Goal: Transaction & Acquisition: Purchase product/service

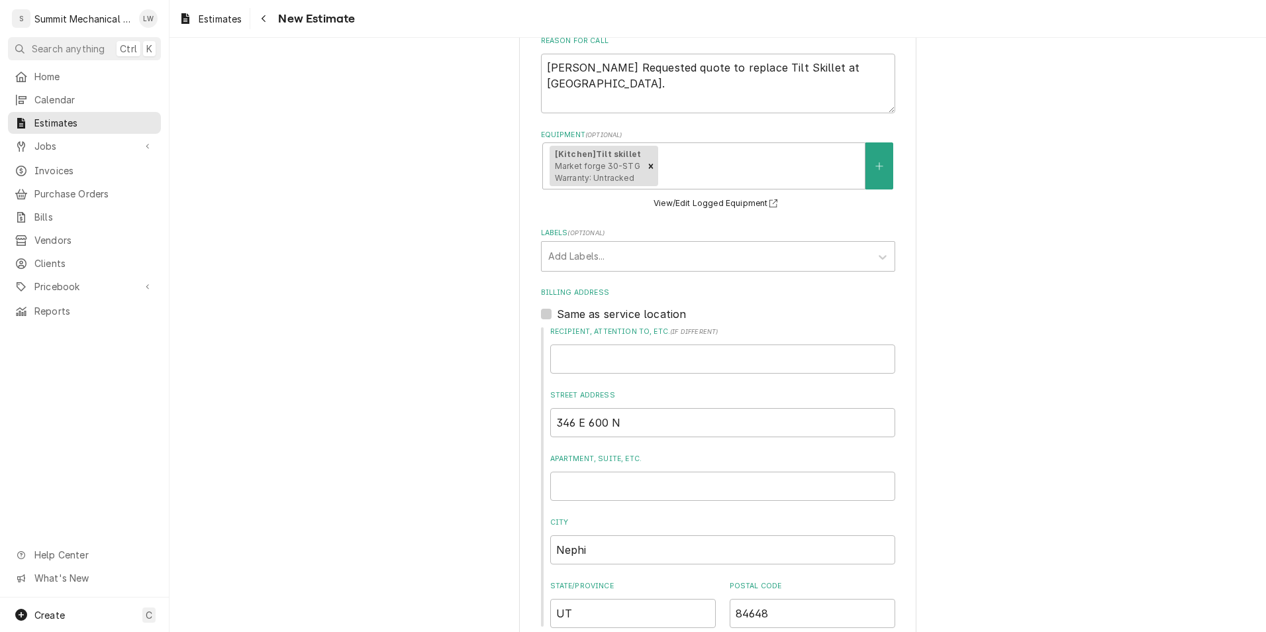
scroll to position [438, 0]
type textarea "x"
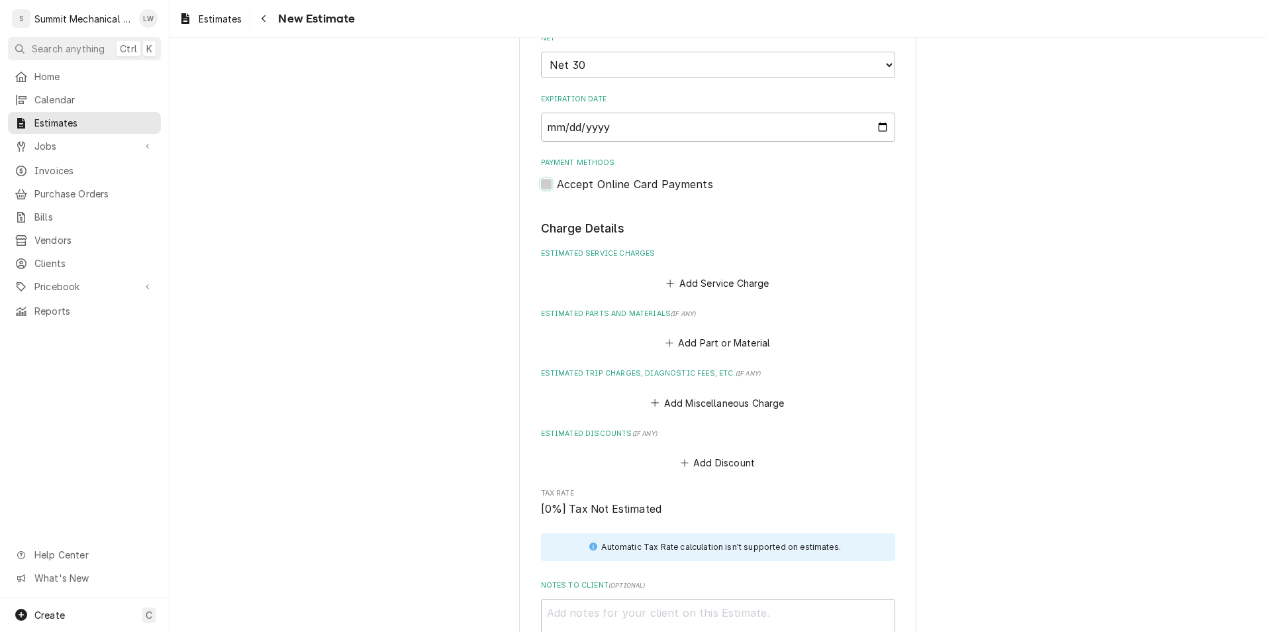
scroll to position [1113, 0]
click at [628, 287] on button "Add Service Charge" at bounding box center [717, 281] width 107 height 19
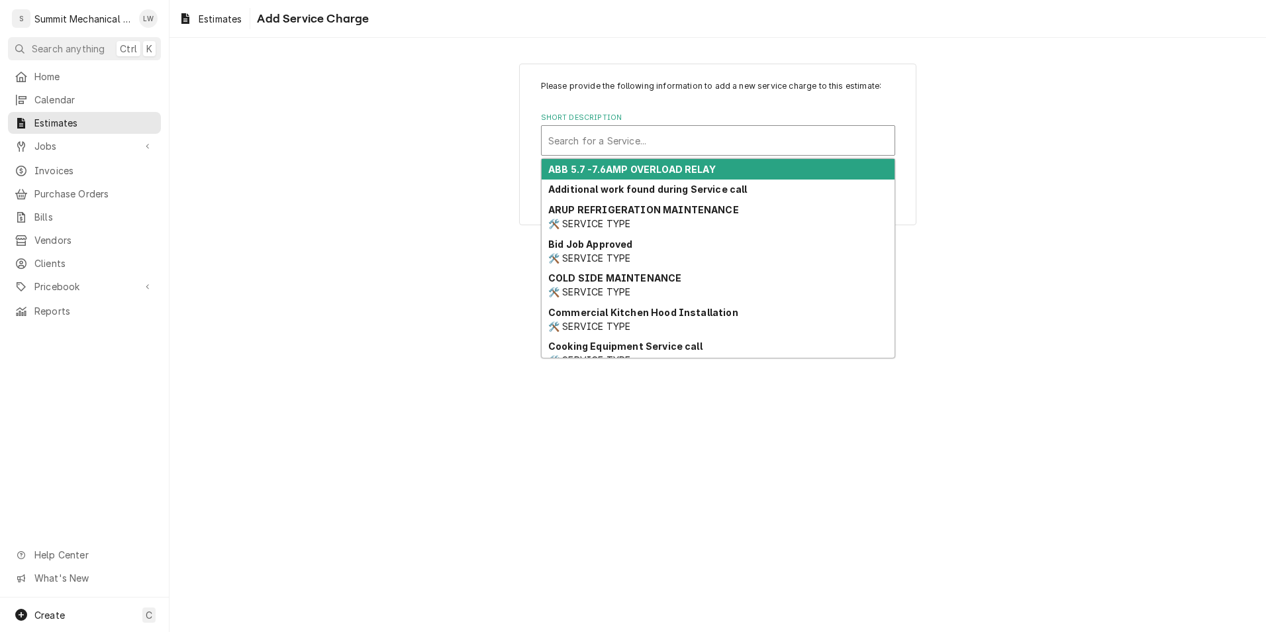
click at [628, 130] on div "Short Description" at bounding box center [718, 140] width 340 height 24
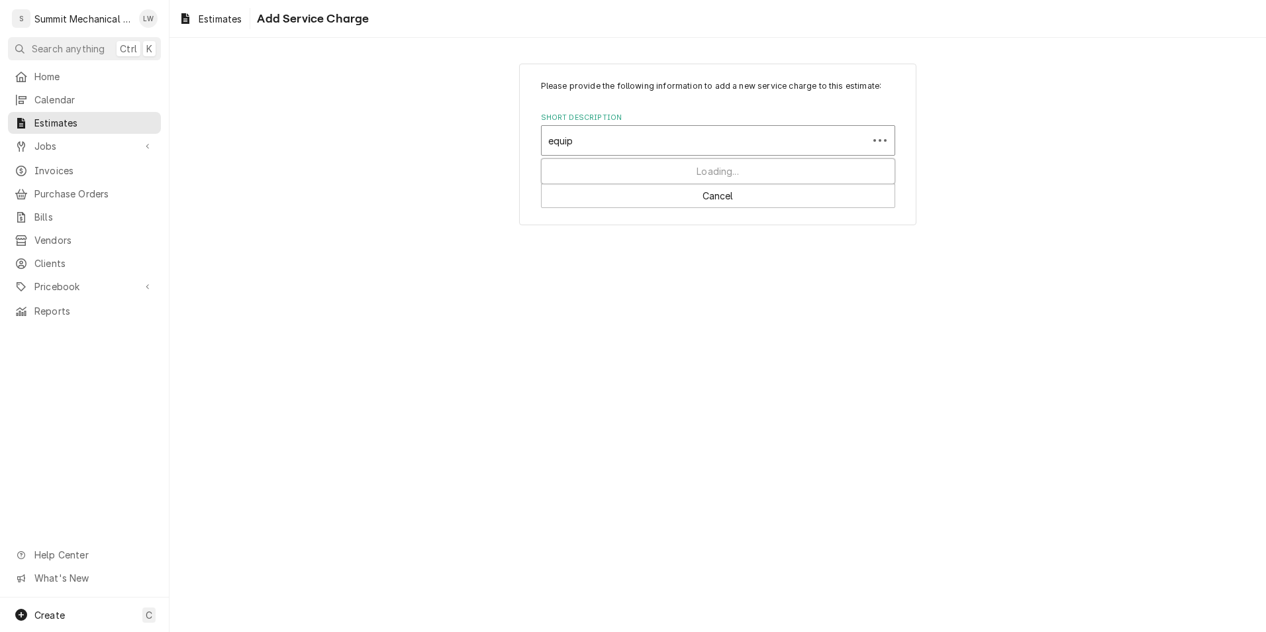
type input "equipm"
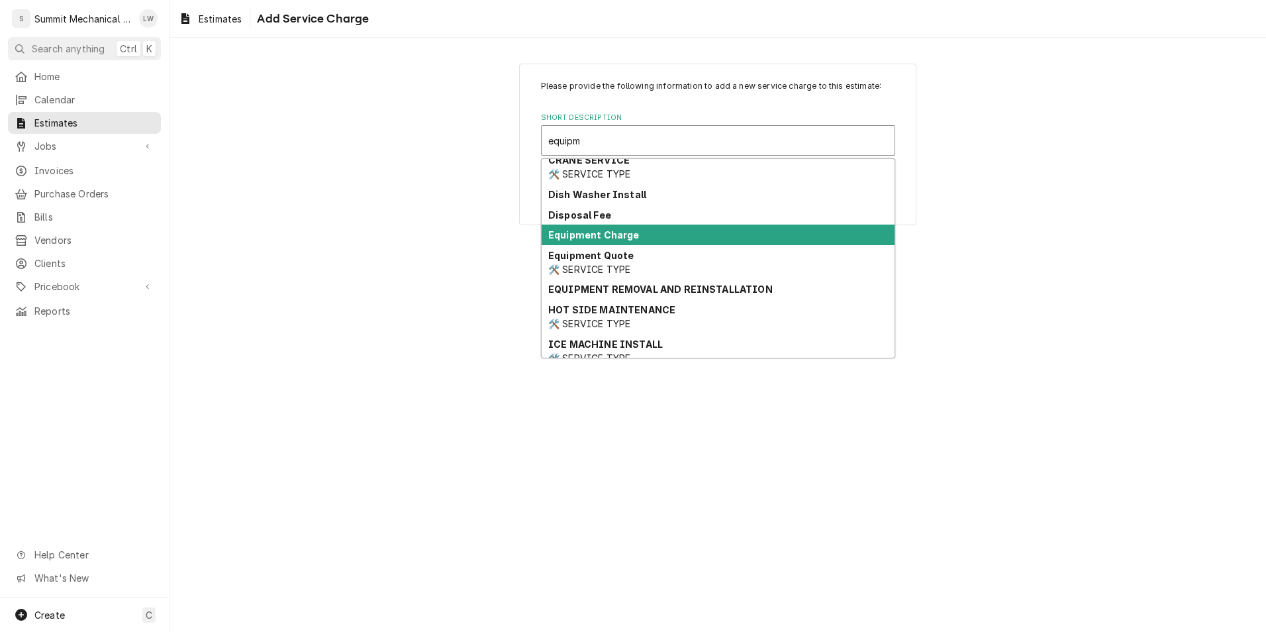
scroll to position [44, 0]
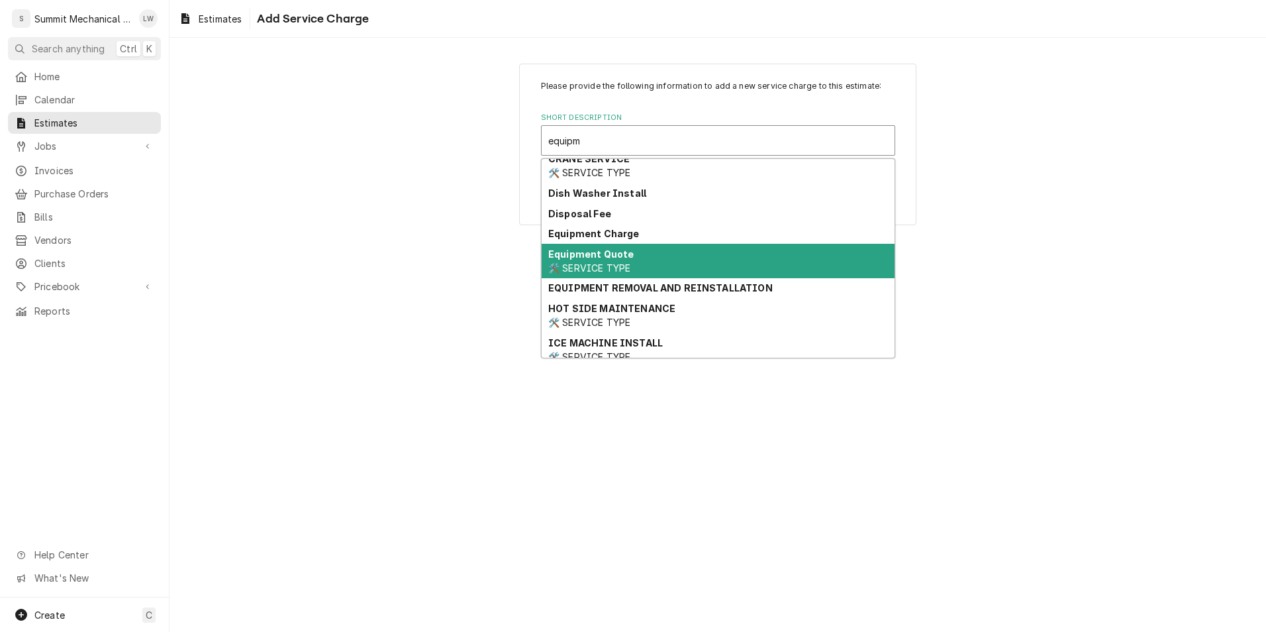
click at [628, 268] on div "Equipment Quote 🛠️ SERVICE TYPE" at bounding box center [718, 261] width 353 height 34
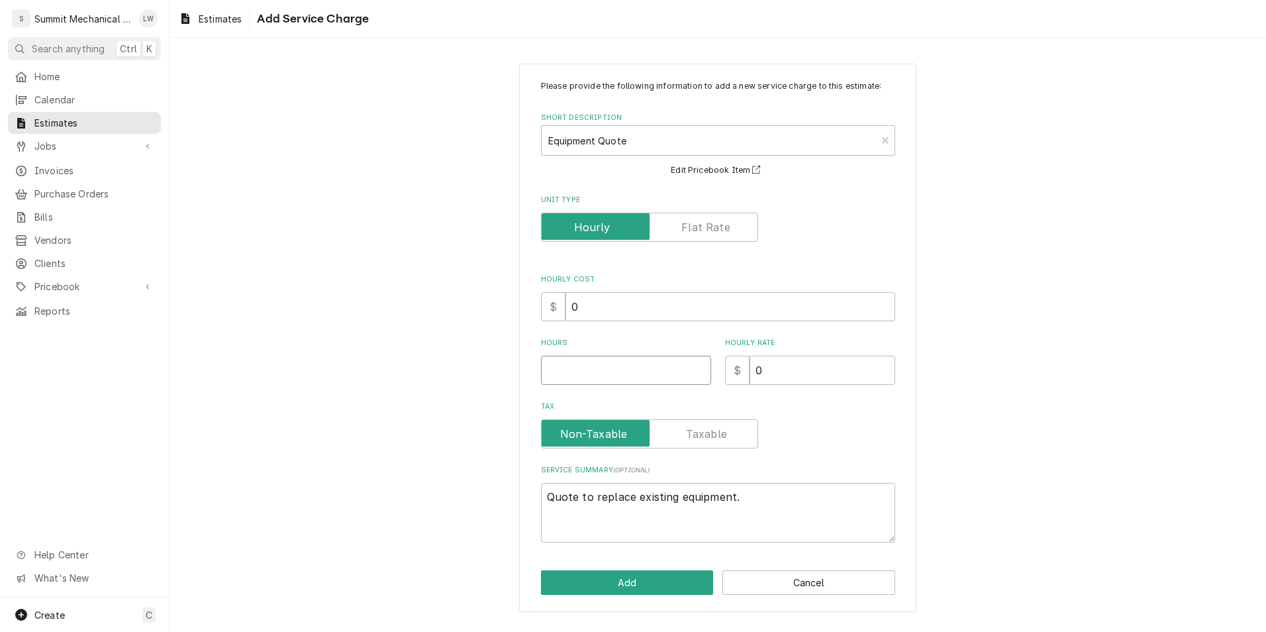
click at [590, 364] on input "Hours" at bounding box center [626, 370] width 170 height 29
type textarea "x"
type input "8"
type textarea "x"
type input "8"
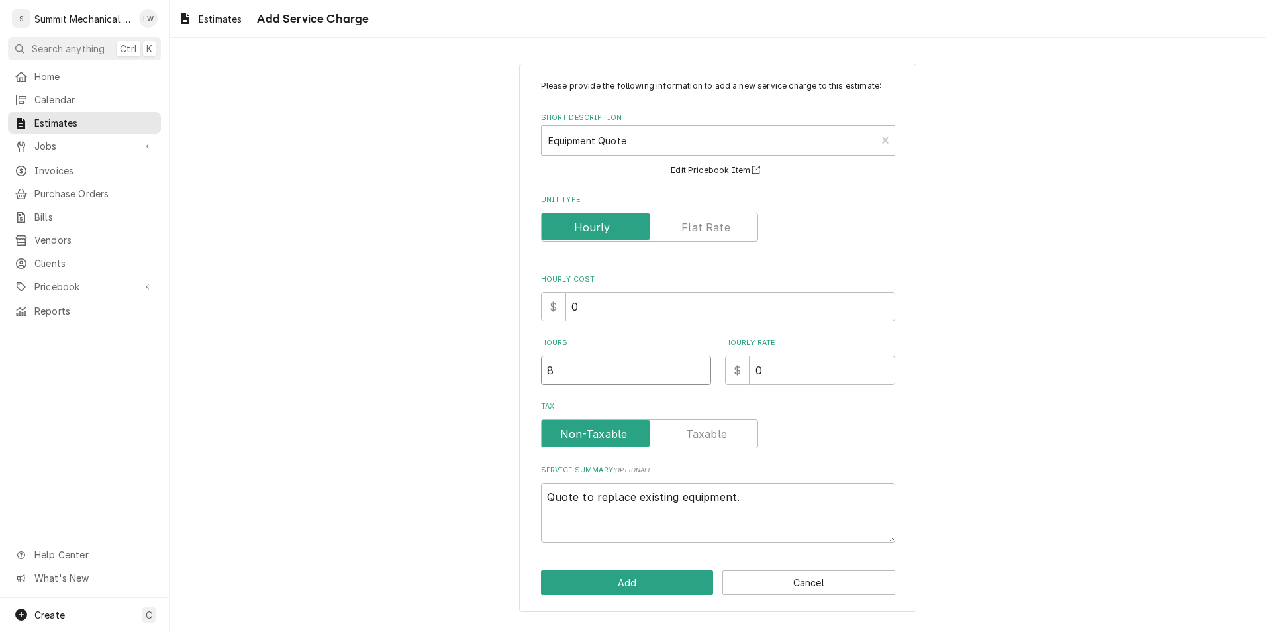
click at [607, 358] on input "8" at bounding box center [626, 370] width 170 height 29
type textarea "x"
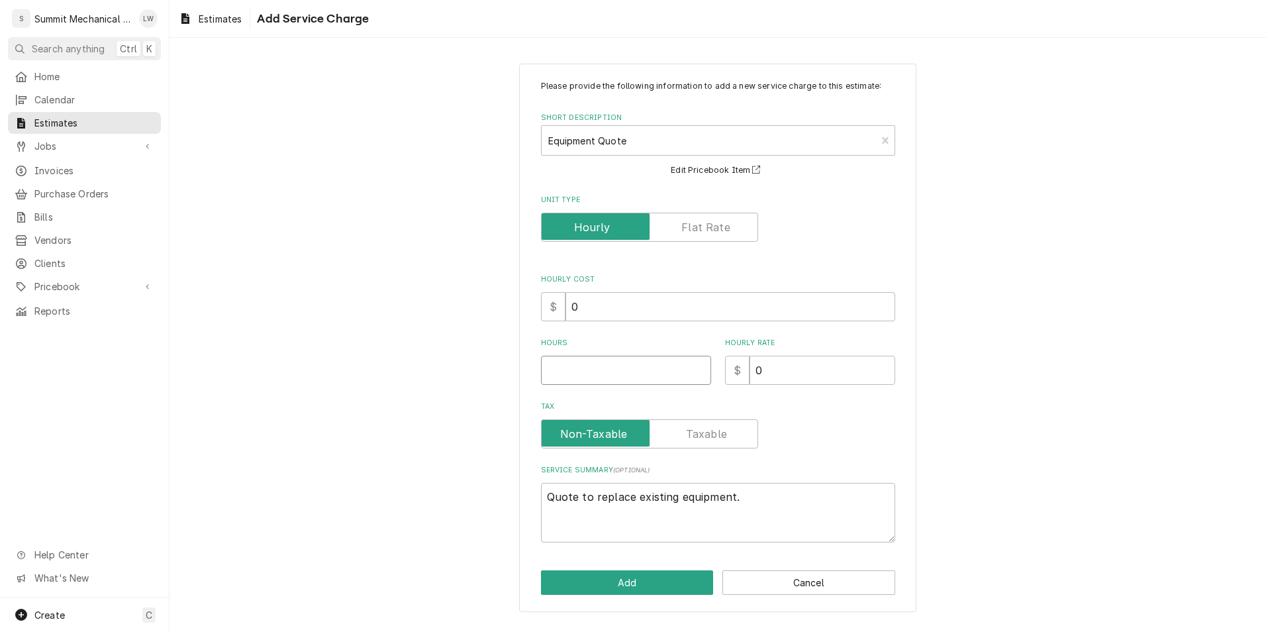
type textarea "x"
type input "1"
type textarea "x"
type input "12"
type textarea "x"
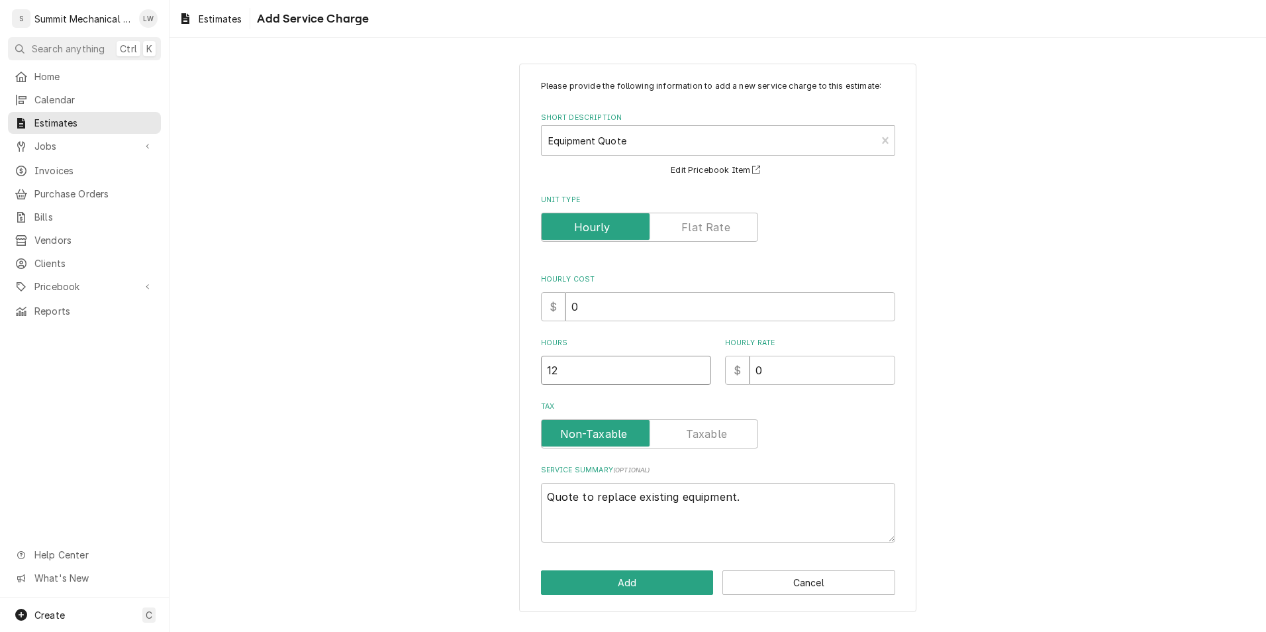
type input "12"
click at [628, 503] on textarea "Quote to replace existing equipment." at bounding box center [718, 513] width 354 height 60
type textarea "x"
type textarea "Quote to replace existing equipment"
type textarea "x"
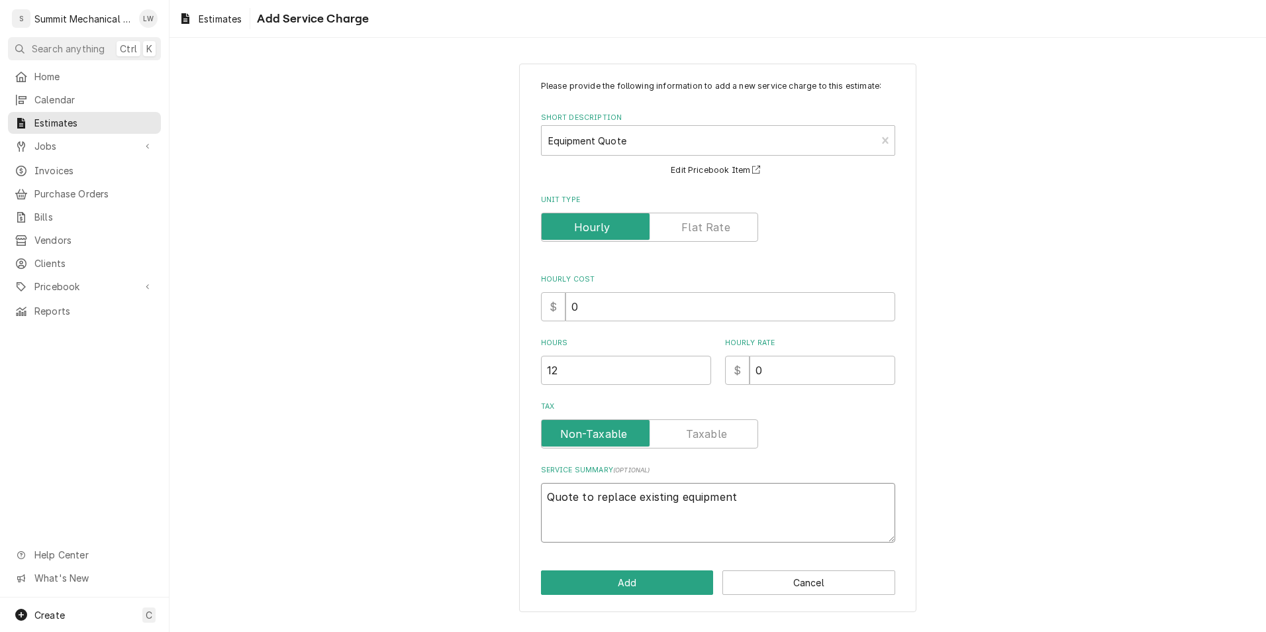
type textarea "Quote to replace existing equipmen"
type textarea "x"
type textarea "Quote to replace existing equipme"
type textarea "x"
type textarea "Quote to replace existing equipm"
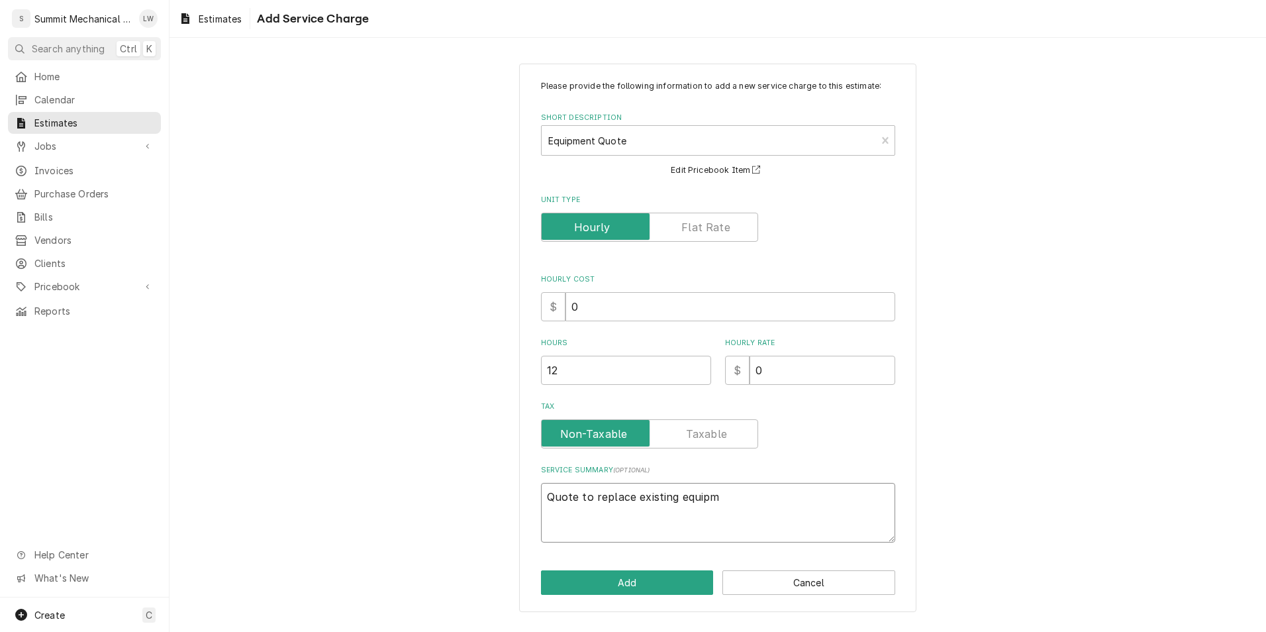
type textarea "x"
type textarea "Quote to replace existing equip"
type textarea "x"
type textarea "Quote to replace existing equi"
type textarea "x"
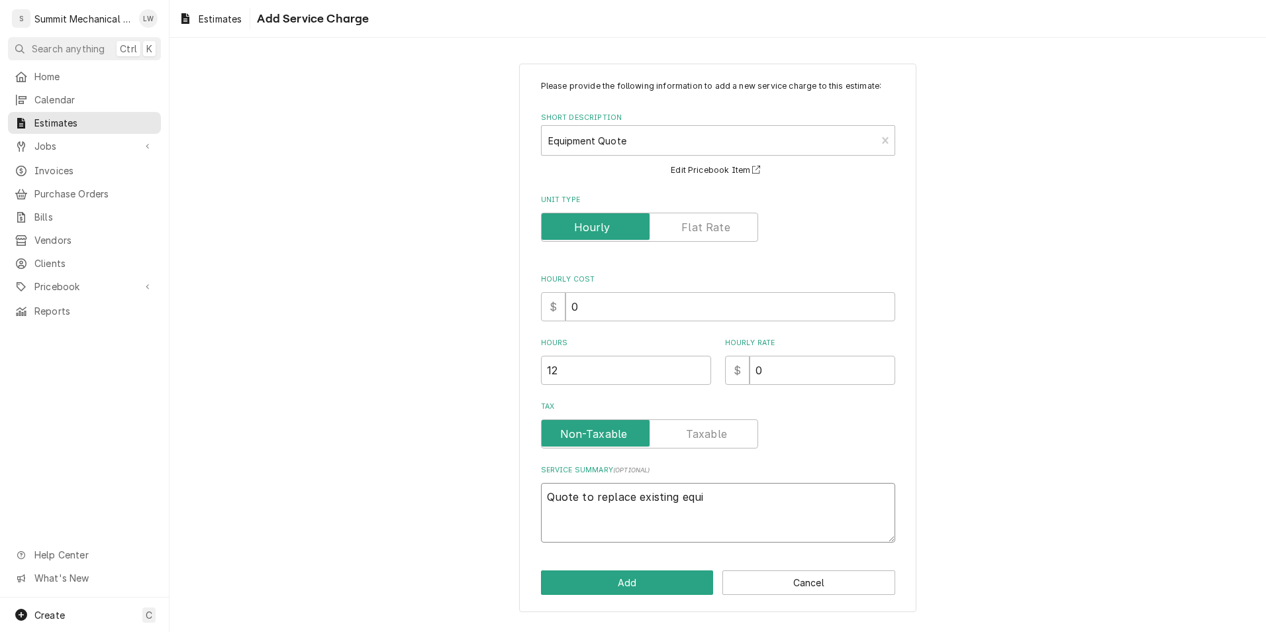
type textarea "Quote to replace existing equ"
type textarea "x"
type textarea "Quote to replace existing eq"
type textarea "x"
type textarea "Quote to replace existing e"
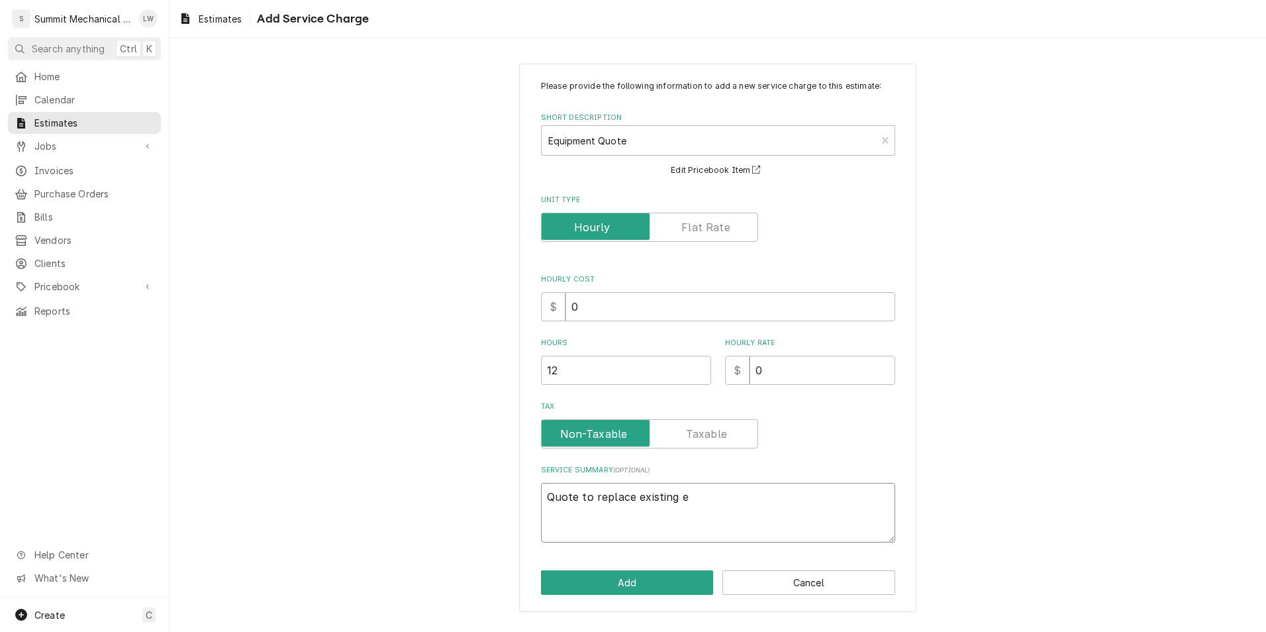
type textarea "x"
type textarea "Quote to replace existing"
type textarea "x"
type textarea "Quote to replace existing"
type textarea "x"
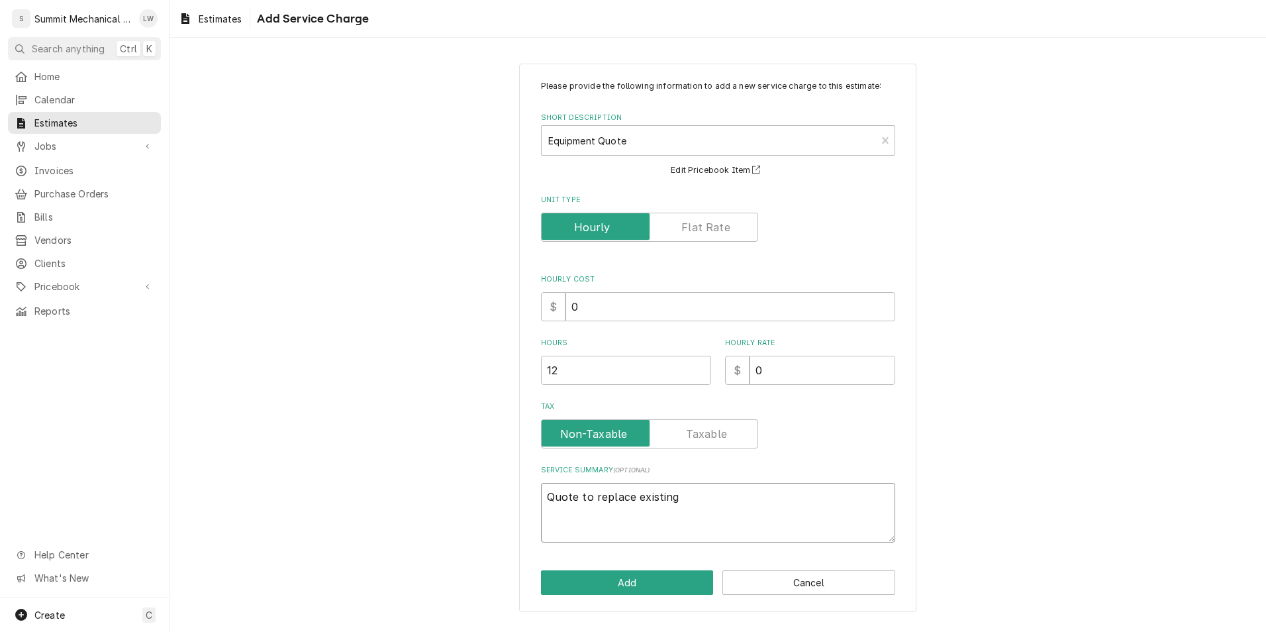
type textarea "Quote to replace existing"
type textarea "x"
type textarea "Quote to replace existing T"
type textarea "x"
type textarea "Quote to replace existing Ti"
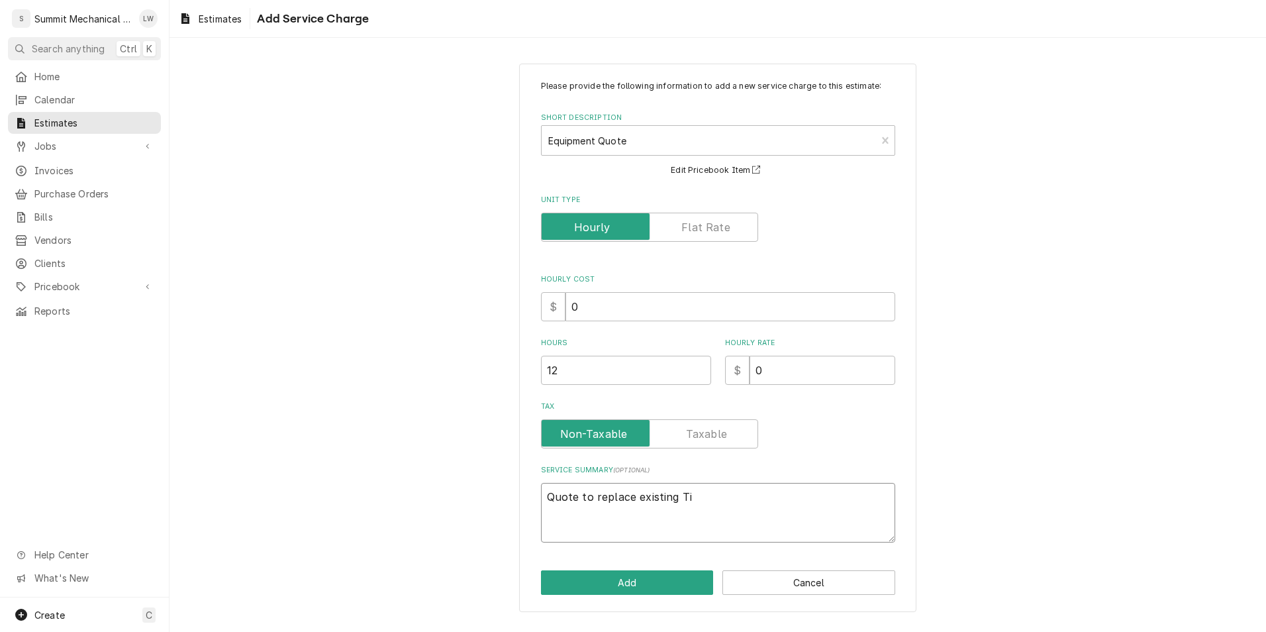
type textarea "x"
type textarea "Quote to replace existing Til"
type textarea "x"
type textarea "Quote to replace existing Tilt"
type textarea "x"
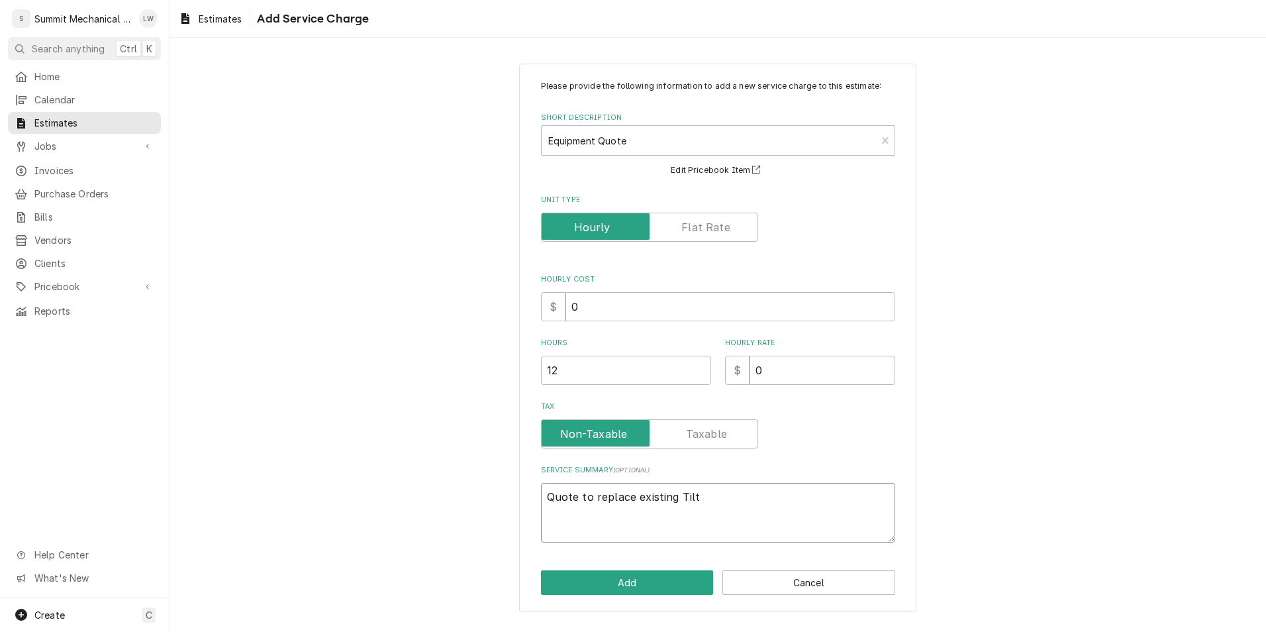
type textarea "Quote to replace existing Tilt"
type textarea "x"
type textarea "Quote to replace existing Tilt Sk"
type textarea "x"
type textarea "Quote to replace existing Tilt Ski"
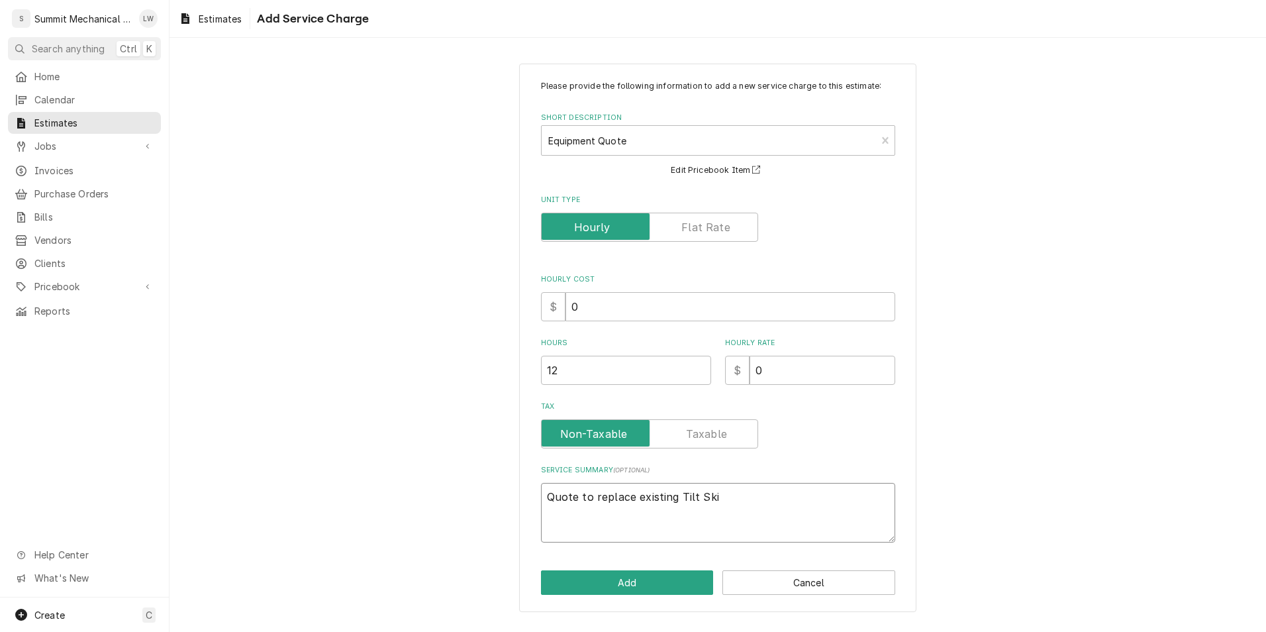
type textarea "x"
type textarea "Quote to replace existing Tilt Skil"
type textarea "x"
type textarea "Quote to replace existing Tilt Skill"
type textarea "x"
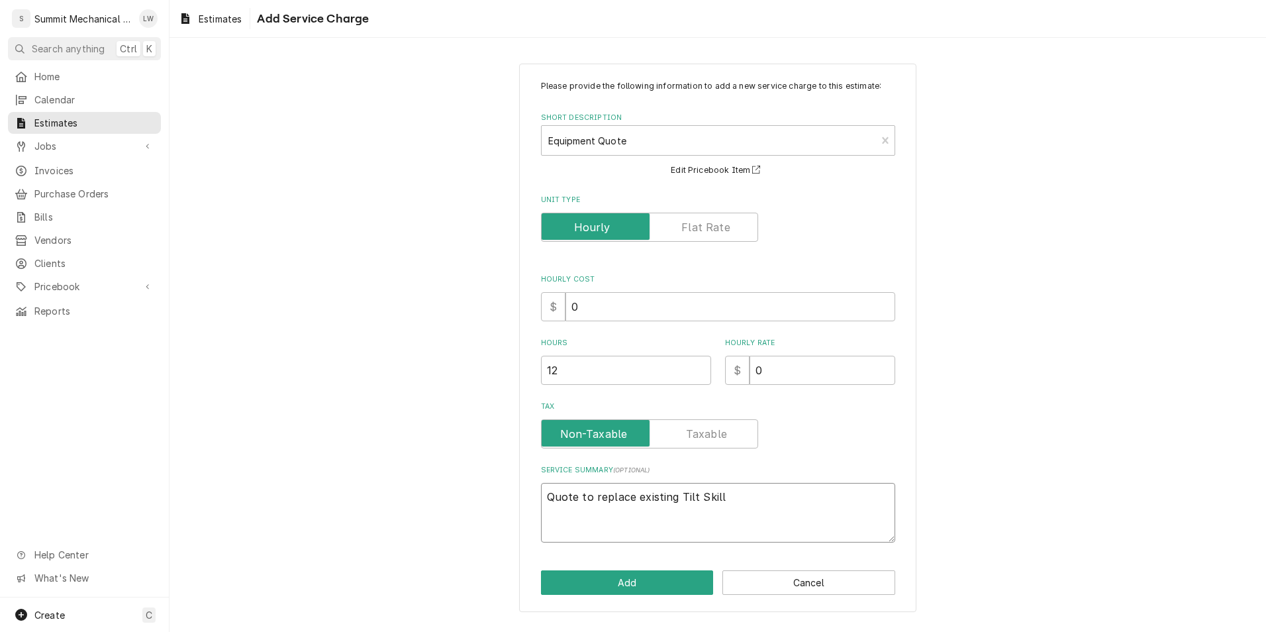
type textarea "Quote to replace existing Tilt Skille"
type textarea "x"
type textarea "Quote to replace existing Tilt Skillet"
click at [546, 502] on textarea "Quote to replace existing Tilt Skillet" at bounding box center [718, 513] width 354 height 60
type textarea "x"
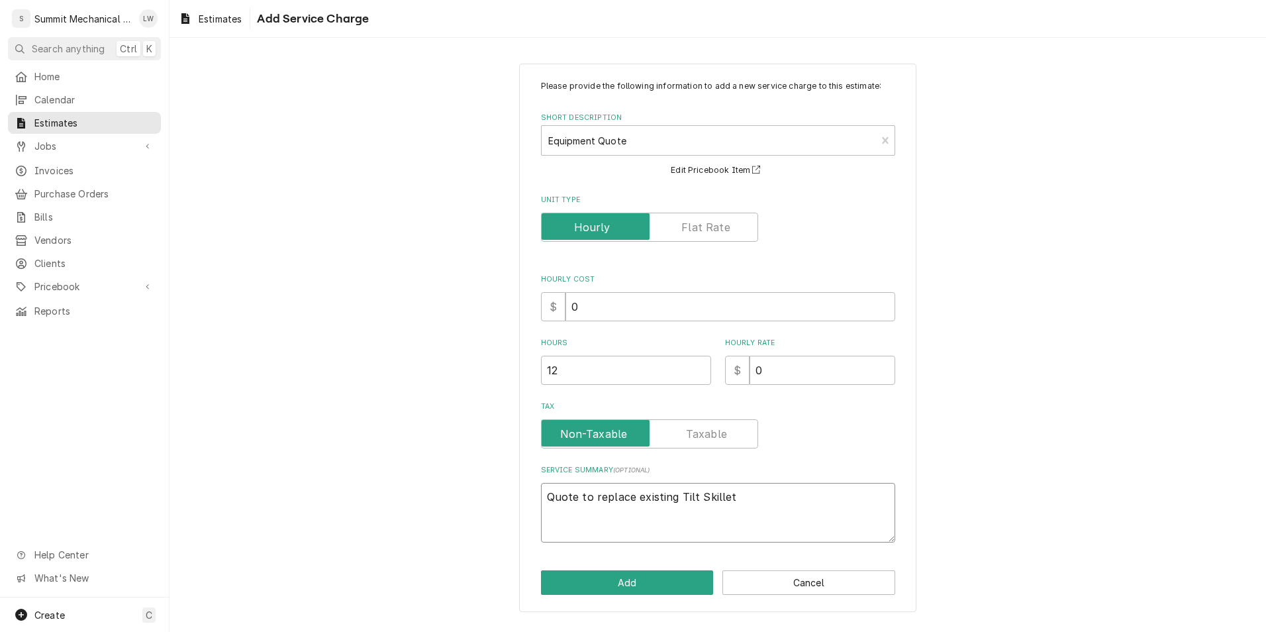
type textarea "*Quote to replace existing Tilt Skillet"
type textarea "x"
type textarea "**Quote to replace existing Tilt Skillet"
type textarea "x"
type textarea "***Quote to replace existing Tilt Skillet"
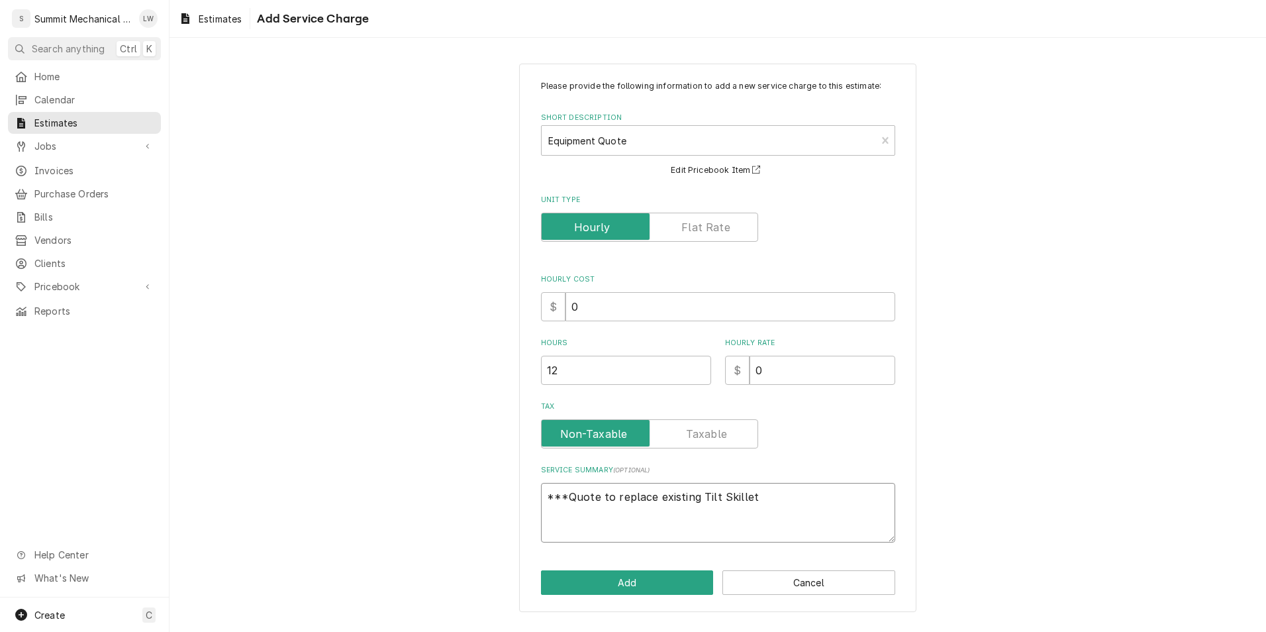
click at [628, 501] on textarea "***Quote to replace existing Tilt Skillet" at bounding box center [718, 513] width 354 height 60
type textarea "x"
type textarea "***Quote to replace existing Tilt Skillet*"
type textarea "x"
type textarea "***Quote to replace existing Tilt Skillet**"
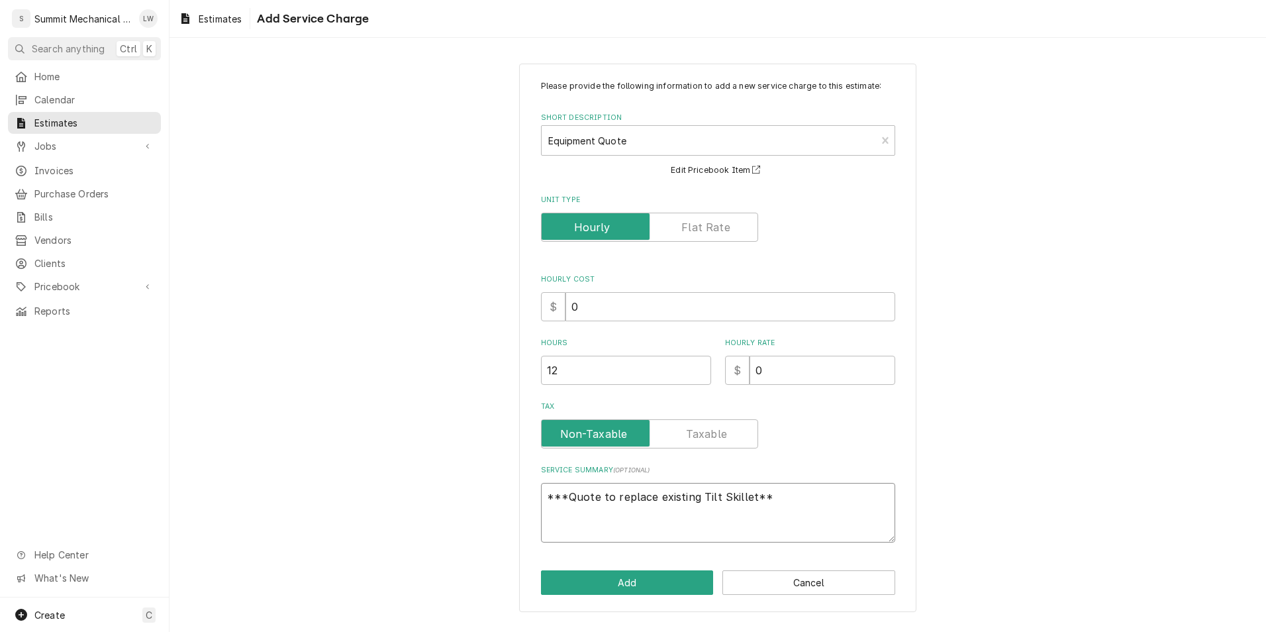
type textarea "x"
type textarea "***Quote to replace existing Tilt Skillet***"
click at [548, 493] on textarea "***Quote to replace existing Tilt Skillet***" at bounding box center [718, 513] width 354 height 60
type textarea "x"
type textarea "***Quote to replace existing Tilt Skillet***"
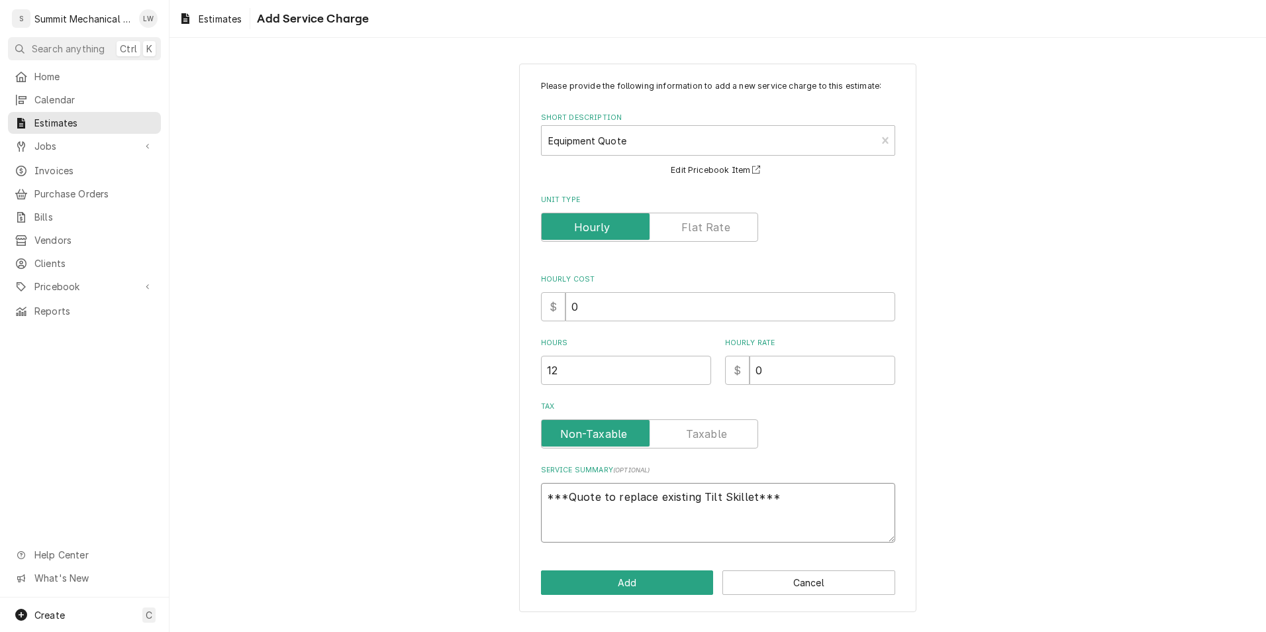
type textarea "x"
type textarea "***Quote to replace existing Tilt Skillet***"
type textarea "x"
type textarea "***Quote to replace existing Tilt Skillet***"
type textarea "x"
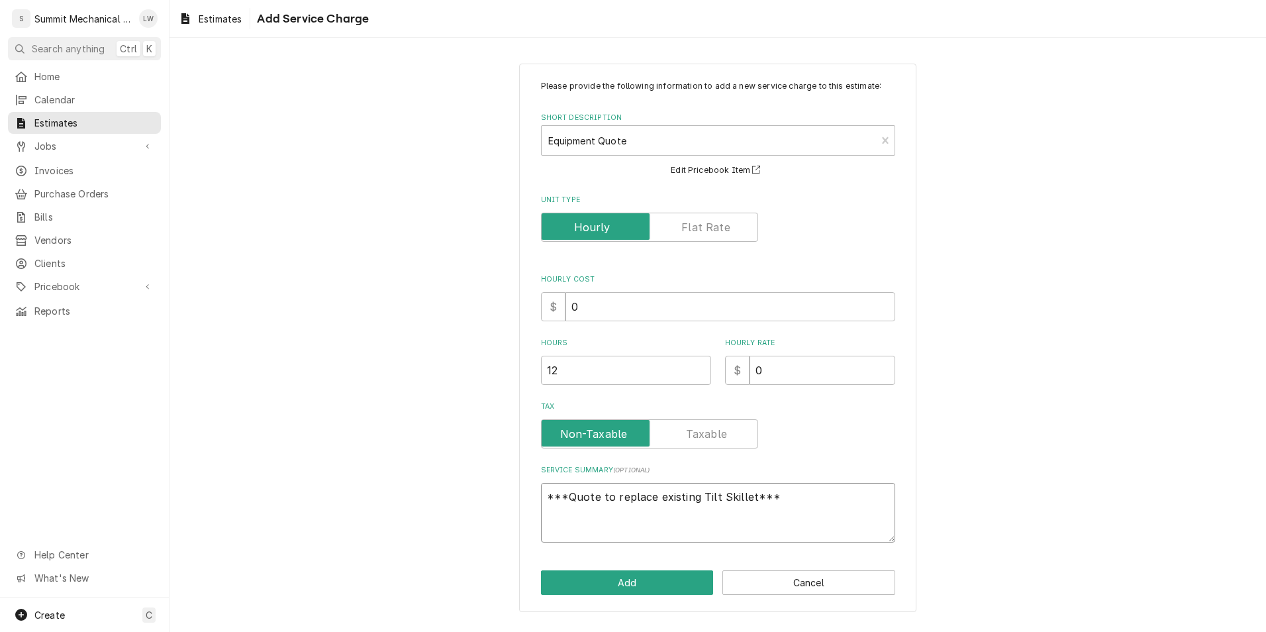
type textarea "***Quote to replace existing Tilt Skillet***"
type textarea "x"
type textarea "***Quote to replace existing Tilt Skillet***"
type textarea "x"
type textarea "***Quote to replace existing Tilt Skillet***"
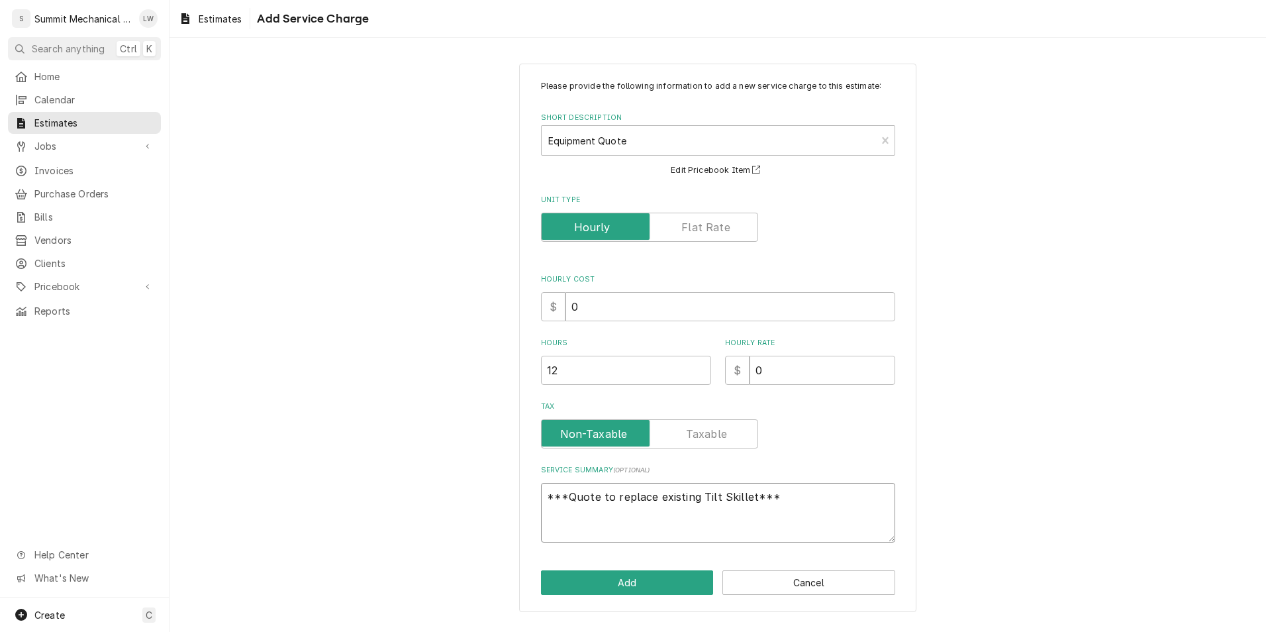
type textarea "x"
type textarea "***Quote to replace existing Tilt Skillet***"
type textarea "x"
type textarea "***Quote to replace existing Tilt Skillet***"
click at [628, 493] on textarea "***Quote to replace existing Tilt Skillet***" at bounding box center [718, 513] width 354 height 60
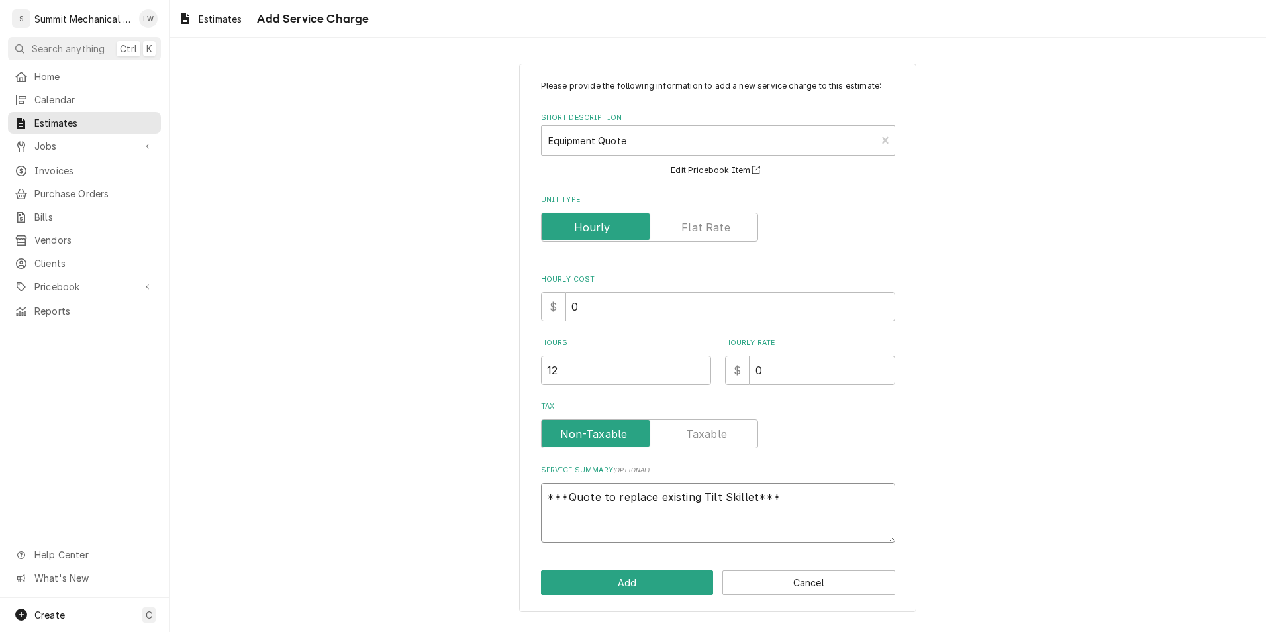
type textarea "x"
type textarea "***Quote to replace existing Tilt Skillet***"
type textarea "x"
type textarea "***Quote to replace existing Tilt Skillet***"
click at [628, 495] on textarea "***Quote to replace existing Tilt Skillet***" at bounding box center [718, 513] width 354 height 60
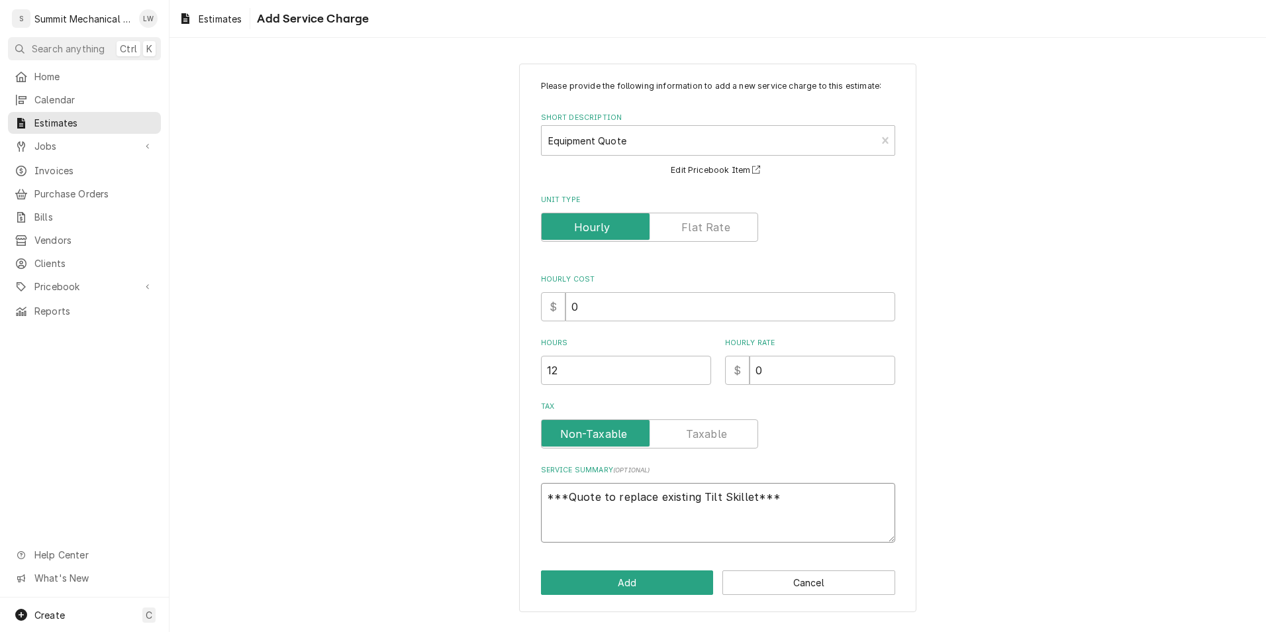
type textarea "x"
type textarea "***Quote to replace existing Tilt Skillet***"
type textarea "x"
type textarea "***Quote to replace existing Tilt Skillet***"
type textarea "x"
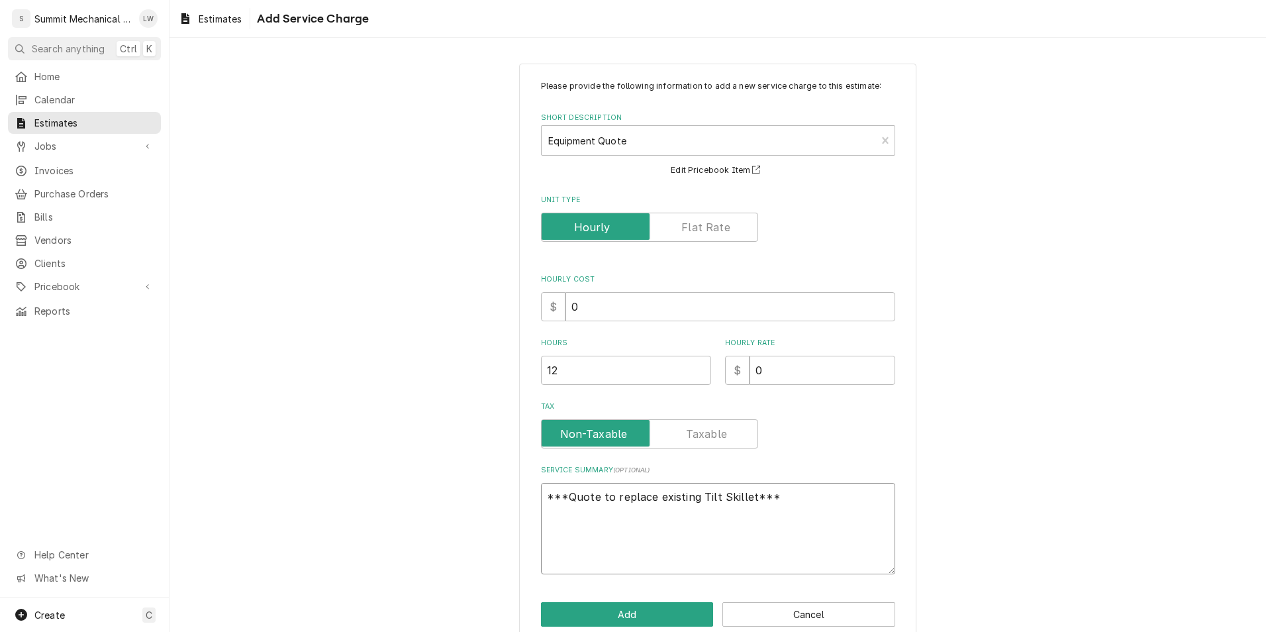
type textarea "***Quote to replace existing Tilt Skillet*** •"
type textarea "x"
type textarea "***Quote to replace existing Tilt Skillet*** ••"
drag, startPoint x: 560, startPoint y: 529, endPoint x: 550, endPoint y: 530, distance: 10.6
click at [550, 530] on textarea "***Quote to replace existing Tilt Skillet*** ••" at bounding box center [718, 528] width 354 height 91
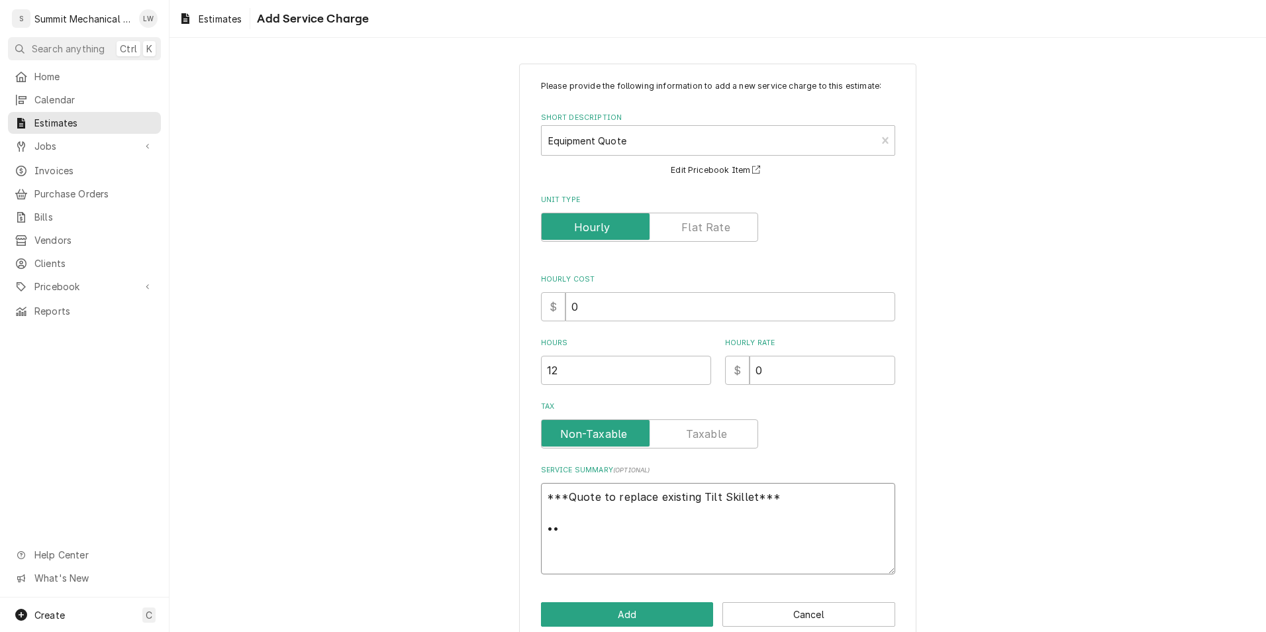
click at [550, 533] on textarea "***Quote to replace existing Tilt Skillet*** ••" at bounding box center [718, 528] width 354 height 91
type textarea "x"
type textarea "***Quote to replace existing Tilt Skillet*** • •"
type textarea "x"
type textarea "***Quote to replace existing Tilt Skillet*** • •"
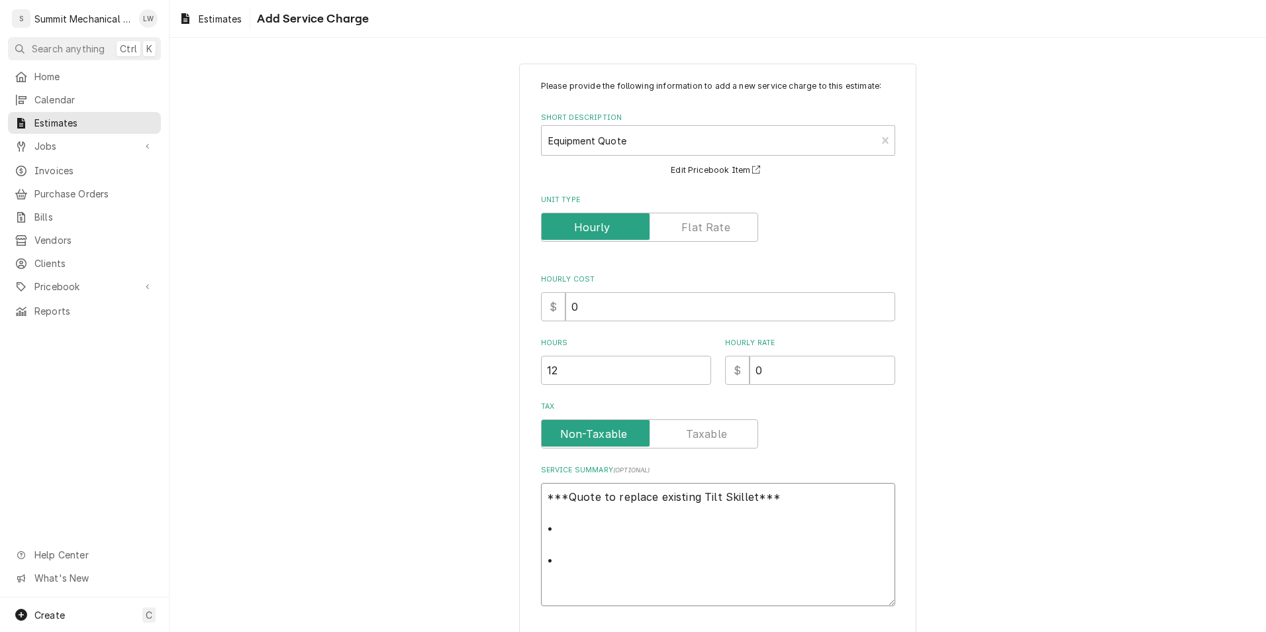
click at [587, 504] on textarea "***Quote to replace existing Tilt Skillet*** • •" at bounding box center [718, 544] width 354 height 123
click at [571, 525] on textarea "***Quote to replace existing Tilt Skillet*** • •" at bounding box center [718, 544] width 354 height 123
type textarea "x"
type textarea "***Quote to replace existing Tilt Skillet*** • •"
type textarea "x"
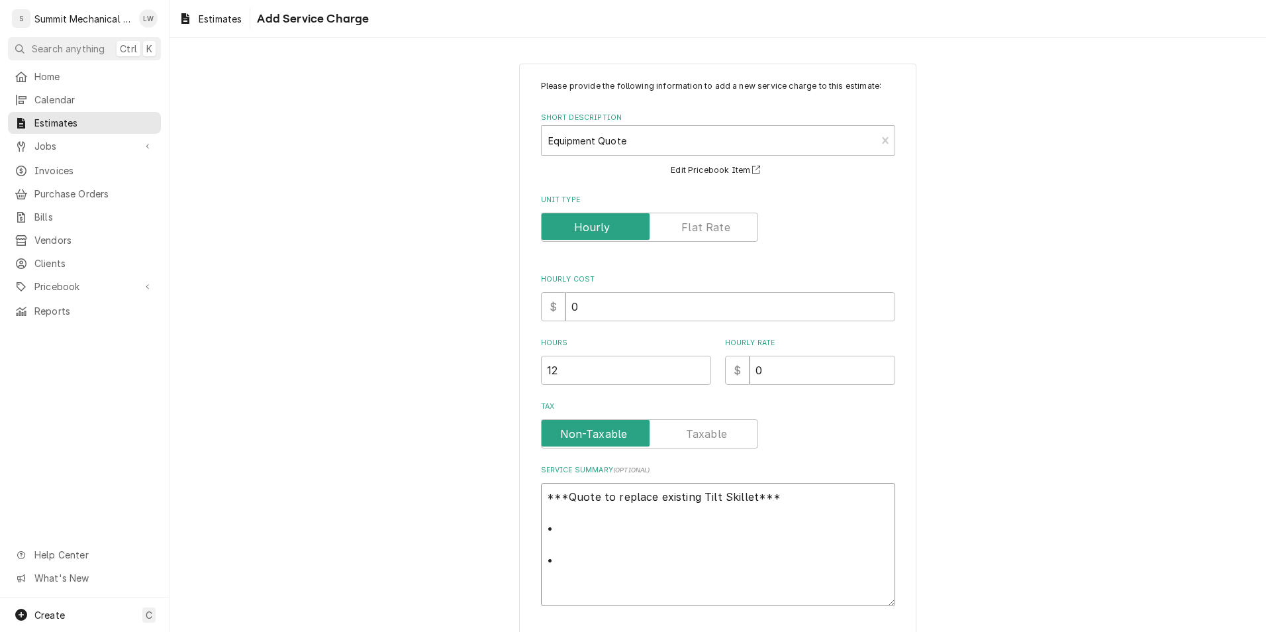
type textarea "***Quote to replace existing Tilt Skillet*** • I •"
type textarea "x"
type textarea "***Quote to replace existing Tilt Skillet*** • Is •"
type textarea "x"
type textarea "***Quote to replace existing Tilt Skillet*** • Iso •"
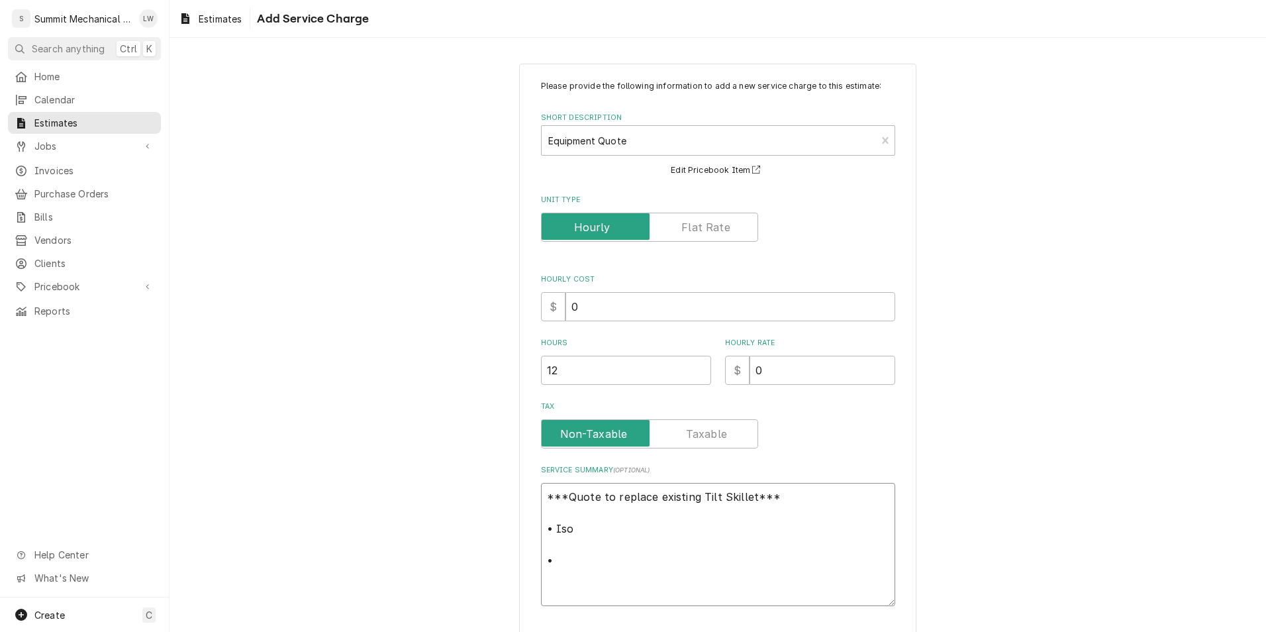
type textarea "x"
type textarea "***Quote to replace existing Tilt Skillet*** • Isol •"
type textarea "x"
type textarea "***Quote to replace existing Tilt Skillet*** • Isola •"
type textarea "x"
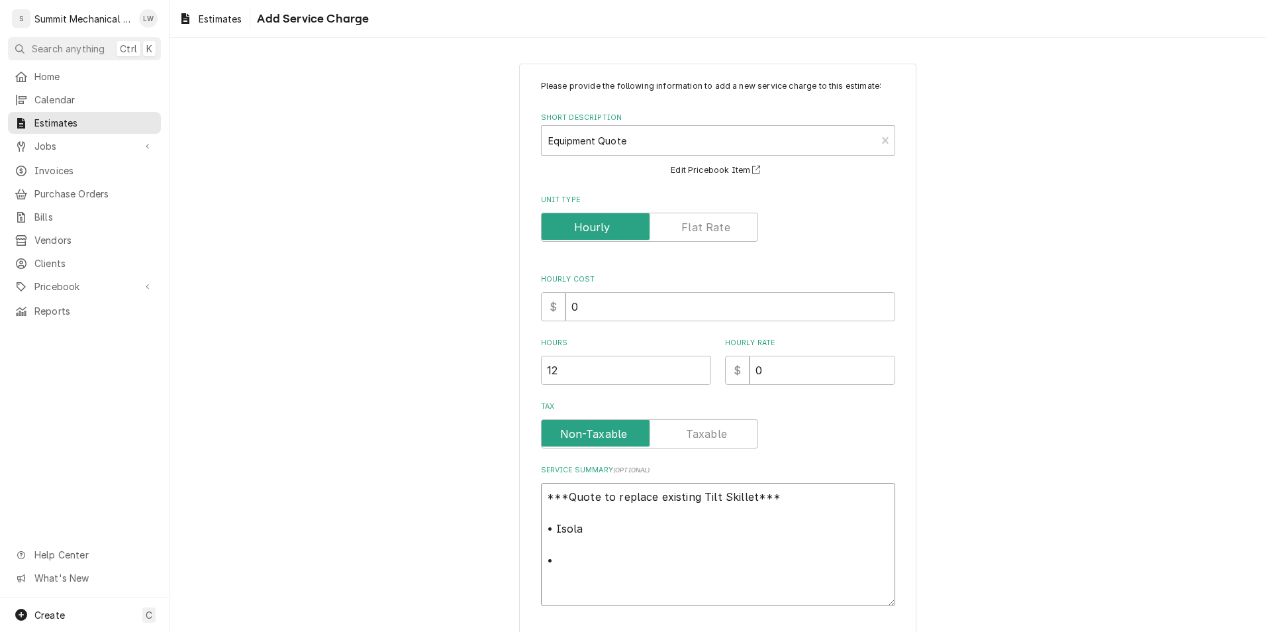
type textarea "***Quote to replace existing Tilt Skillet*** • Isolat •"
type textarea "x"
type textarea "***Quote to replace existing Tilt Skillet*** • Isolate •"
type textarea "x"
type textarea "***Quote to replace existing Tilt Skillet*** • Isolate •"
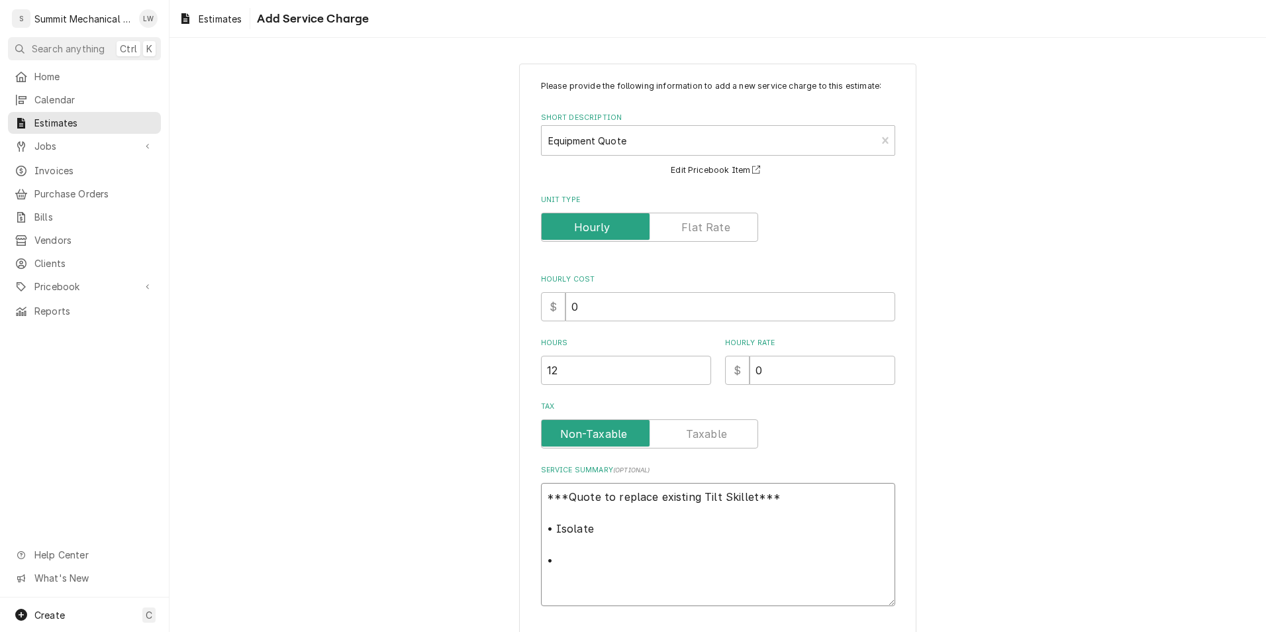
type textarea "x"
type textarea "***Quote to replace existing Tilt Skillet*** • Isolate •"
type textarea "x"
type textarea "***Quote to replace existing Tilt Skillet*** • Isolate •"
type textarea "x"
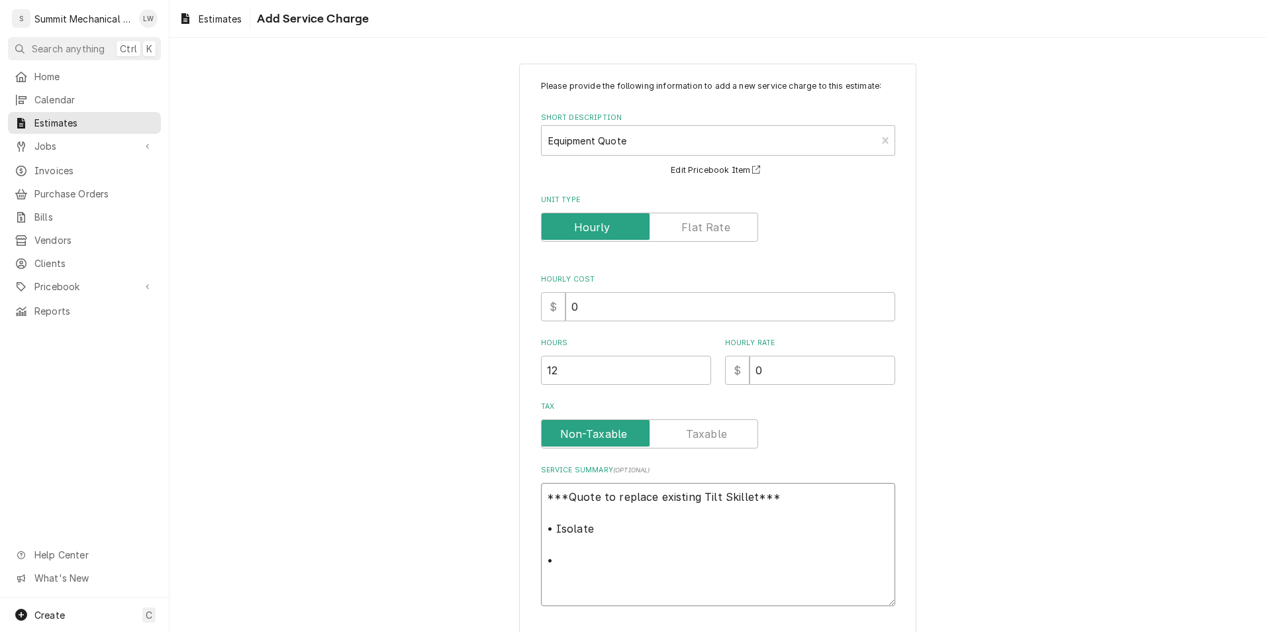
type textarea "***Quote to replace existing Tilt Skillet*** • Isolate g •"
type textarea "x"
type textarea "***Quote to replace existing Tilt Skillet*** • Isolate ga •"
type textarea "x"
type textarea "***Quote to replace existing Tilt Skillet*** • Isolate gas •"
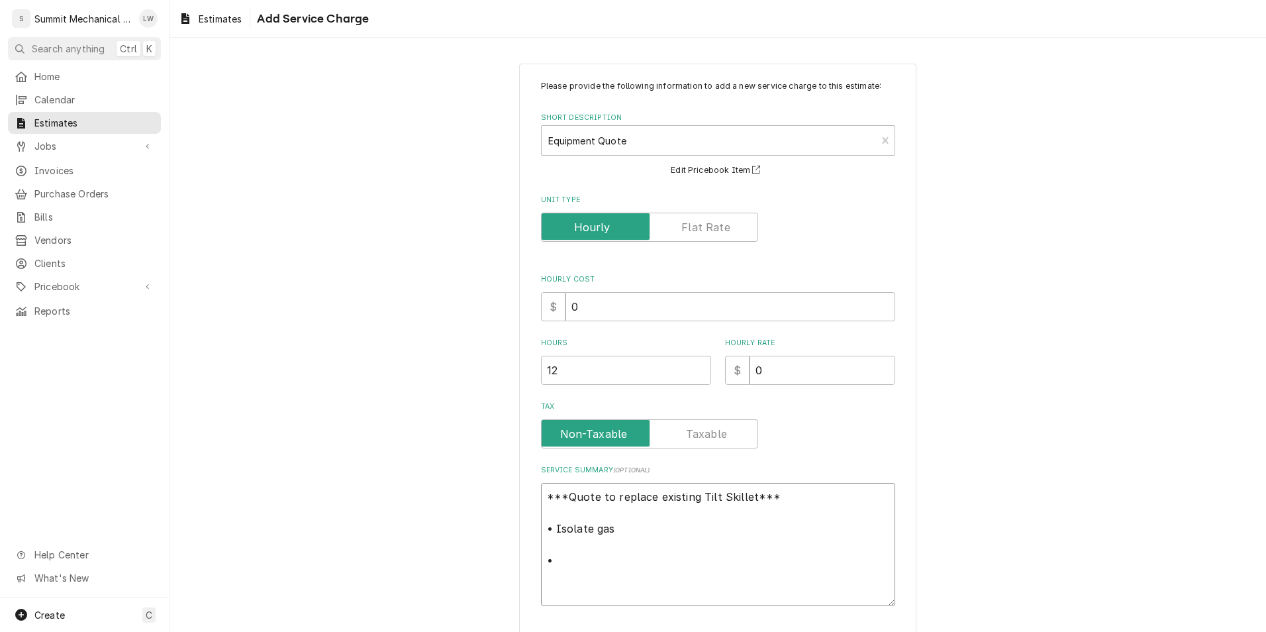
type textarea "x"
type textarea "***Quote to replace existing Tilt Skillet*** • Isolate gas, •"
type textarea "x"
type textarea "***Quote to replace existing Tilt Skillet*** • Isolate gas, •"
type textarea "x"
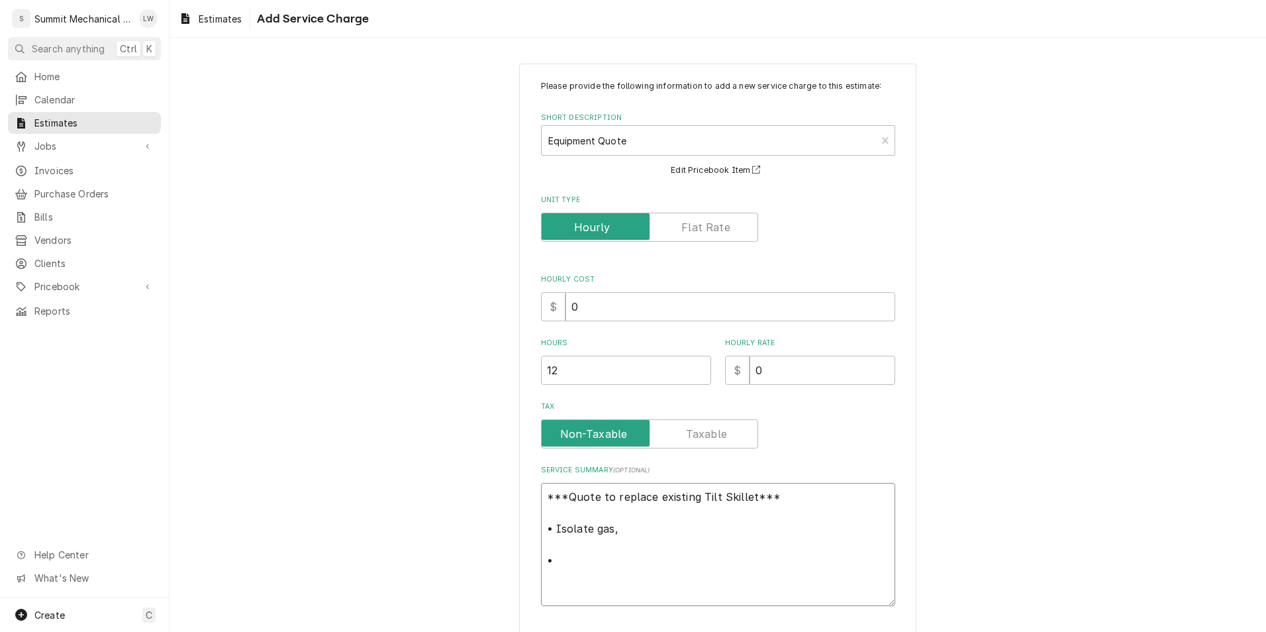
type textarea "***Quote to replace existing Tilt Skillet*** • Isolate gas, w •"
type textarea "x"
type textarea "***Quote to replace existing Tilt Skillet*** • Isolate gas, wa •"
type textarea "x"
type textarea "***Quote to replace existing Tilt Skillet*** • Isolate gas, wat •"
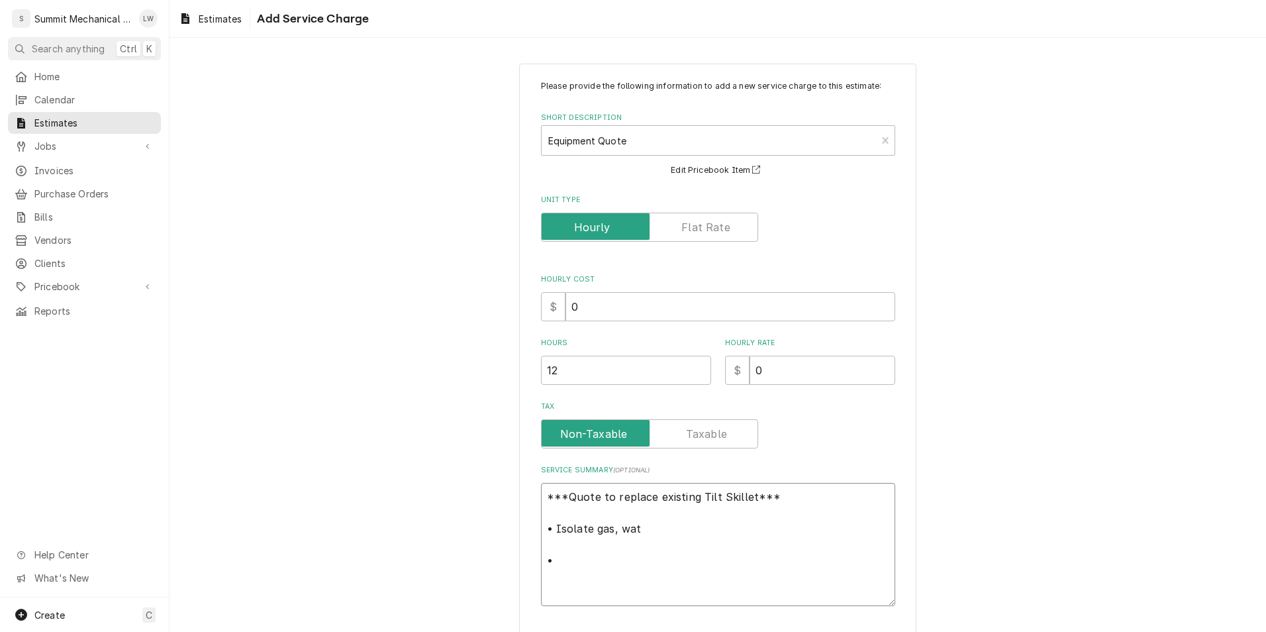
type textarea "x"
type textarea "***Quote to replace existing Tilt Skillet*** • Isolate gas, wate •"
type textarea "x"
type textarea "***Quote to replace existing Tilt Skillet*** • Isolate gas, water •"
type textarea "x"
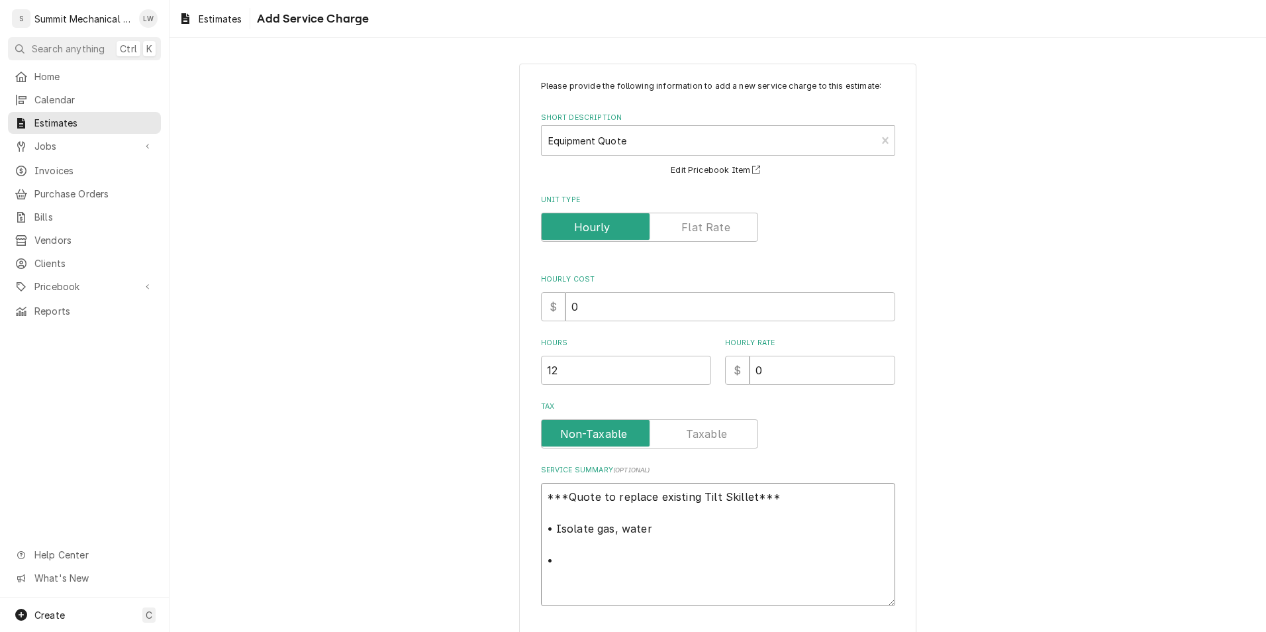
type textarea "***Quote to replace existing Tilt Skillet*** • Isolate gas, water a •"
type textarea "x"
type textarea "***Quote to replace existing Tilt Skillet*** • Isolate gas, water and •"
type textarea "x"
type textarea "***Quote to replace existing Tilt Skillet*** • Isolate gas, water and •"
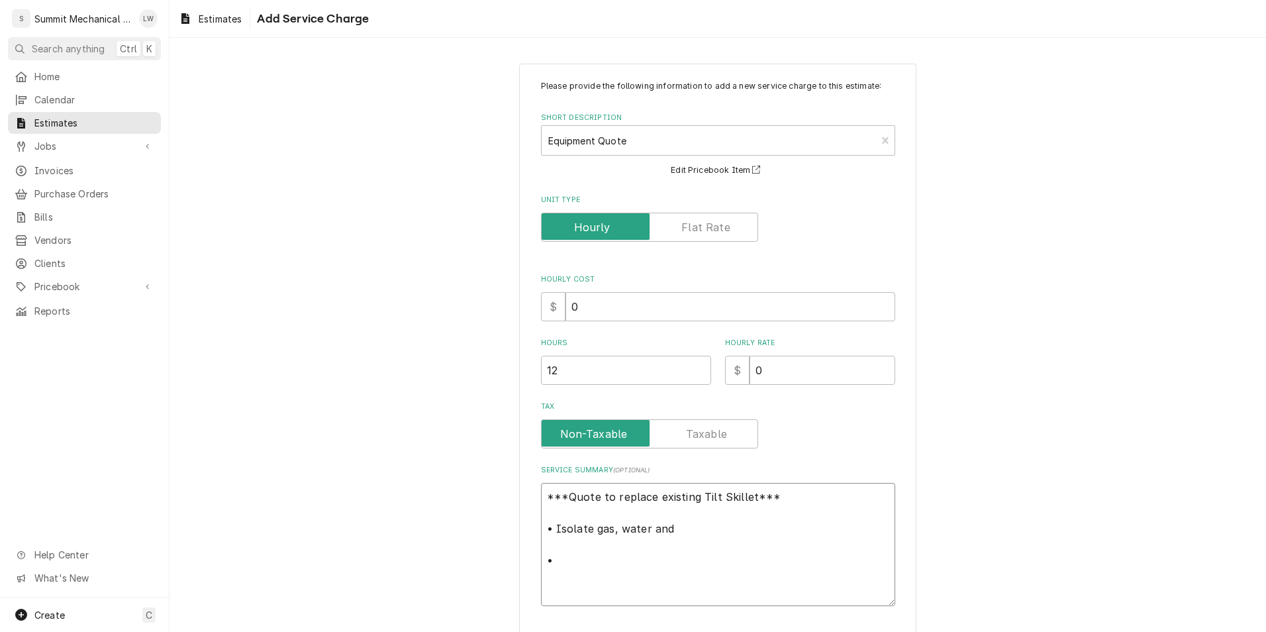
type textarea "x"
type textarea "***Quote to replace existing Tilt Skillet*** • Isolate gas, water and p •"
type textarea "x"
type textarea "***Quote to replace existing Tilt Skillet*** • Isolate gas, water and pow •"
type textarea "x"
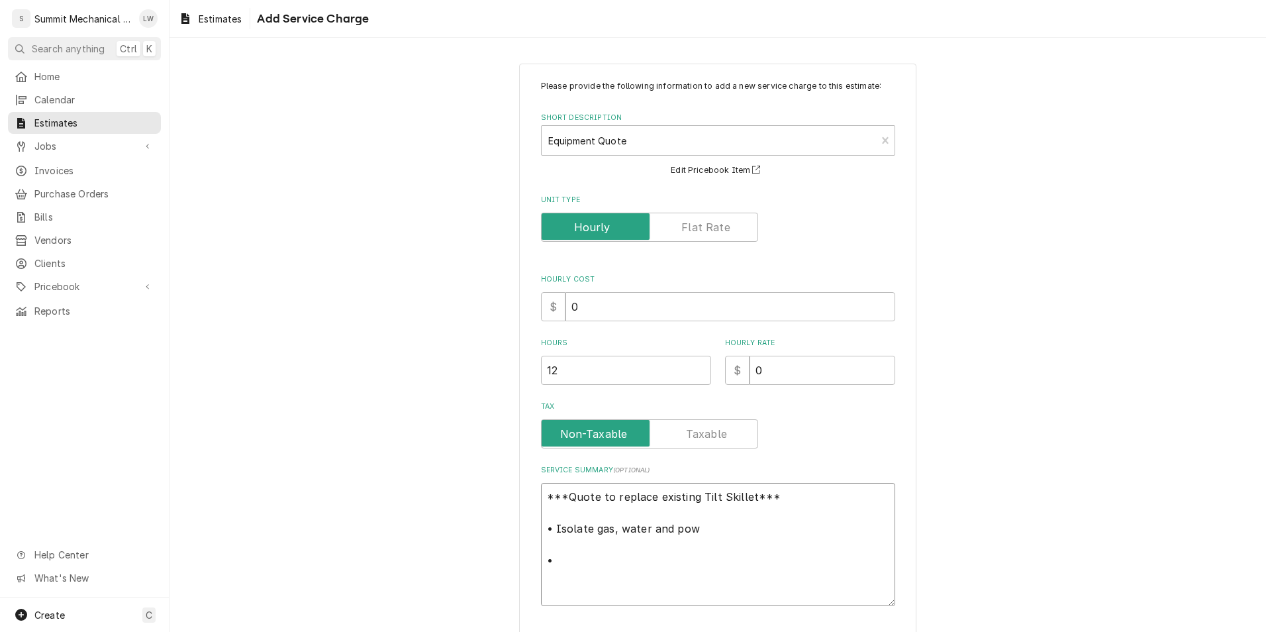
type textarea "***Quote to replace existing Tilt Skillet*** • Isolate gas, water and powe •"
type textarea "x"
type textarea "***Quote to replace existing Tilt Skillet*** • Isolate gas, water and power •"
type textarea "x"
type textarea "***Quote to replace existing Tilt Skillet*** • Isolate gas, water and power s •"
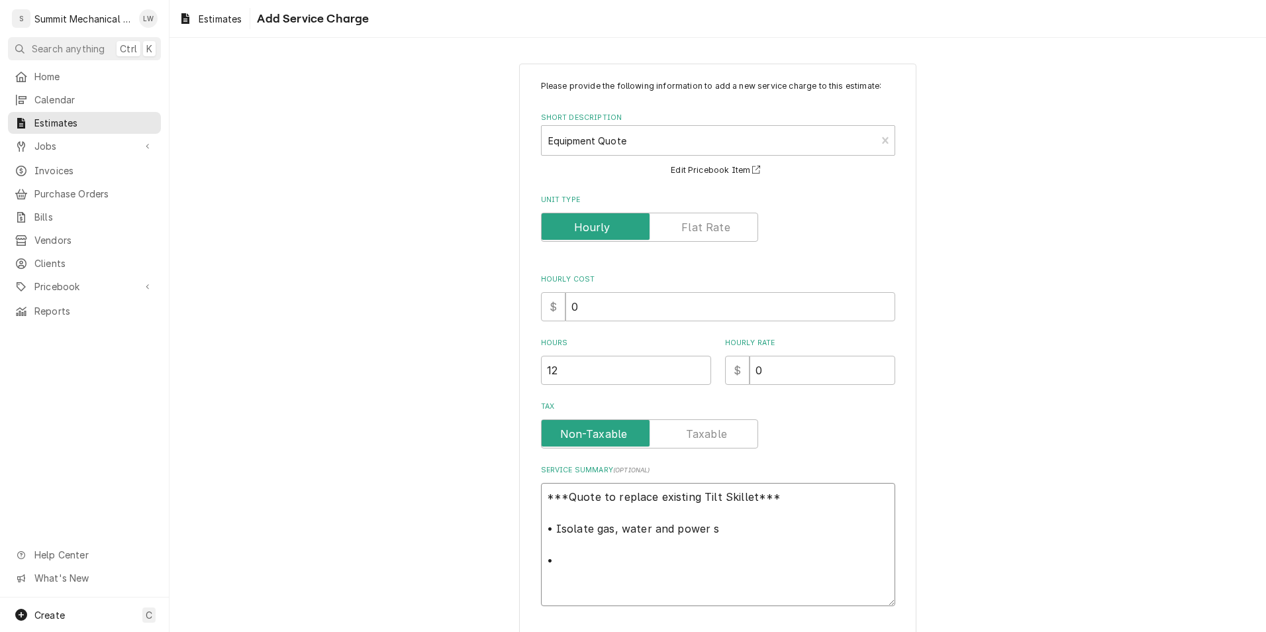
type textarea "x"
type textarea "***Quote to replace existing Tilt Skillet*** • Isolate gas, water and power su •"
type textarea "x"
type textarea "***Quote to replace existing Tilt Skillet*** • Isolate gas, water and power sup…"
type textarea "x"
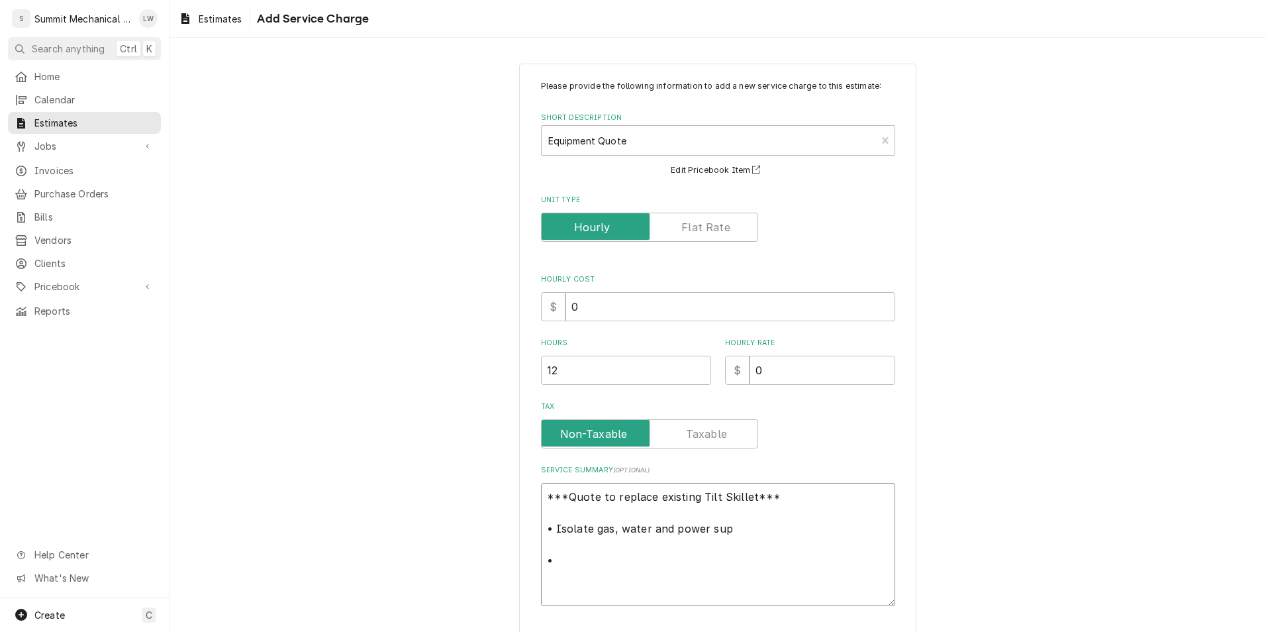
type textarea "***Quote to replace existing Tilt Skillet*** • Isolate gas, water and power sup…"
type textarea "x"
type textarea "***Quote to replace existing Tilt Skillet*** • Isolate gas, water and power sup…"
type textarea "x"
type textarea "***Quote to replace existing Tilt Skillet*** • Isolate gas, water and power sup…"
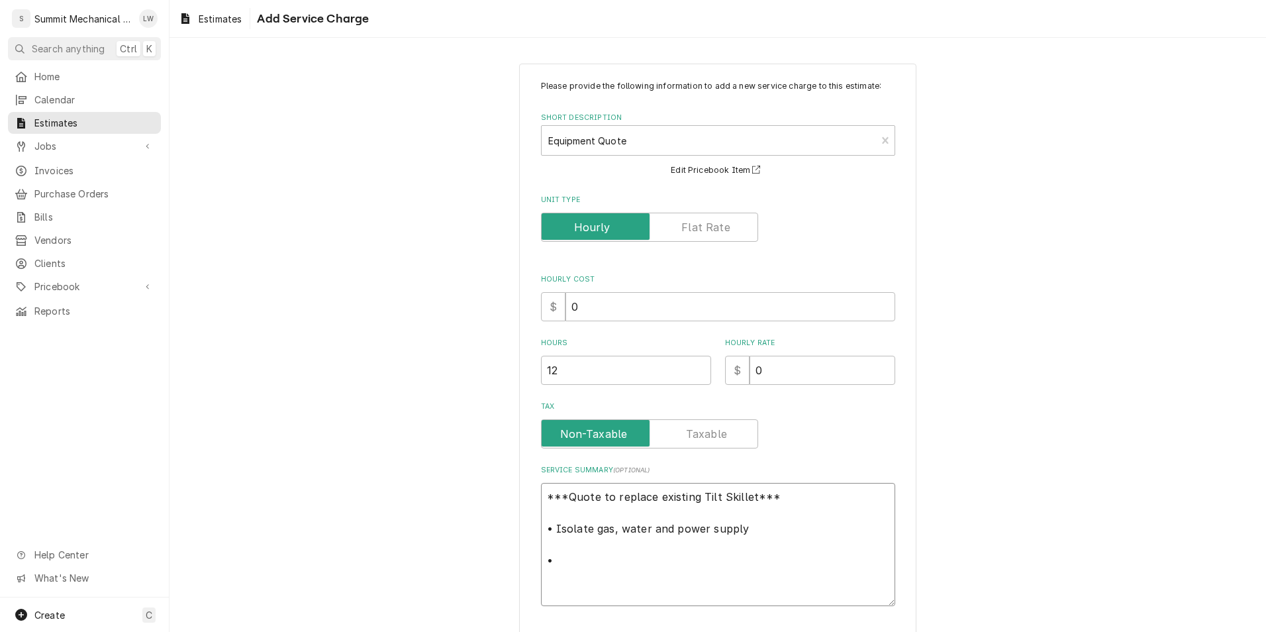
click at [581, 562] on textarea "***Quote to replace existing Tilt Skillet*** • Isolate gas, water and power sup…" at bounding box center [718, 544] width 354 height 123
type textarea "x"
type textarea "***Quote to replace existing Tilt Skillet*** • Isolate gas, water and power sup…"
type textarea "x"
type textarea "***Quote to replace existing Tilt Skillet*** • Isolate gas, water and power sup…"
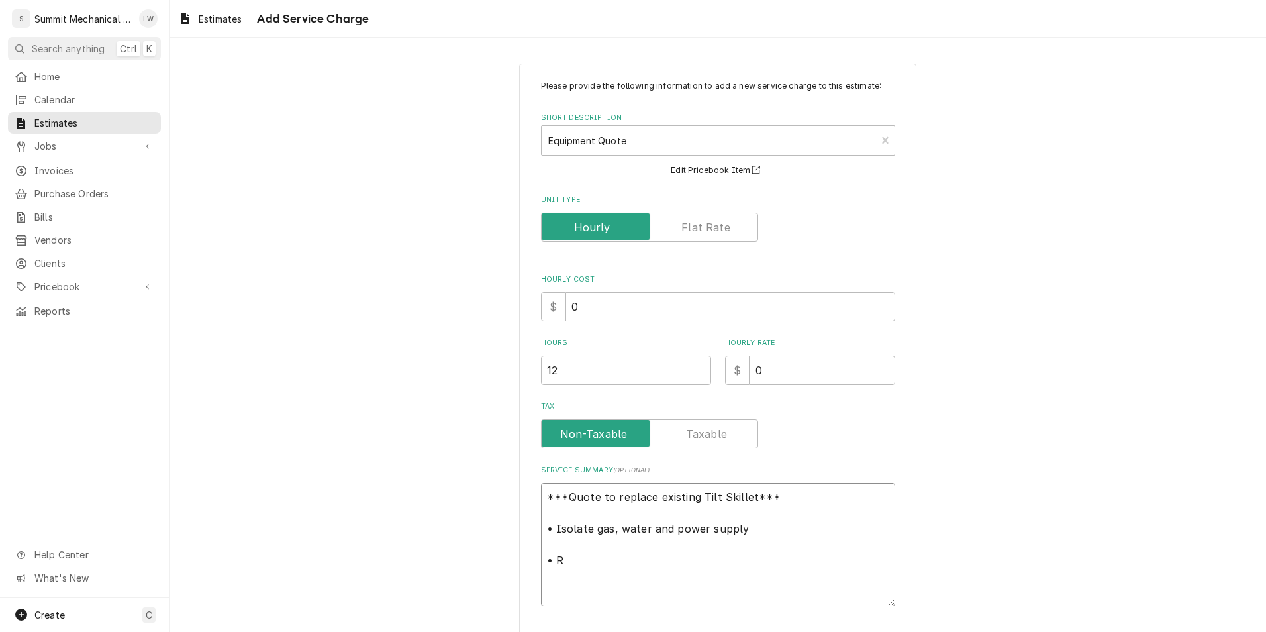
type textarea "x"
type textarea "***Quote to replace existing Tilt Skillet*** • Isolate gas, water and power sup…"
type textarea "x"
type textarea "***Quote to replace existing Tilt Skillet*** • Isolate gas, water and power sup…"
type textarea "x"
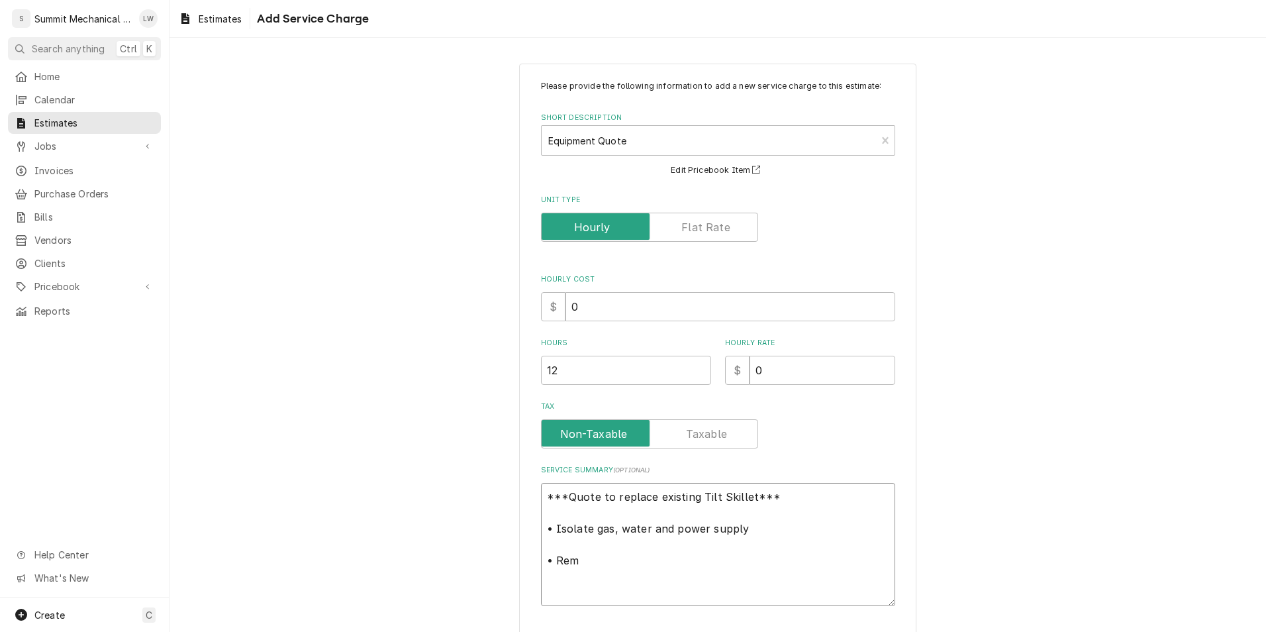
type textarea "***Quote to replace existing Tilt Skillet*** • Isolate gas, water and power sup…"
type textarea "x"
type textarea "***Quote to replace existing Tilt Skillet*** • Isolate gas, water and power sup…"
type textarea "x"
type textarea "***Quote to replace existing Tilt Skillet*** • Isolate gas, water and power sup…"
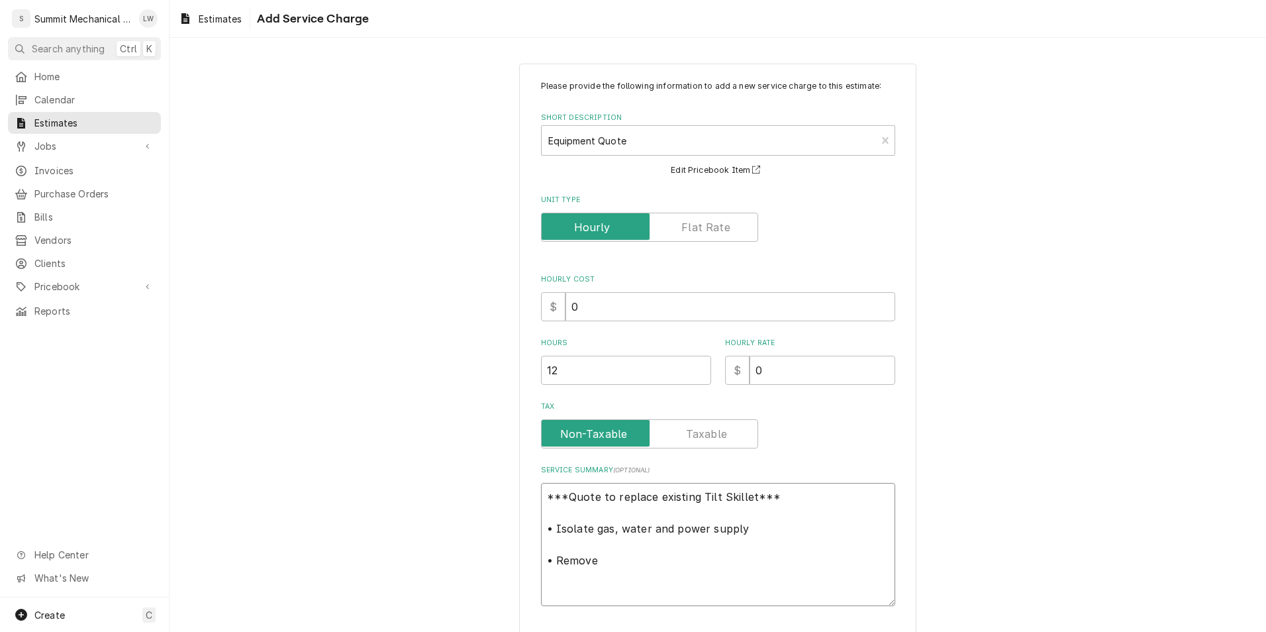
type textarea "x"
type textarea "***Quote to replace existing Tilt Skillet*** • Isolate gas, water and power sup…"
type textarea "x"
type textarea "***Quote to replace existing Tilt Skillet*** • Isolate gas, water and power sup…"
type textarea "x"
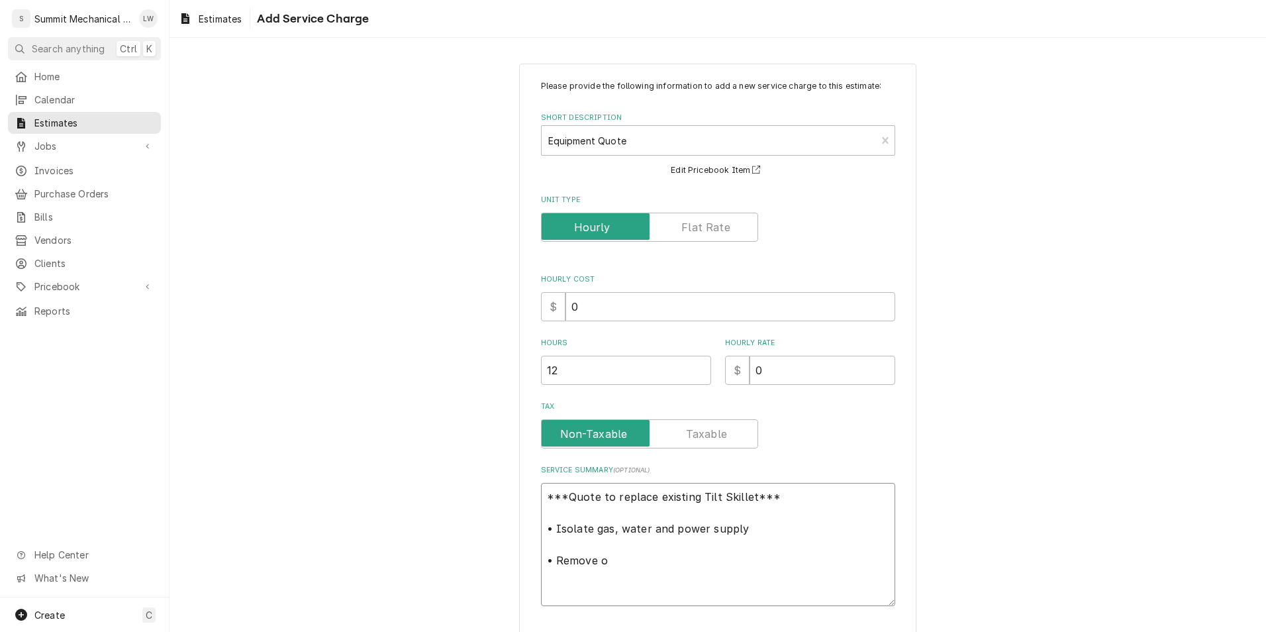
type textarea "***Quote to replace existing Tilt Skillet*** • Isolate gas, water and power sup…"
type textarea "x"
type textarea "***Quote to replace existing Tilt Skillet*** • Isolate gas, water and power sup…"
type textarea "x"
type textarea "***Quote to replace existing Tilt Skillet*** • Isolate gas, water and power sup…"
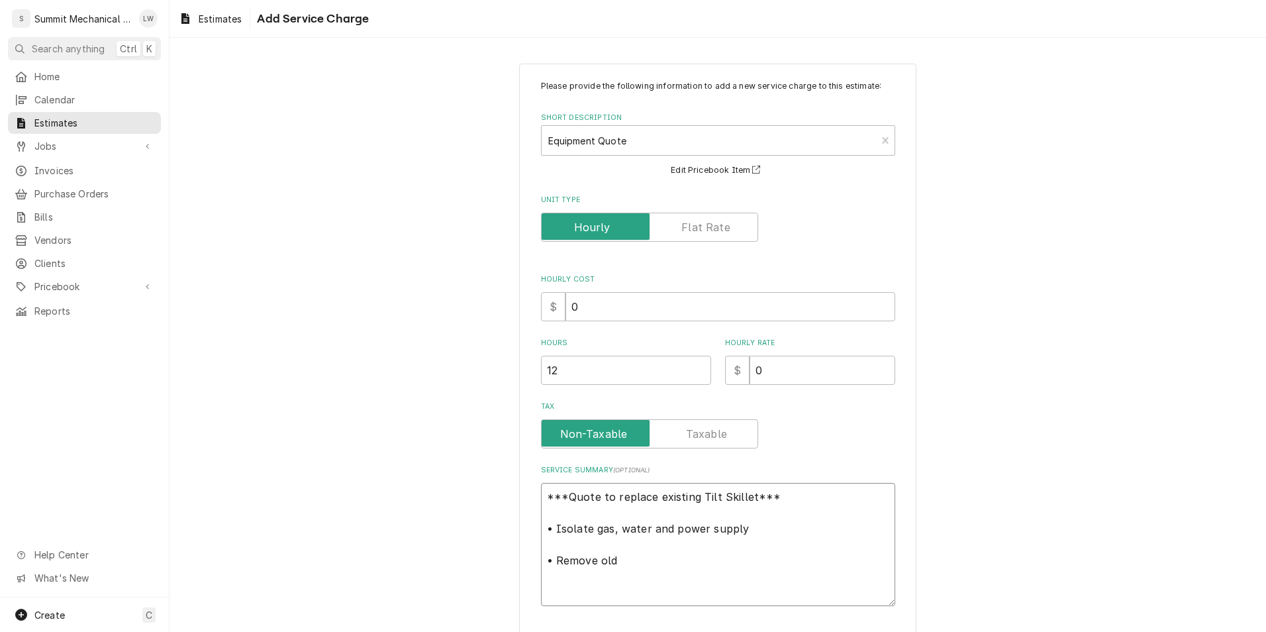
type textarea "x"
type textarea "***Quote to replace existing Tilt Skillet*** • Isolate gas, water and power sup…"
type textarea "x"
paste textarea "•"
click at [628, 571] on textarea "***Quote to replace existing Tilt Skillet*** • Isolate gas, water and power sup…" at bounding box center [718, 560] width 354 height 155
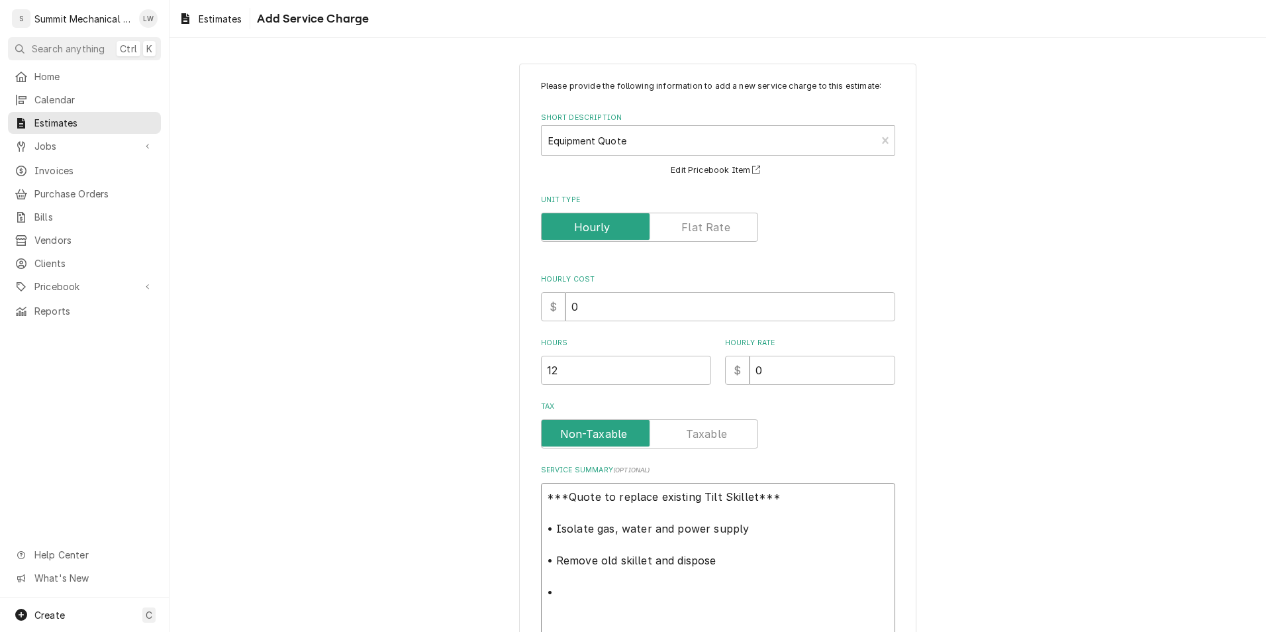
click at [628, 560] on textarea "***Quote to replace existing Tilt Skillet*** • Isolate gas, water and power sup…" at bounding box center [718, 560] width 354 height 155
click at [628, 538] on textarea "***Quote to replace existing Tilt Skillet*** • Isolate gas, water and power sup…" at bounding box center [718, 560] width 354 height 155
click at [628, 535] on textarea "***Quote to replace existing Tilt Skillet*** • Isolate gas, water and power sup…" at bounding box center [718, 560] width 354 height 155
click at [577, 602] on textarea "***Quote to replace existing Tilt Skillet*** • Isolate gas, water and power sup…" at bounding box center [718, 560] width 354 height 155
click at [585, 595] on textarea "***Quote to replace existing Tilt Skillet*** • Isolate gas, water and power sup…" at bounding box center [718, 560] width 354 height 155
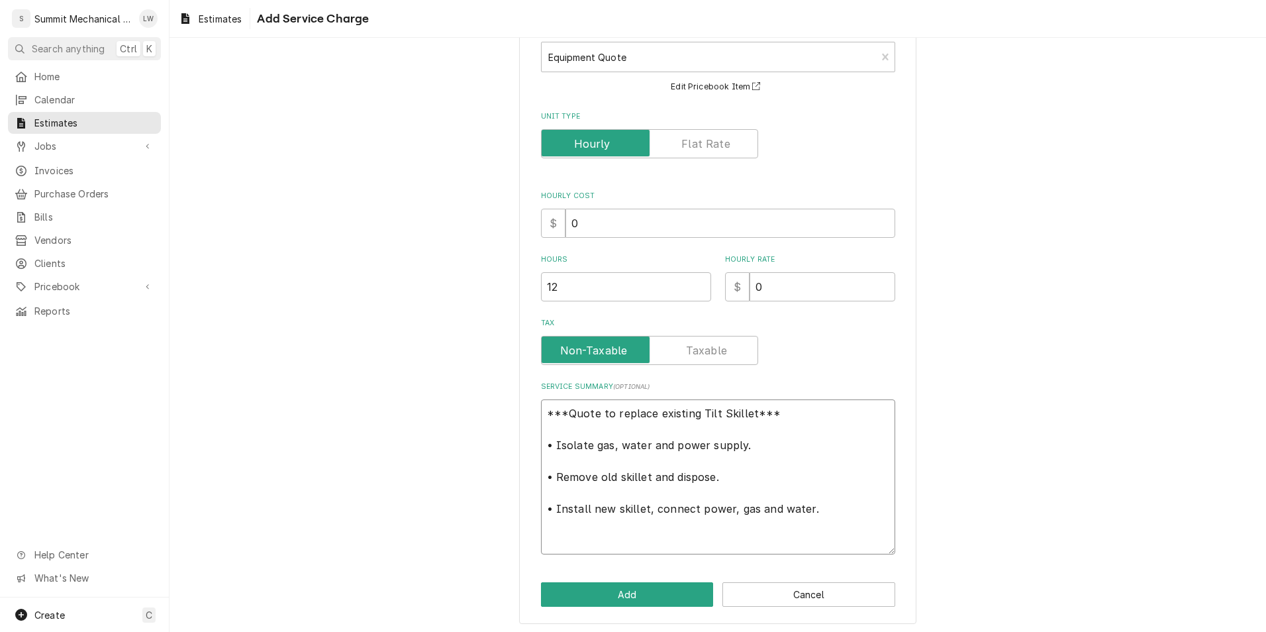
scroll to position [84, 0]
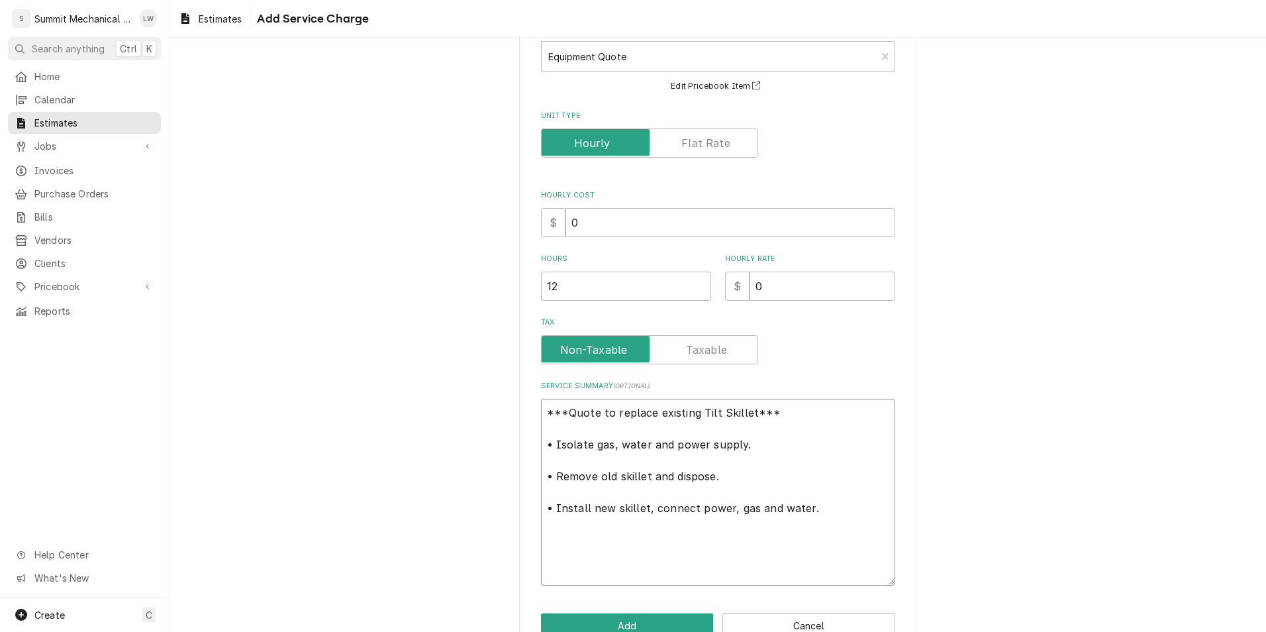
paste textarea "•"
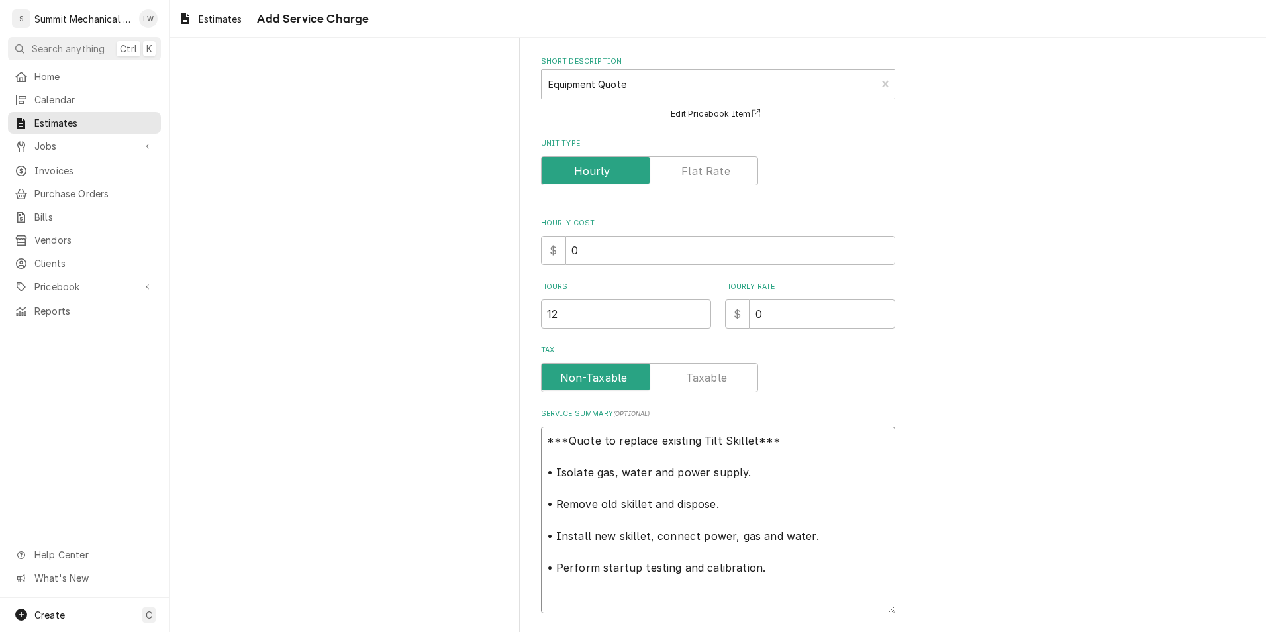
scroll to position [119, 0]
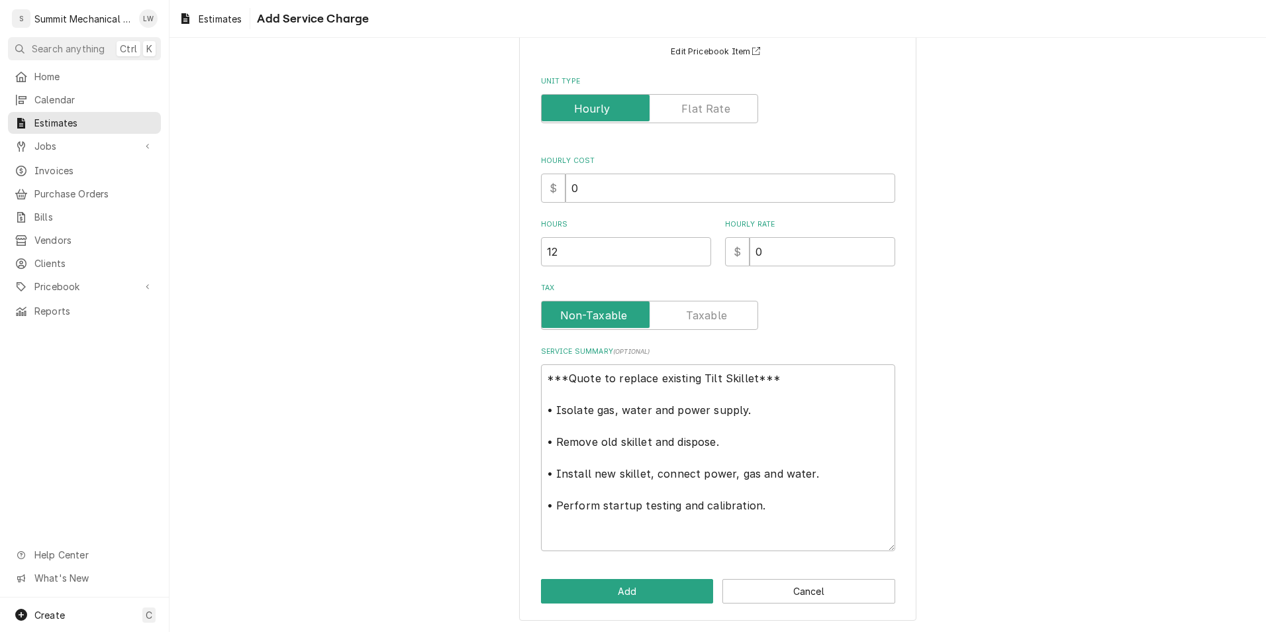
click at [617, 577] on div "Please provide the following information to add a new service charge to this es…" at bounding box center [717, 282] width 397 height 675
click at [628, 576] on div "Please provide the following information to add a new service charge to this es…" at bounding box center [717, 282] width 397 height 675
click at [623, 602] on button "Add" at bounding box center [627, 591] width 173 height 25
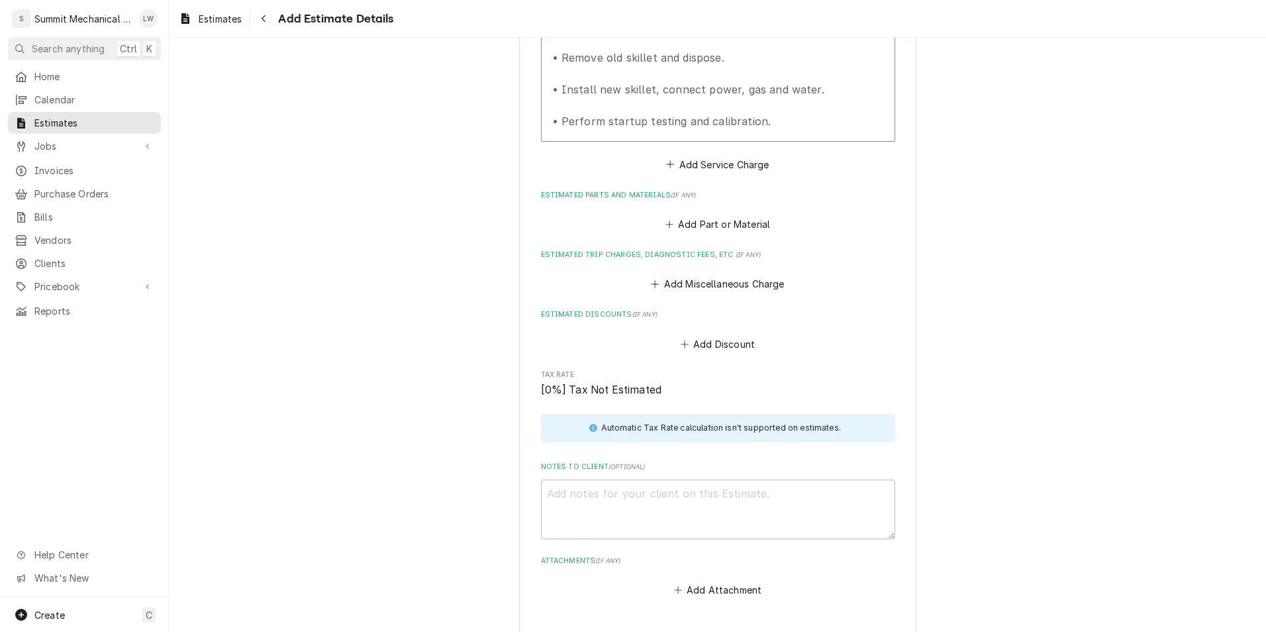
scroll to position [1552, 0]
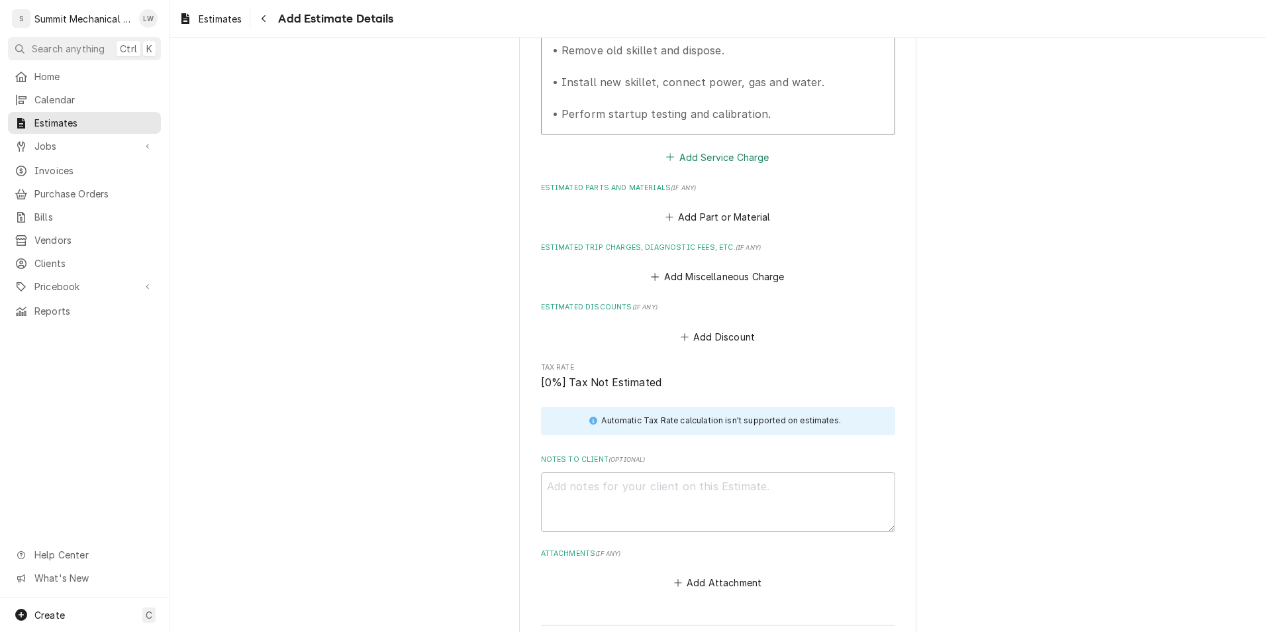
click at [628, 166] on button "Add Service Charge" at bounding box center [717, 157] width 107 height 19
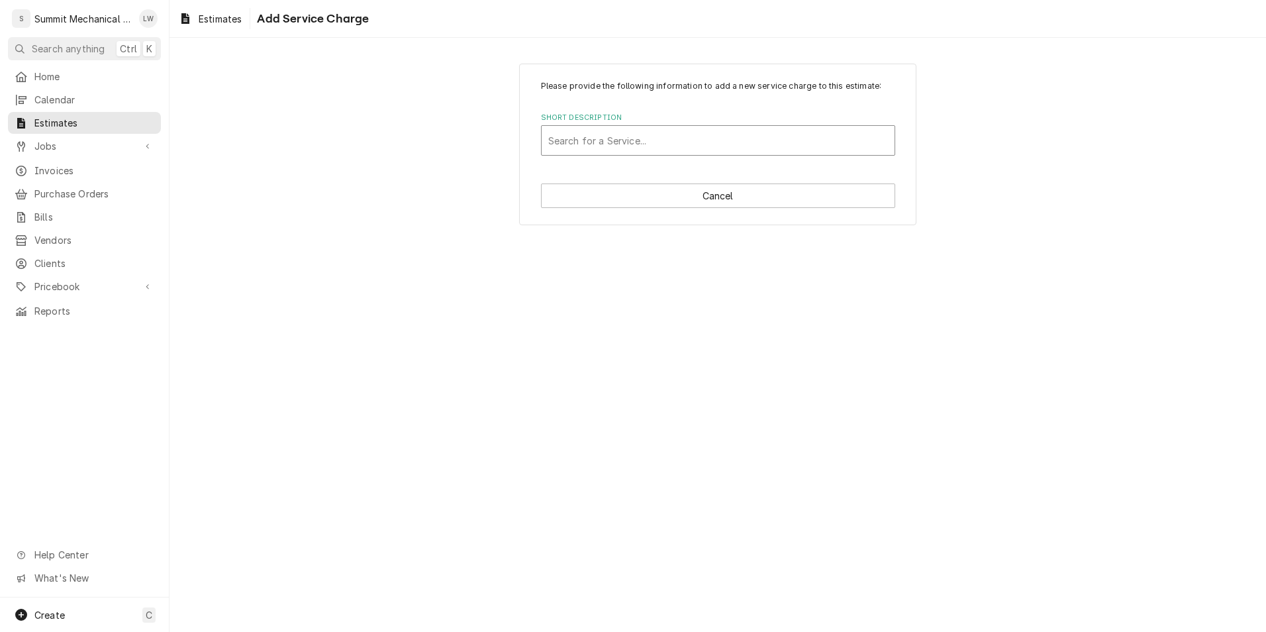
click at [628, 148] on div "Short Description" at bounding box center [718, 140] width 340 height 24
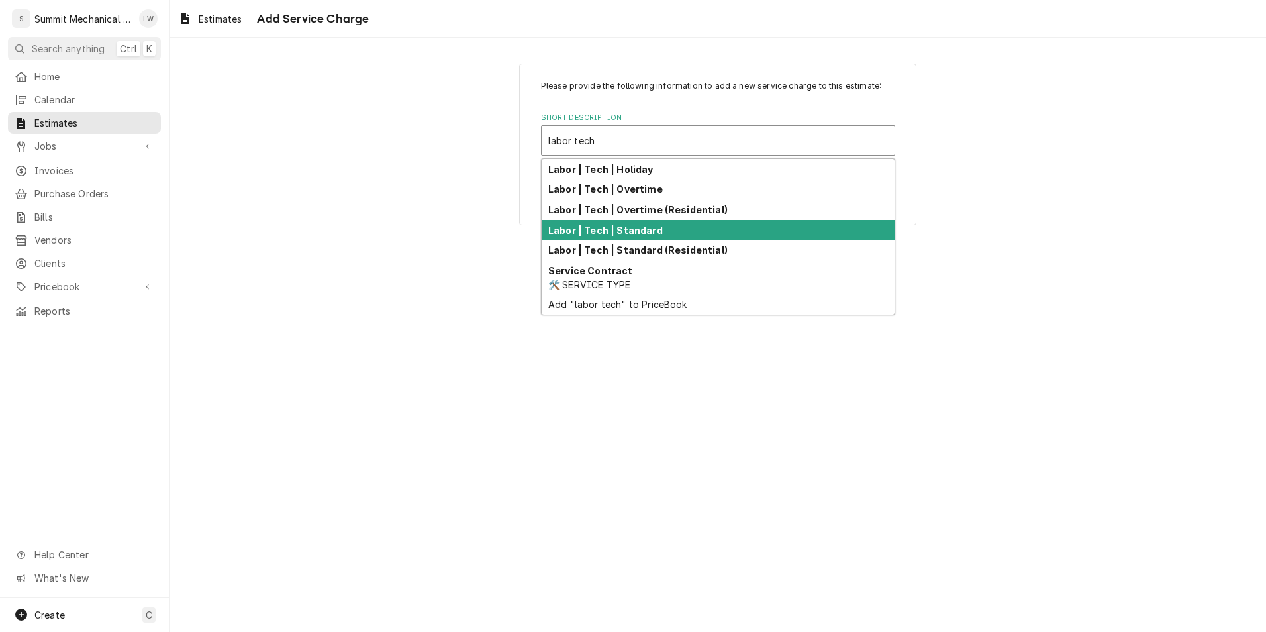
click at [600, 238] on div "Labor | Tech | Standard" at bounding box center [718, 230] width 353 height 21
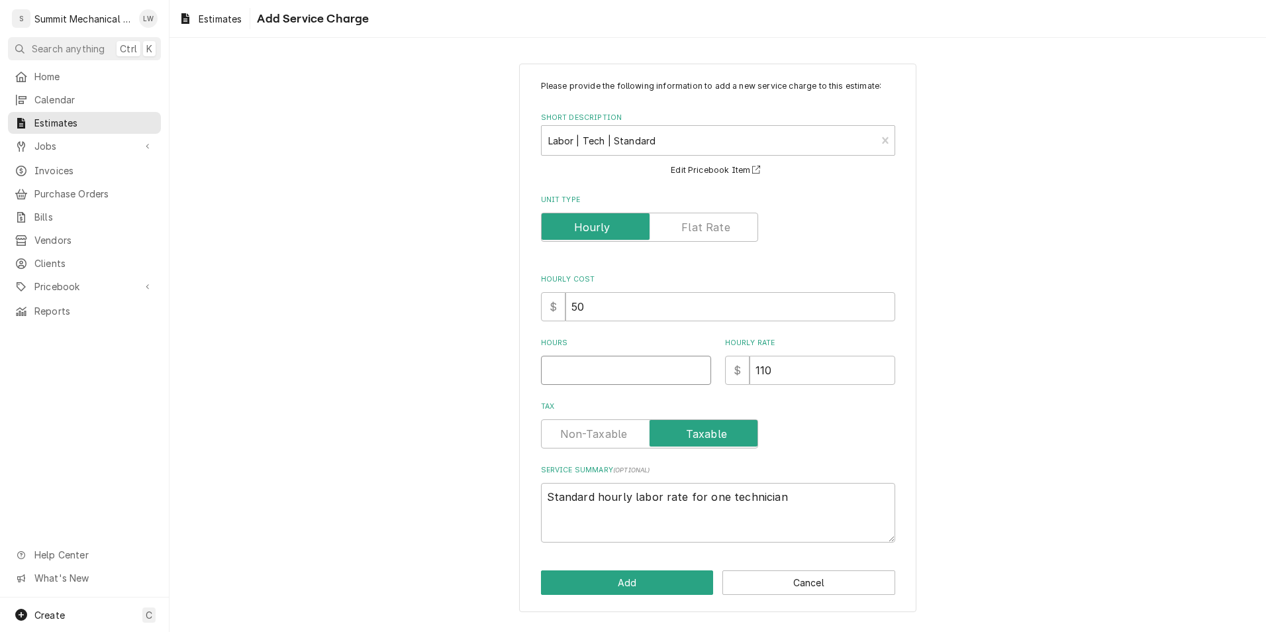
click at [599, 370] on input "Hours" at bounding box center [626, 370] width 170 height 29
click at [628, 521] on textarea "Standard hourly labor rate for one technician" at bounding box center [718, 513] width 354 height 60
click at [625, 583] on button "Add" at bounding box center [627, 582] width 173 height 25
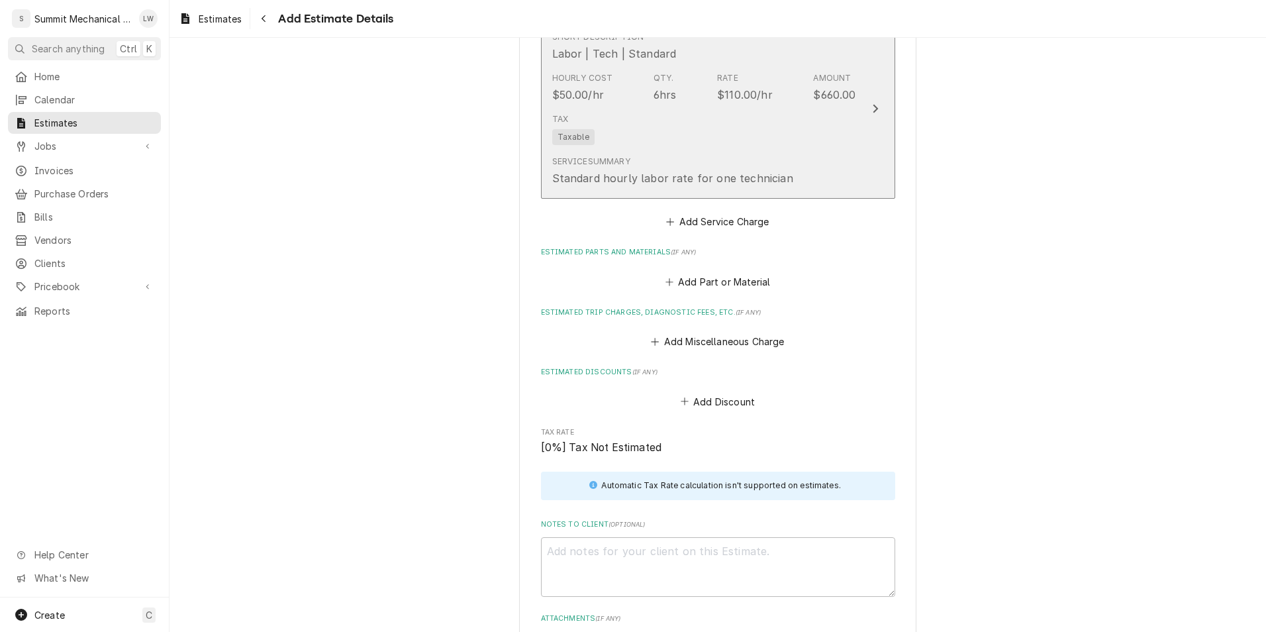
scroll to position [1675, 0]
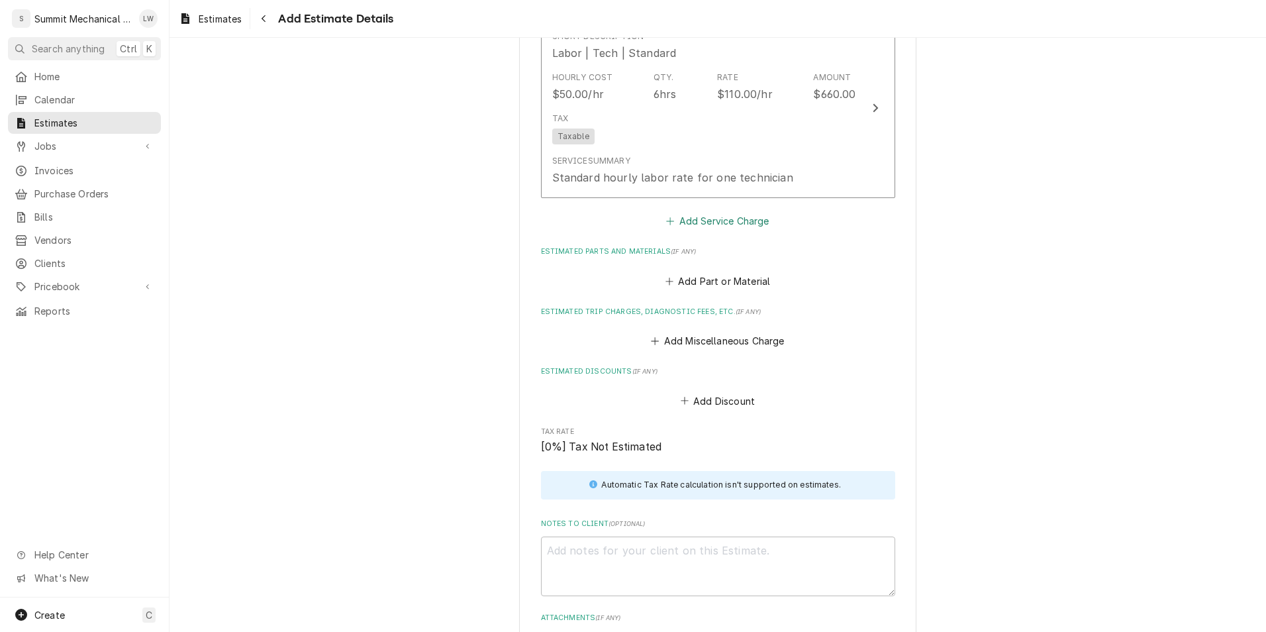
click at [628, 230] on button "Add Service Charge" at bounding box center [717, 221] width 107 height 19
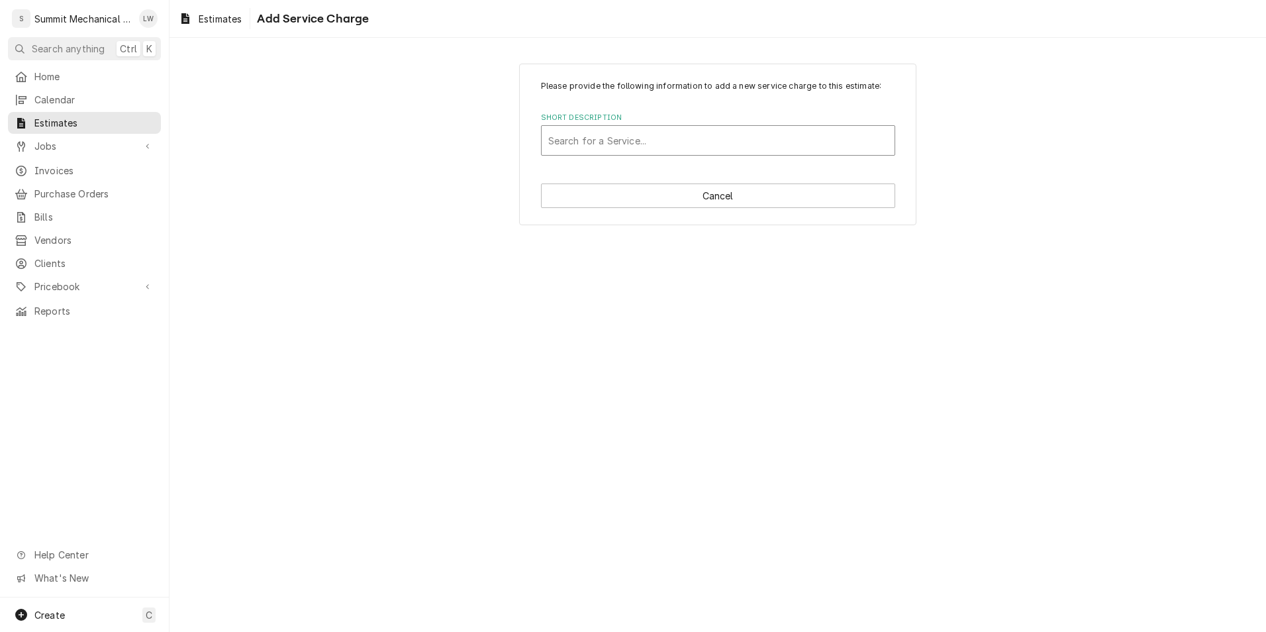
click at [624, 156] on div "Search for a Service..." at bounding box center [718, 140] width 354 height 30
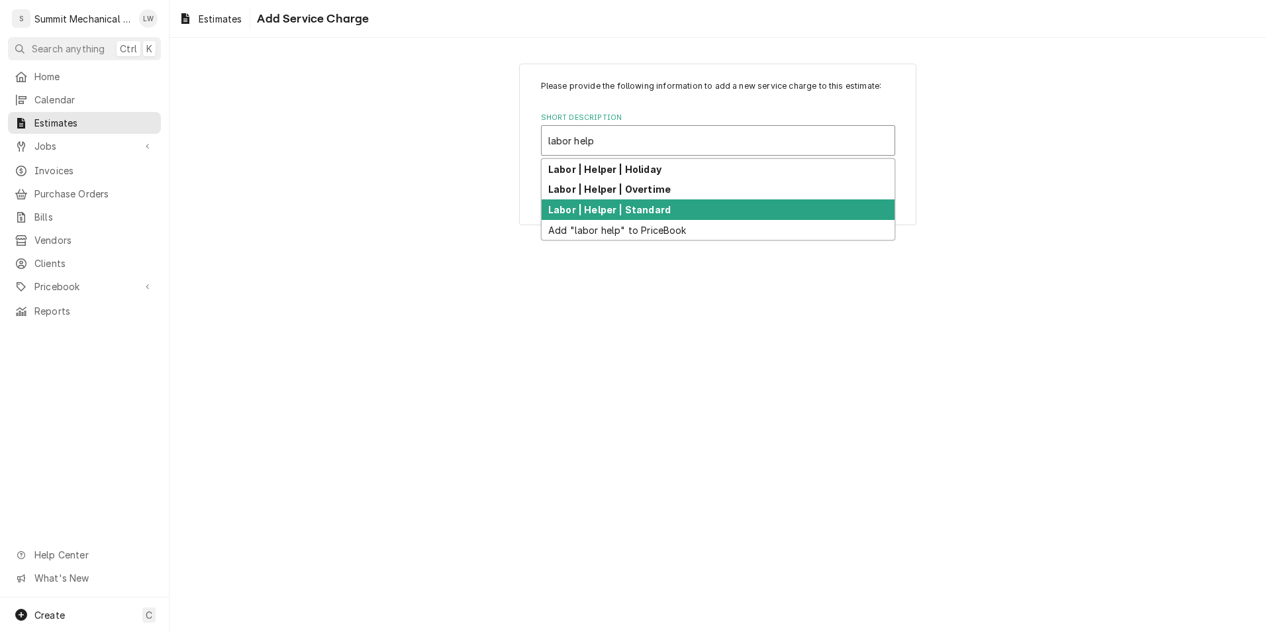
click at [603, 213] on strong "Labor | Helper | Standard" at bounding box center [609, 209] width 123 height 11
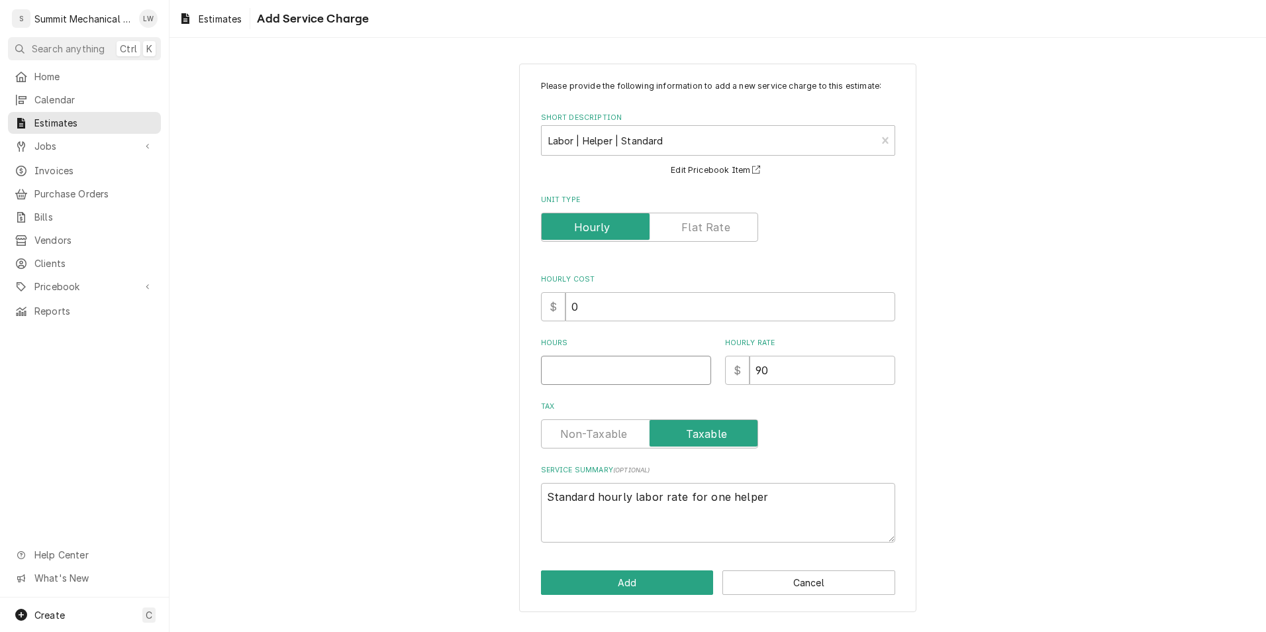
click at [610, 367] on input "Hours" at bounding box center [626, 370] width 170 height 29
click at [598, 422] on input "Tax" at bounding box center [649, 433] width 205 height 29
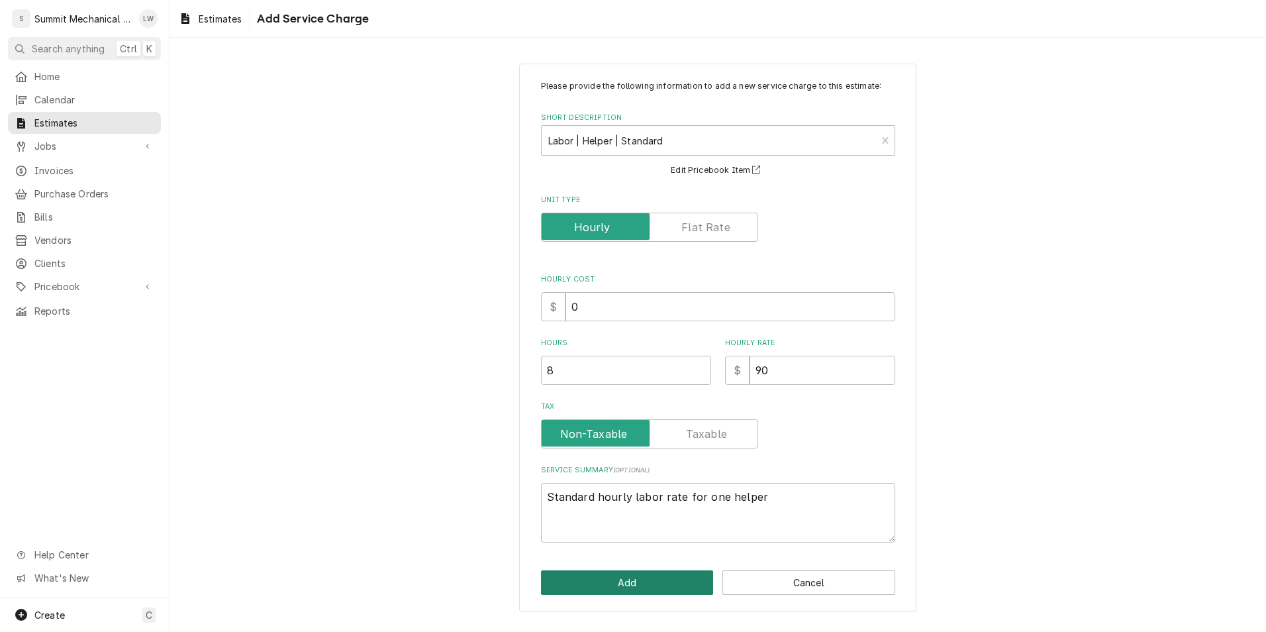
click at [596, 577] on button "Add" at bounding box center [627, 582] width 173 height 25
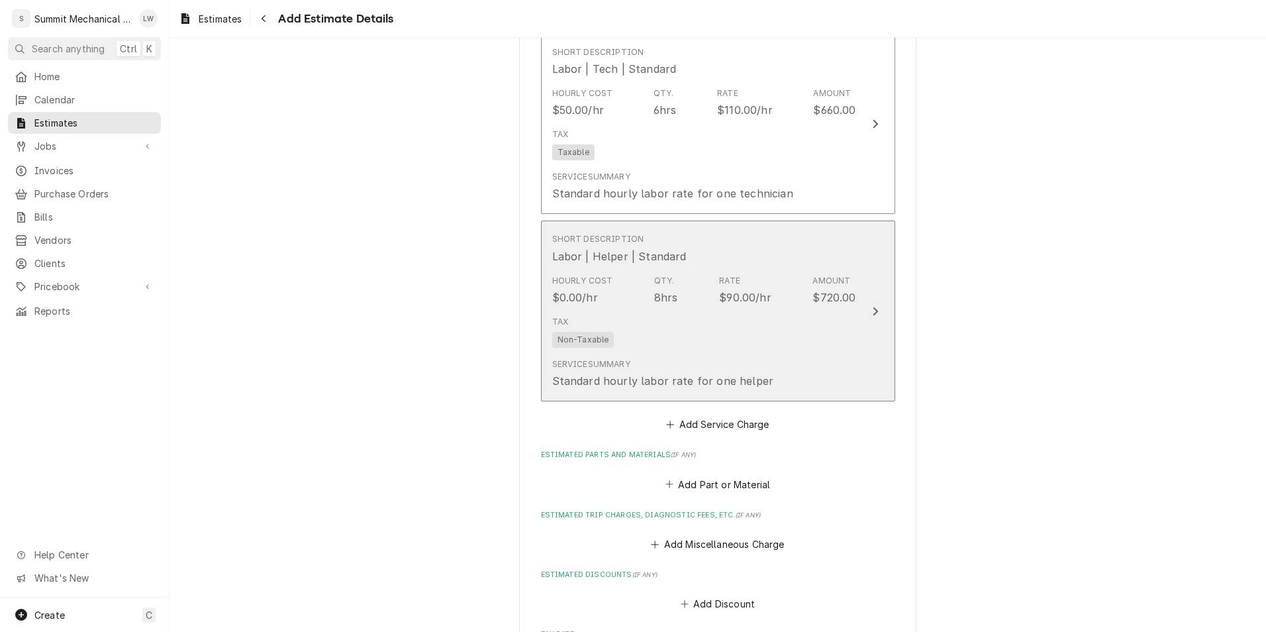
scroll to position [1659, 0]
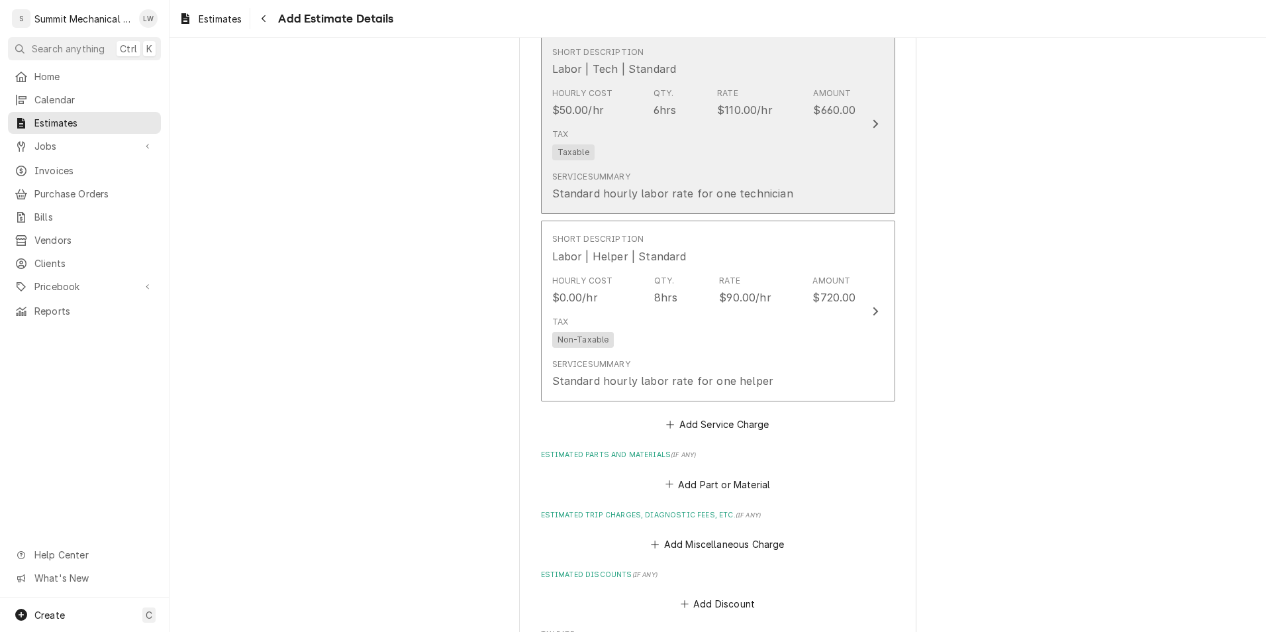
click at [628, 189] on div "Service Summary Standard hourly labor rate for one technician" at bounding box center [672, 186] width 241 height 30
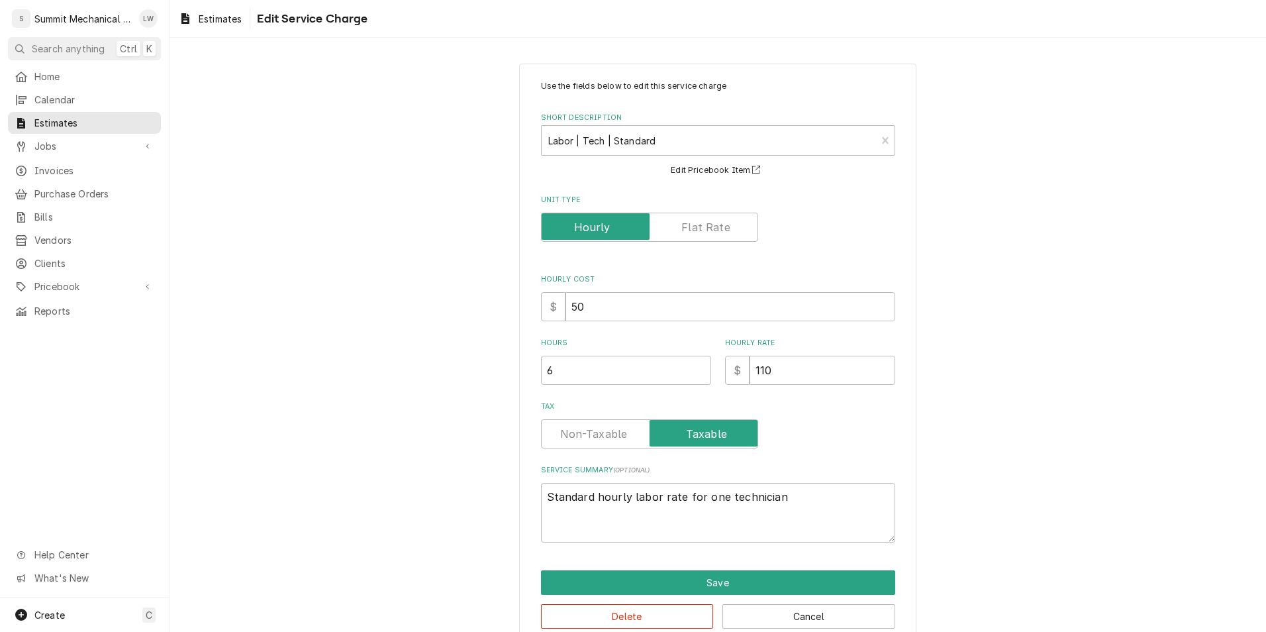
click at [594, 427] on label "Tax" at bounding box center [649, 433] width 217 height 29
click at [594, 427] on input "Tax" at bounding box center [649, 433] width 205 height 29
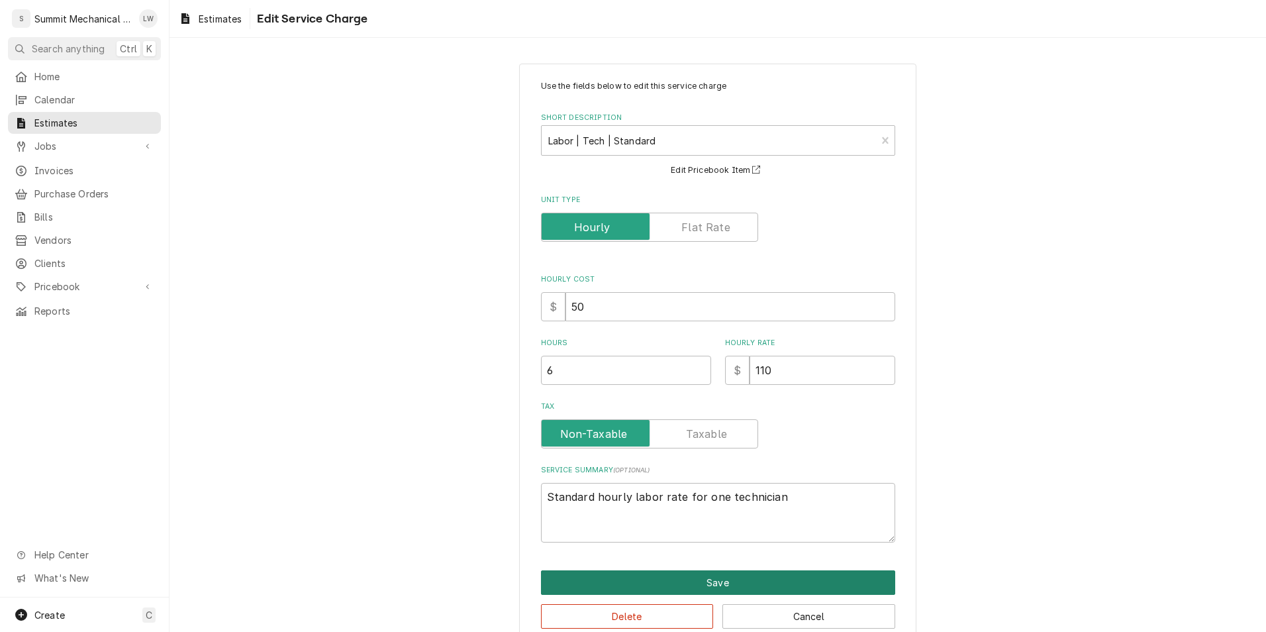
click at [622, 586] on button "Save" at bounding box center [718, 582] width 354 height 25
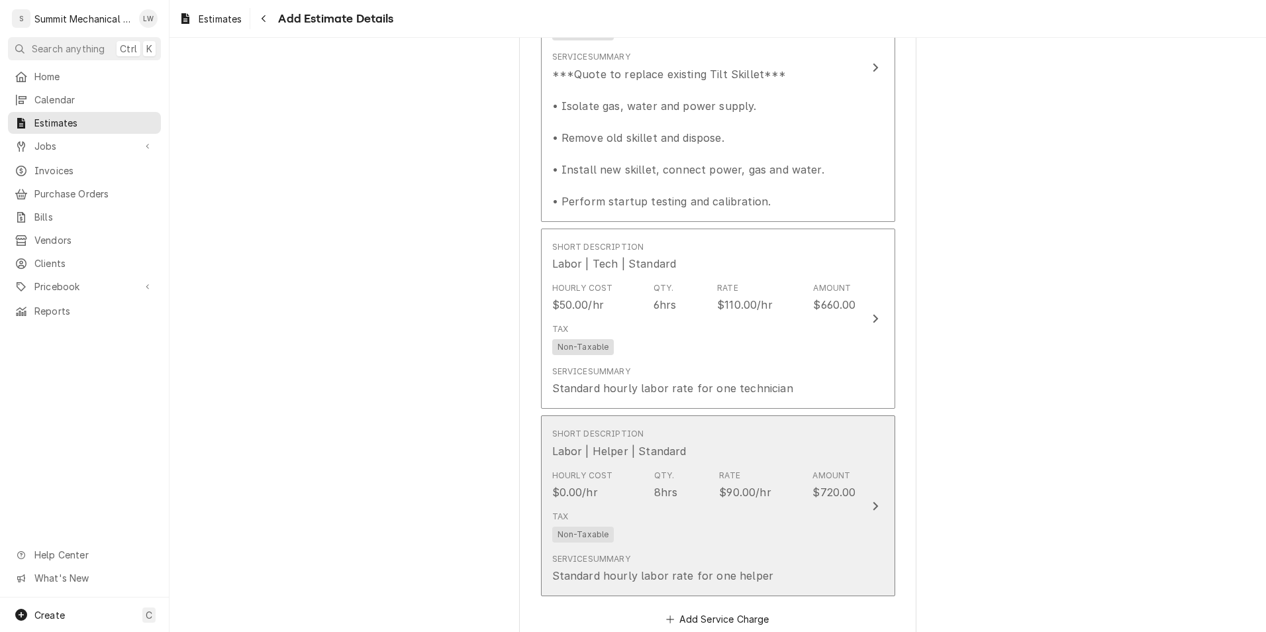
scroll to position [1534, 0]
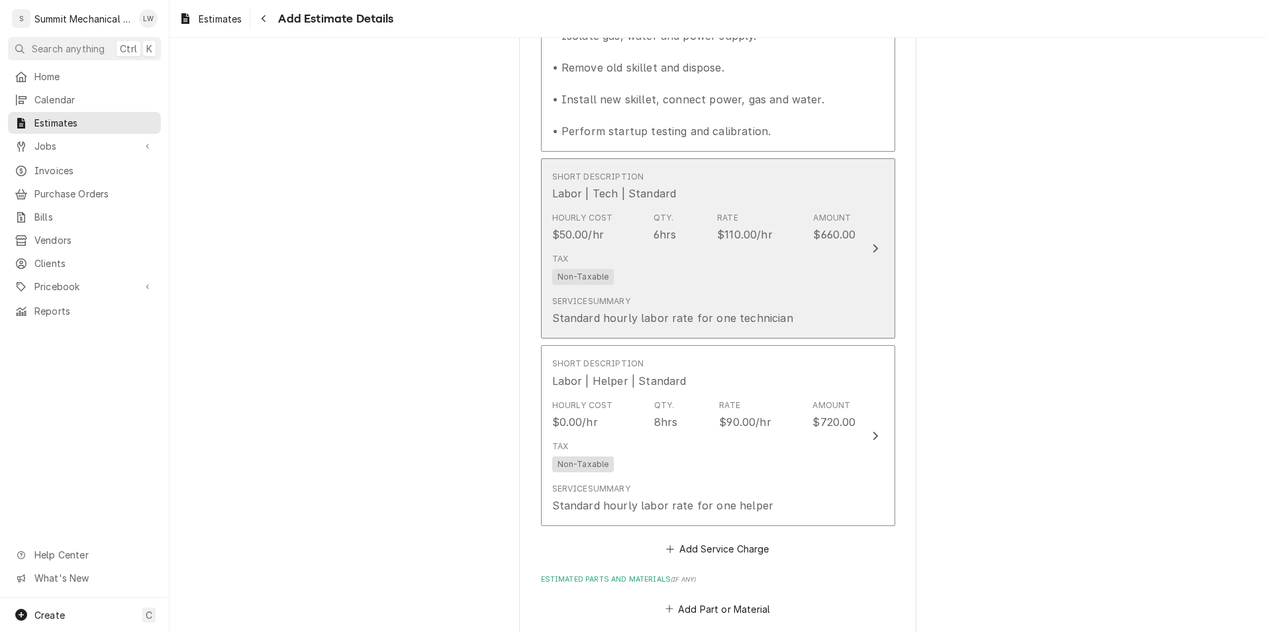
click at [628, 290] on div "Tax Non-Taxable" at bounding box center [704, 269] width 304 height 42
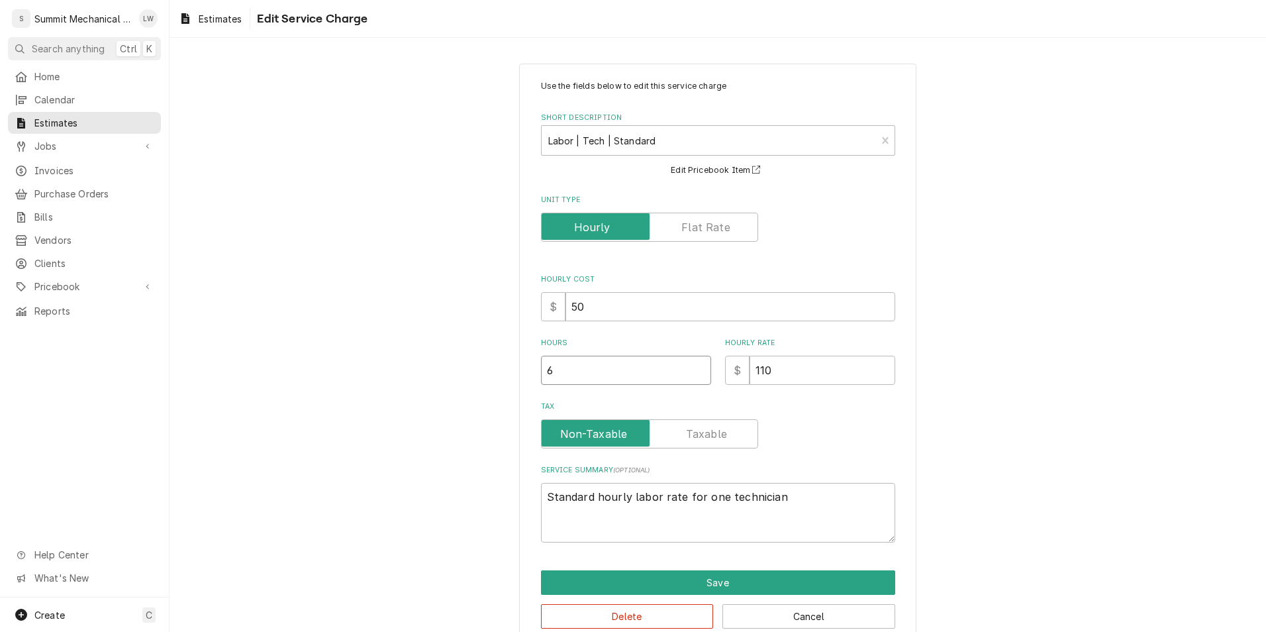
click at [624, 362] on input "6" at bounding box center [626, 370] width 170 height 29
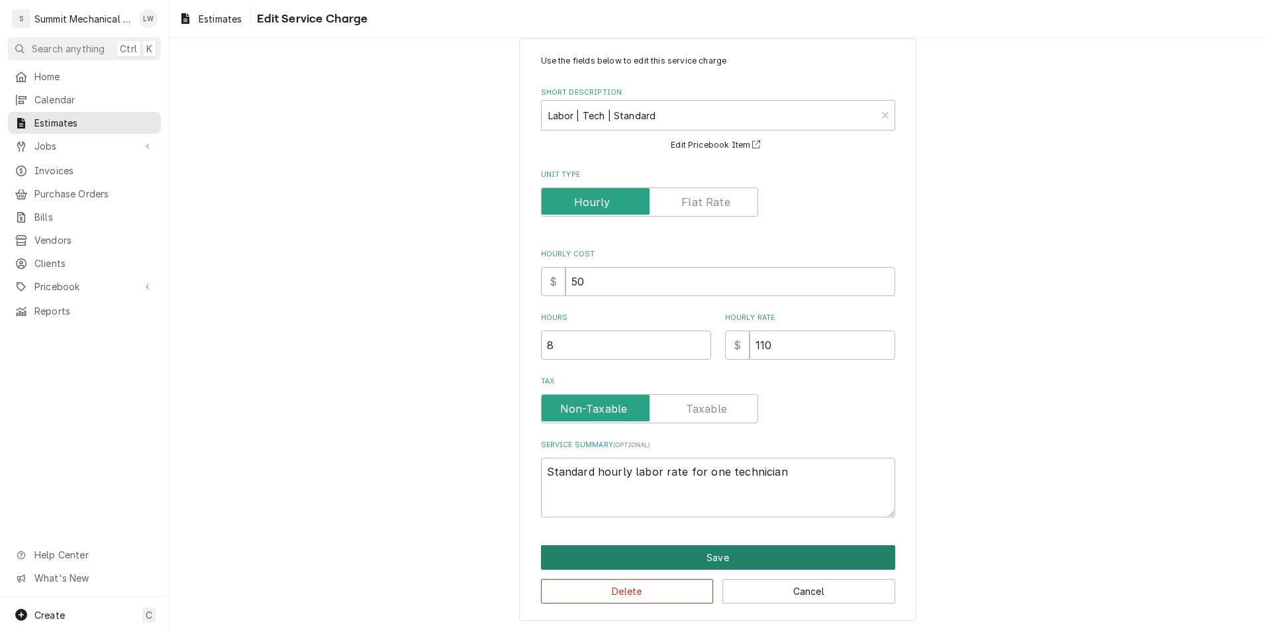
click at [628, 564] on button "Save" at bounding box center [718, 557] width 354 height 25
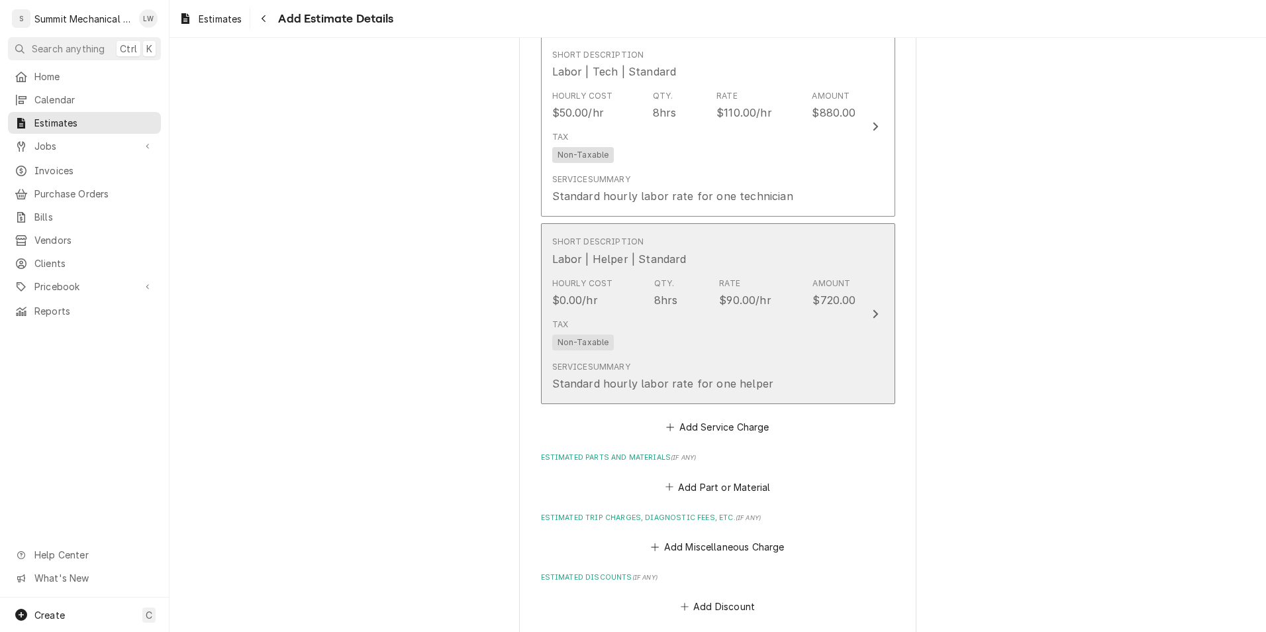
scroll to position [1657, 0]
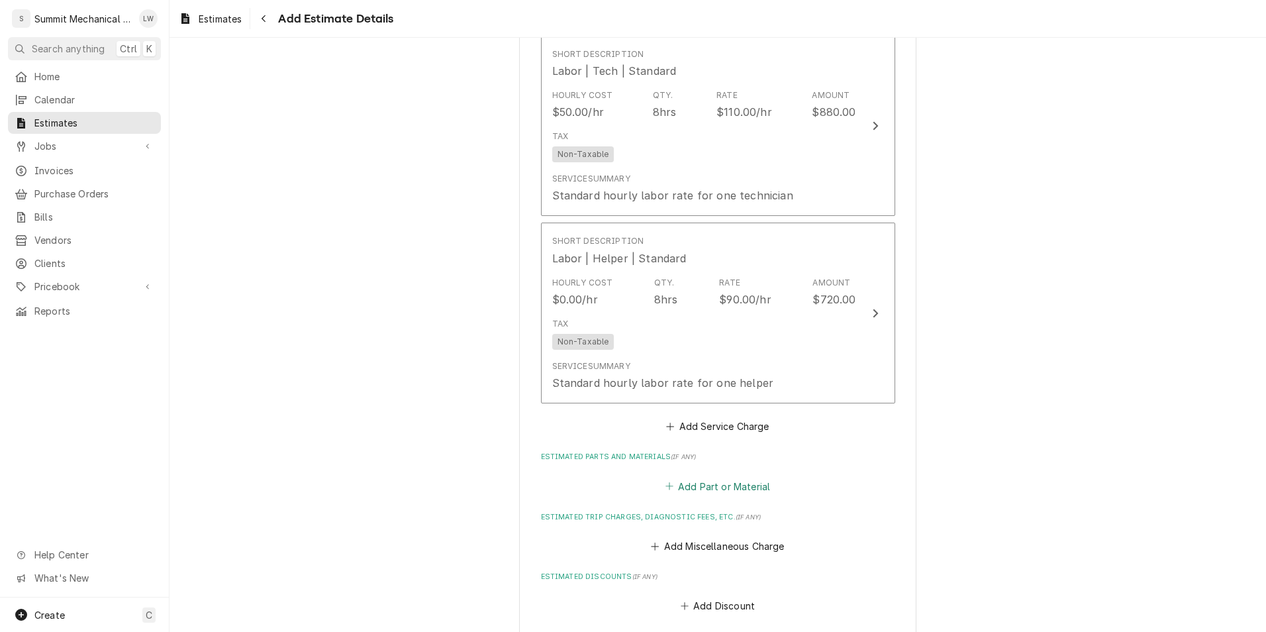
click at [628, 495] on button "Add Part or Material" at bounding box center [717, 486] width 109 height 19
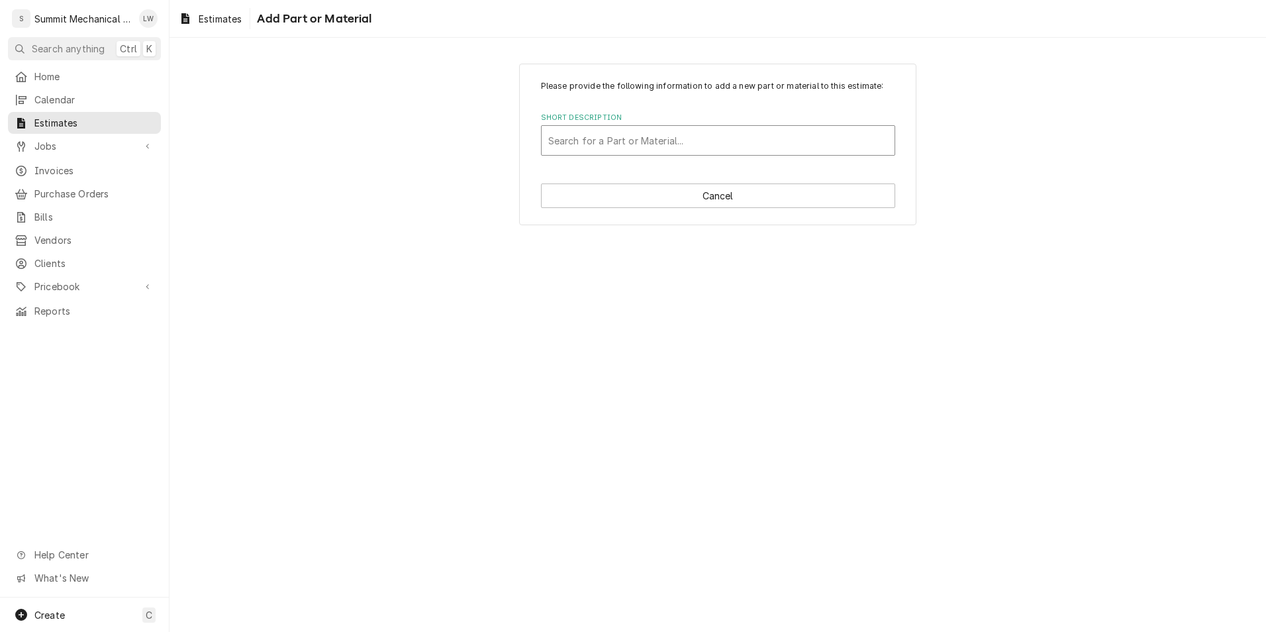
click at [628, 155] on div "Search for a Part or Material..." at bounding box center [718, 140] width 353 height 29
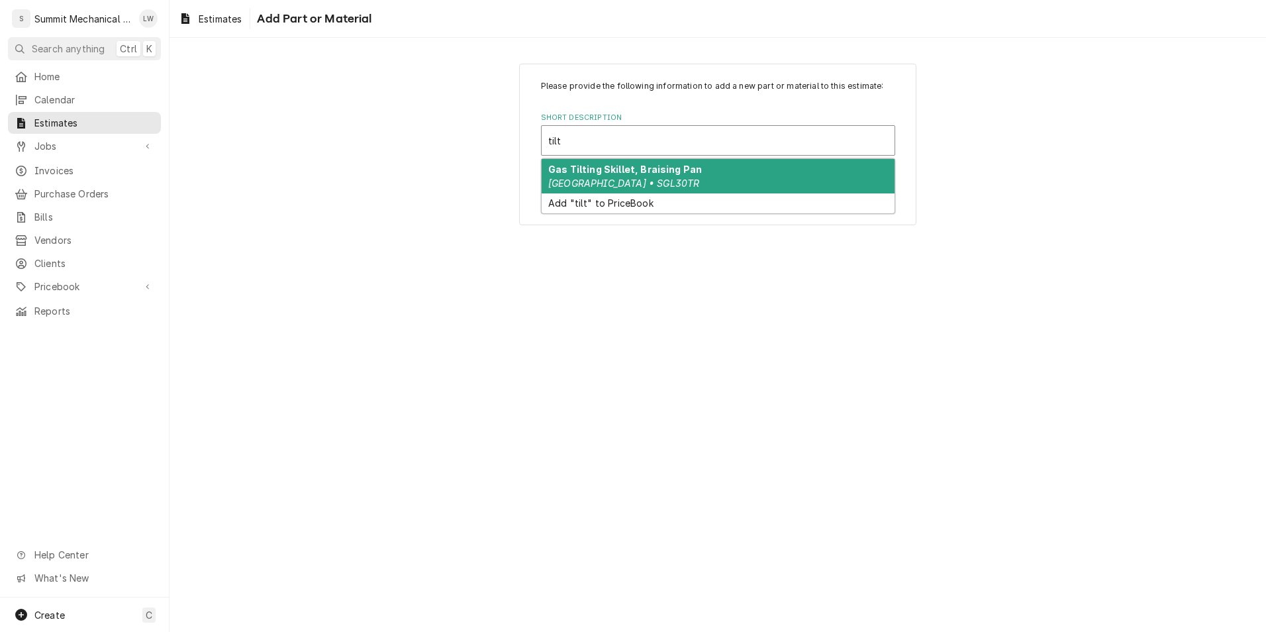
click at [628, 168] on strong "Gas Tilting Skillet, Braising Pan" at bounding box center [625, 169] width 154 height 11
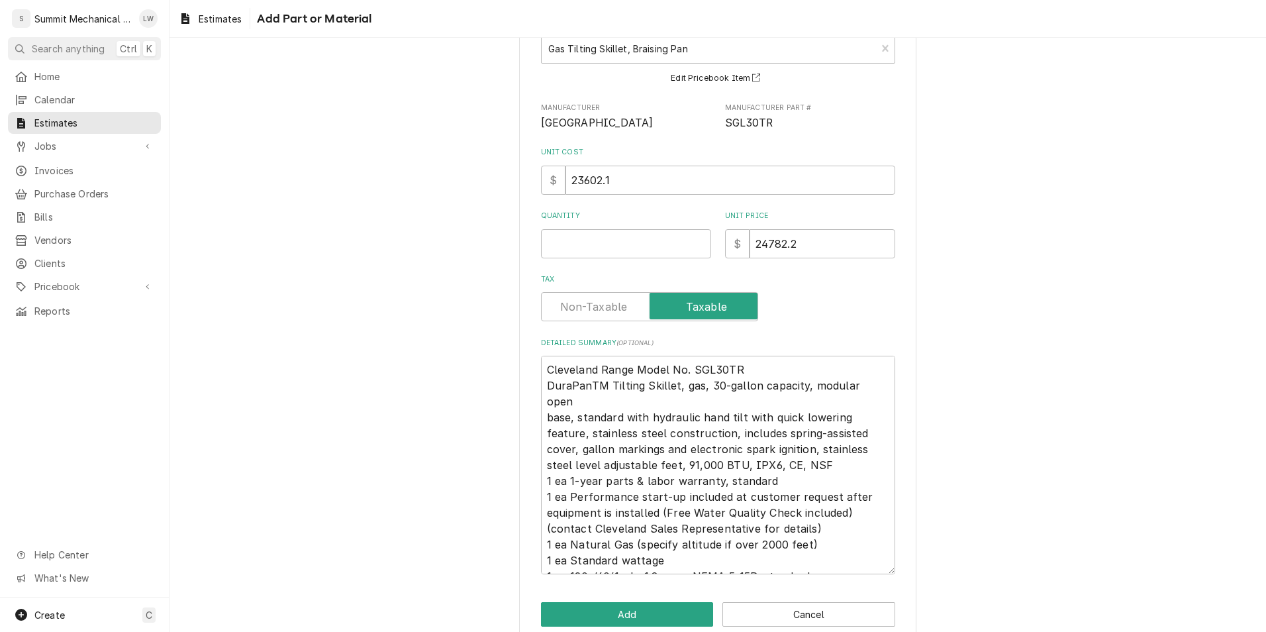
scroll to position [115, 0]
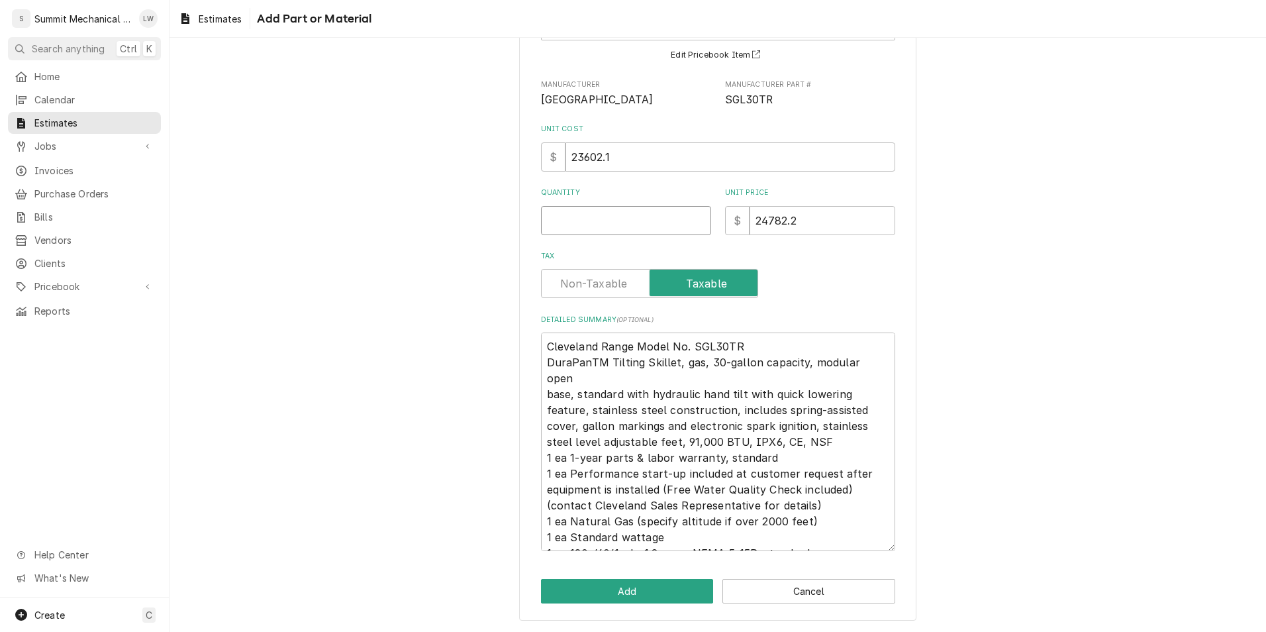
click at [619, 224] on input "Quantity" at bounding box center [626, 220] width 170 height 29
click at [587, 282] on label "Tax" at bounding box center [649, 283] width 217 height 29
click at [587, 282] on input "Tax" at bounding box center [649, 283] width 205 height 29
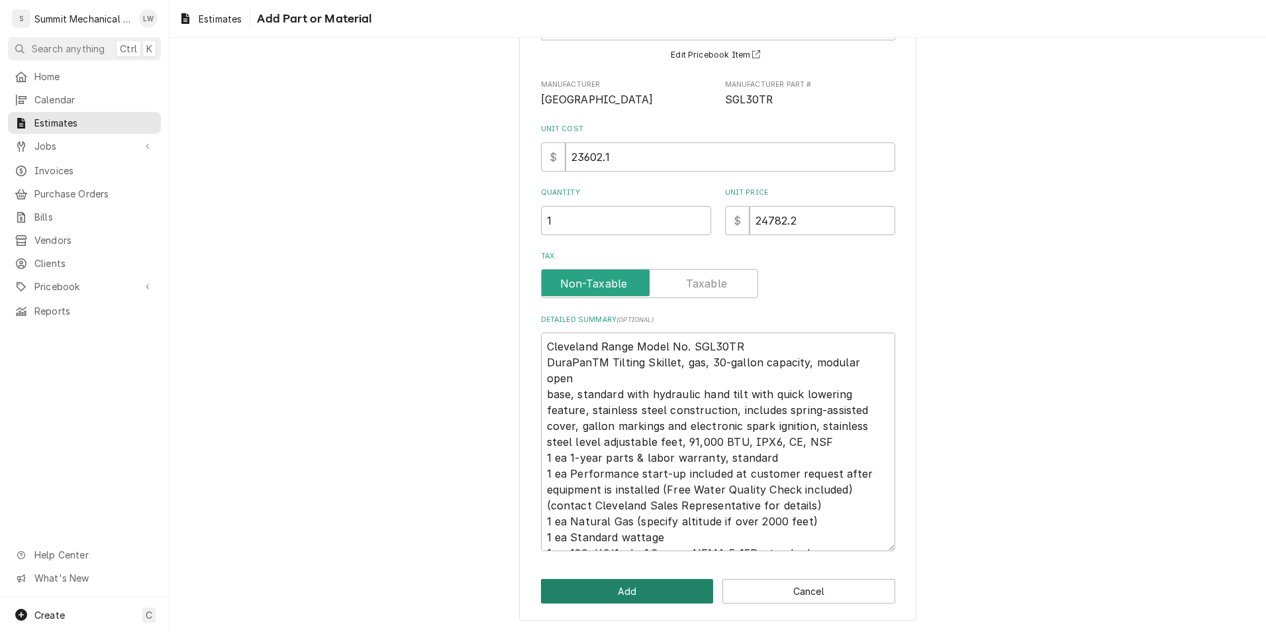
click at [595, 594] on button "Add" at bounding box center [627, 591] width 173 height 25
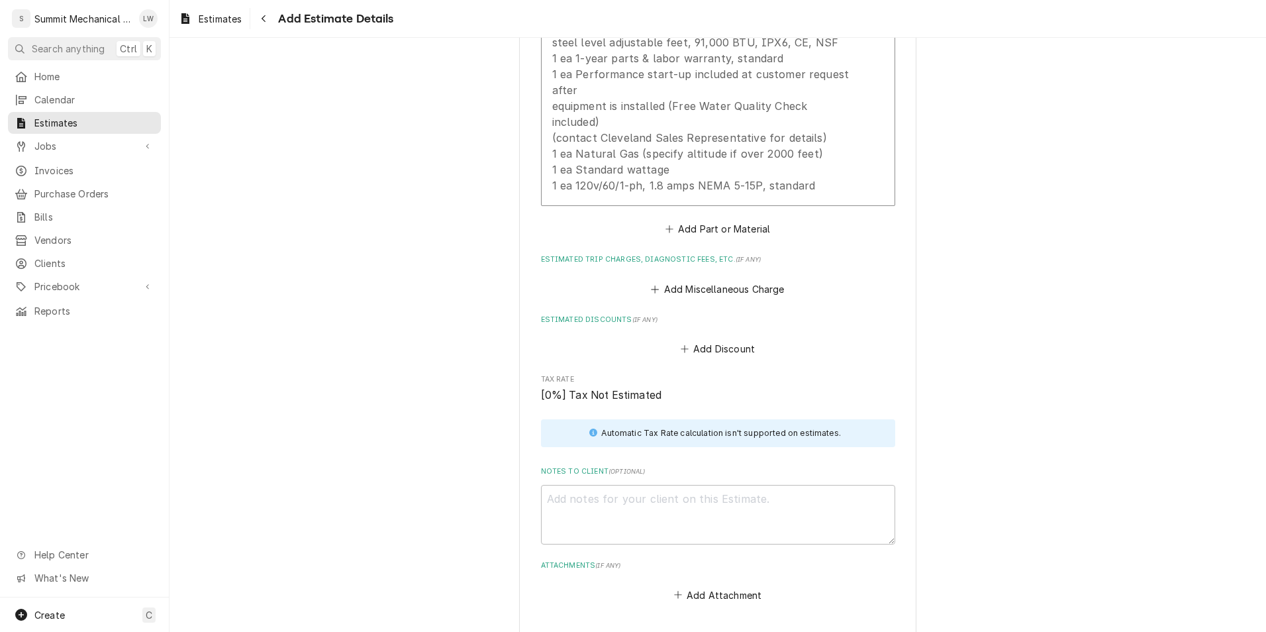
scroll to position [2426, 0]
click at [628, 282] on button "Add Miscellaneous Charge" at bounding box center [718, 291] width 138 height 19
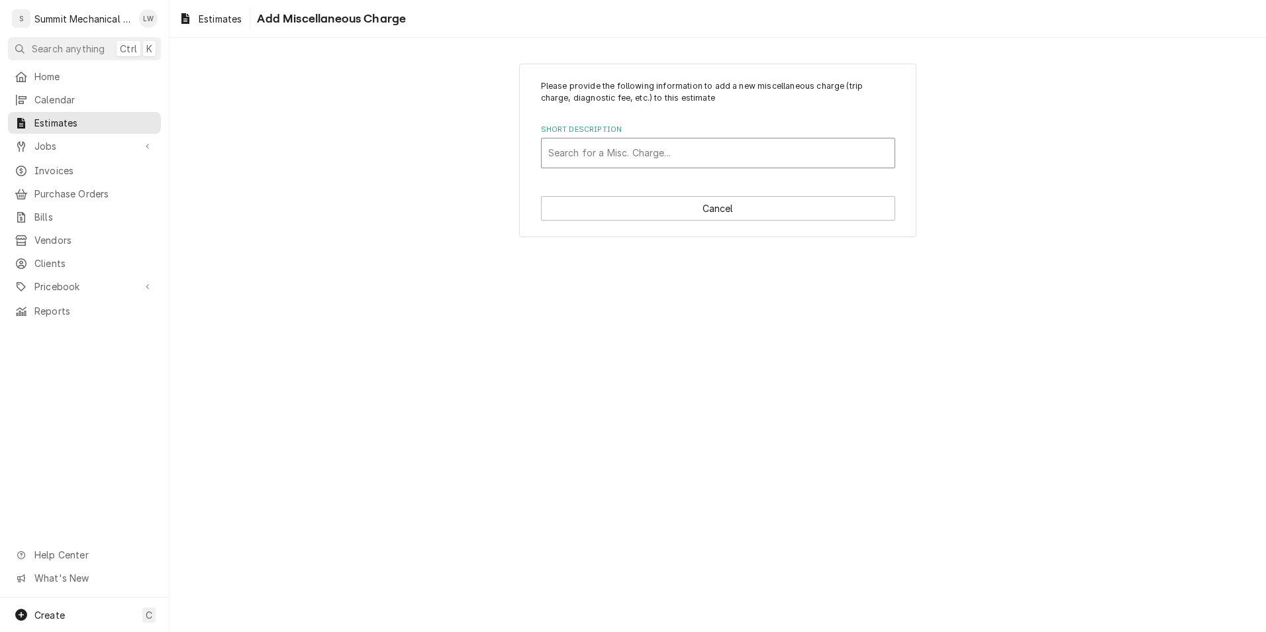
click at [628, 143] on div "Short Description" at bounding box center [718, 153] width 340 height 24
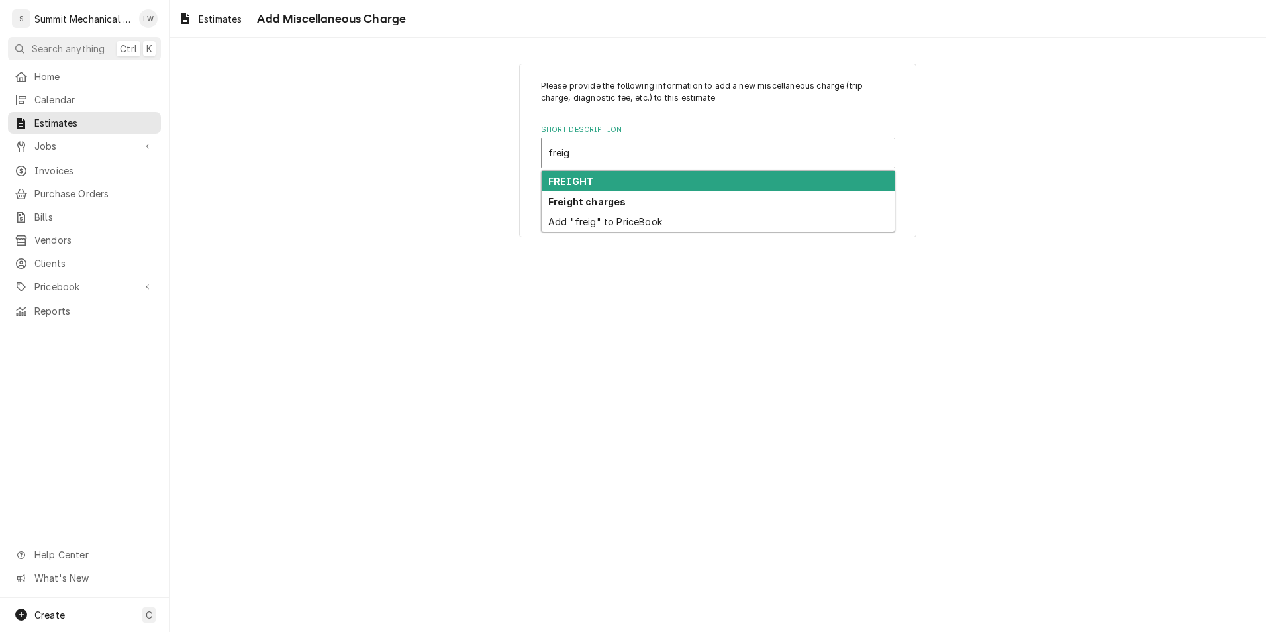
click at [626, 182] on div "FREIGHT" at bounding box center [718, 181] width 353 height 21
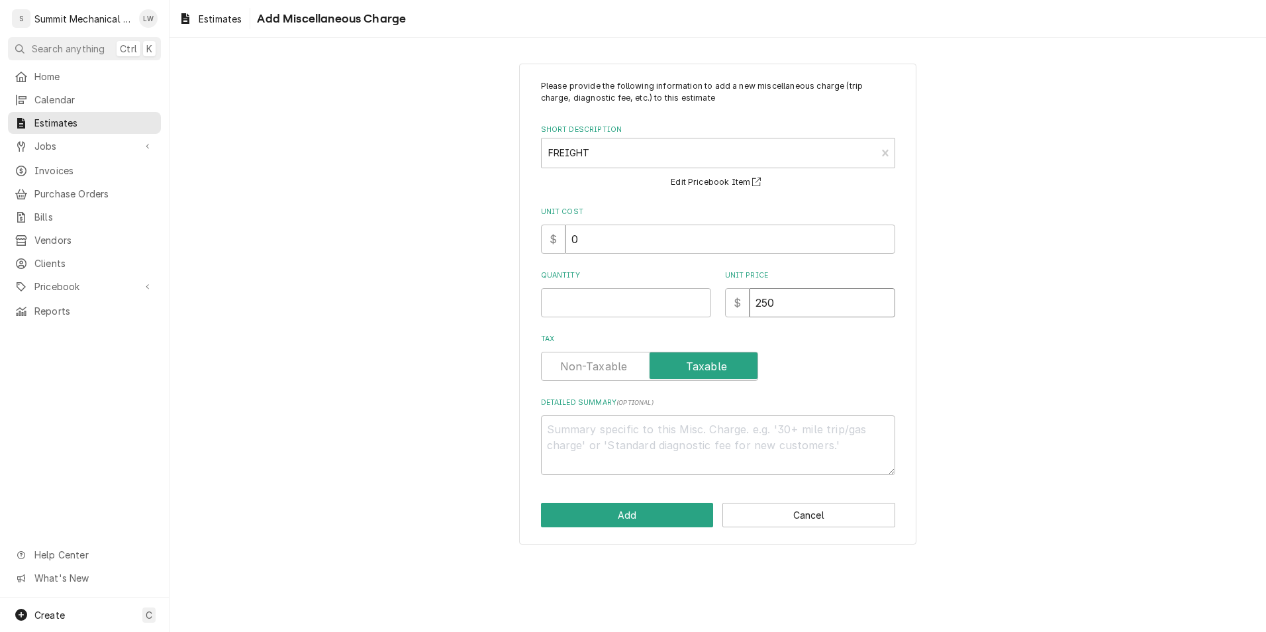
click at [628, 310] on input "250" at bounding box center [823, 302] width 146 height 29
click at [601, 360] on label "Tax" at bounding box center [649, 366] width 217 height 29
click at [601, 360] on input "Tax" at bounding box center [649, 366] width 205 height 29
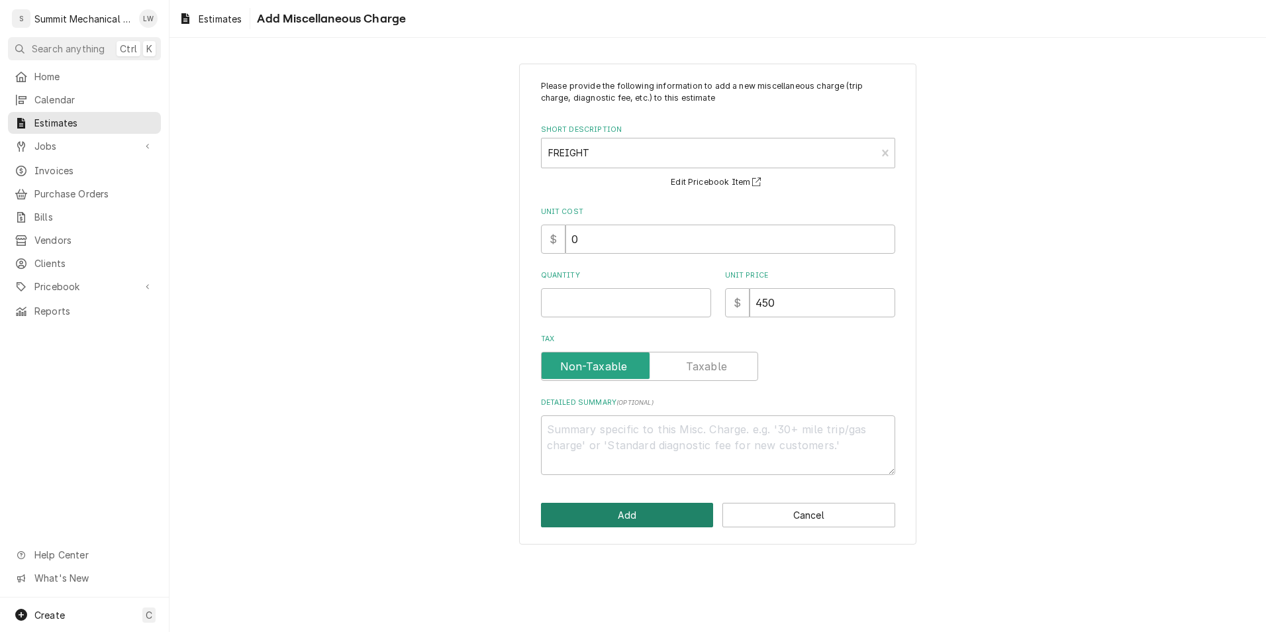
click at [622, 511] on button "Add" at bounding box center [627, 515] width 173 height 25
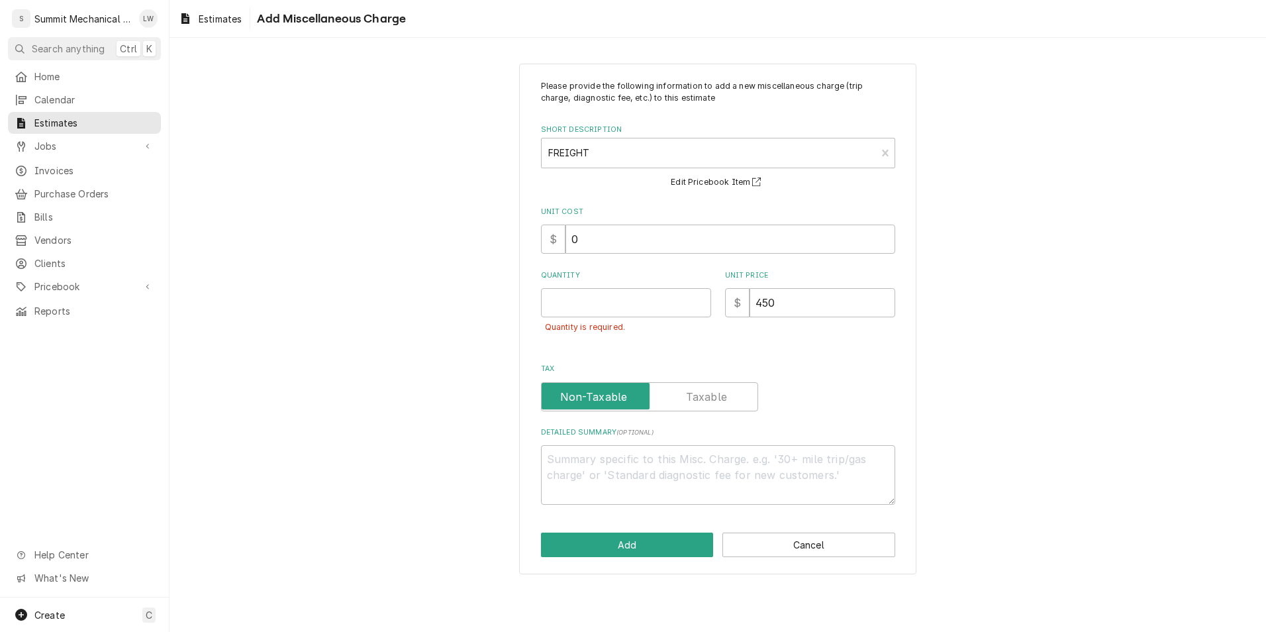
click at [561, 324] on div "Quantity is required." at bounding box center [626, 327] width 170 height 21
click at [566, 315] on input "Quantity" at bounding box center [626, 302] width 170 height 29
click at [581, 546] on button "Add" at bounding box center [627, 544] width 173 height 25
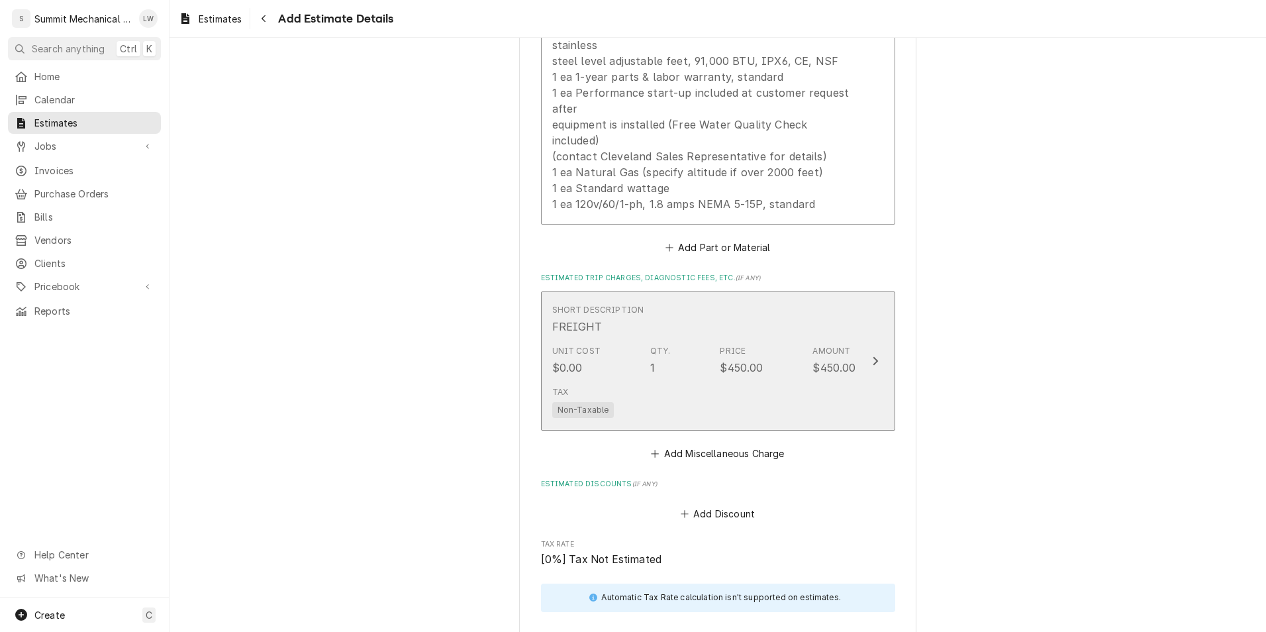
scroll to position [2493, 0]
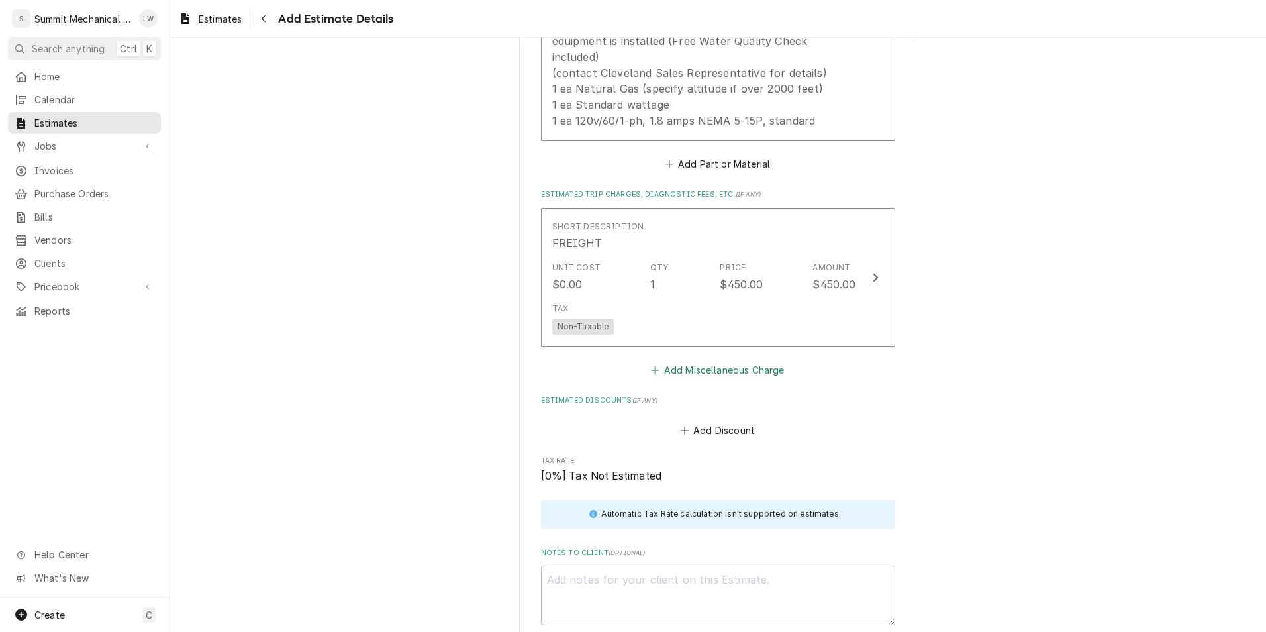
click at [628, 361] on button "Add Miscellaneous Charge" at bounding box center [718, 370] width 138 height 19
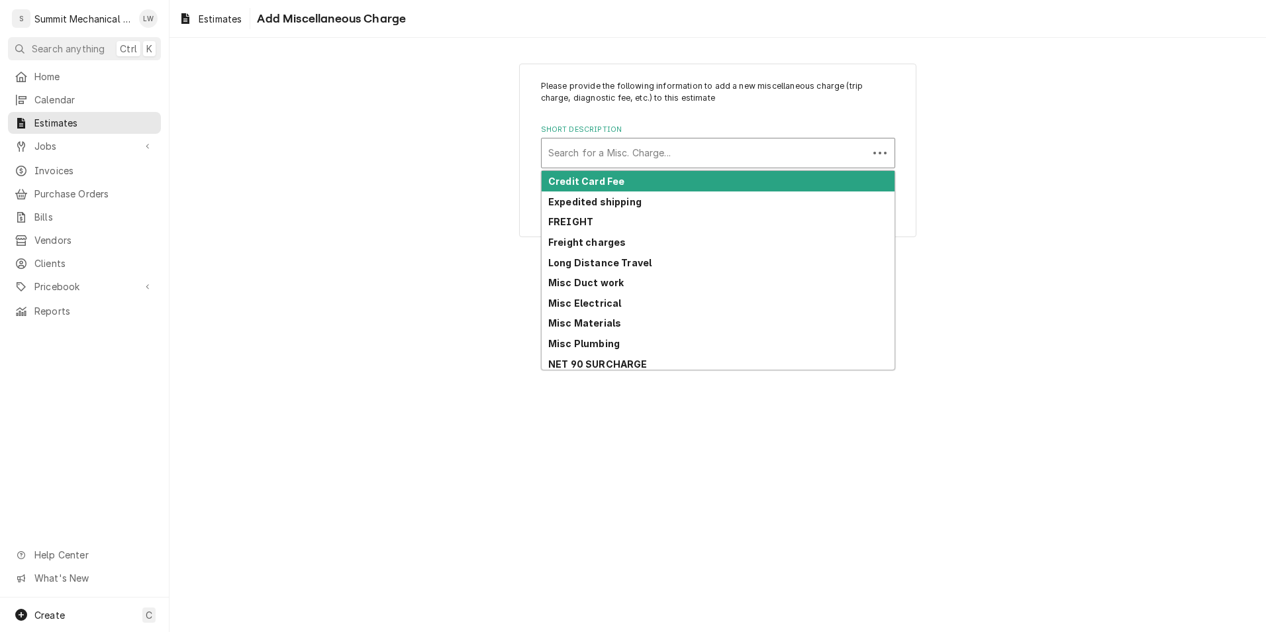
click at [628, 144] on div "Short Description" at bounding box center [704, 153] width 313 height 24
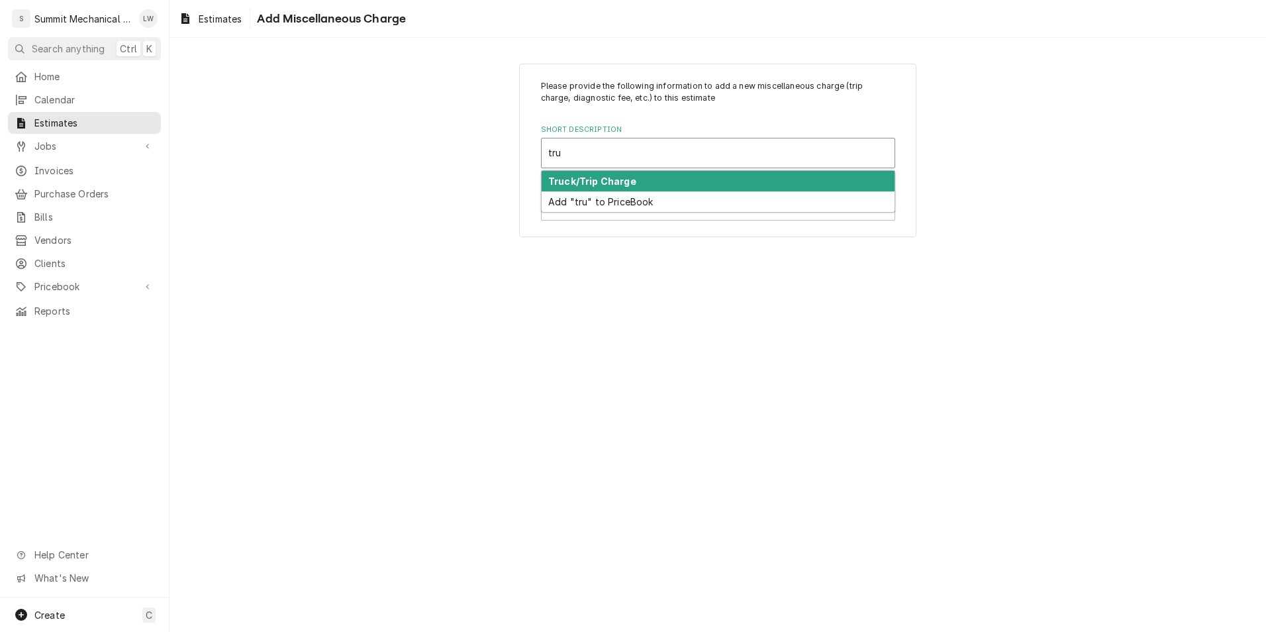
click at [615, 177] on strong "Truck/Trip Charge" at bounding box center [592, 180] width 88 height 11
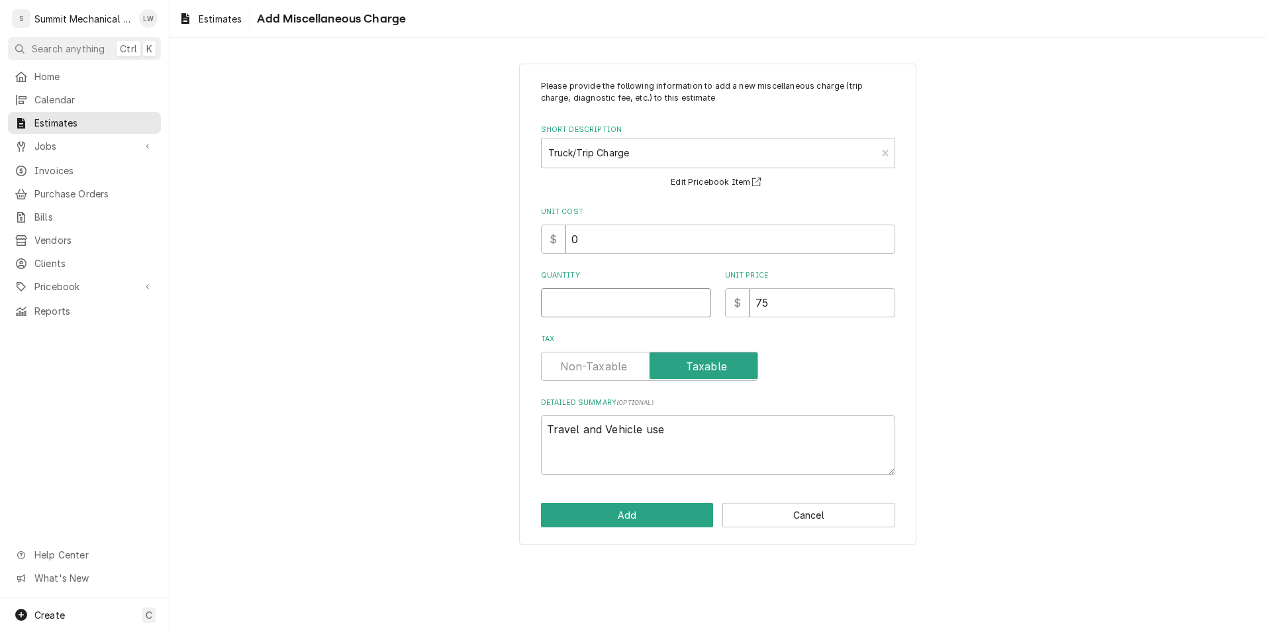
click at [628, 307] on input "Quantity" at bounding box center [626, 302] width 170 height 29
click at [628, 434] on textarea "Travel and Vehicle use" at bounding box center [718, 445] width 354 height 60
click at [605, 380] on input "Tax" at bounding box center [649, 366] width 205 height 29
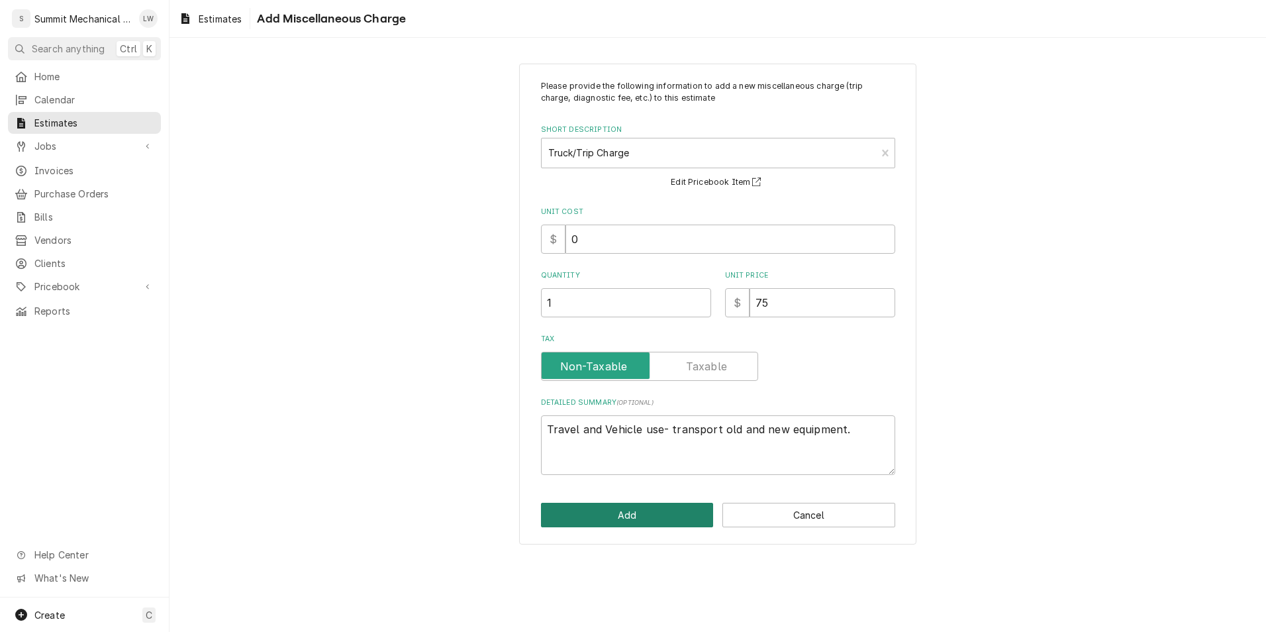
click at [628, 524] on button "Add" at bounding box center [627, 515] width 173 height 25
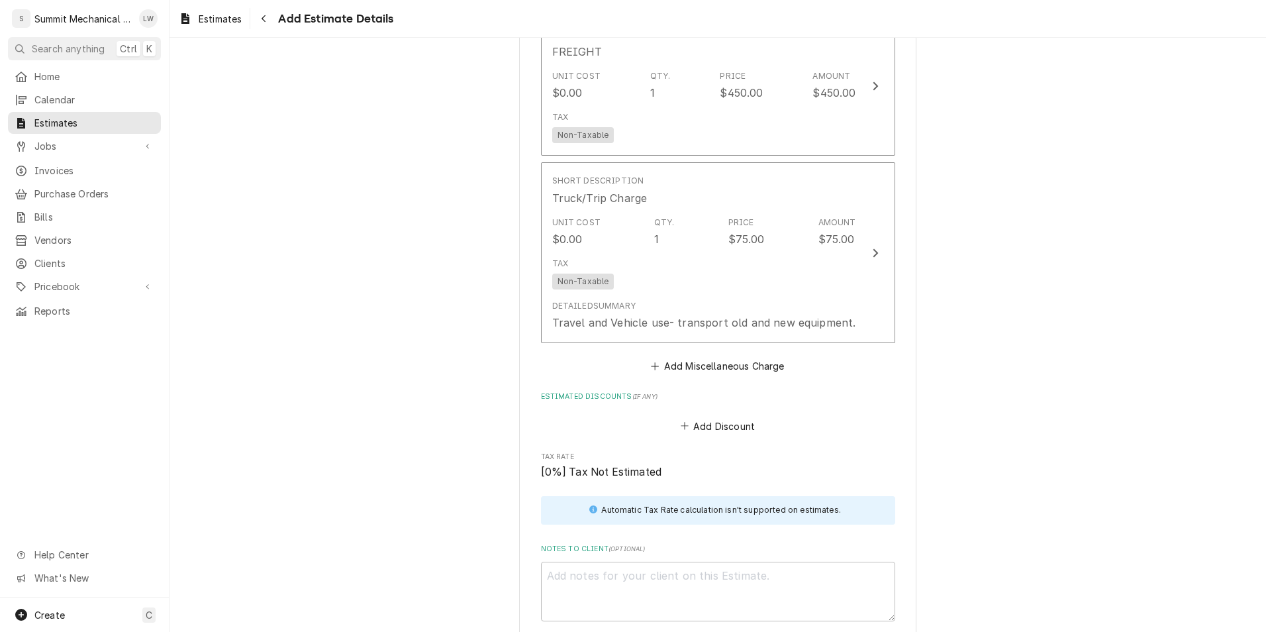
scroll to position [2692, 0]
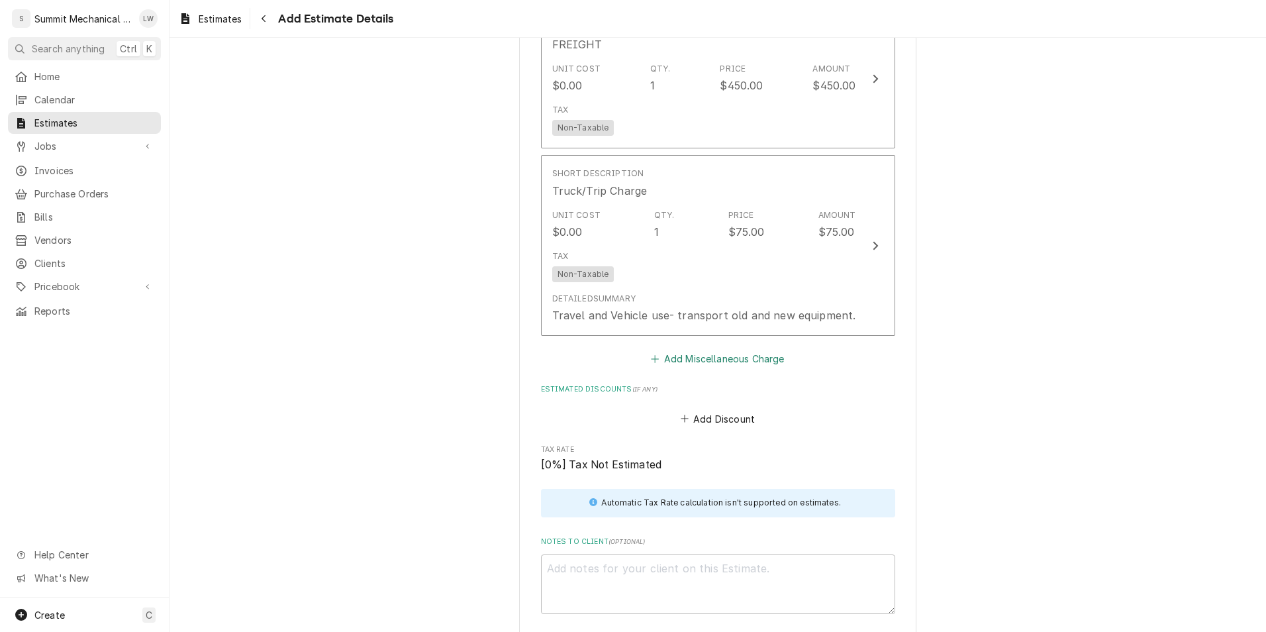
click at [628, 350] on button "Add Miscellaneous Charge" at bounding box center [718, 359] width 138 height 19
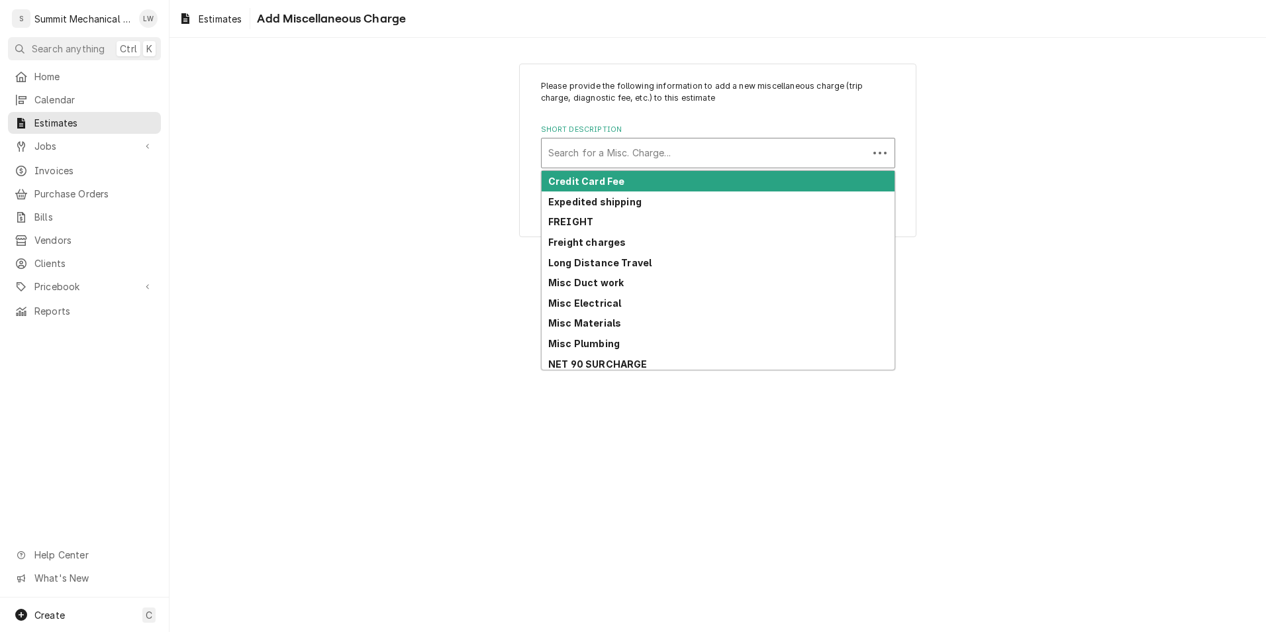
click at [628, 153] on div "Short Description" at bounding box center [704, 153] width 313 height 24
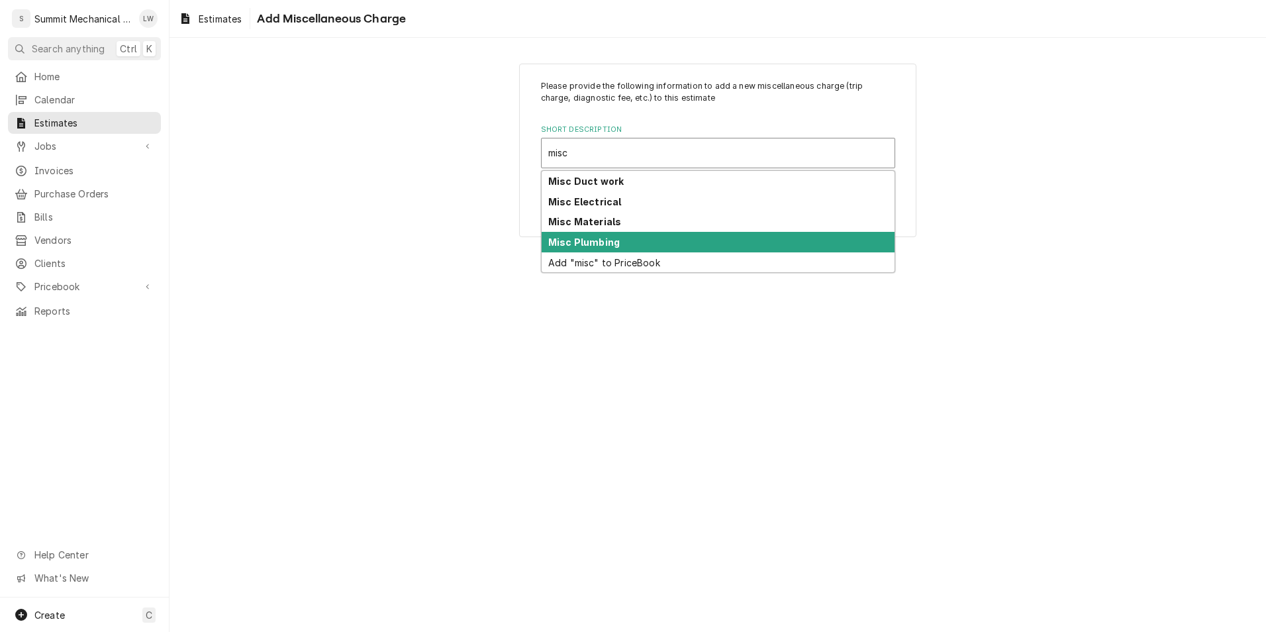
click at [628, 240] on div "Misc Plumbing" at bounding box center [718, 242] width 353 height 21
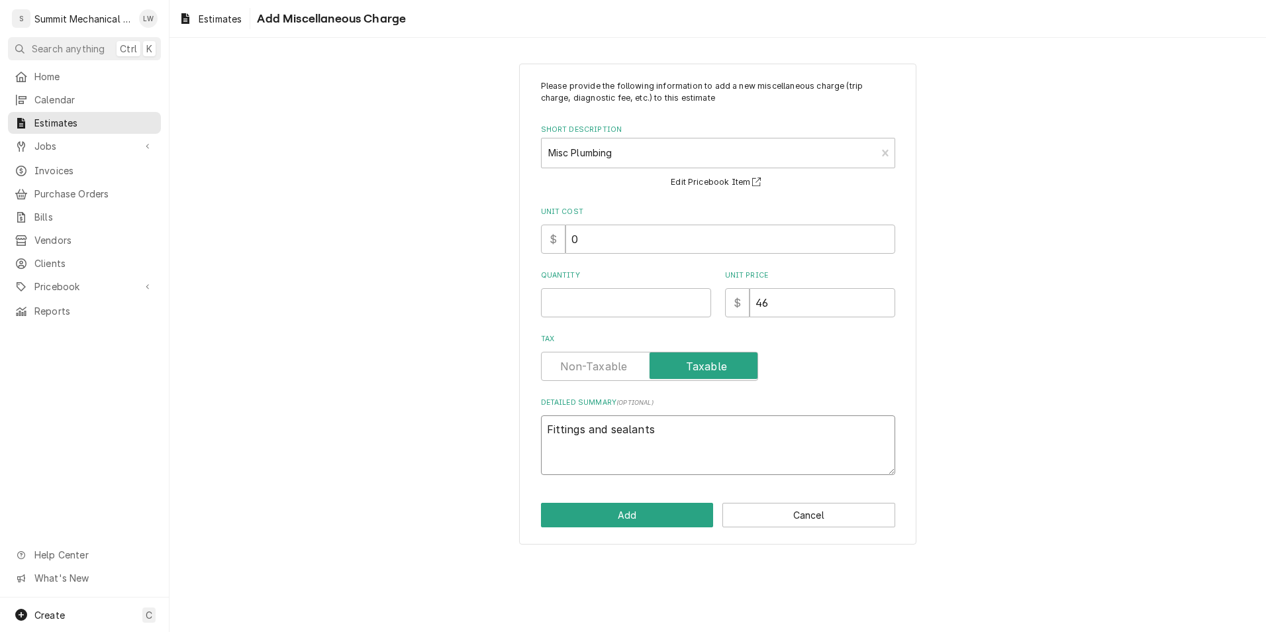
click at [546, 433] on textarea "Fittings and sealants" at bounding box center [718, 445] width 354 height 60
click at [628, 305] on input "46" at bounding box center [823, 302] width 146 height 29
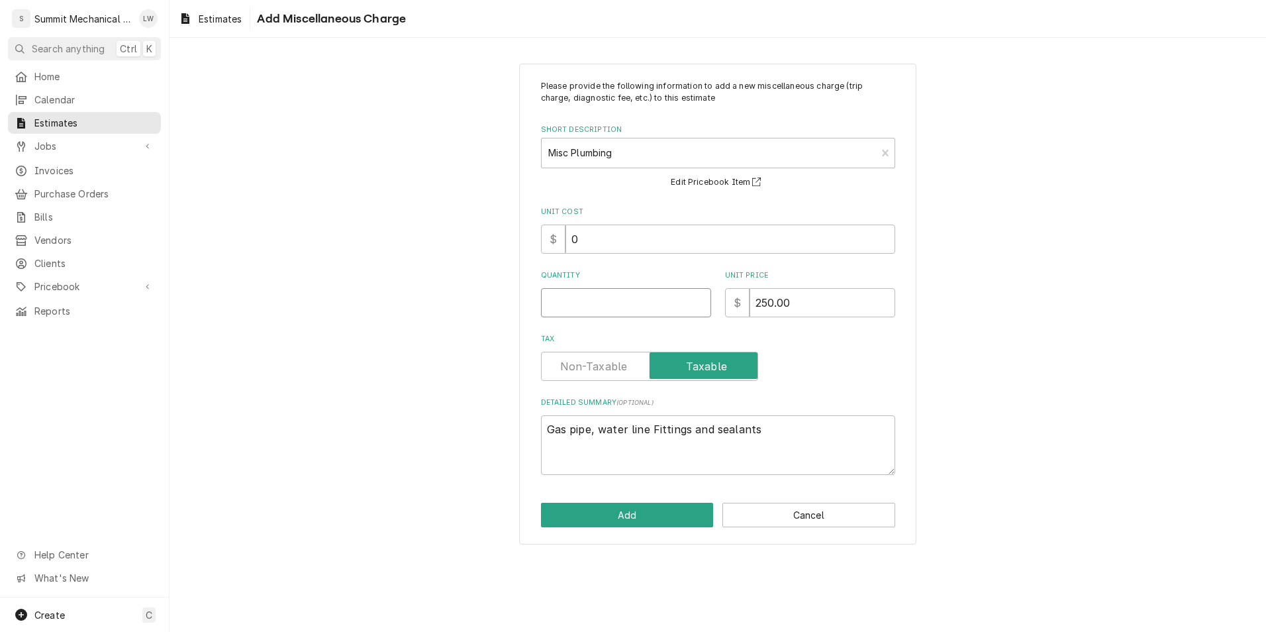
click at [578, 302] on input "Quantity" at bounding box center [626, 302] width 170 height 29
click at [621, 357] on input "Tax" at bounding box center [649, 366] width 205 height 29
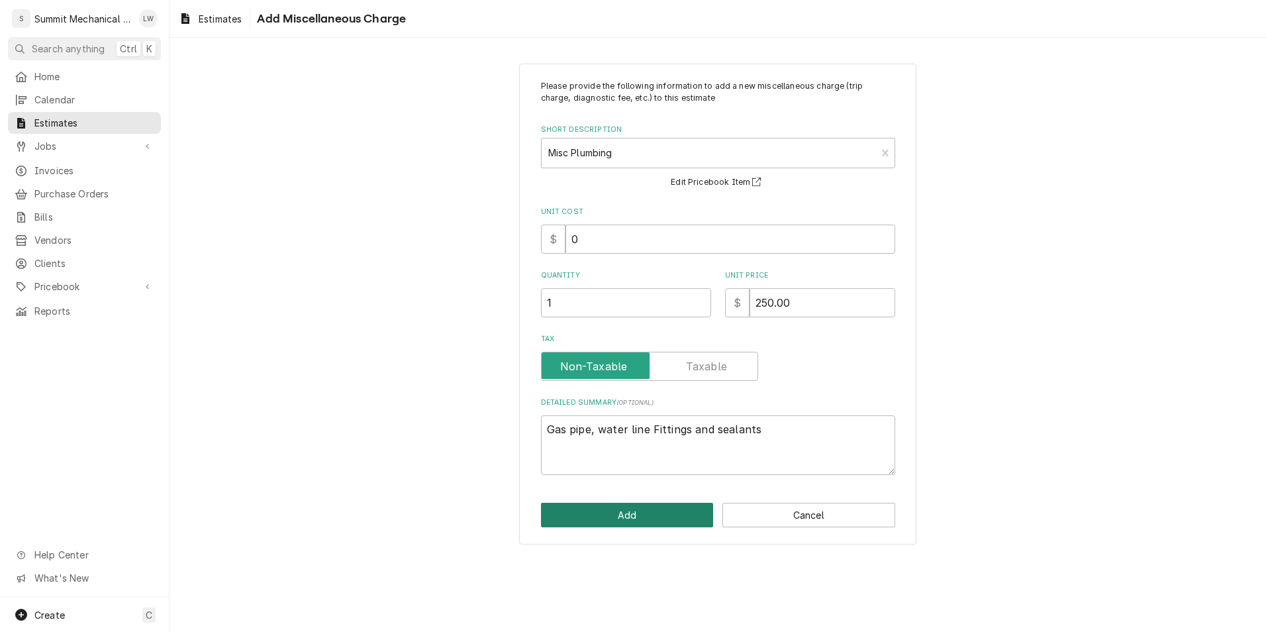
click at [602, 513] on button "Add" at bounding box center [627, 515] width 173 height 25
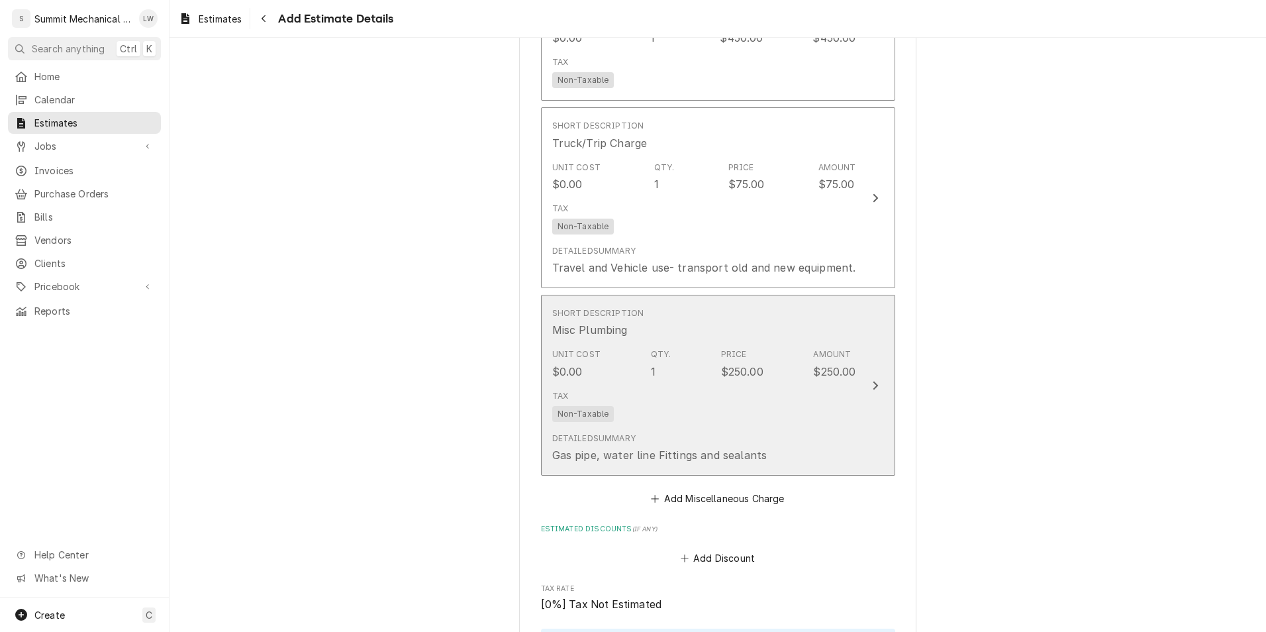
scroll to position [2724, 0]
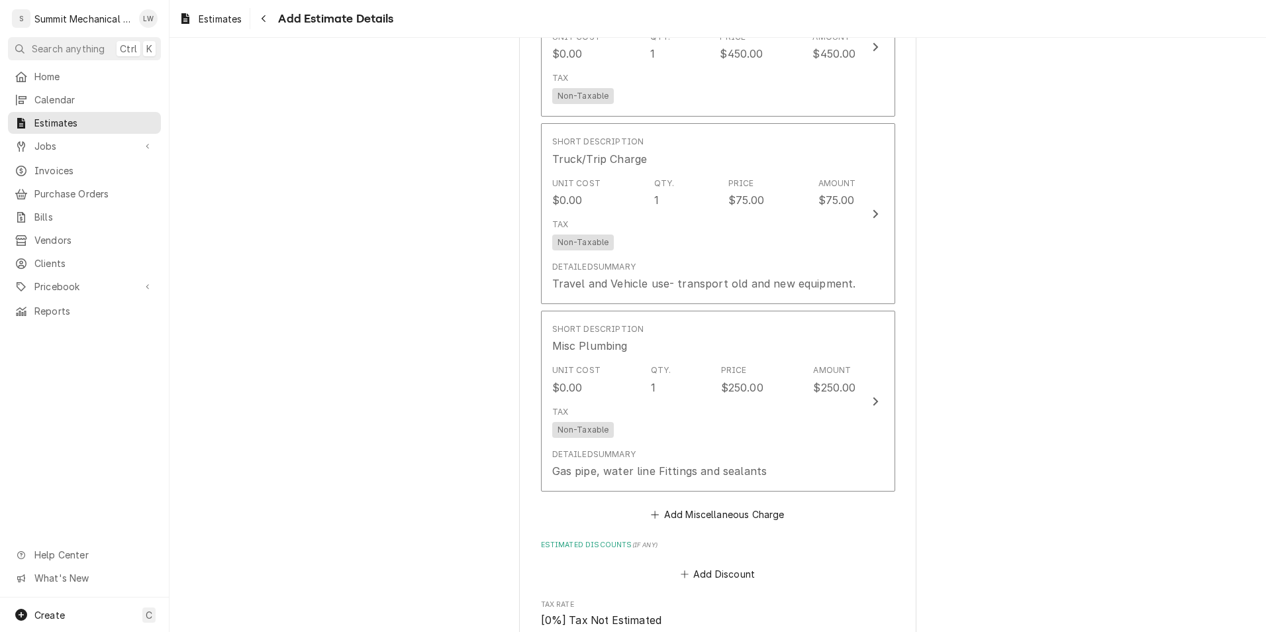
click at [628, 505] on button "Add Miscellaneous Charge" at bounding box center [718, 514] width 138 height 19
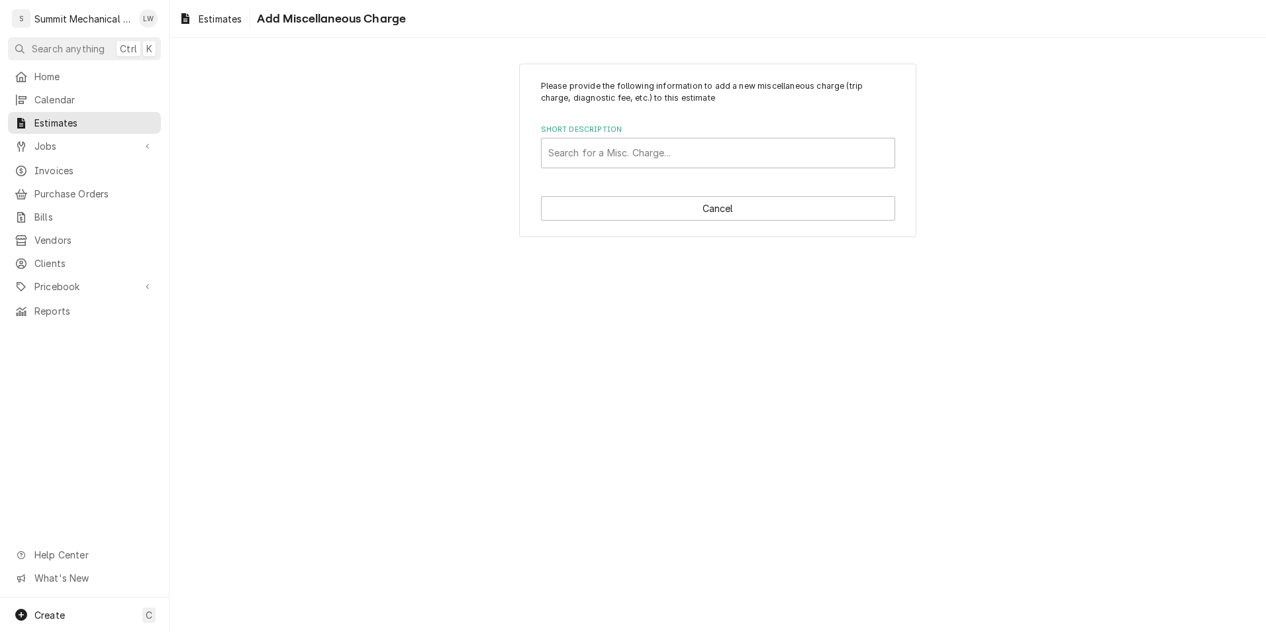
click at [628, 134] on label "Short Description" at bounding box center [718, 129] width 354 height 11
click at [628, 162] on div "Short Description" at bounding box center [718, 153] width 340 height 24
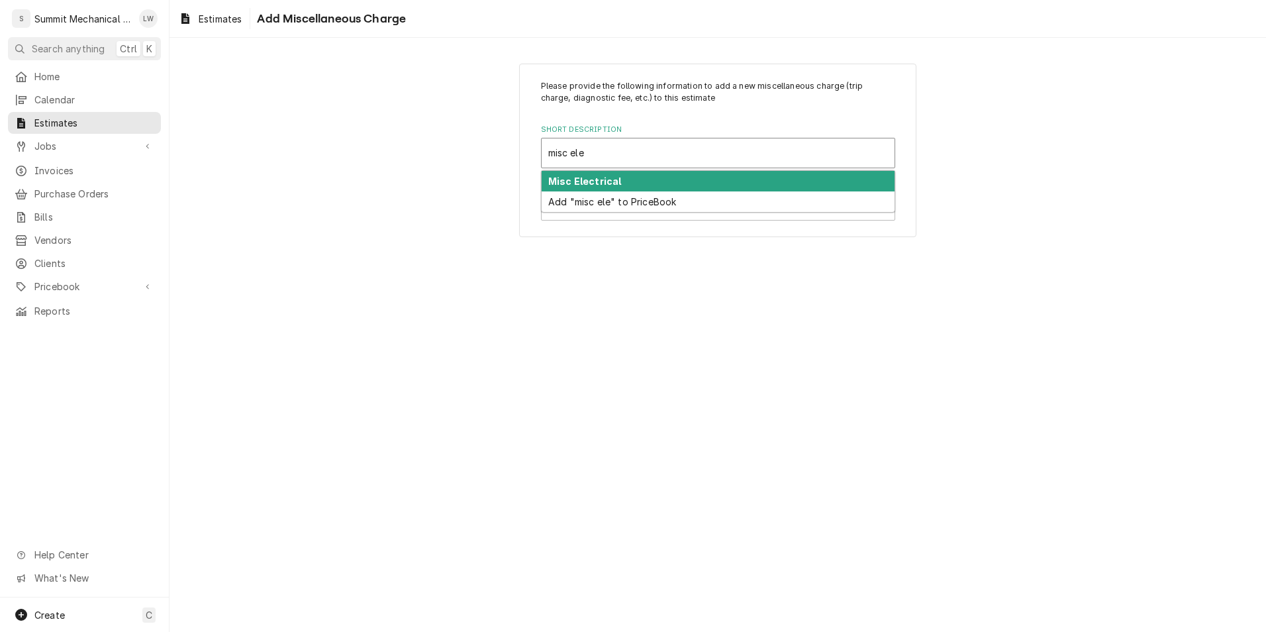
click at [628, 181] on div "Misc Electrical" at bounding box center [718, 181] width 353 height 21
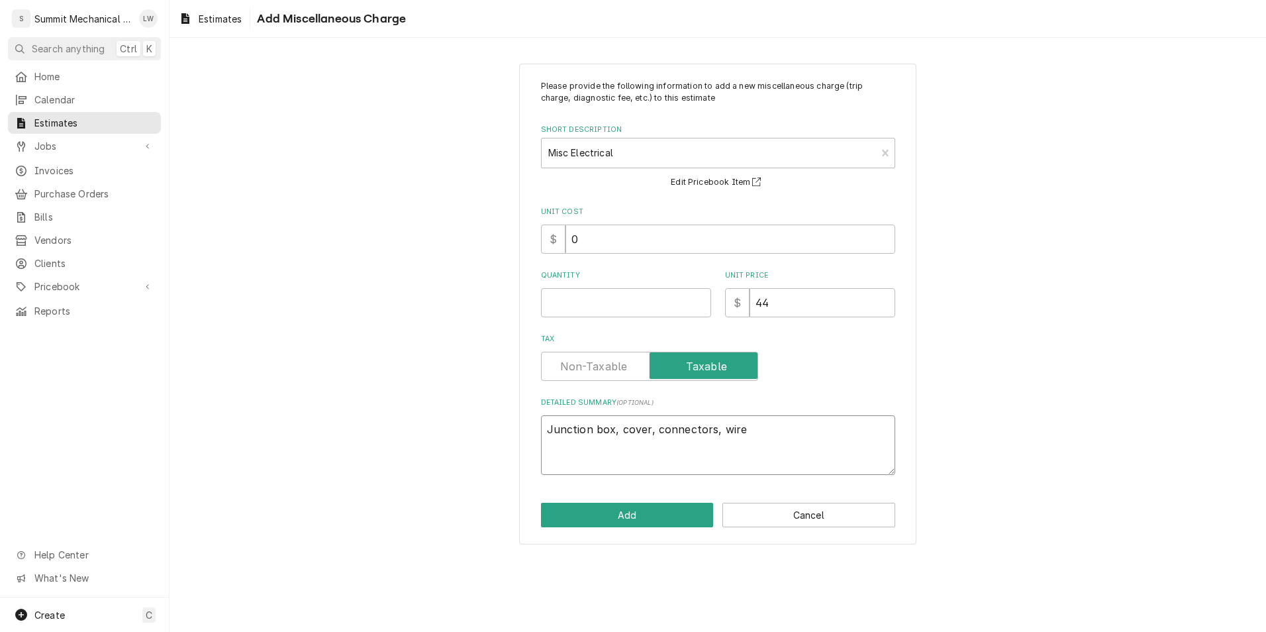
drag, startPoint x: 651, startPoint y: 430, endPoint x: 493, endPoint y: 446, distance: 158.3
click at [493, 446] on div "Please provide the following information to add a new miscellaneous charge (tri…" at bounding box center [718, 304] width 1097 height 504
click at [628, 438] on textarea "connectors, wire" at bounding box center [718, 445] width 354 height 60
click at [628, 318] on div "Please provide the following information to add a new miscellaneous charge (tri…" at bounding box center [718, 277] width 354 height 395
click at [628, 311] on input "44" at bounding box center [823, 302] width 146 height 29
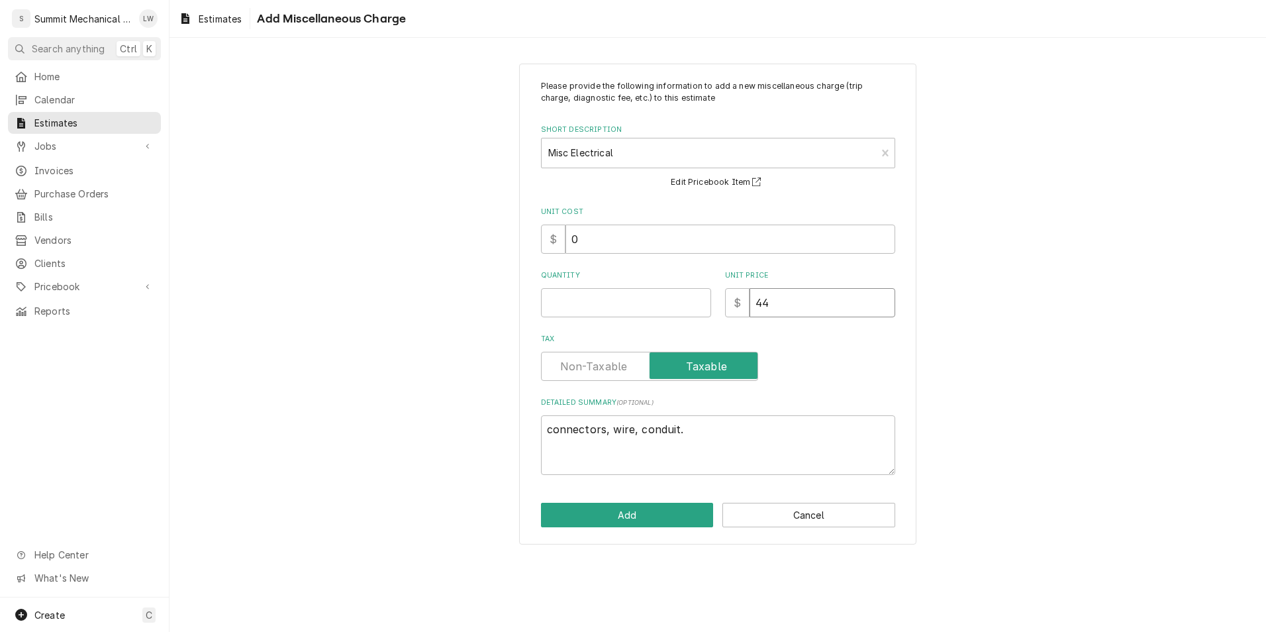
click at [628, 311] on input "44" at bounding box center [823, 302] width 146 height 29
drag, startPoint x: 791, startPoint y: 311, endPoint x: 620, endPoint y: 295, distance: 172.2
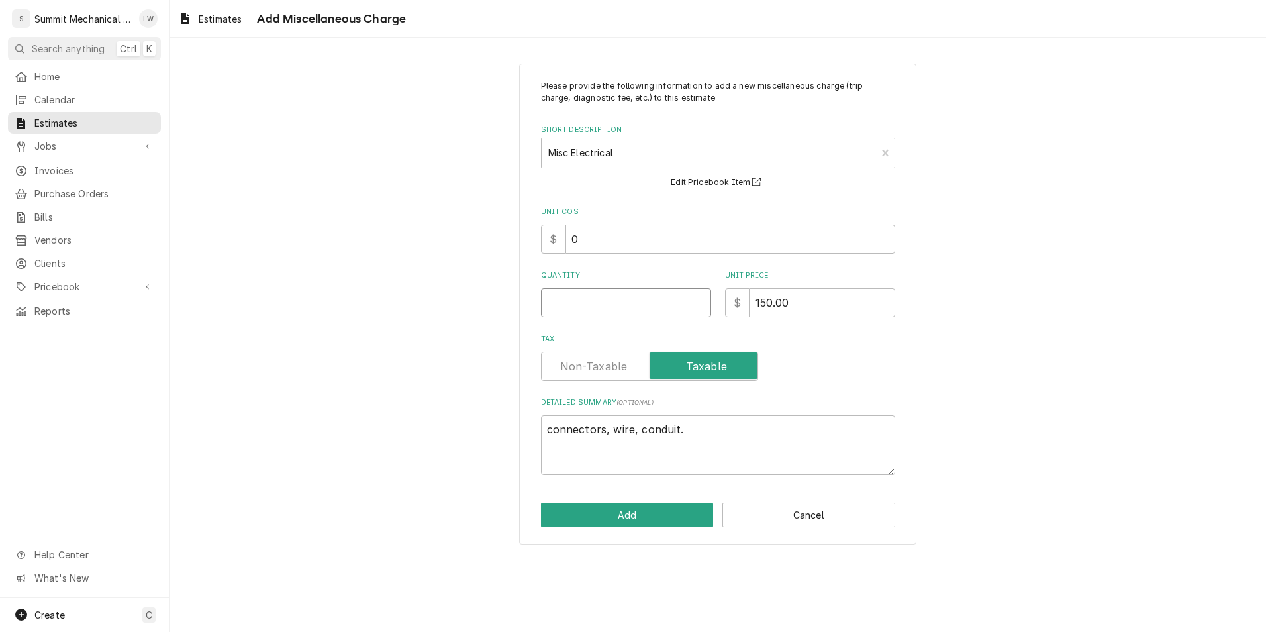
click at [620, 295] on input "Quantity" at bounding box center [626, 302] width 170 height 29
click at [564, 374] on label "Tax" at bounding box center [649, 366] width 217 height 29
click at [564, 374] on input "Tax" at bounding box center [649, 366] width 205 height 29
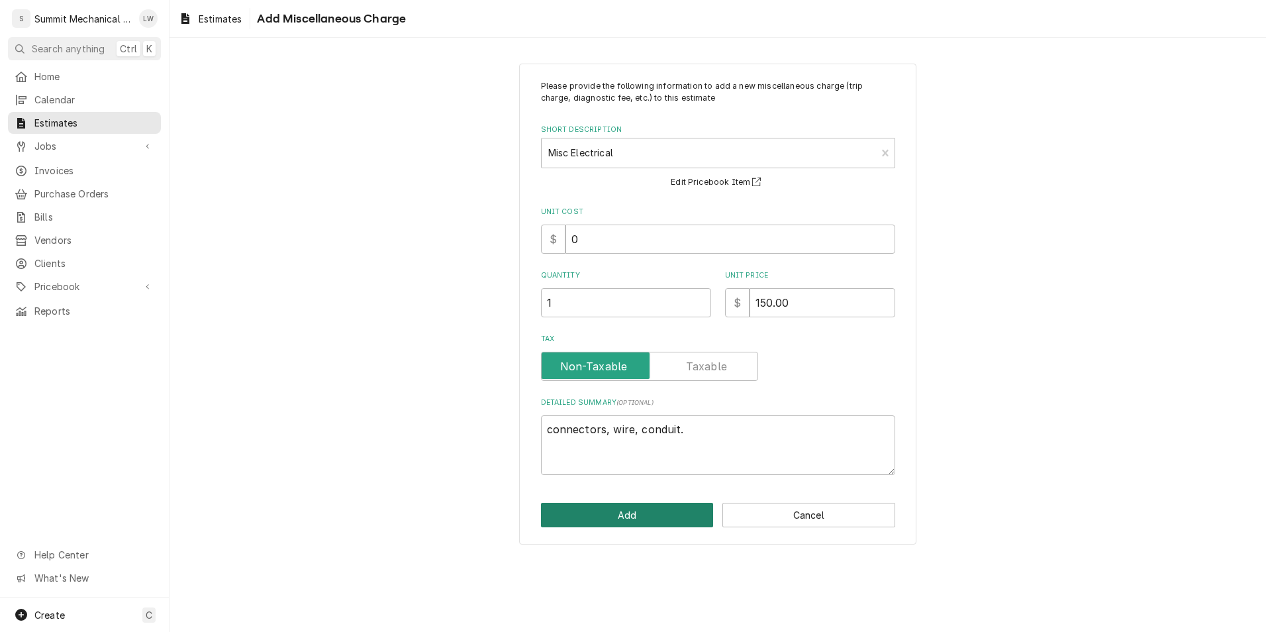
click at [619, 510] on button "Add" at bounding box center [627, 515] width 173 height 25
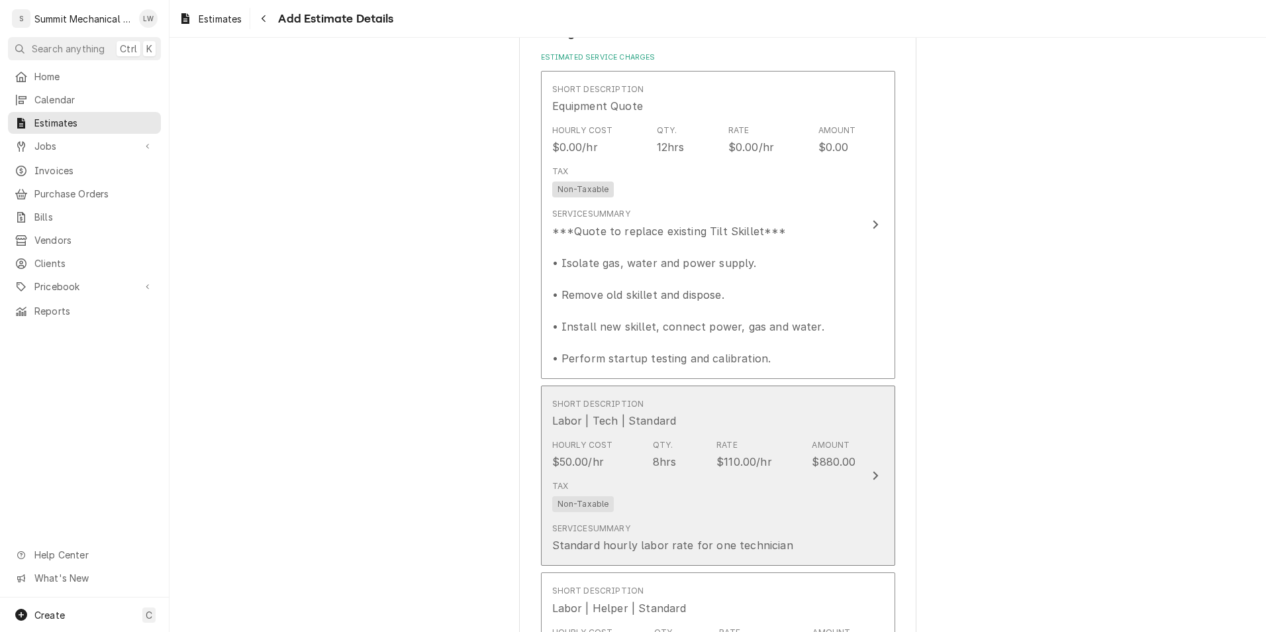
scroll to position [1275, 0]
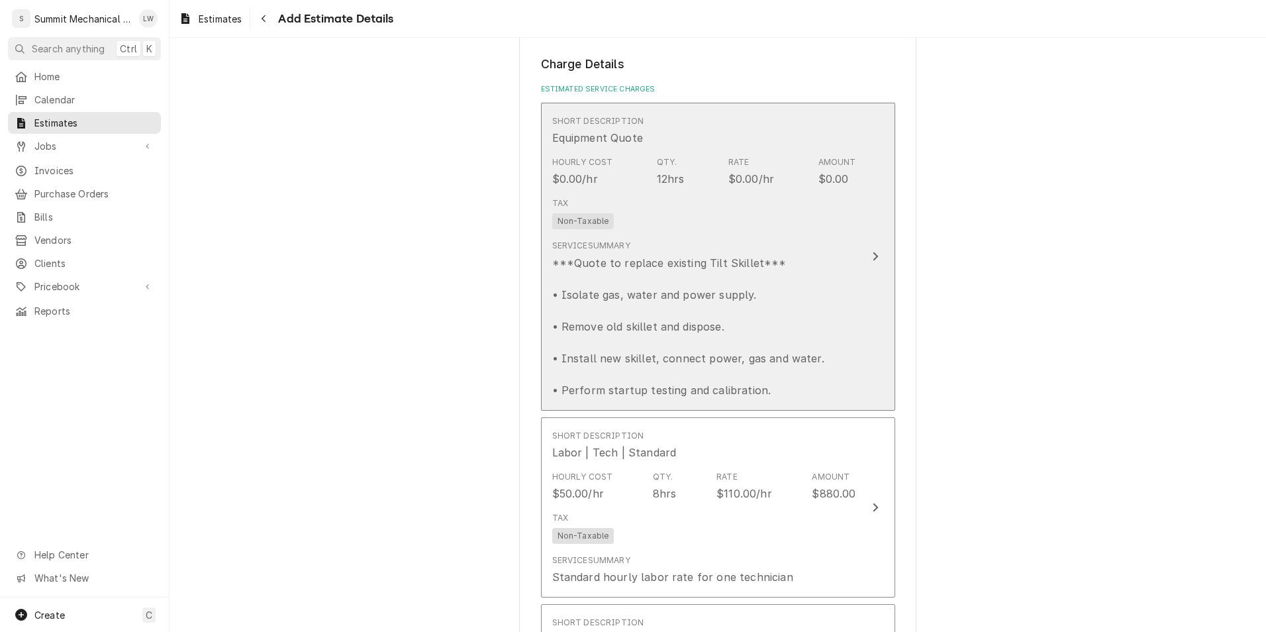
click at [627, 246] on div "Service Summary ***Quote to replace existing Tilt Skillet*** • Isolate gas, wat…" at bounding box center [688, 319] width 272 height 158
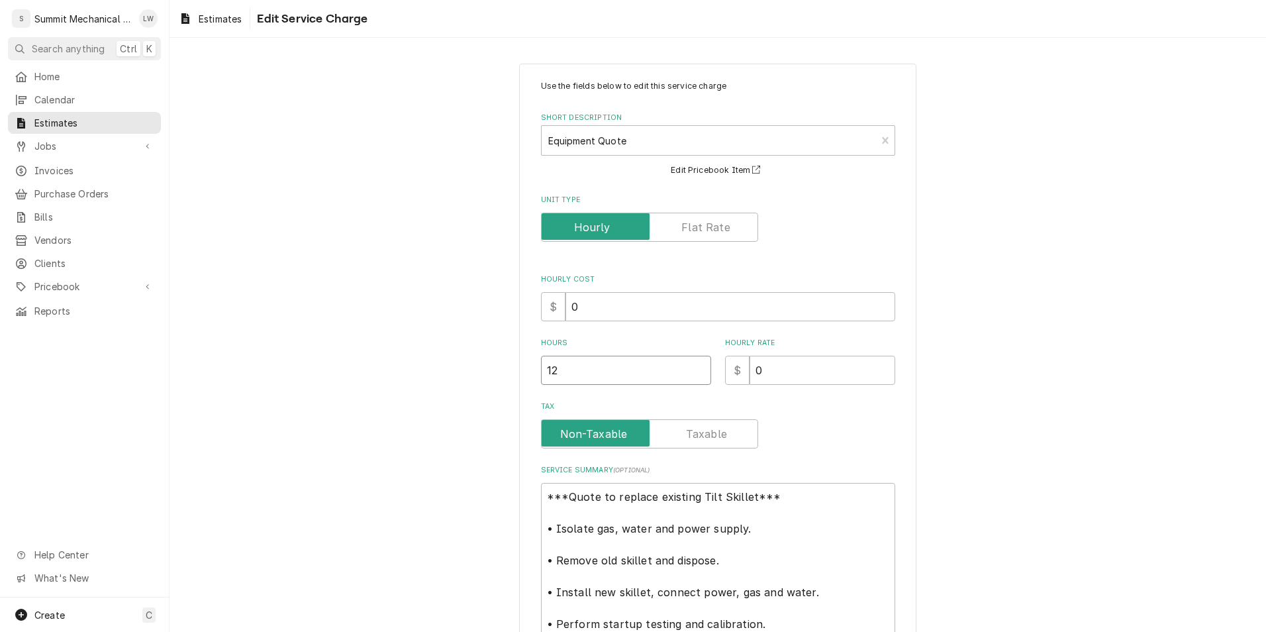
click at [617, 366] on input "12" at bounding box center [626, 370] width 170 height 29
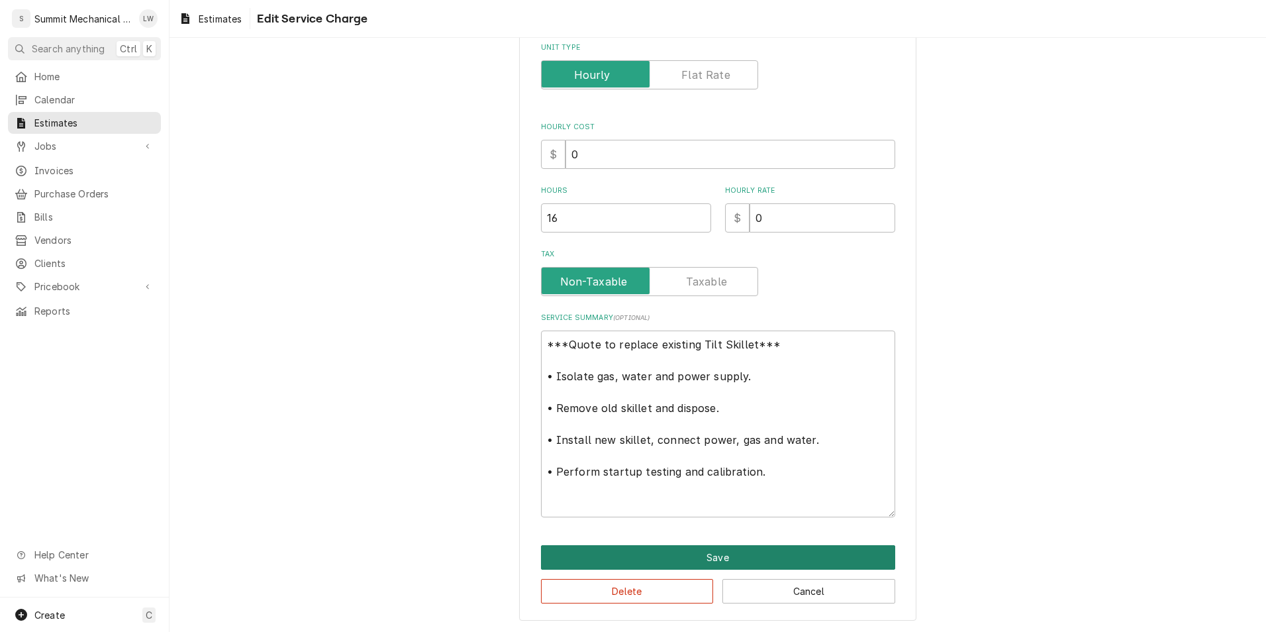
click at [628, 556] on button "Save" at bounding box center [718, 557] width 354 height 25
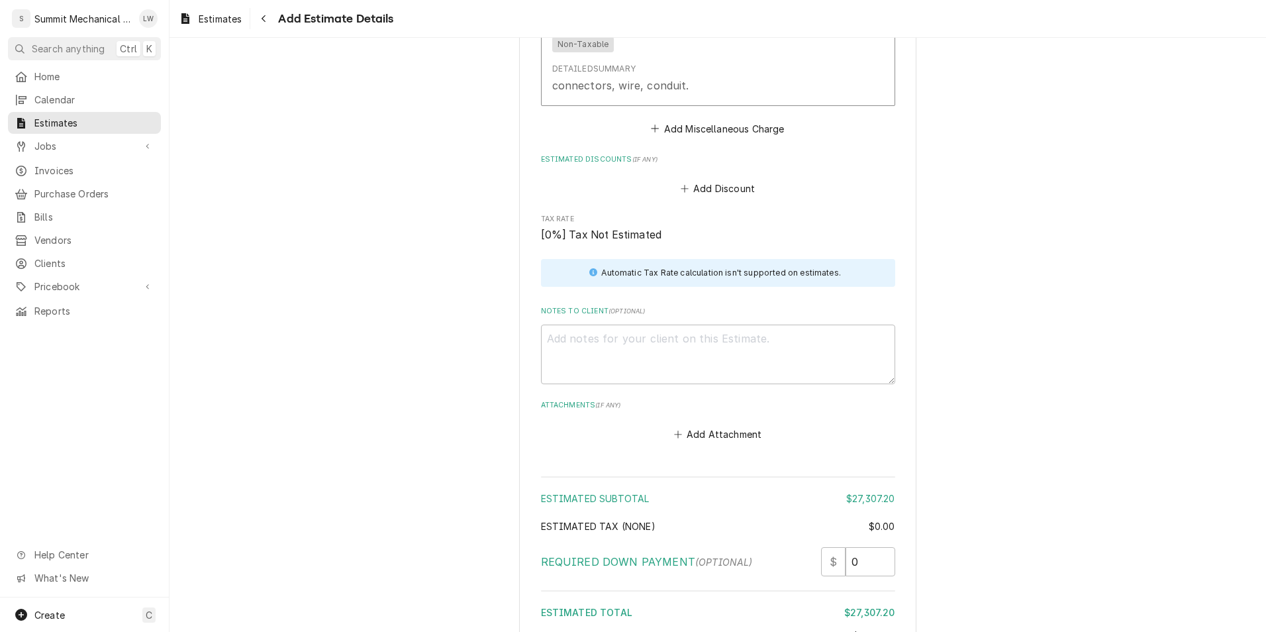
scroll to position [3415, 0]
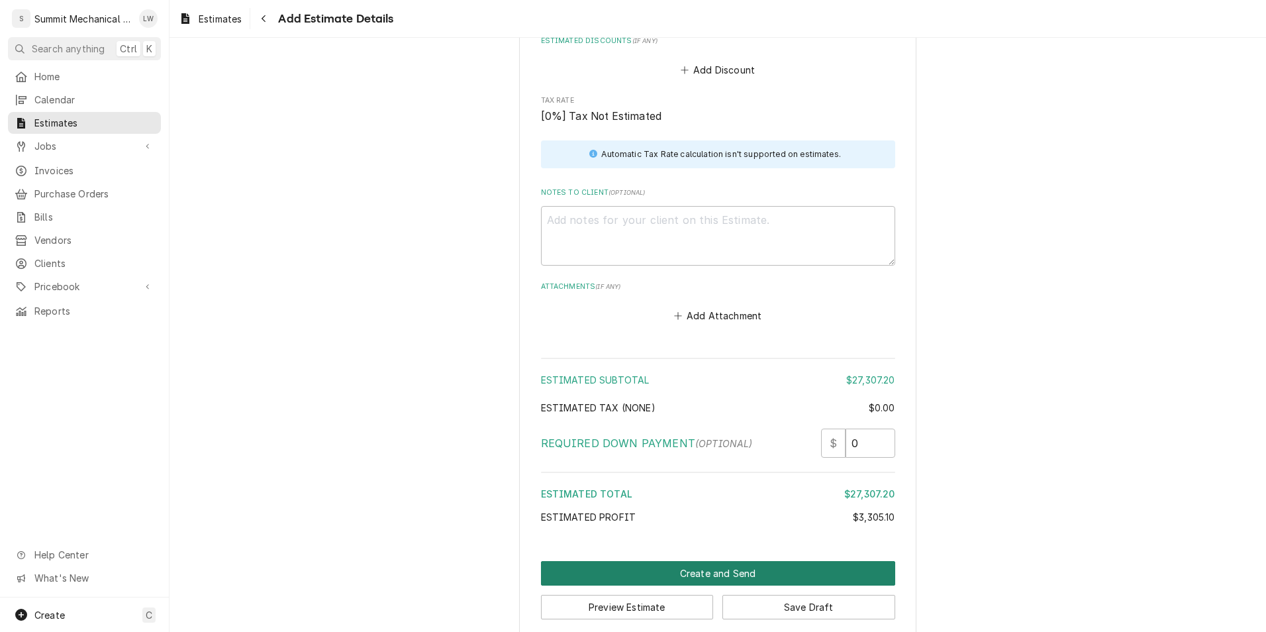
click at [628, 561] on button "Create and Send" at bounding box center [718, 573] width 354 height 25
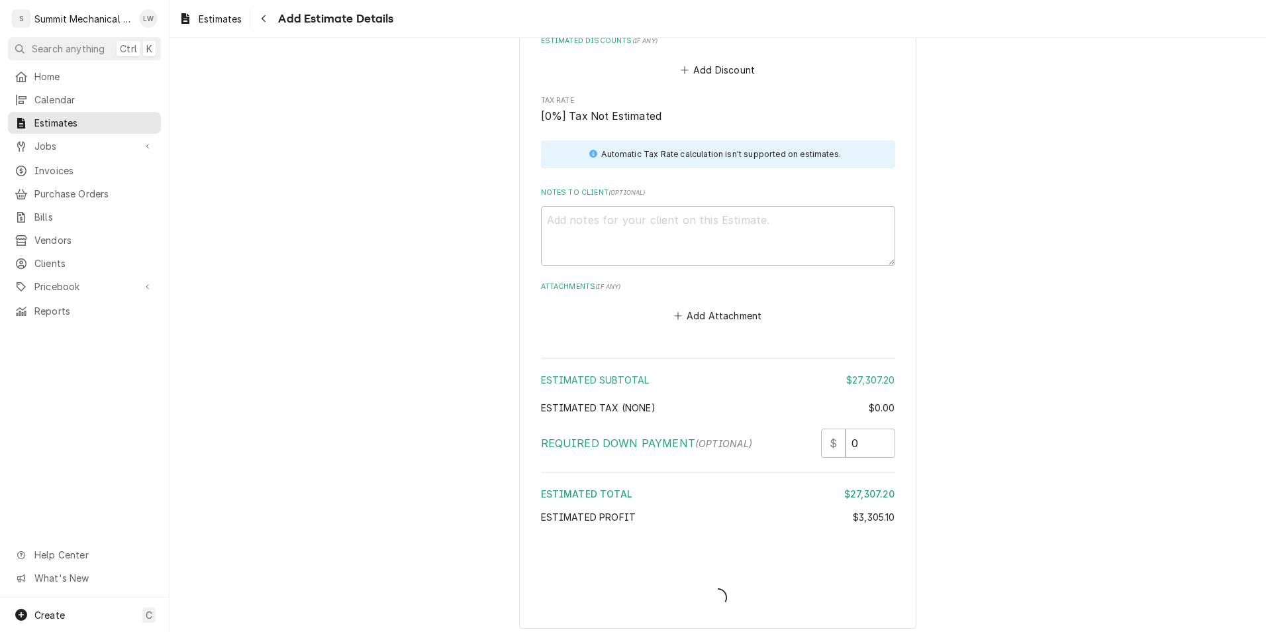
scroll to position [3408, 0]
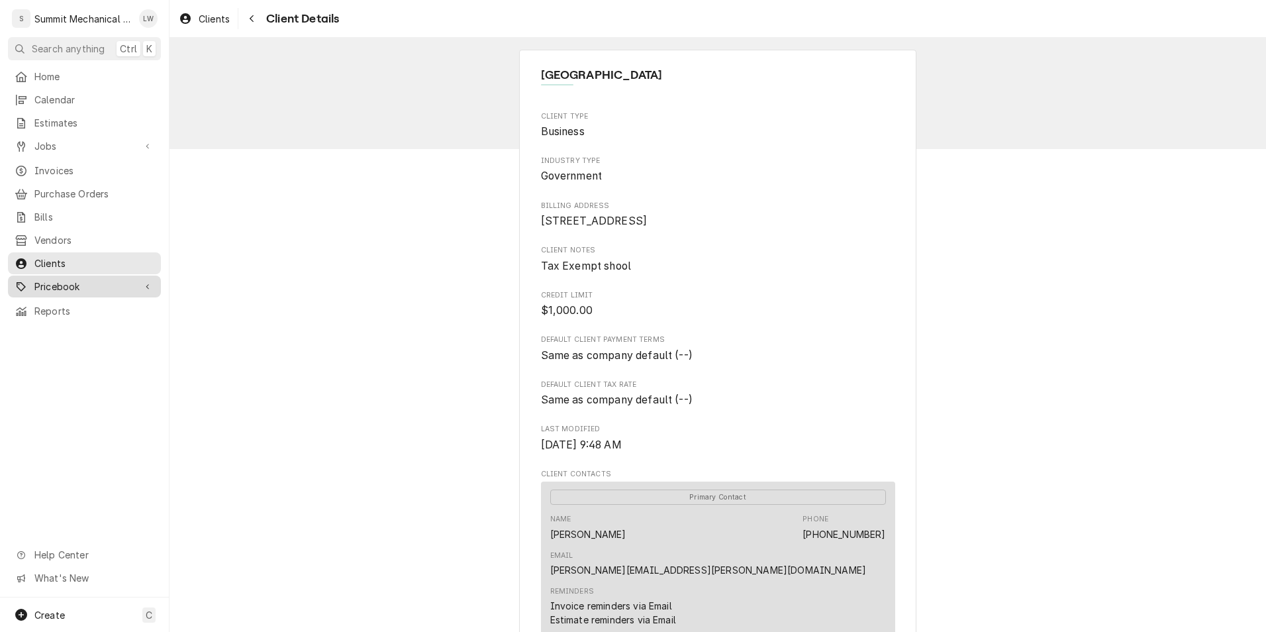
click at [58, 279] on span "Pricebook" at bounding box center [84, 286] width 100 height 14
click at [54, 326] on span "Parts & Materials" at bounding box center [94, 333] width 120 height 14
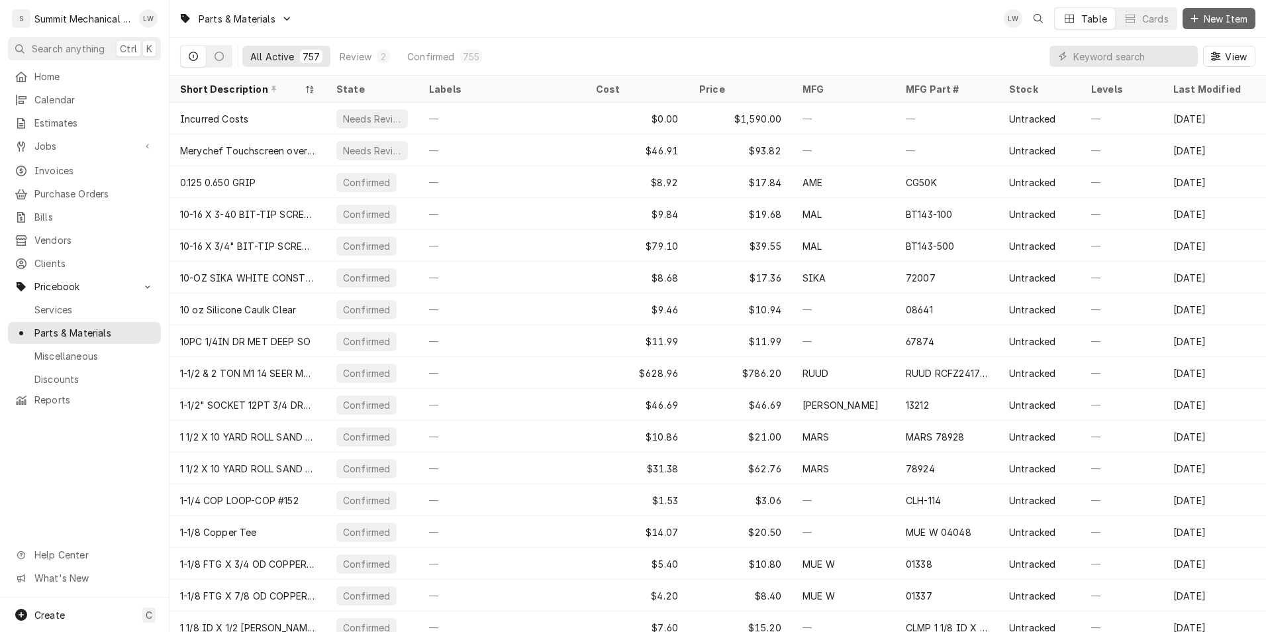
click at [1224, 23] on span "New Item" at bounding box center [1225, 19] width 49 height 14
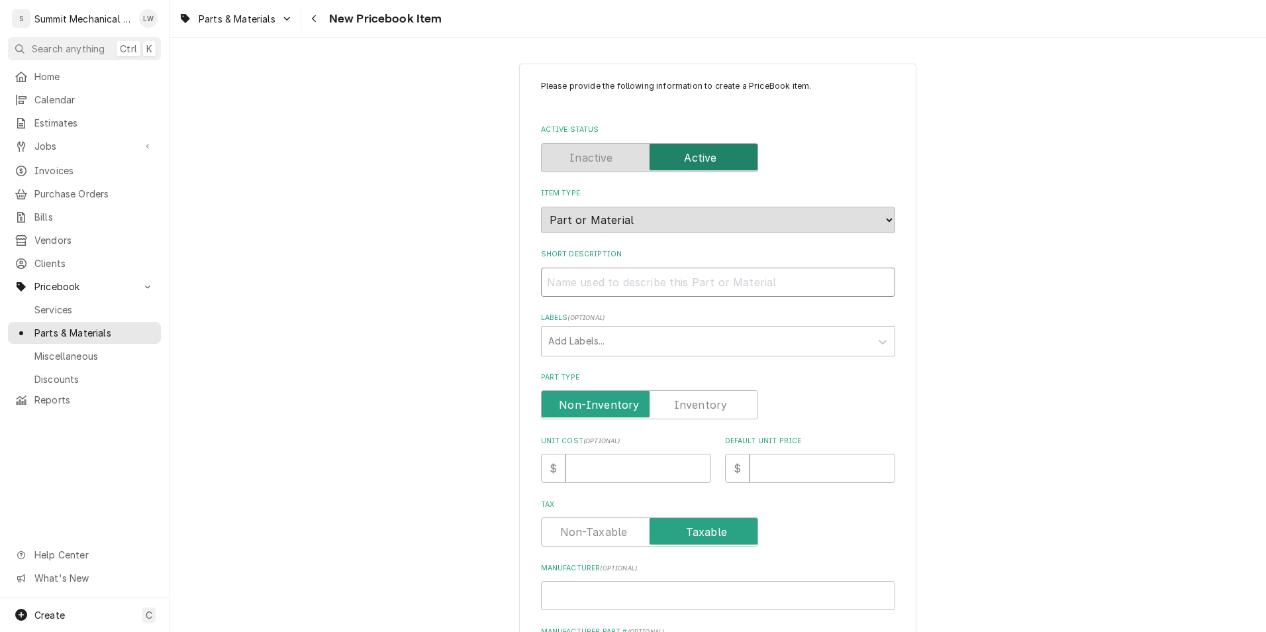
click at [571, 281] on input "Short Description" at bounding box center [718, 282] width 354 height 29
type textarea "x"
type input "G"
type textarea "x"
type input "Gas"
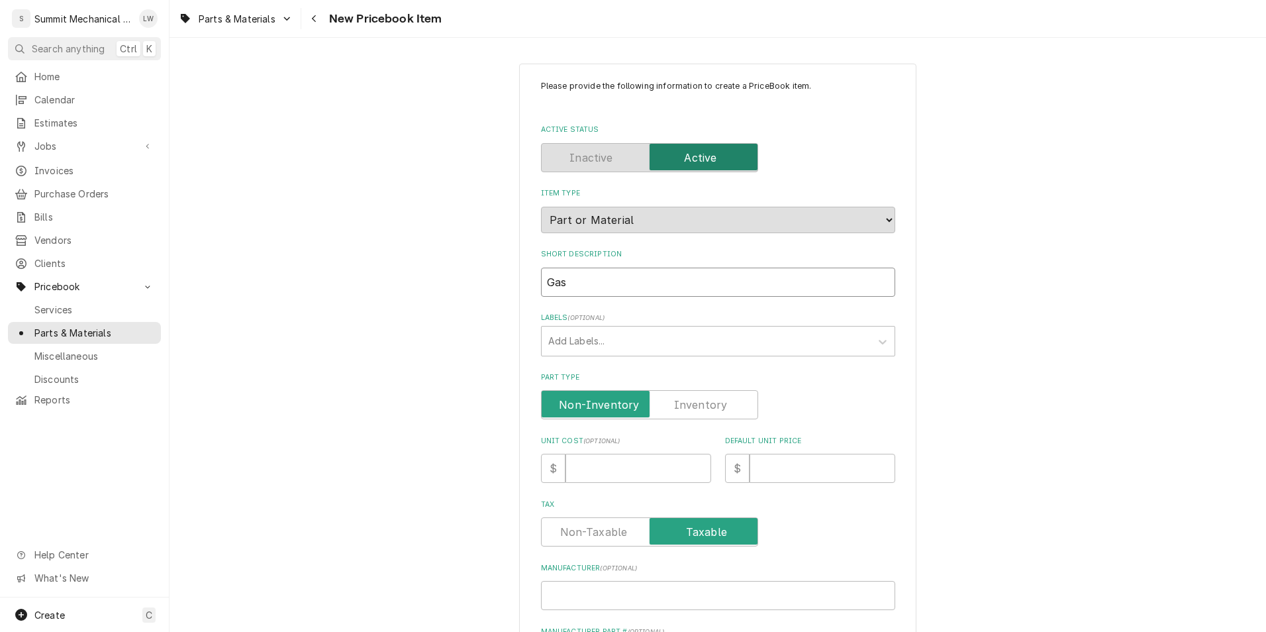
type textarea "x"
type input "Gas"
type textarea "x"
type input "Gas T"
type textarea "x"
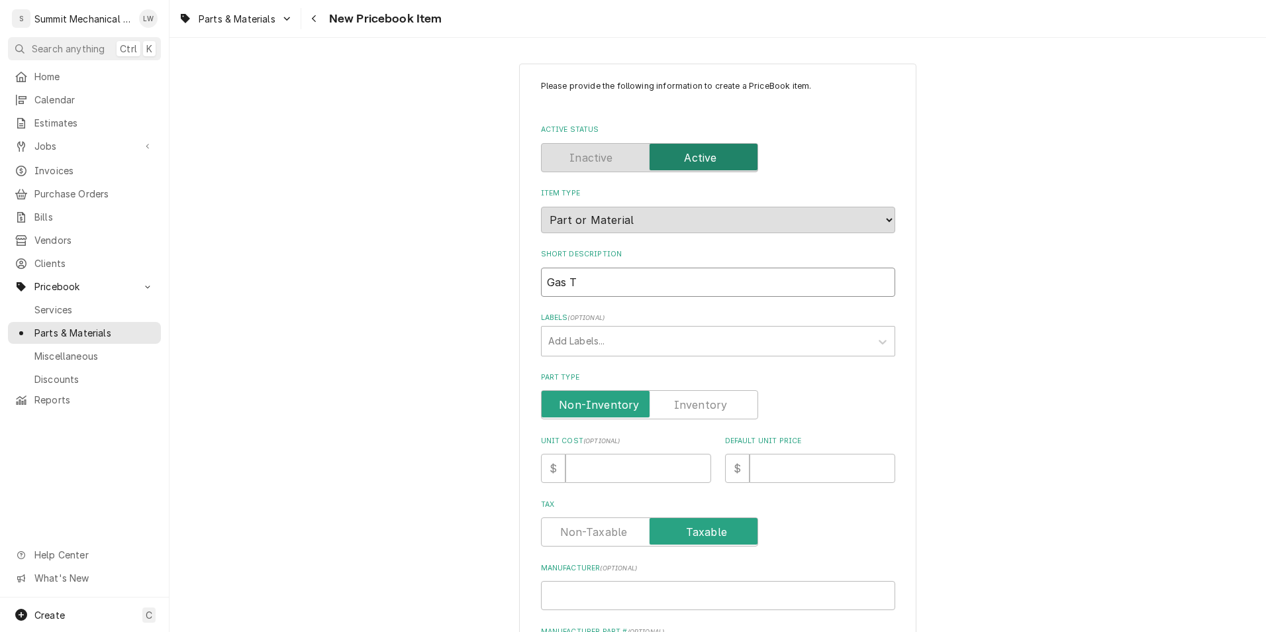
type input "Gas Ti"
type textarea "x"
type input "Gas Til"
type textarea "x"
type input "Gas Tilt"
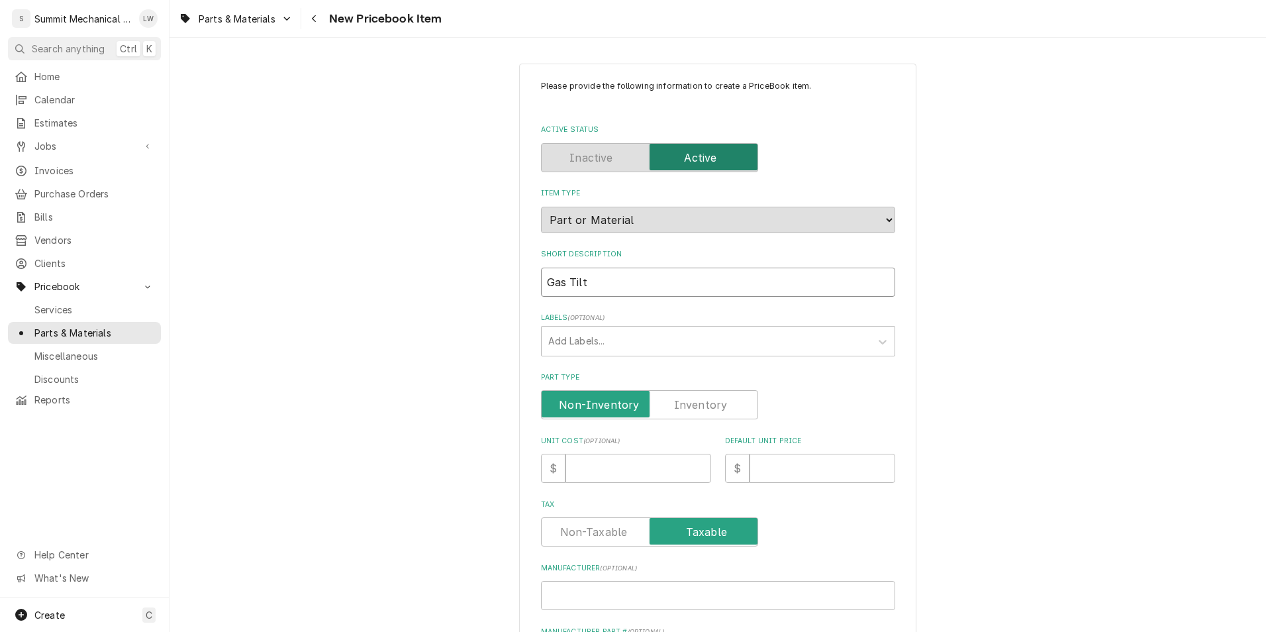
type textarea "x"
type input "Gas Tilti"
type textarea "x"
type input "Gas Tiltinh"
type textarea "x"
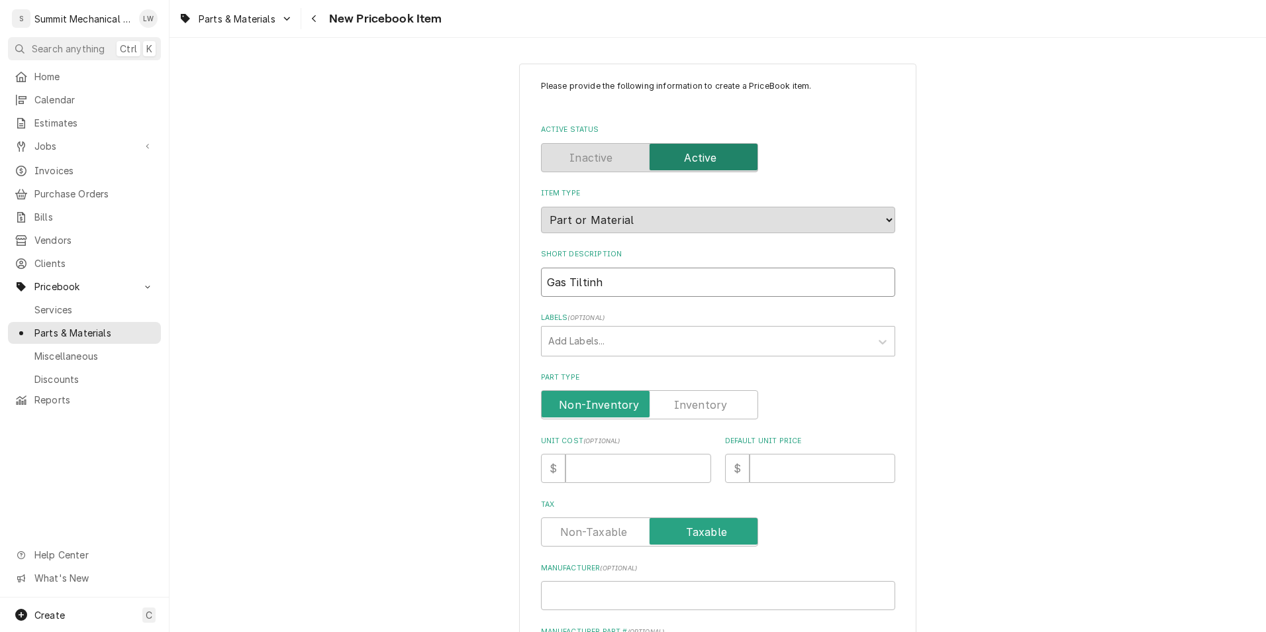
type input "Gas Tiltinhg"
type textarea "x"
type input "Gas Tiltinhg"
type textarea "x"
type input "Gas Tiltinhg S"
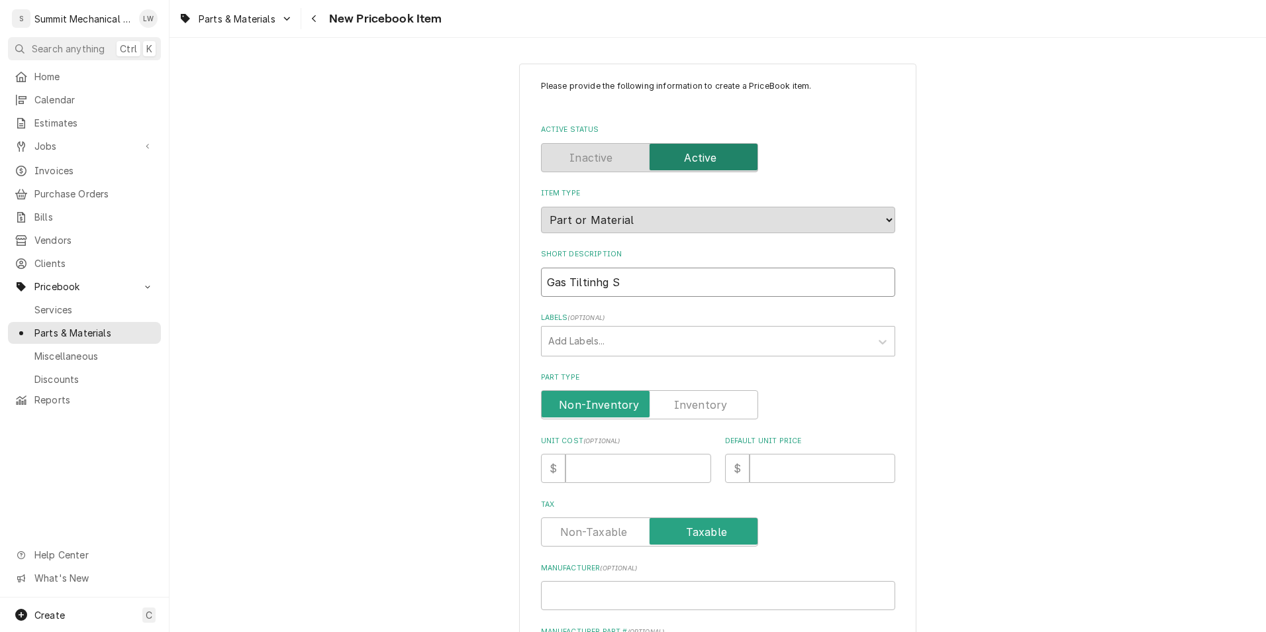
type textarea "x"
type input "Gas Tiltinhg"
type textarea "x"
type input "Gas Tiltinh"
type textarea "x"
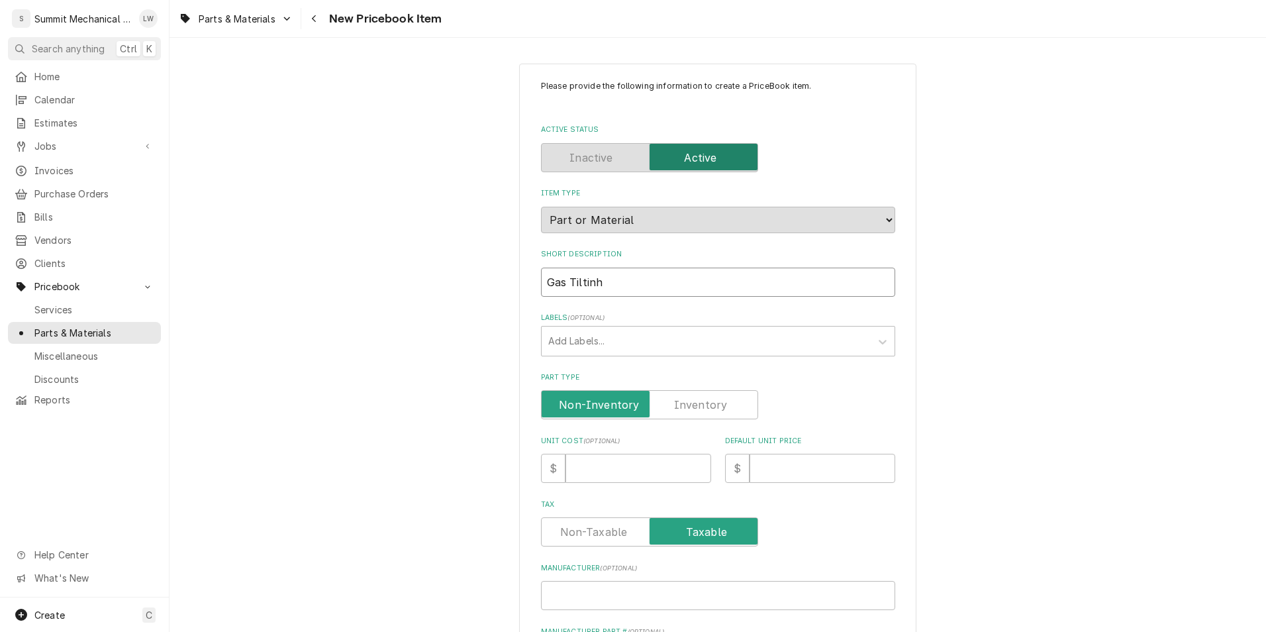
type input "Gas Tiltin"
type textarea "x"
type input "Gas Tilti"
type textarea "x"
type input "Gas Tiltin"
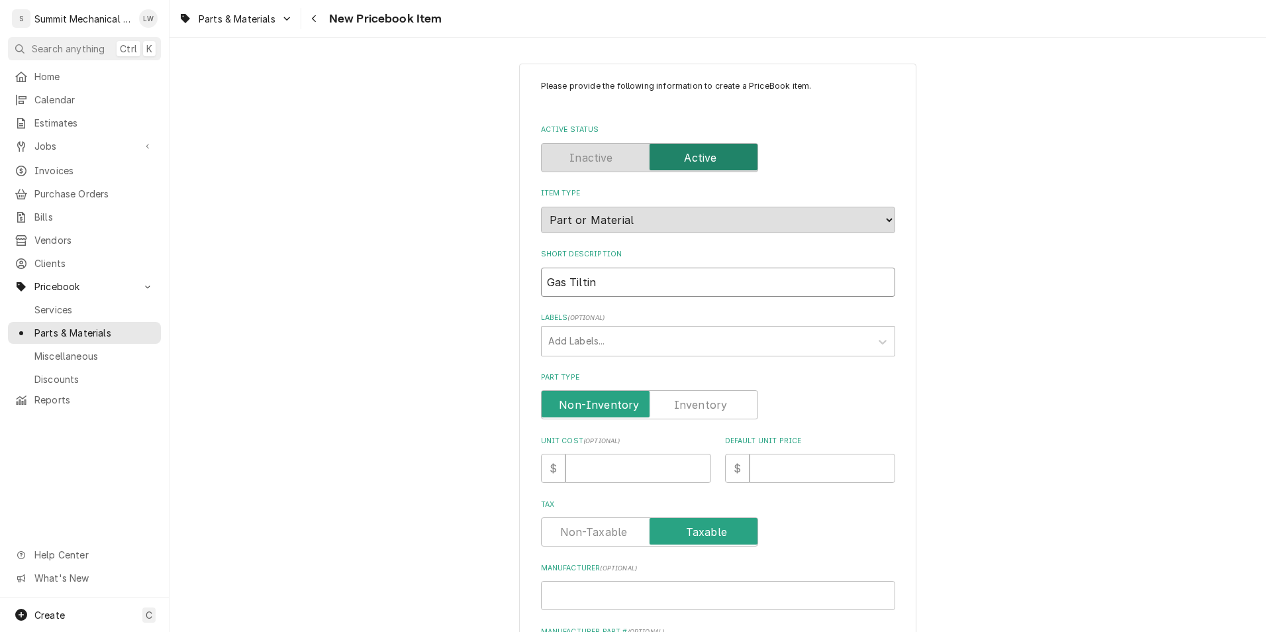
type textarea "x"
type input "Gas Tilting"
type textarea "x"
type input "Gas Tilting"
type textarea "x"
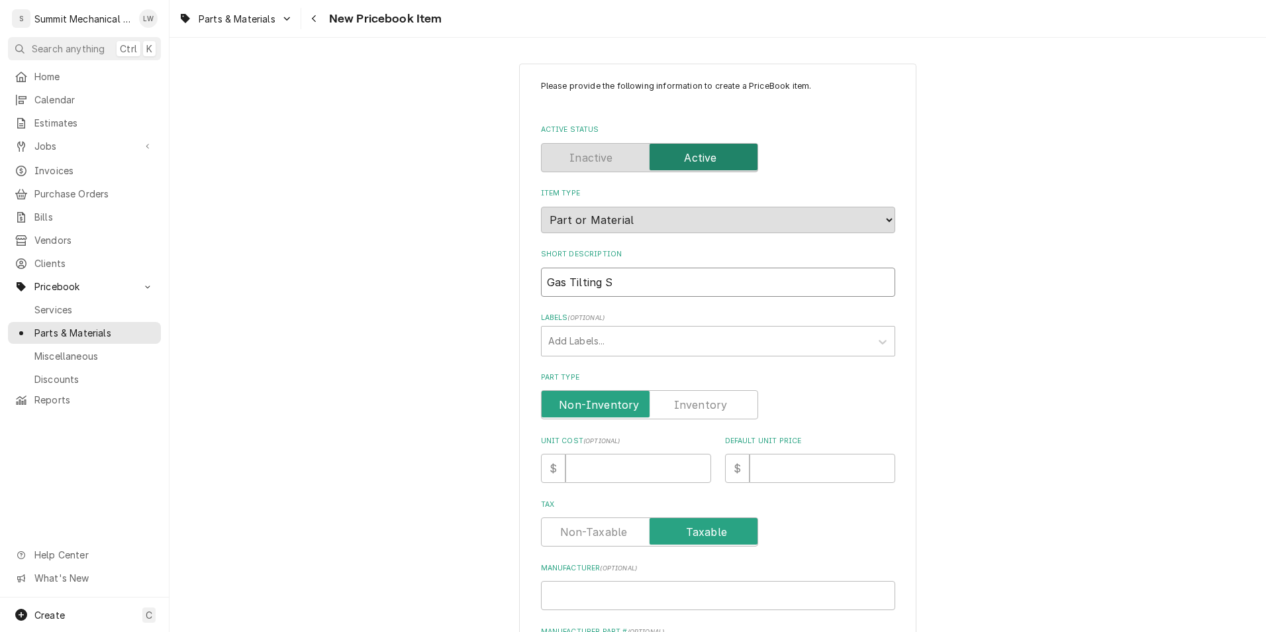
type input "Gas Tilting Sk"
type textarea "x"
type input "Gas Tilting Ski"
type textarea "x"
type input "Gas Tilting Skil"
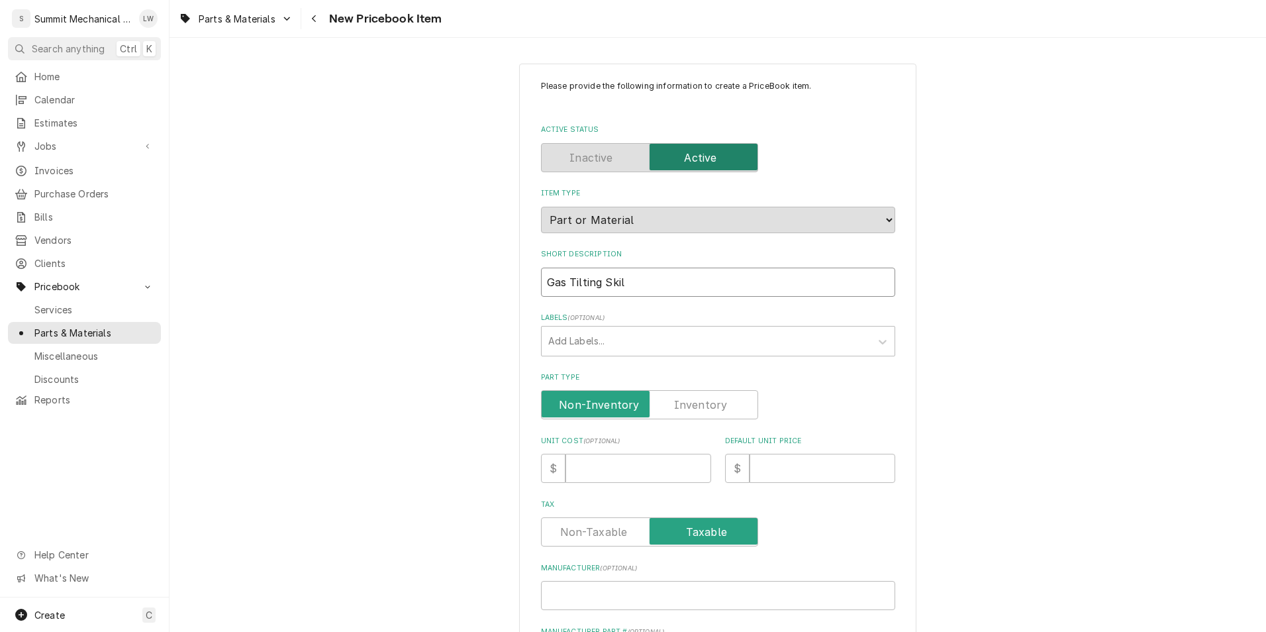
type textarea "x"
type input "Gas Tilting Skill"
type textarea "x"
type input "Gas Tilting Skille"
type textarea "x"
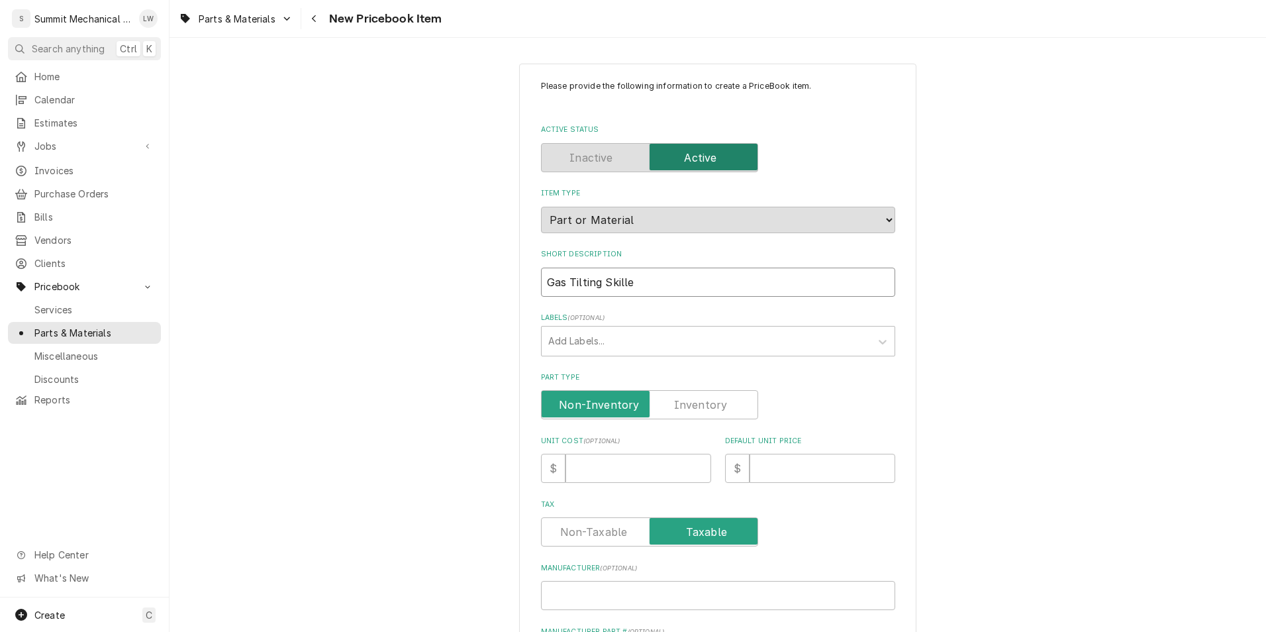
type input "Gas Tilting Skillet"
type textarea "x"
type input "Gas Tilting Skillet"
type textarea "x"
type input "Gas Tilting Skillet"
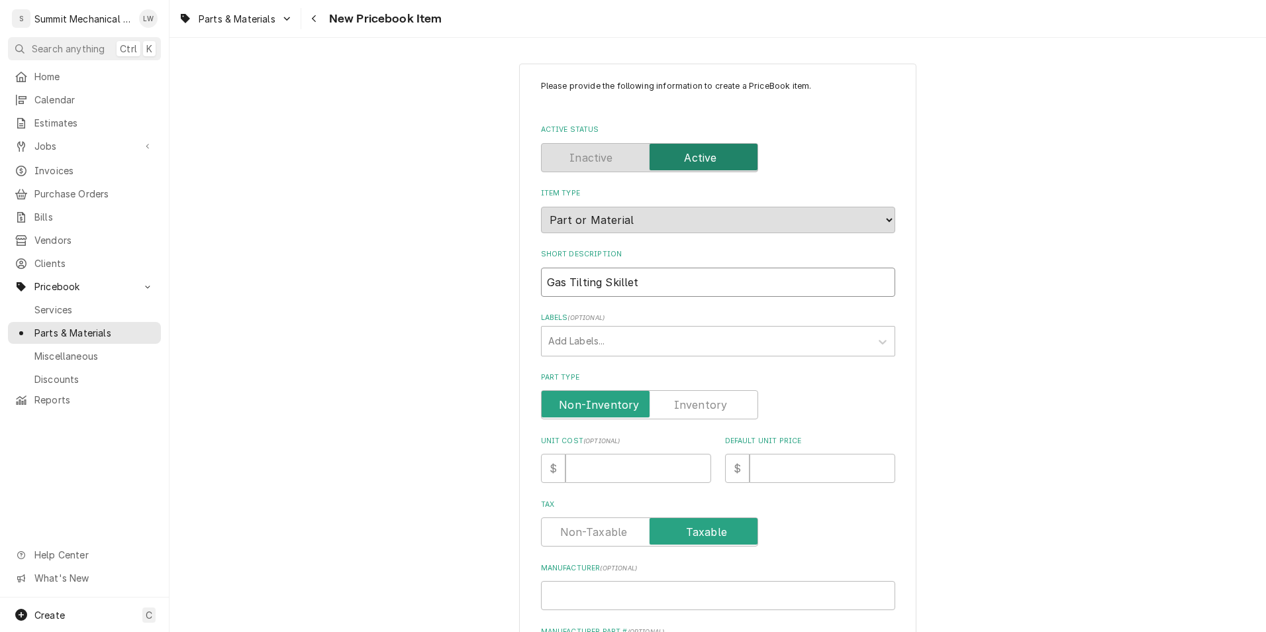
type textarea "x"
type input "Gas Tilting Skillet,"
type textarea "x"
type input "Gas Tilting Skillet,"
type textarea "x"
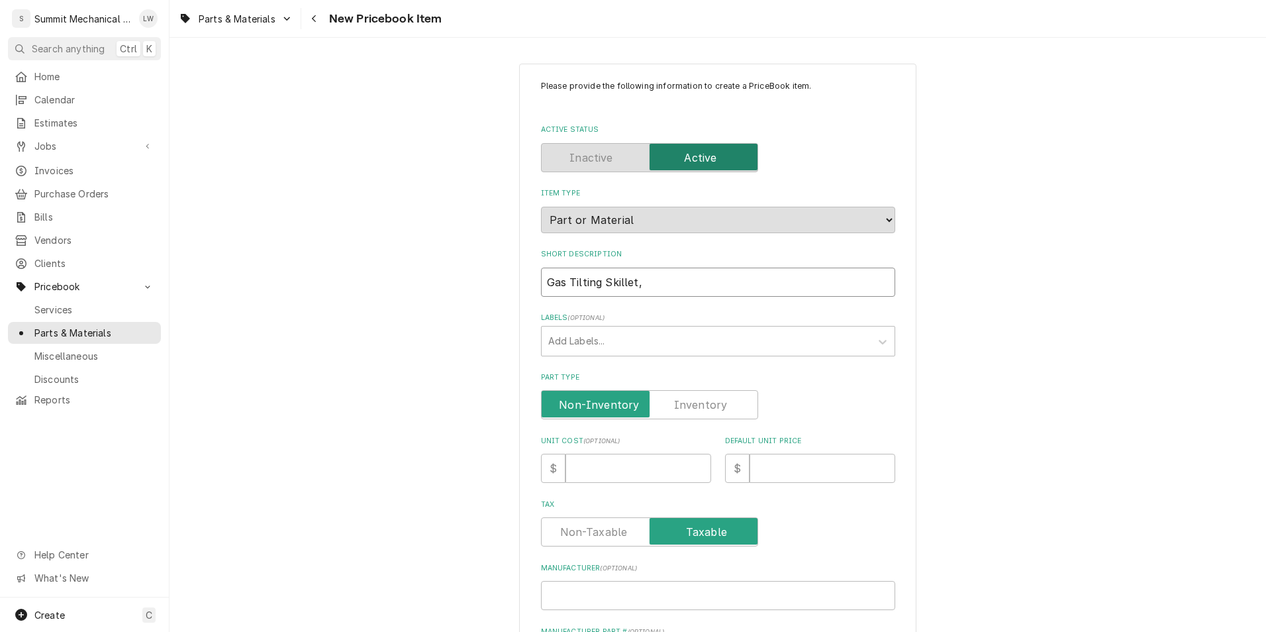
type input "Gas Tilting Skillet, B"
type textarea "x"
type input "Gas Tilting Skillet, Br"
type textarea "x"
type input "Gas Tilting Skillet, Bra"
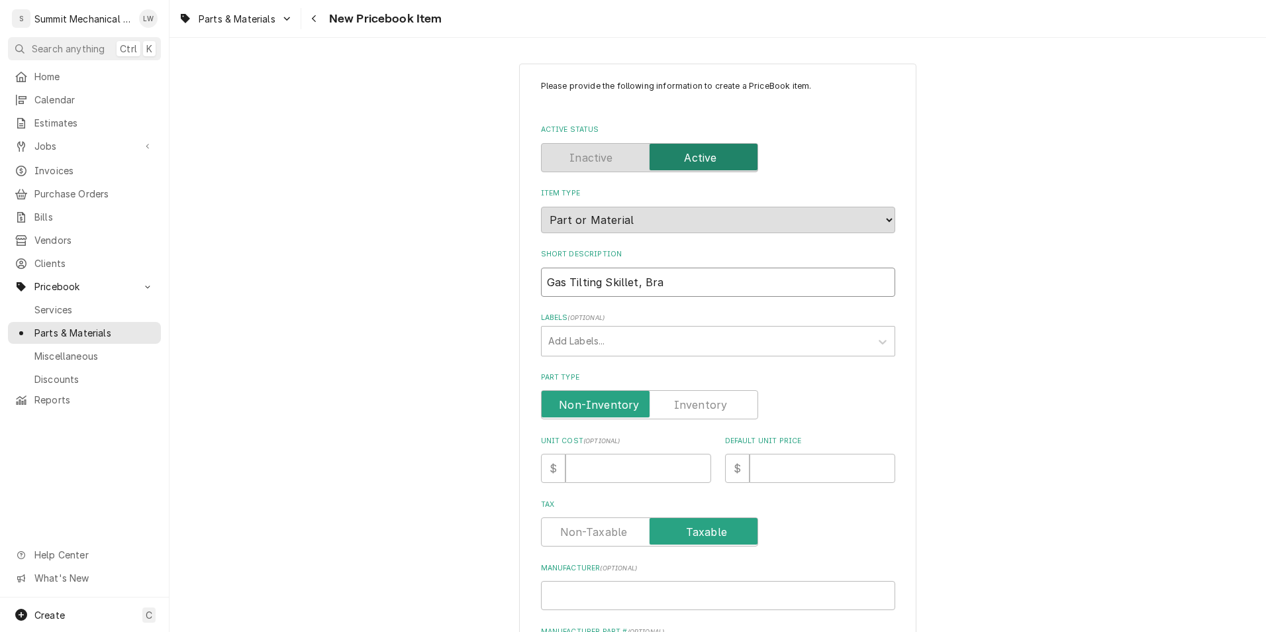
type textarea "x"
type input "Gas Tilting Skillet, Brai"
type textarea "x"
type input "Gas Tilting Skillet, Brais"
type textarea "x"
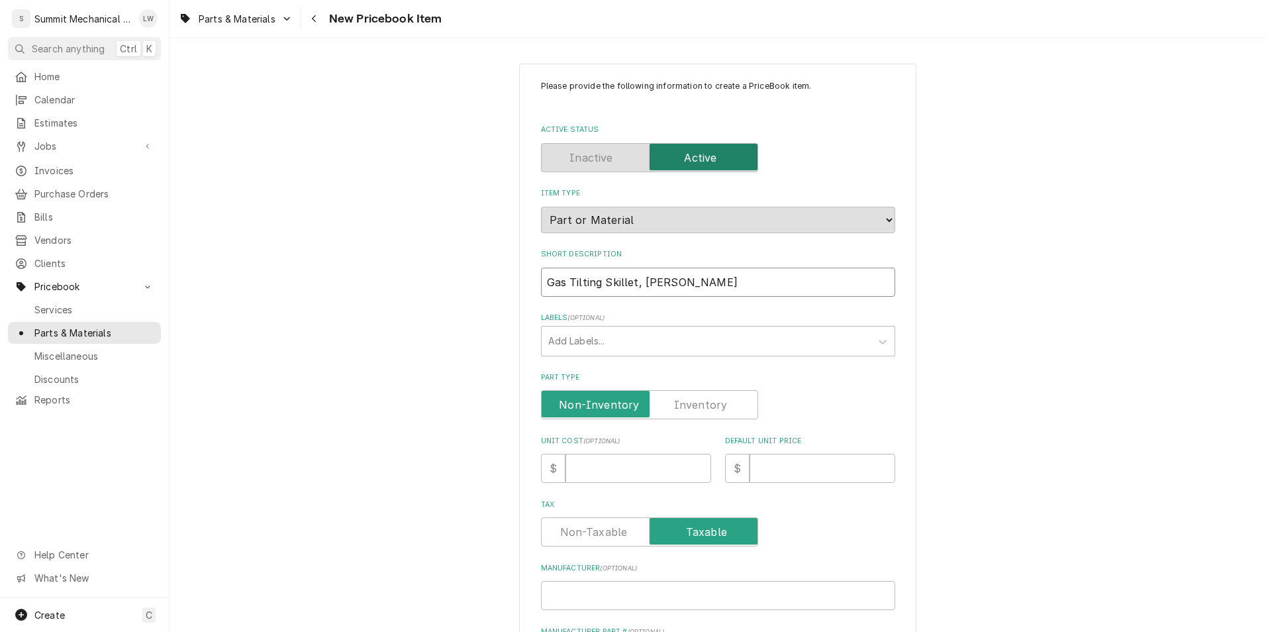
type input "Gas Tilting Skillet, Braisi"
type textarea "x"
type input "Gas Tilting Skillet, Braising"
type textarea "x"
type input "Gas Tilting Skillet, Braising"
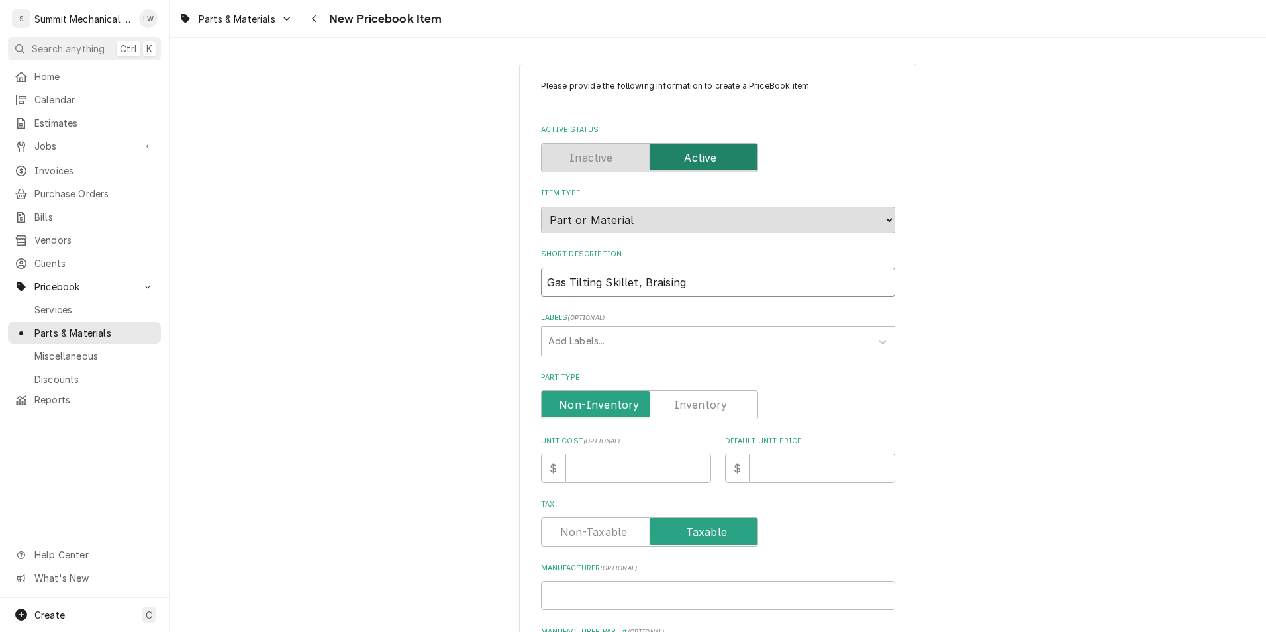
type textarea "x"
type input "Gas Tilting Skillet, Braising p"
type textarea "x"
type input "Gas Tilting Skillet, Braising pa"
type textarea "x"
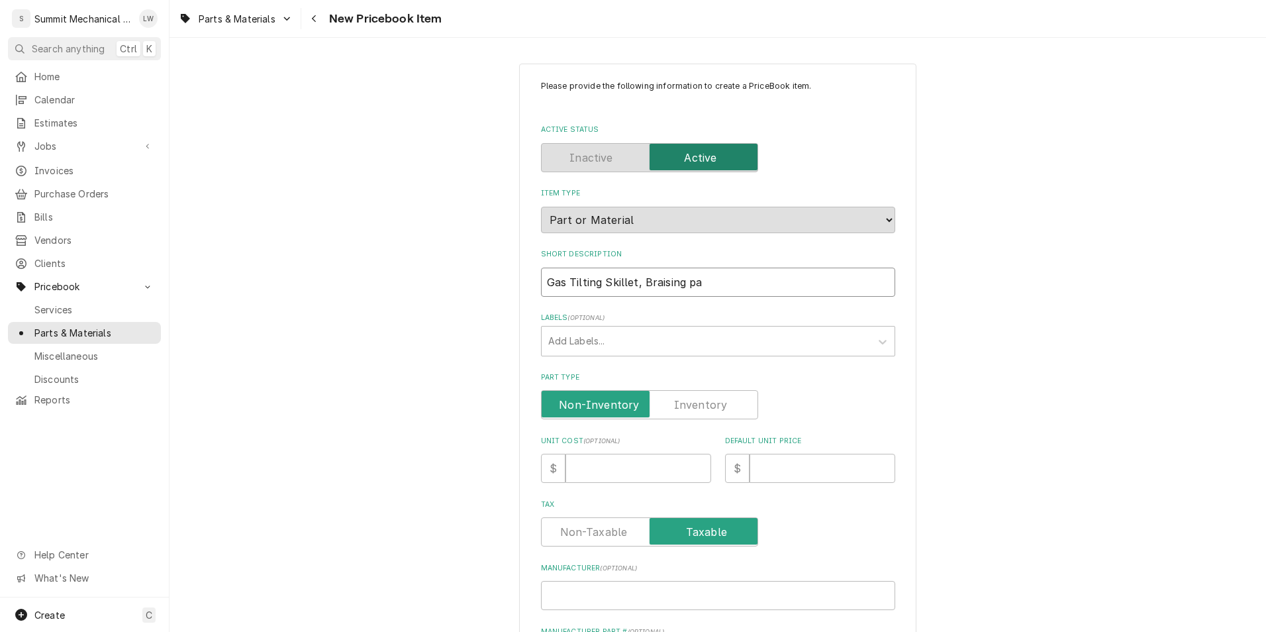
type input "Gas Tilting Skillet, Braising pan"
type textarea "x"
type input "Gas Tilting Skillet, Braising pa"
type textarea "x"
type input "Gas Tilting Skillet, Braising p"
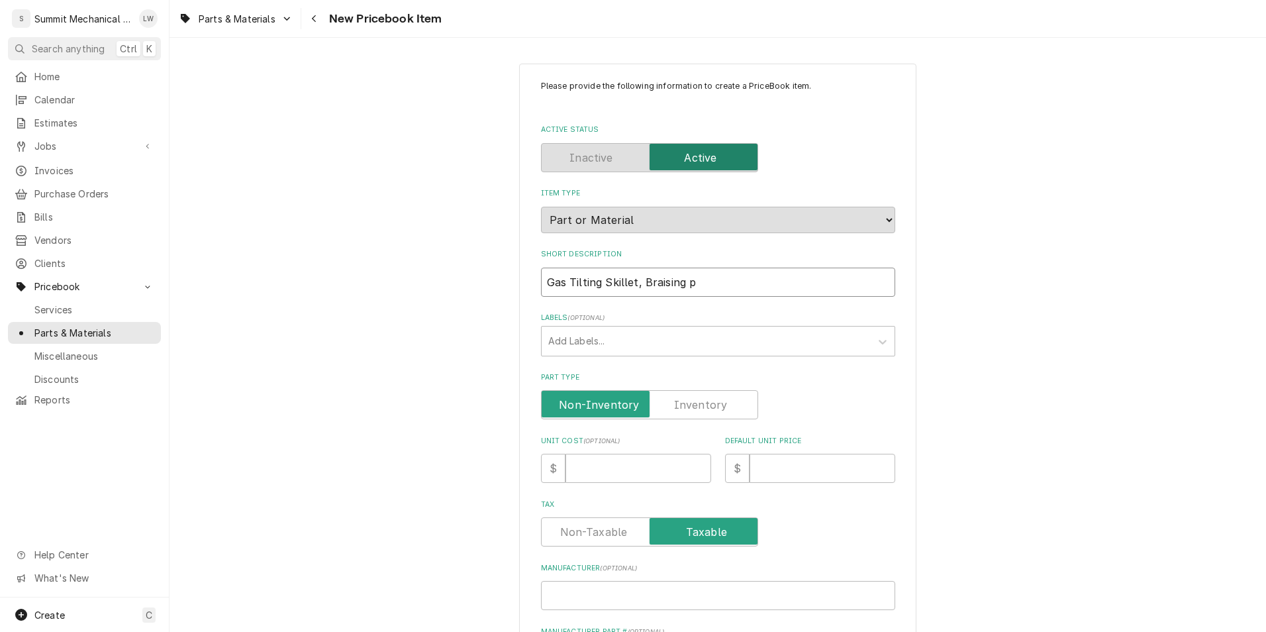
type textarea "x"
type input "Gas Tilting Skillet, Braising"
type textarea "x"
type input "Gas Tilting Skillet, Braising P"
type textarea "x"
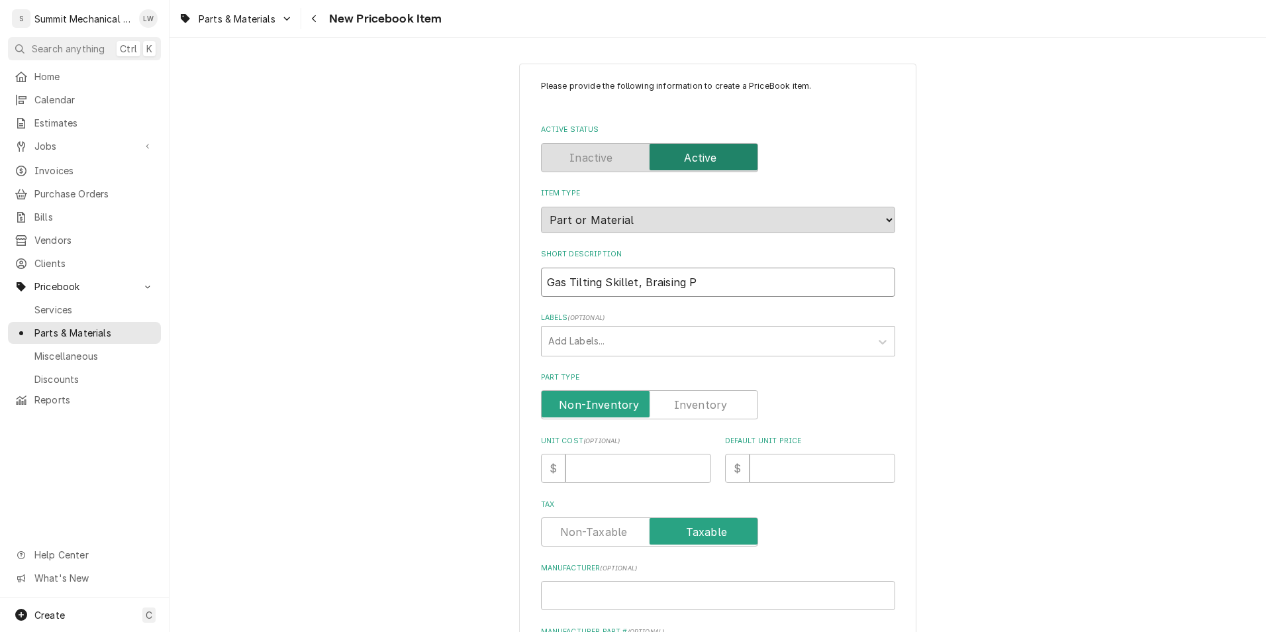
type input "Gas Tilting Skillet, Braising Pa"
type textarea "x"
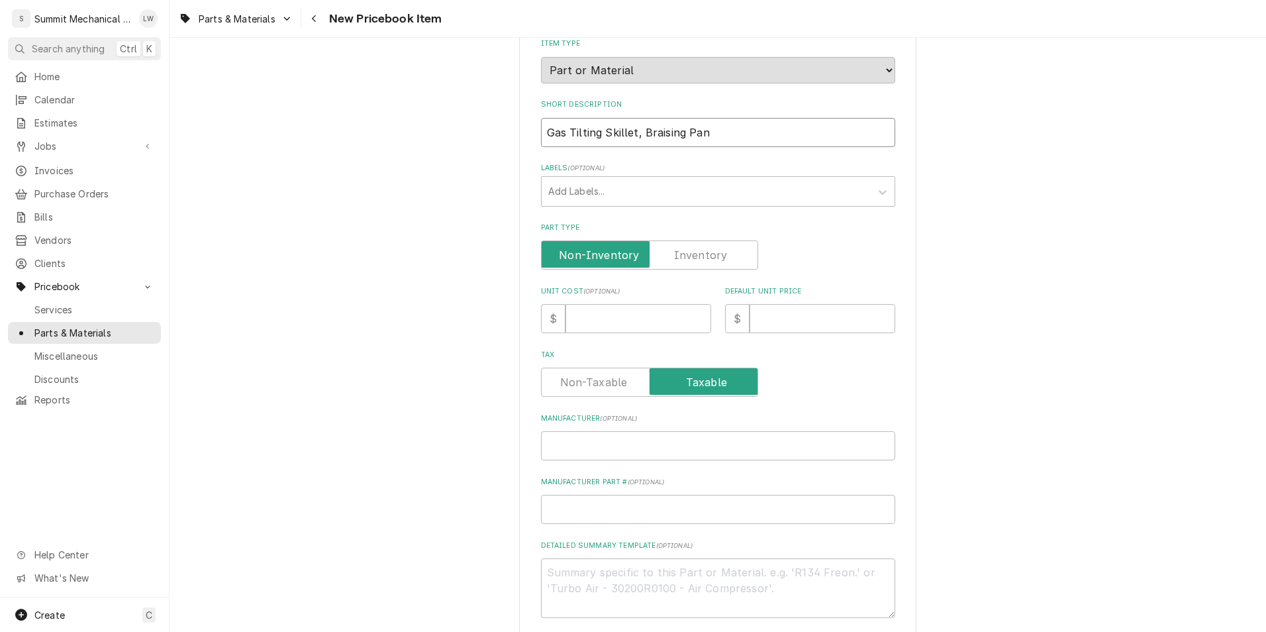
scroll to position [189, 0]
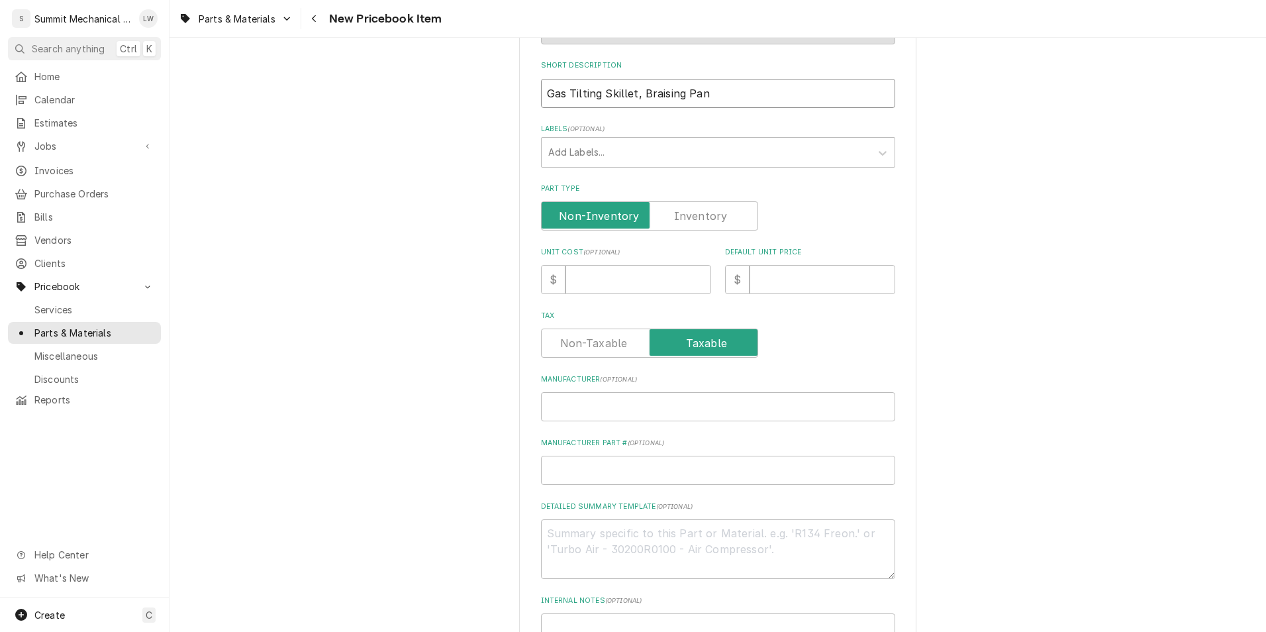
type input "Gas Tilting Skillet, Braising Pan"
click at [652, 266] on input "Unit Cost ( optional )" at bounding box center [639, 279] width 146 height 29
type textarea "x"
type input "2"
type textarea "x"
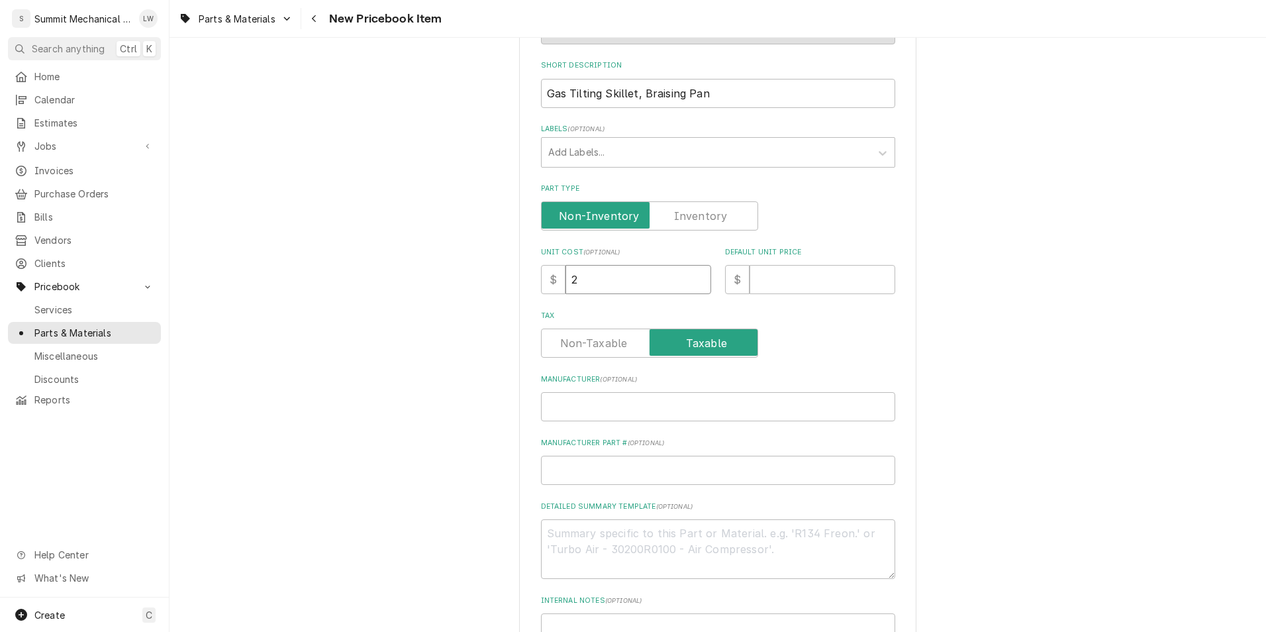
type input "23"
type textarea "x"
type input "236"
type textarea "x"
type input "2360"
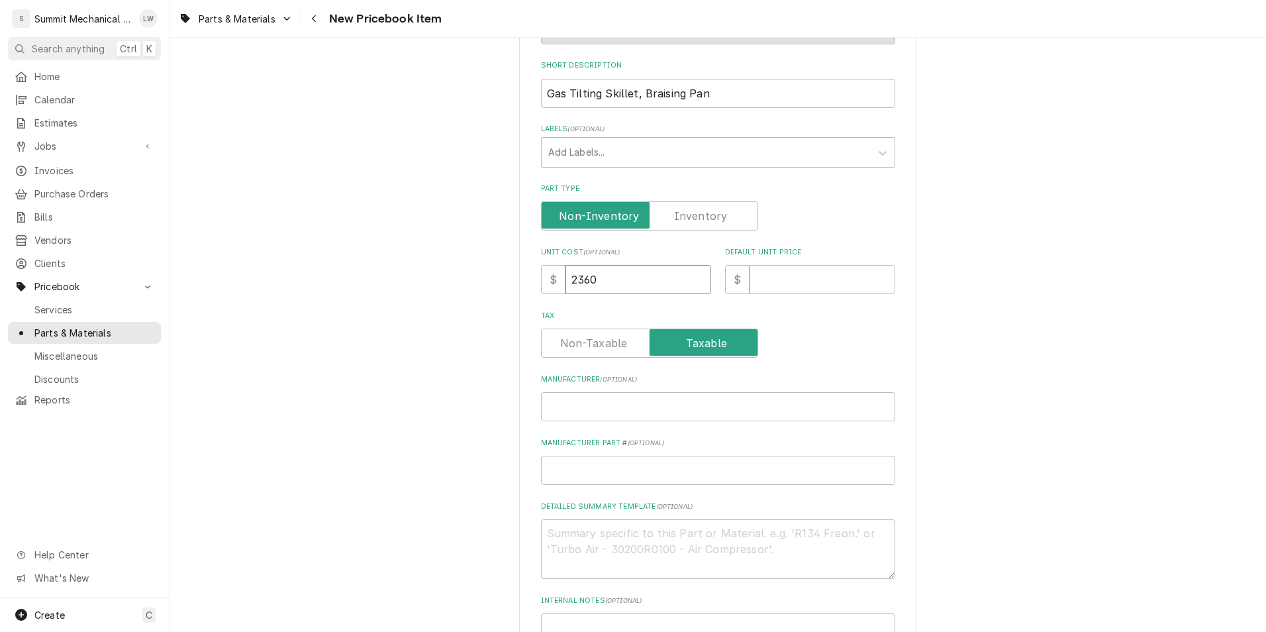
type textarea "x"
type input "23602"
type textarea "x"
type input "23602.1"
type textarea "x"
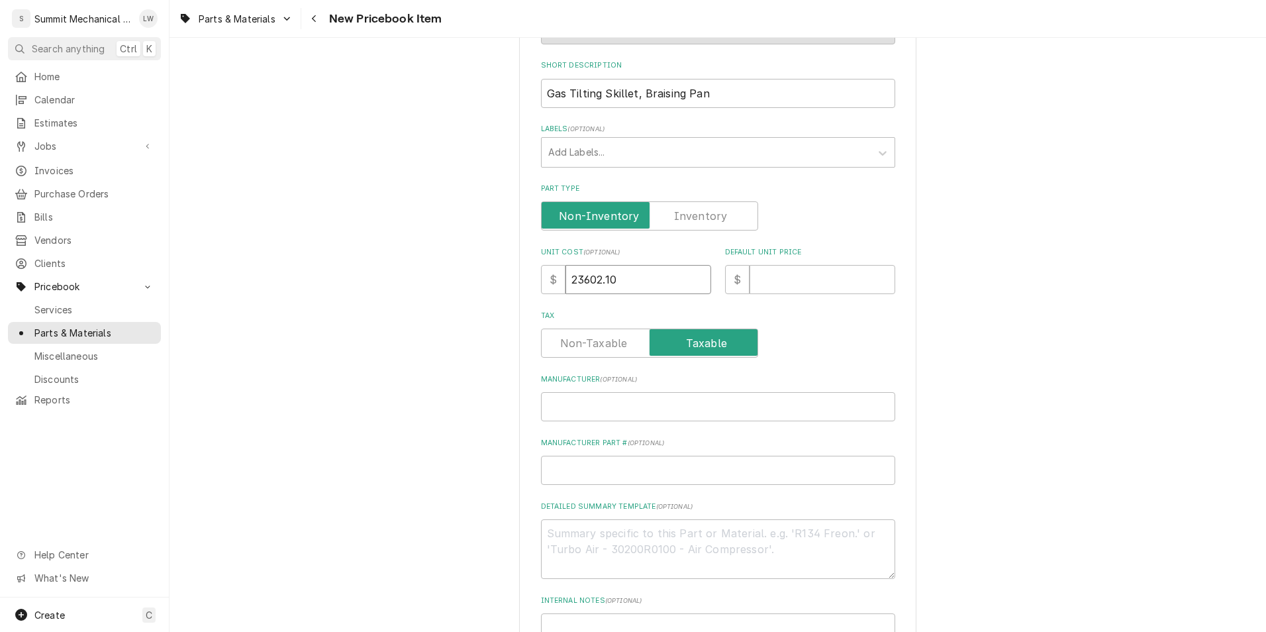
type input "23602.10"
click at [771, 284] on input "Default Unit Price" at bounding box center [823, 279] width 146 height 29
type textarea "x"
type input "2"
type textarea "x"
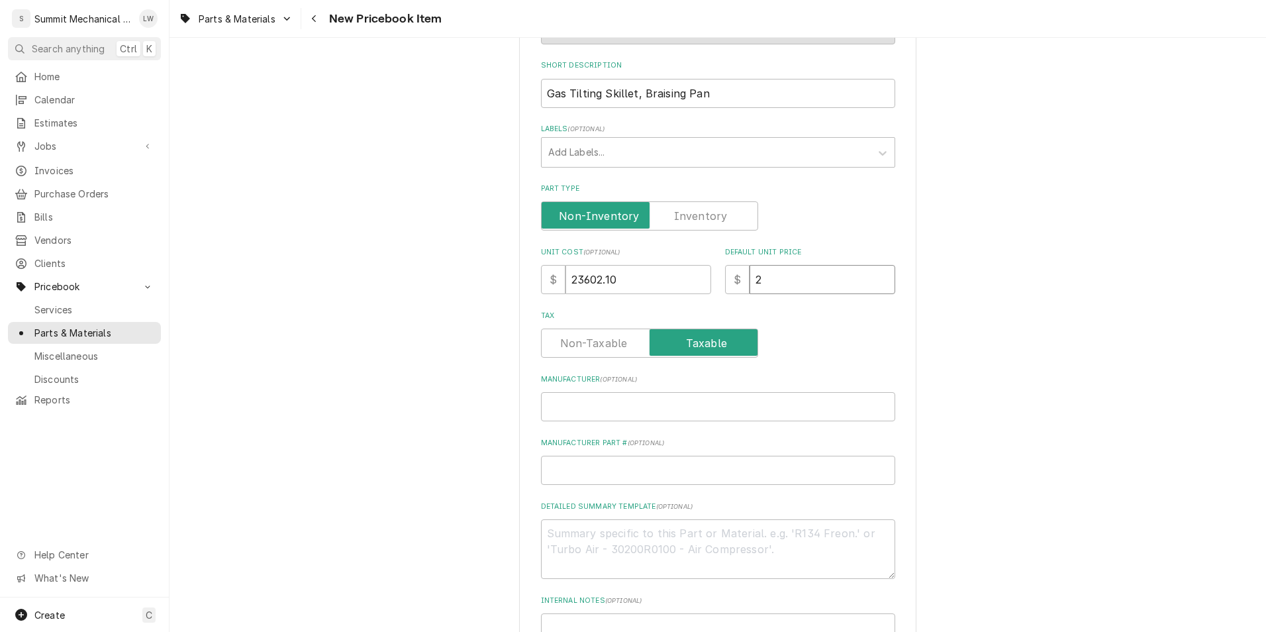
type input "24"
type textarea "x"
type input "247"
type textarea "x"
type input "2478"
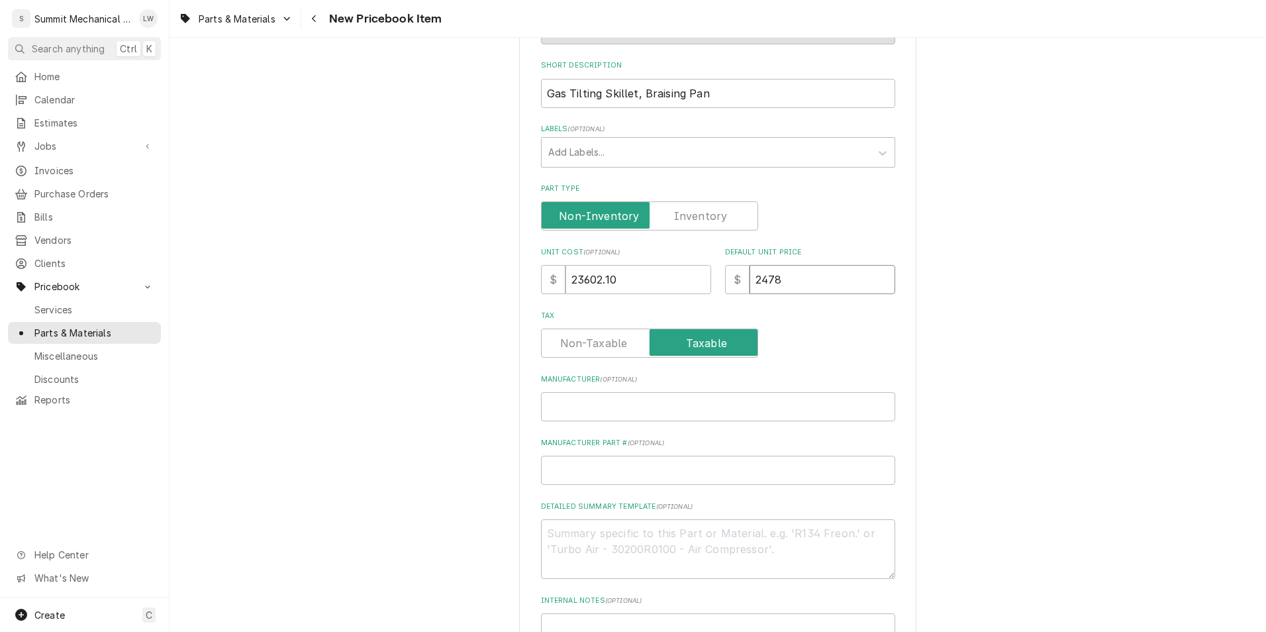
type textarea "x"
type input "24782"
type textarea "x"
type input "24782.2"
type textarea "x"
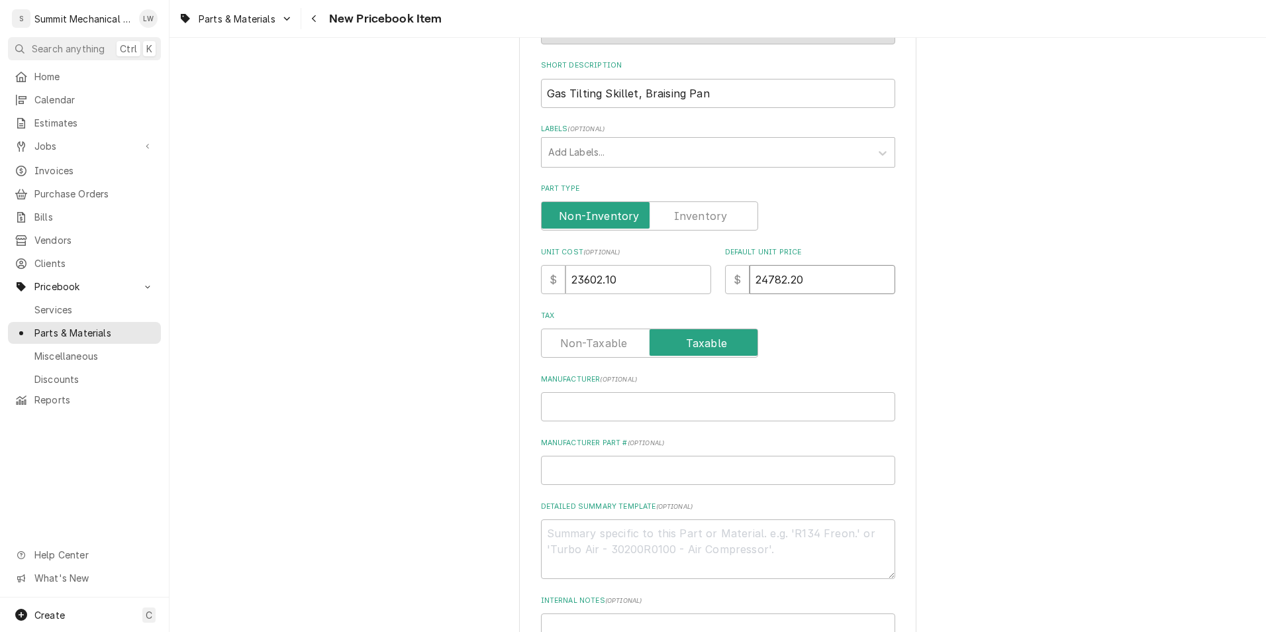
type input "24782.20"
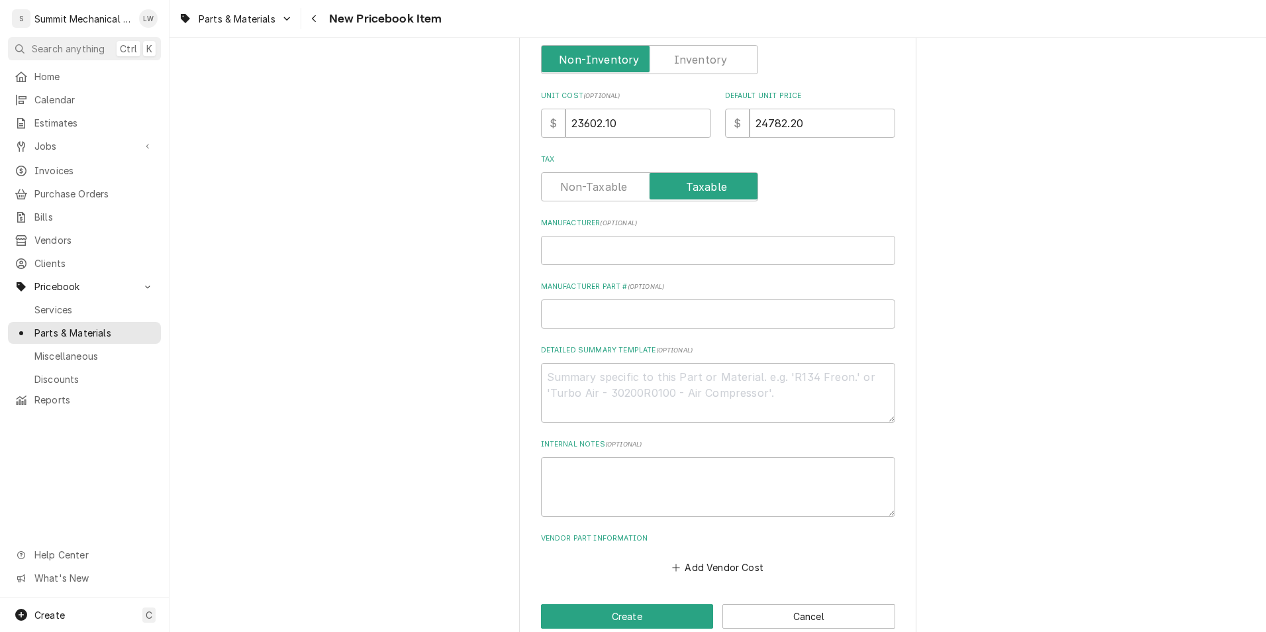
scroll to position [370, 0]
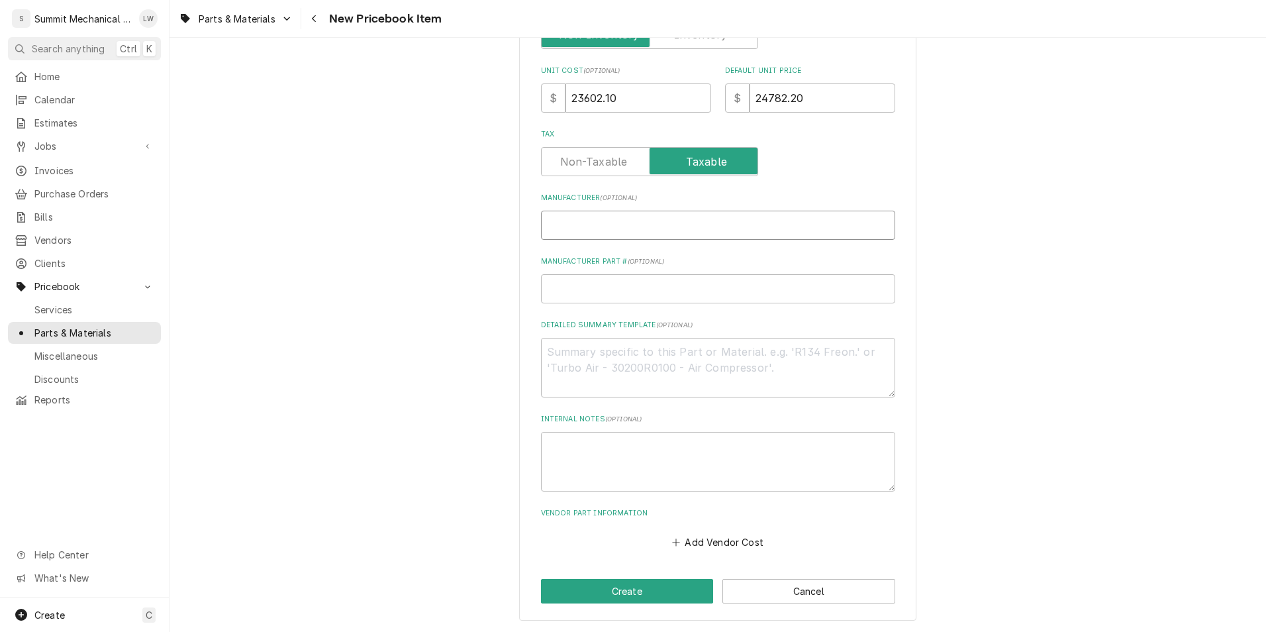
click at [607, 227] on input "Manufacturer ( optional )" at bounding box center [718, 225] width 354 height 29
type textarea "x"
type input "C"
type textarea "x"
type input "Ce"
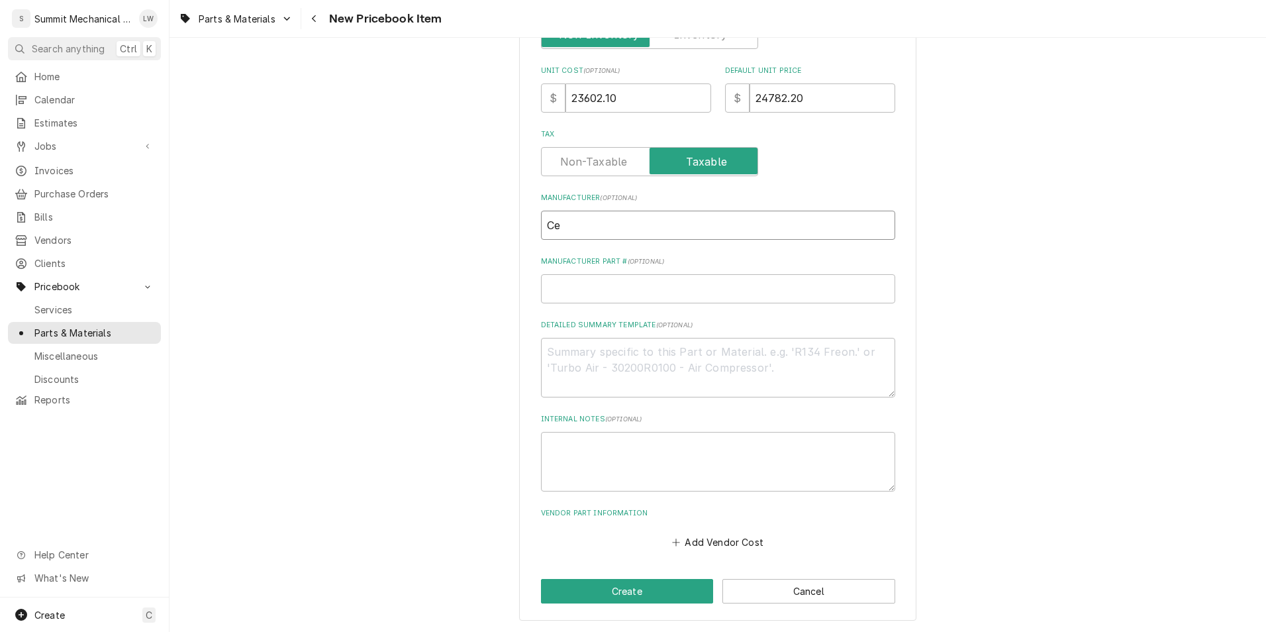
type textarea "x"
type input "Cel"
type textarea "x"
type input "Ce"
type textarea "x"
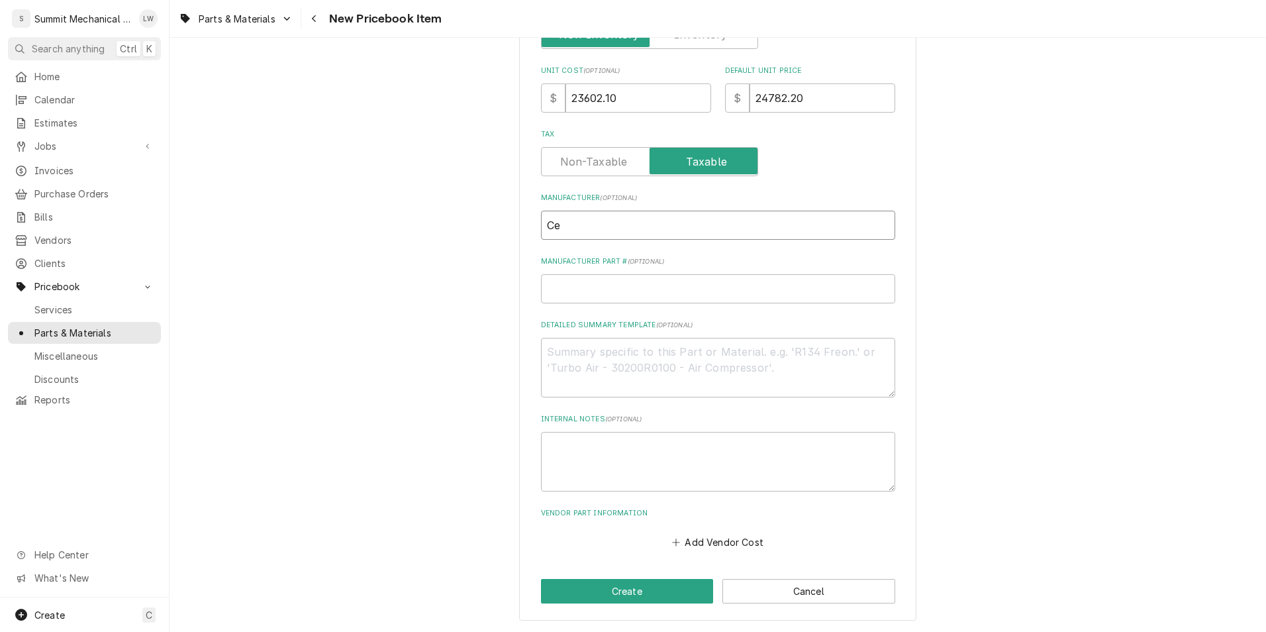
type input "C"
type textarea "x"
type input "Cl"
type textarea "x"
type input "Cle"
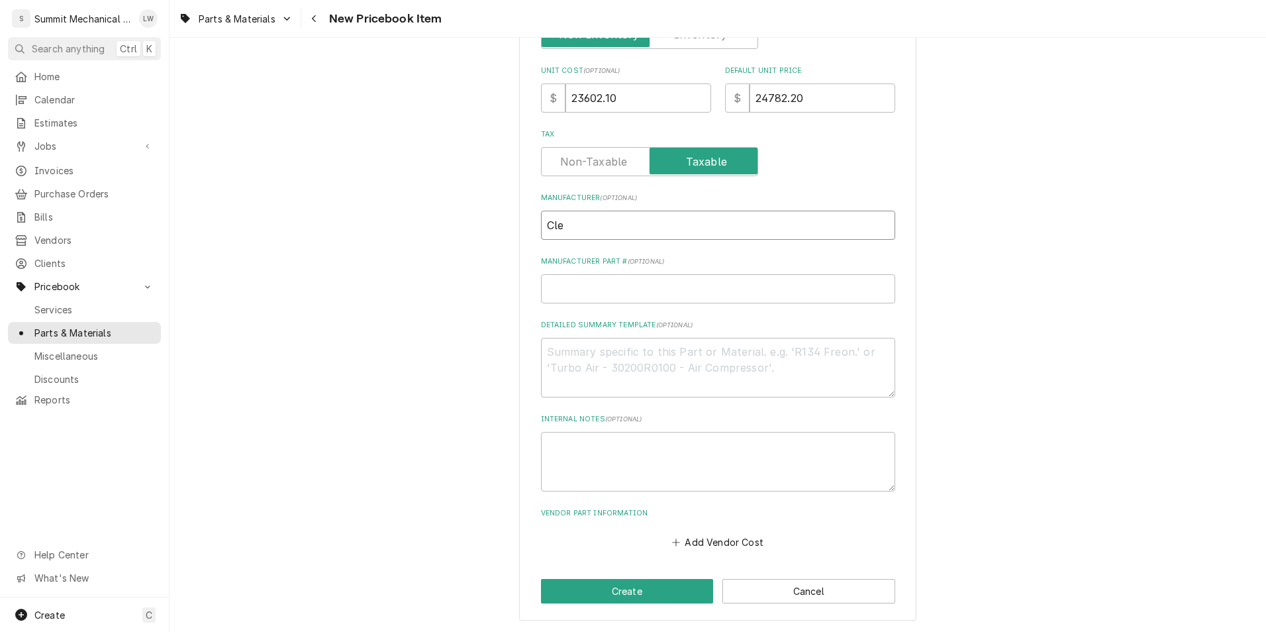
type textarea "x"
type input "Clev"
type textarea "x"
type input "Cleve"
type textarea "x"
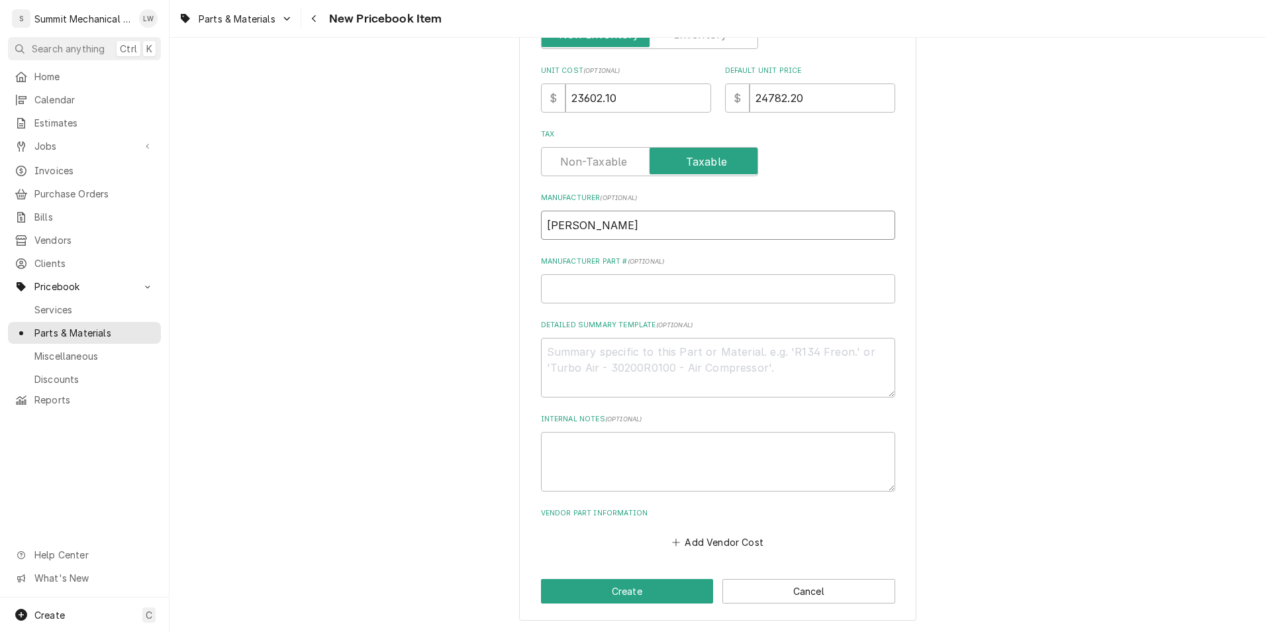
type input "Clevel"
type textarea "x"
type input "Clevelan"
type textarea "x"
type input "Cleveland"
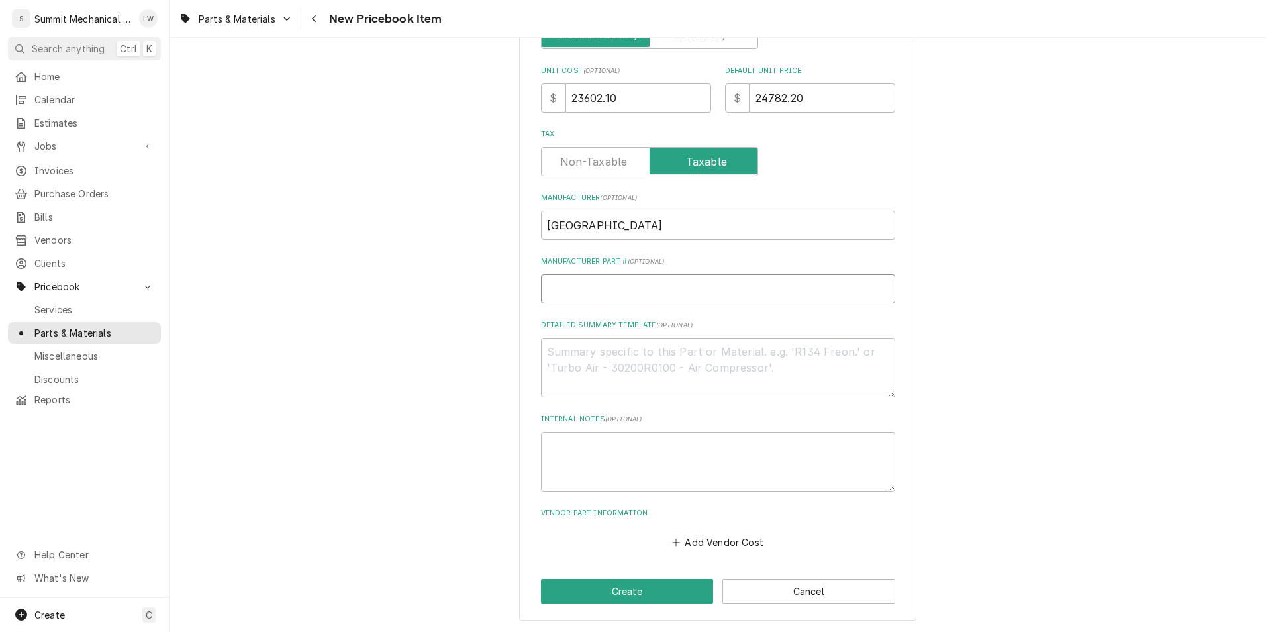
click at [579, 303] on input "Manufacturer Part # ( optional )" at bounding box center [718, 288] width 354 height 29
click at [597, 303] on input "Manufacturer Part # ( optional )" at bounding box center [718, 288] width 354 height 29
paste input "SGL30TR"
type textarea "x"
drag, startPoint x: 626, startPoint y: 294, endPoint x: 470, endPoint y: 260, distance: 159.2
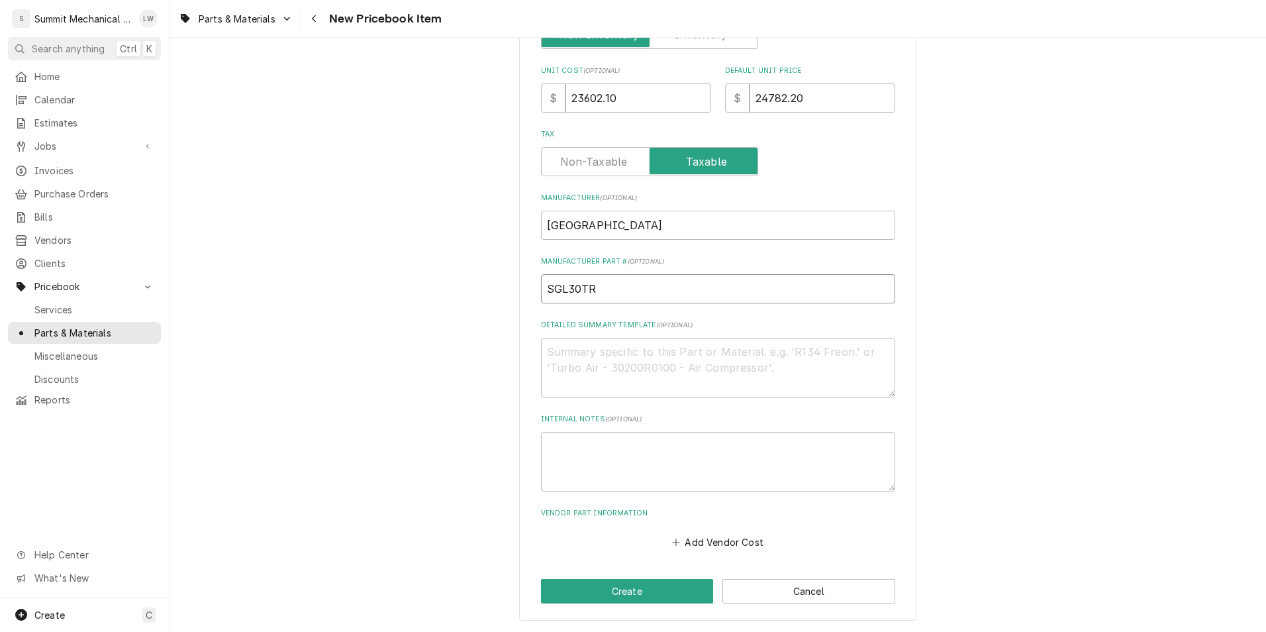
click at [470, 260] on div "Please provide the following information to create a PriceBook item. Active Sta…" at bounding box center [718, 156] width 1097 height 950
type input "SGL30TR"
click at [619, 293] on input "SGL30TR" at bounding box center [718, 288] width 354 height 29
click at [614, 346] on textarea "Detailed Summary Template ( optional )" at bounding box center [718, 368] width 354 height 60
click at [573, 341] on textarea "Detailed Summary Template ( optional )" at bounding box center [718, 368] width 354 height 60
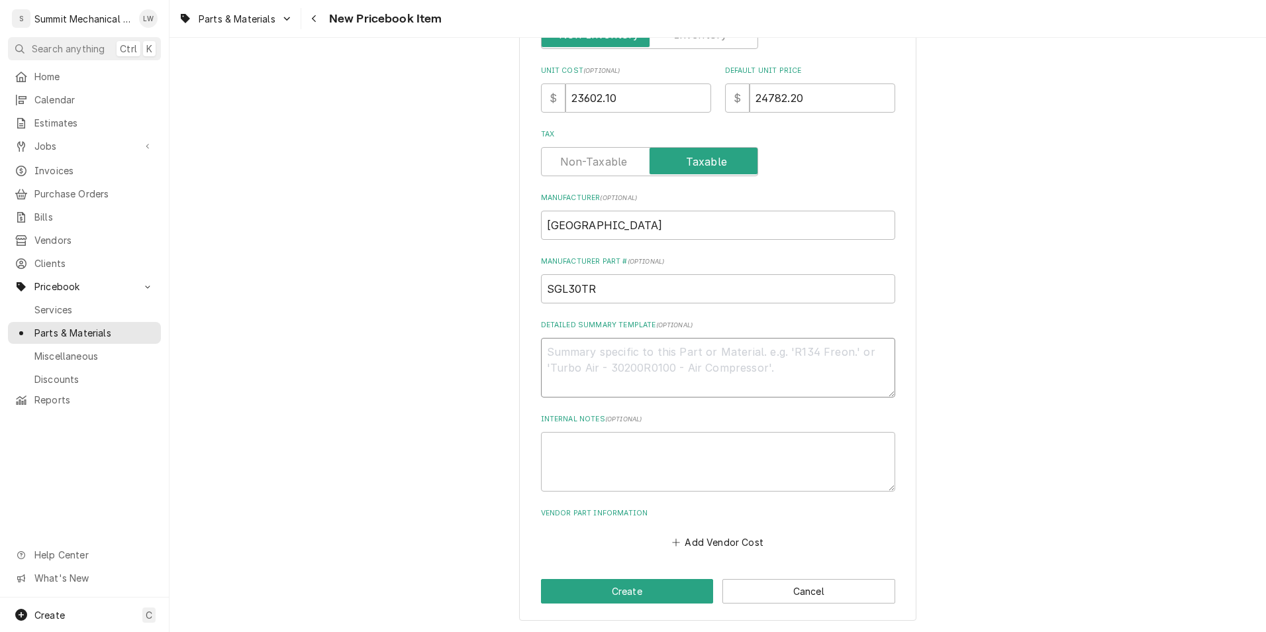
paste textarea "Cleveland Range Model No. SGL30TR DuraPanTM Tilting Skillet, gas, 30‐gallon cap…"
type textarea "x"
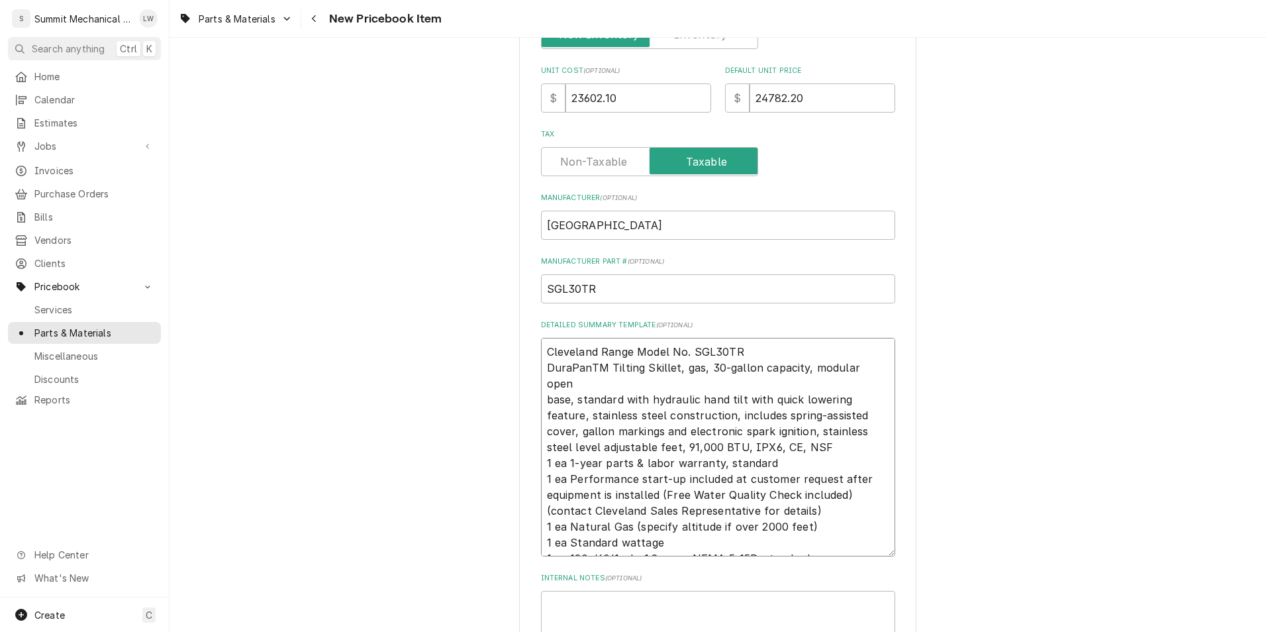
type textarea "Cleveland Range Model No. SGL30TR DuraPanTM Tilting Skillet, gas, 30‐gallon cap…"
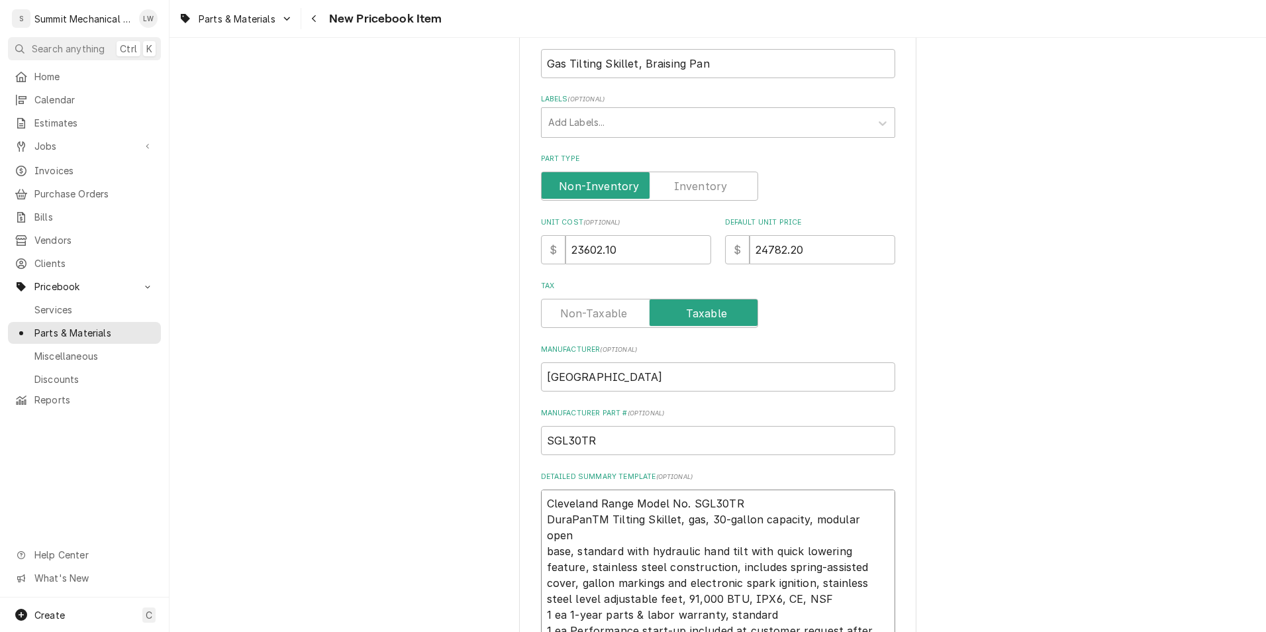
scroll to position [529, 0]
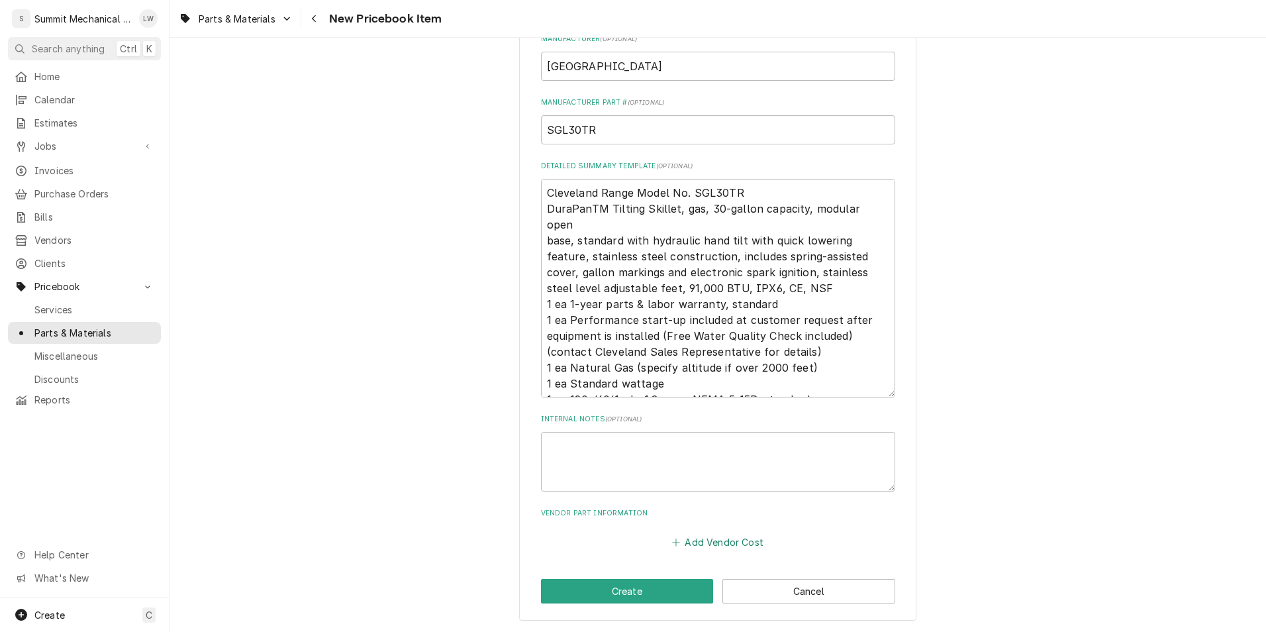
click at [681, 546] on button "Add Vendor Cost" at bounding box center [718, 541] width 96 height 19
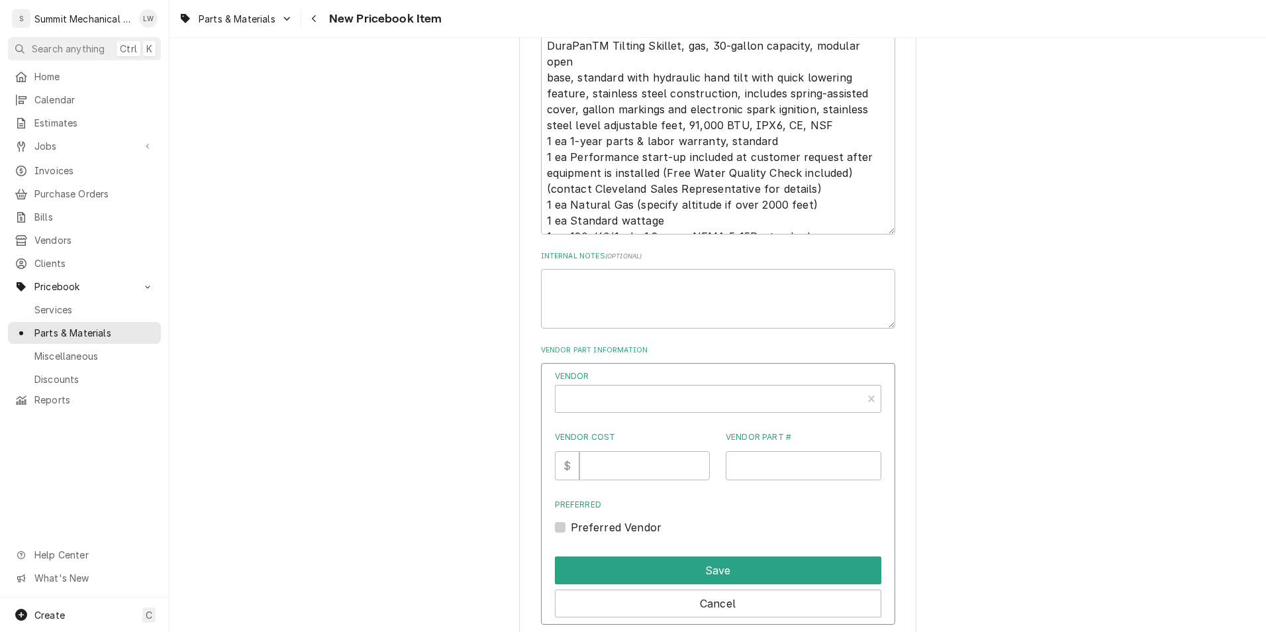
scroll to position [772, 0]
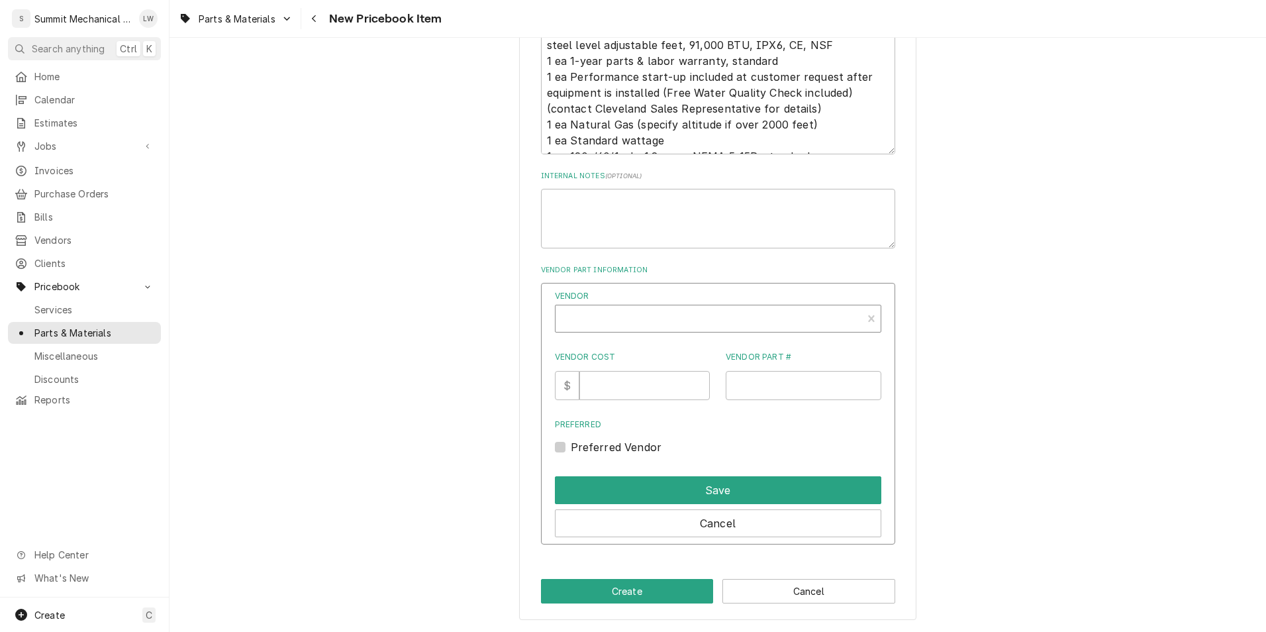
type textarea "x"
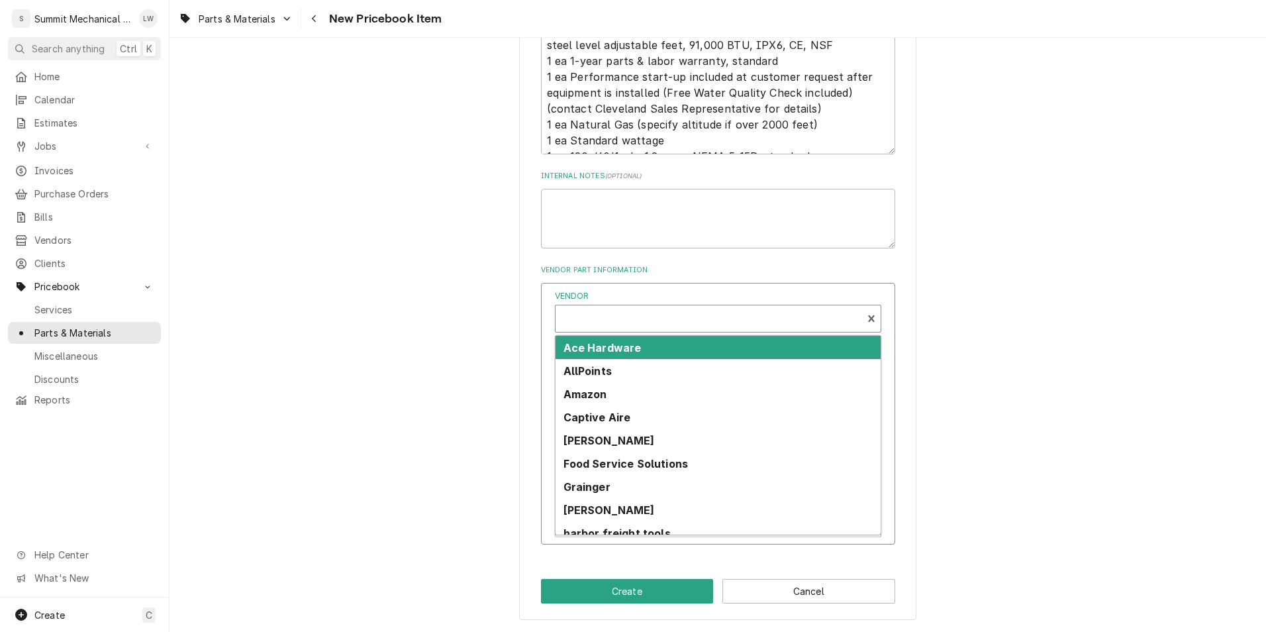
click at [637, 318] on div "Vendor" at bounding box center [708, 324] width 293 height 32
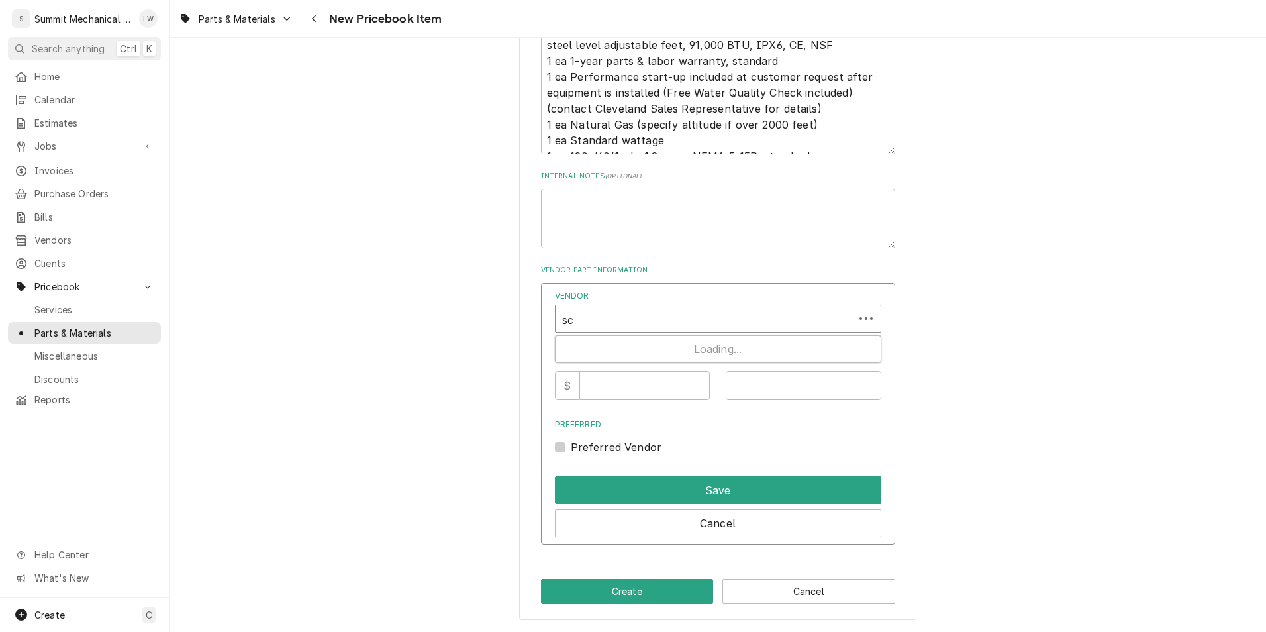
type input "s"
type input "comm"
click at [685, 517] on button "Cancel" at bounding box center [718, 523] width 326 height 28
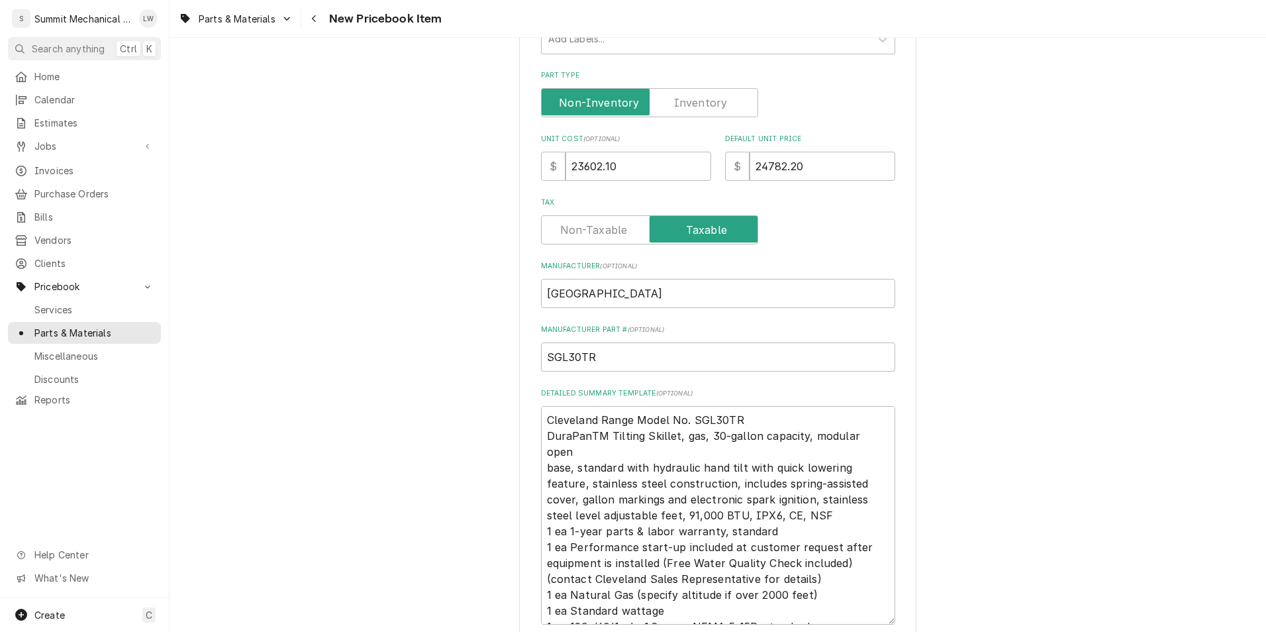
scroll to position [529, 0]
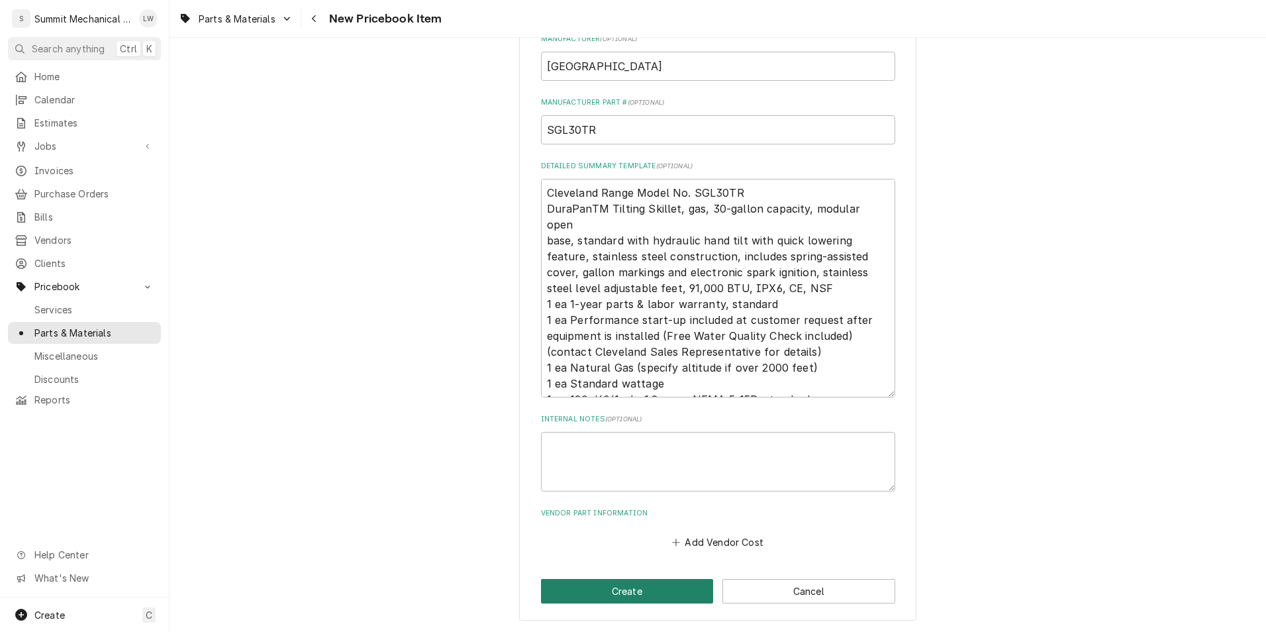
click at [619, 591] on button "Create" at bounding box center [627, 591] width 173 height 25
type textarea "x"
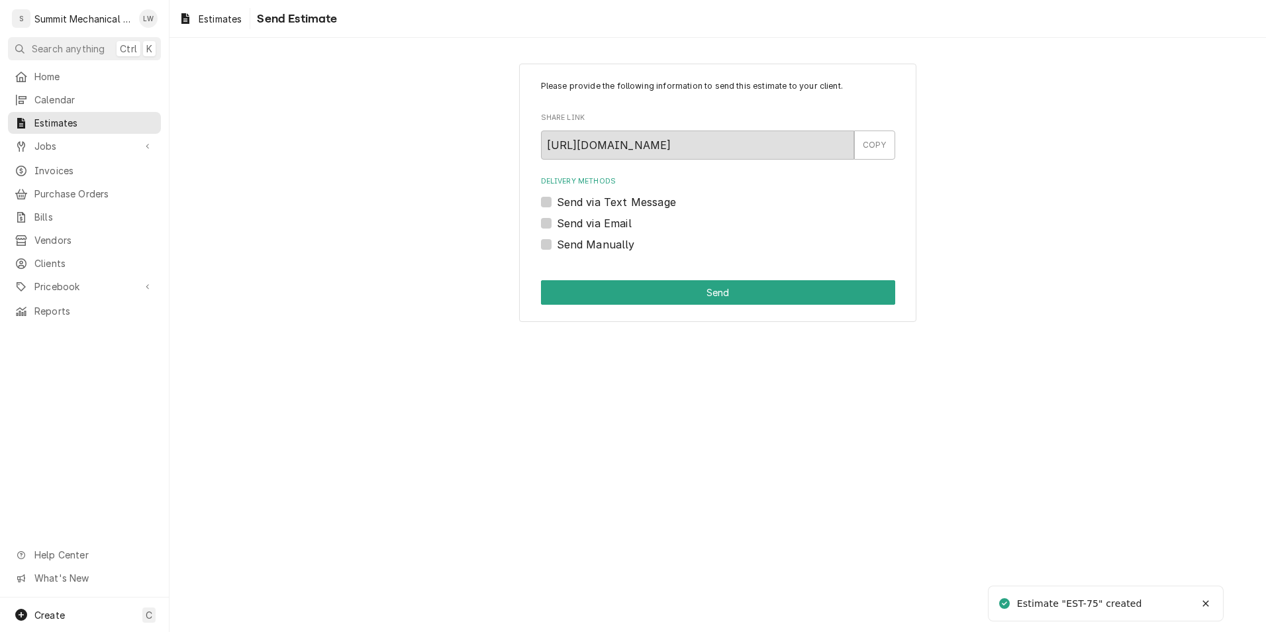
click at [553, 241] on div "Send Manually" at bounding box center [718, 244] width 354 height 16
click at [557, 244] on label "Send Manually" at bounding box center [596, 244] width 78 height 16
click at [557, 244] on input "Send Manually" at bounding box center [734, 250] width 354 height 29
checkbox input "true"
click at [585, 299] on button "Send" at bounding box center [718, 292] width 354 height 25
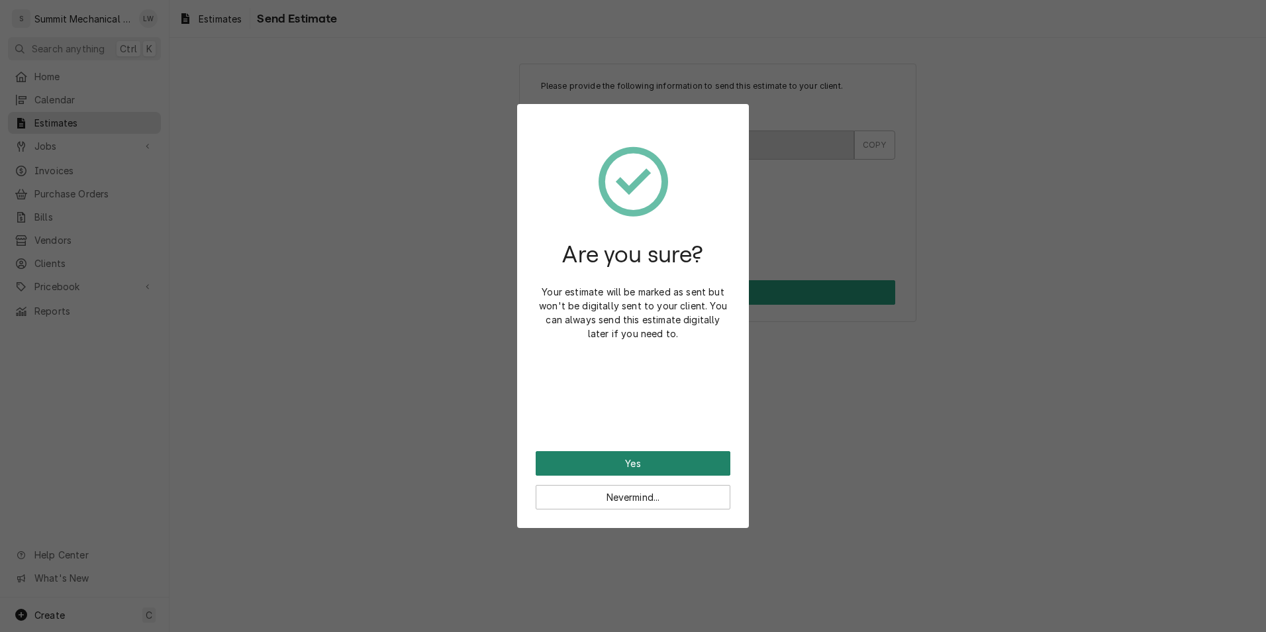
click at [609, 458] on button "Yes" at bounding box center [633, 463] width 195 height 25
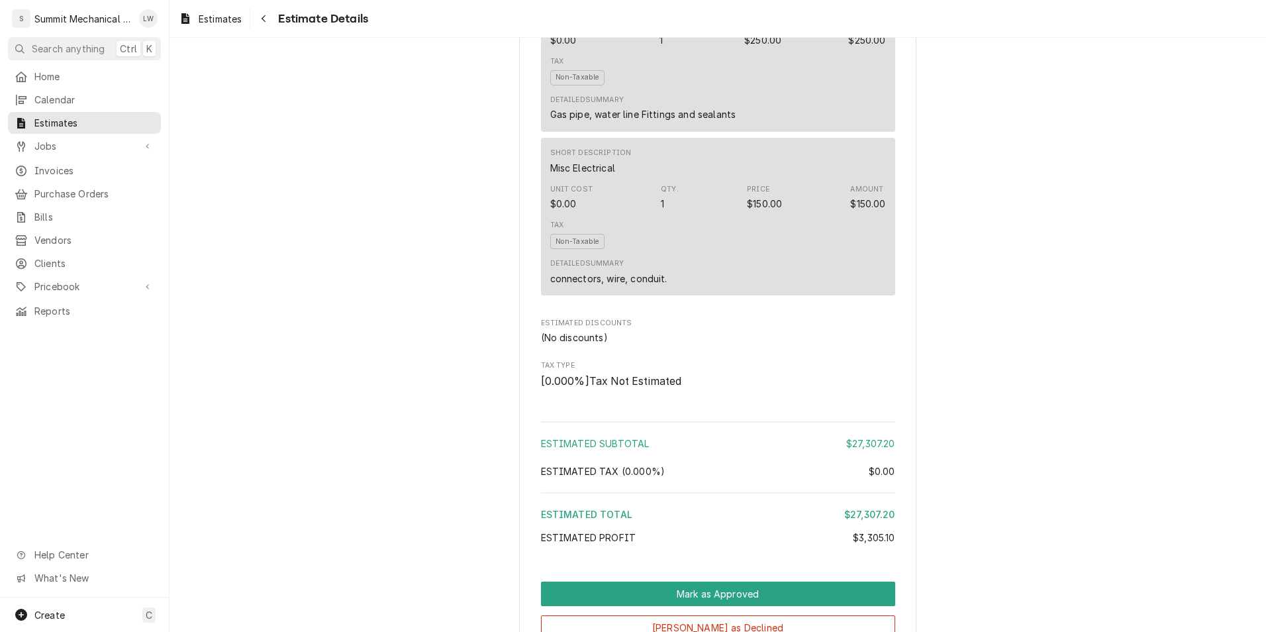
scroll to position [2327, 0]
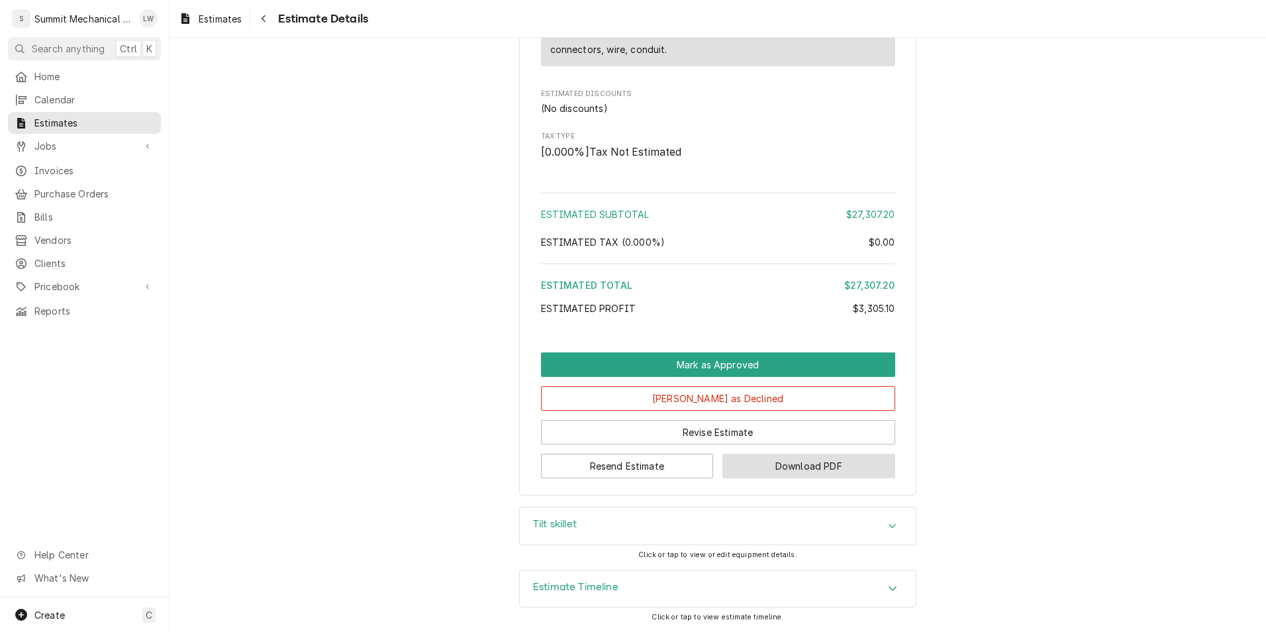
click at [741, 467] on button "Download PDF" at bounding box center [808, 466] width 173 height 25
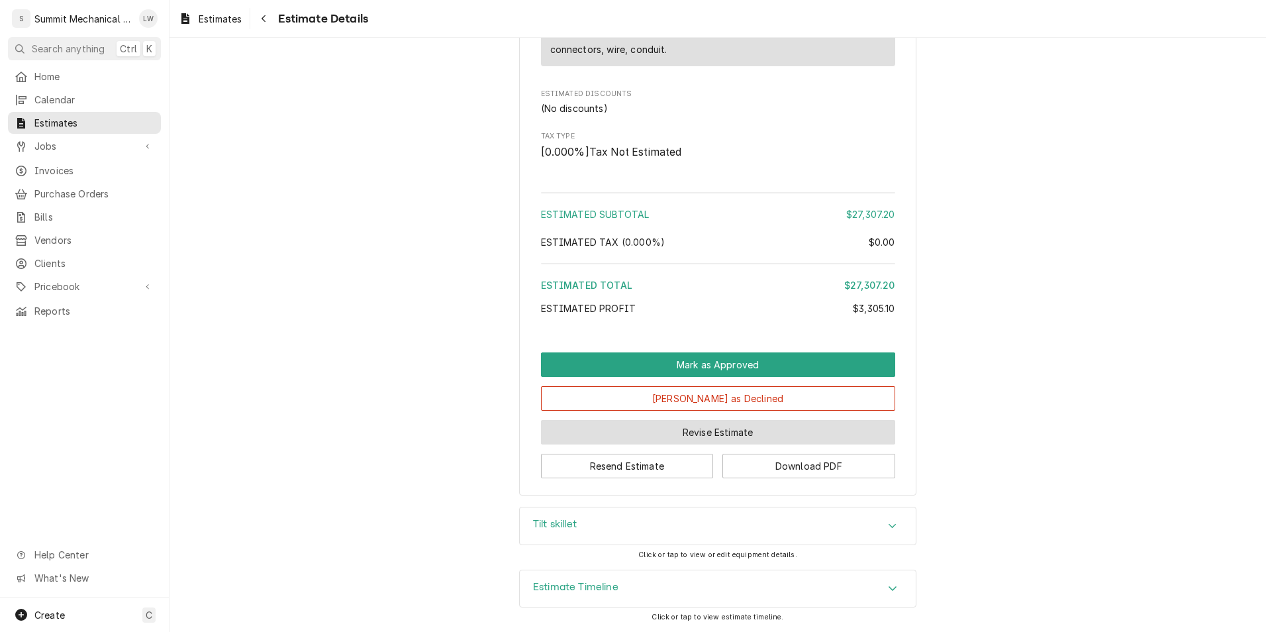
click at [710, 430] on button "Revise Estimate" at bounding box center [718, 432] width 354 height 25
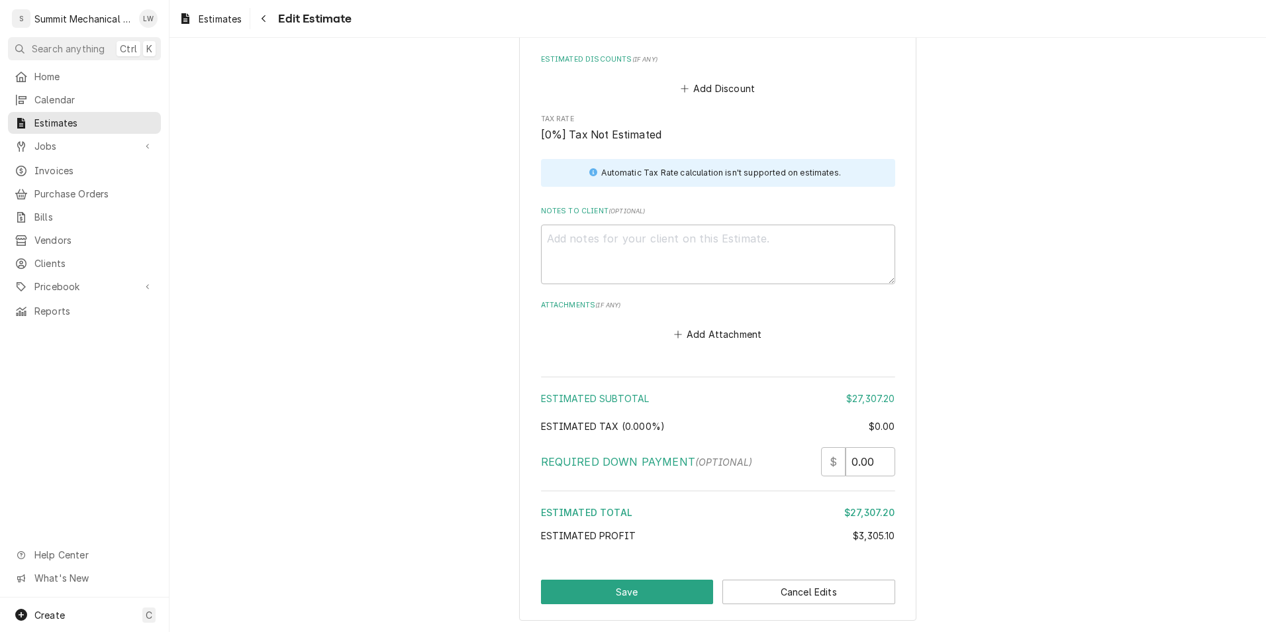
scroll to position [3396, 0]
click at [879, 448] on input "0.00" at bounding box center [871, 462] width 50 height 29
type textarea "x"
type input "0.0"
type textarea "x"
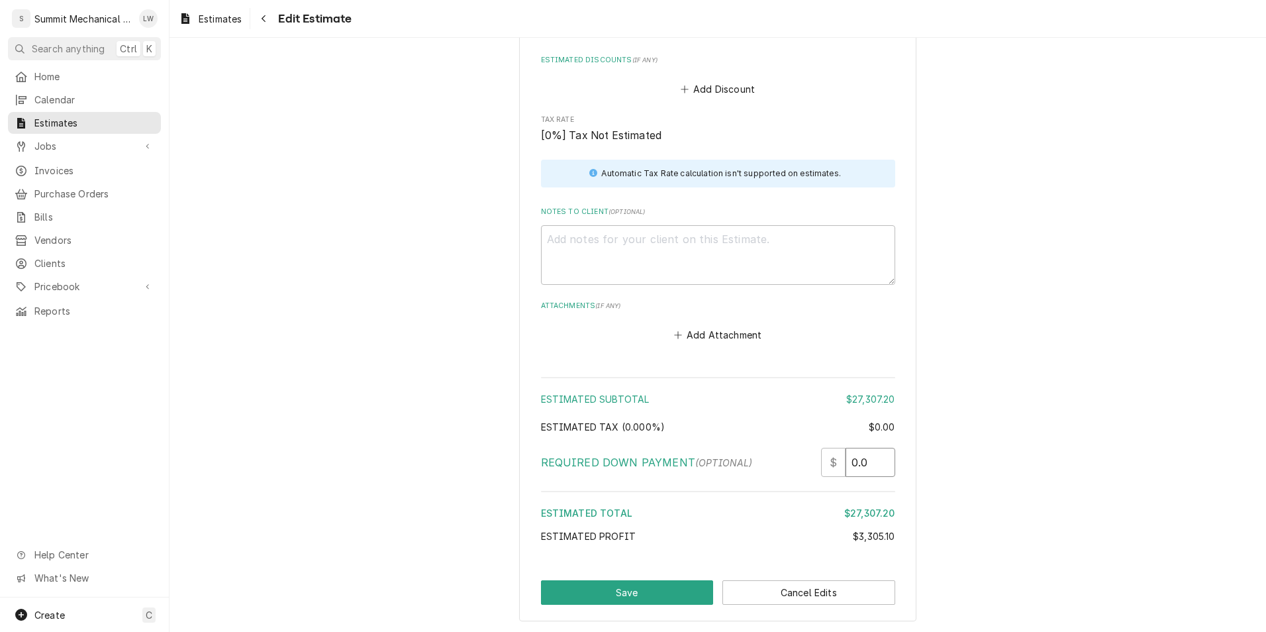
type input "0"
type textarea "x"
type input "1"
type textarea "x"
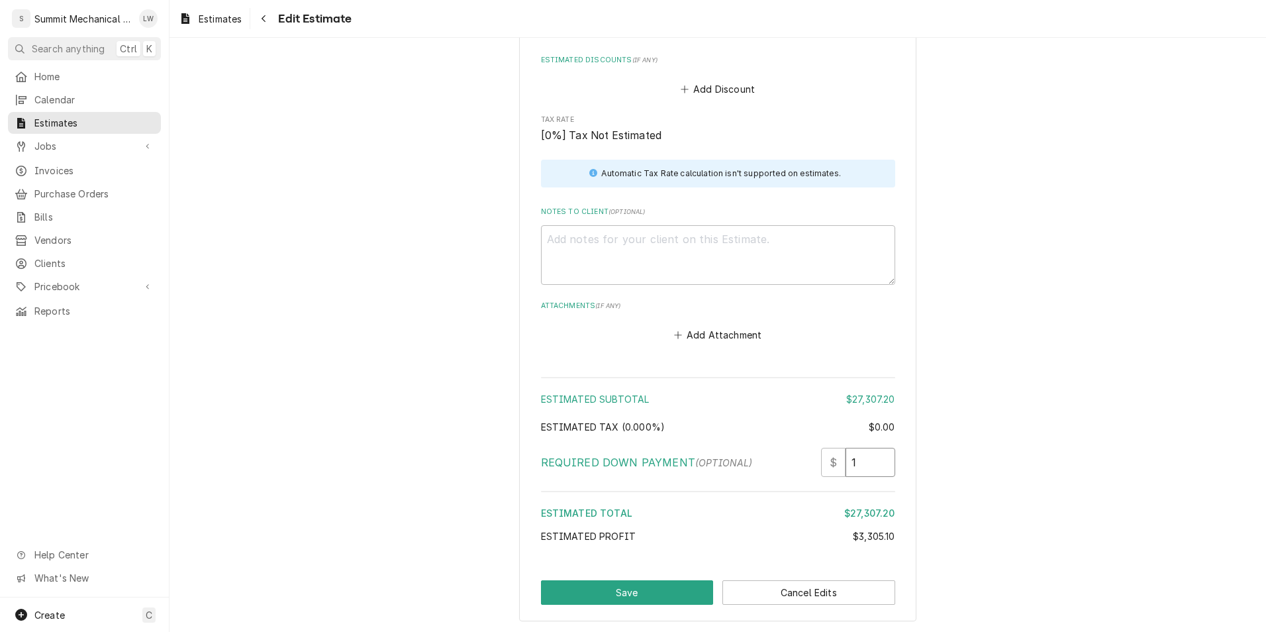
type input "13"
type textarea "x"
type input "136"
type textarea "x"
type input "1365"
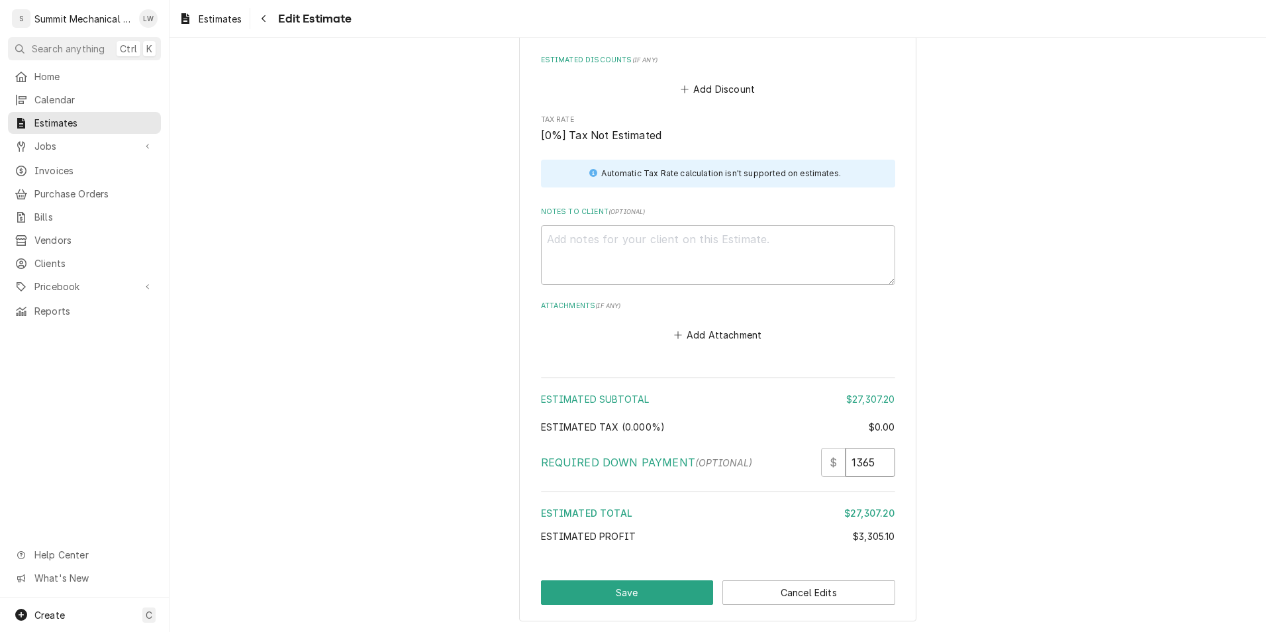
type textarea "x"
type input "13653"
type textarea "x"
type input "13653.6"
type textarea "x"
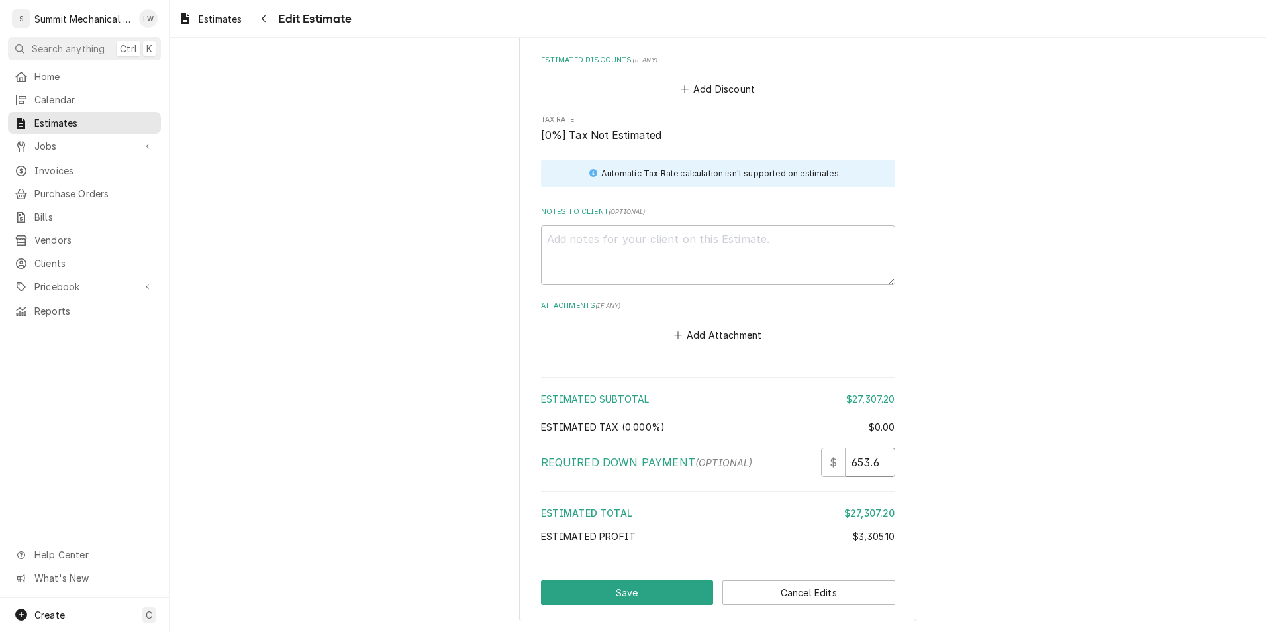
type input "13653.60"
type textarea "x"
type input "13653.60"
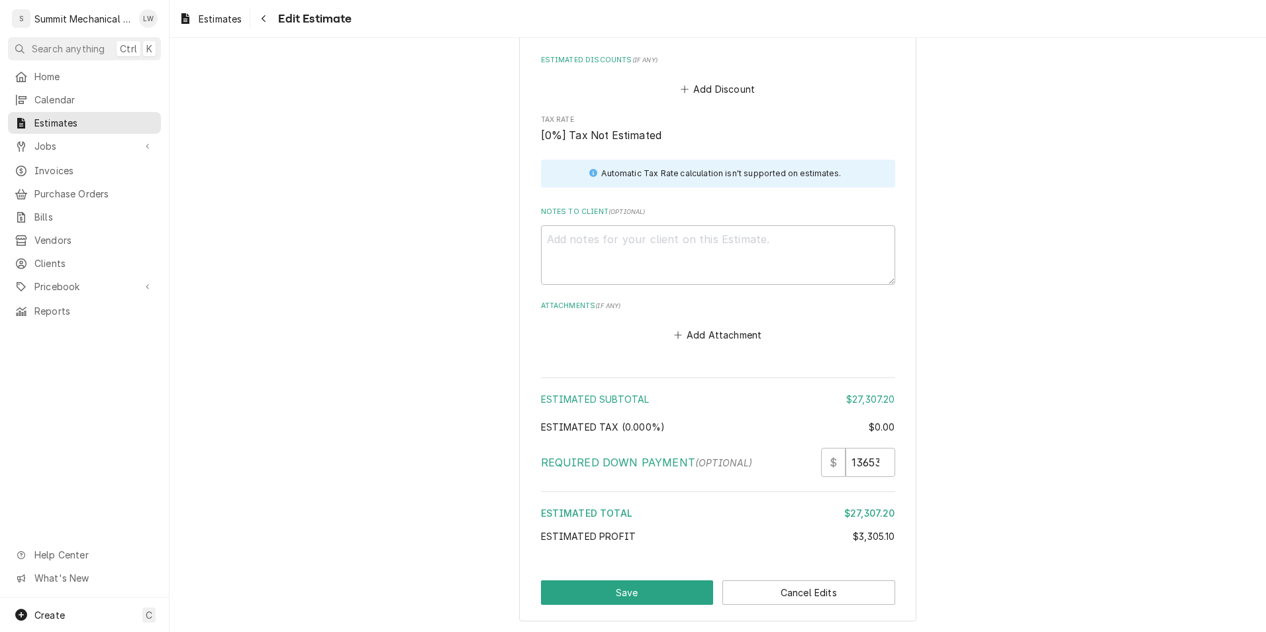
click at [667, 580] on button "Save" at bounding box center [627, 592] width 173 height 25
type textarea "x"
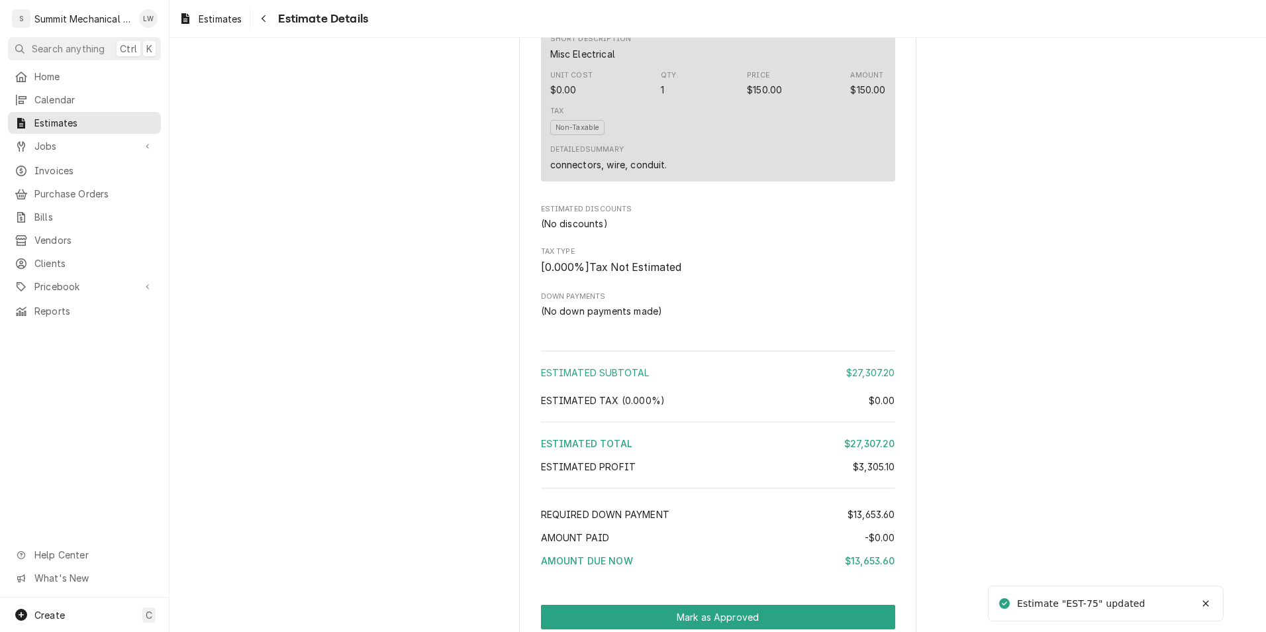
scroll to position [2464, 0]
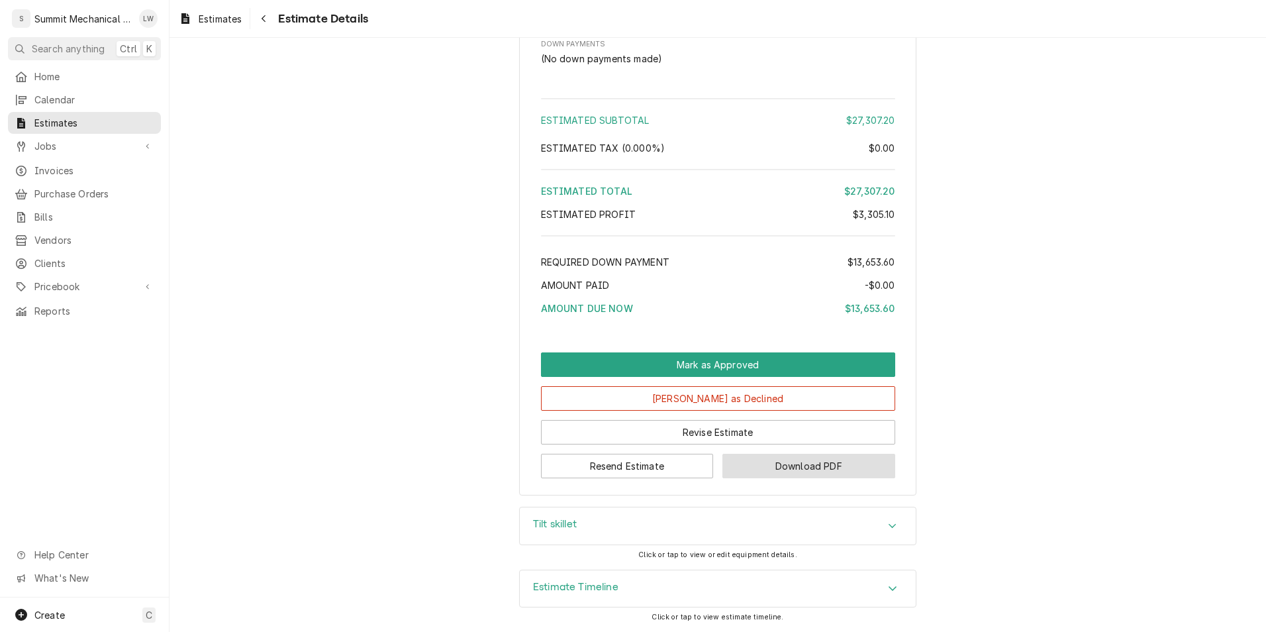
click at [811, 466] on button "Download PDF" at bounding box center [808, 466] width 173 height 25
click at [636, 472] on button "Resend Estimate" at bounding box center [627, 466] width 173 height 25
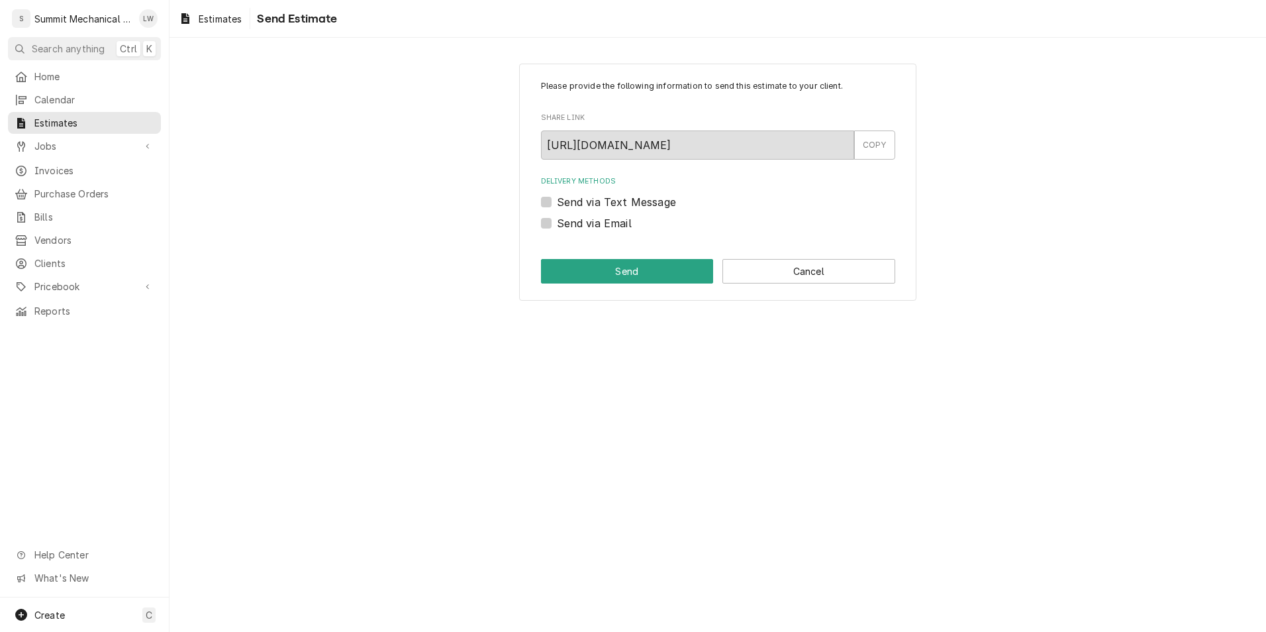
click at [557, 221] on label "Send via Email" at bounding box center [594, 223] width 75 height 16
click at [557, 221] on input "Send via Email" at bounding box center [734, 229] width 354 height 29
checkbox input "true"
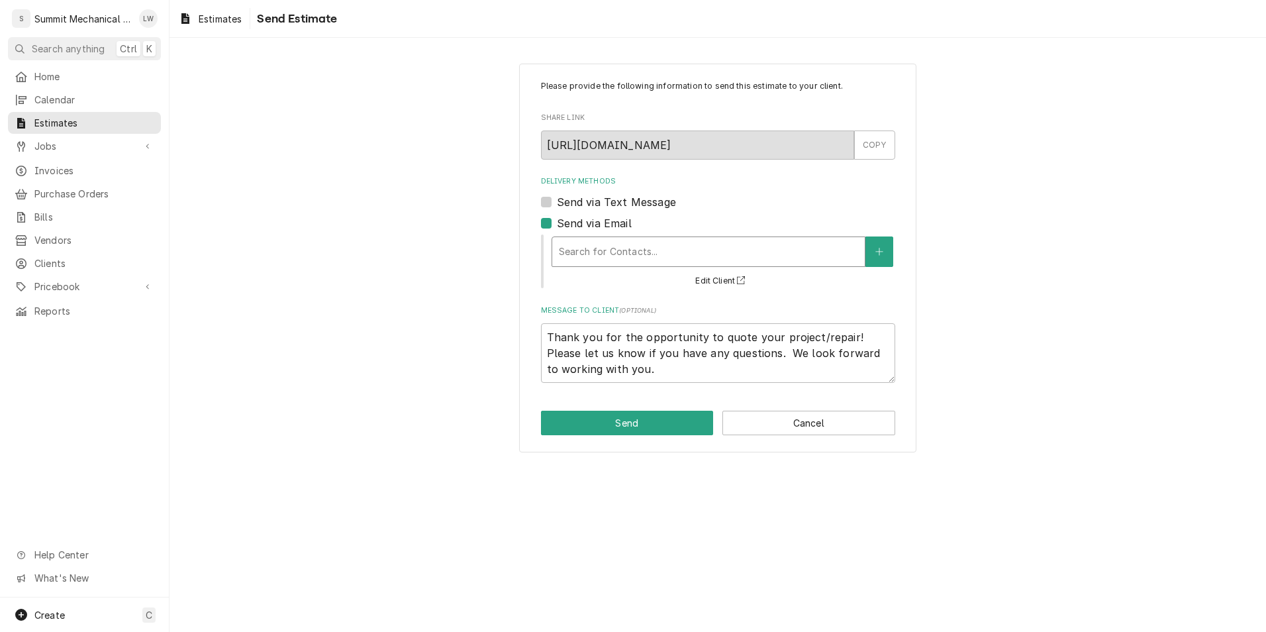
click at [597, 260] on div "Delivery Methods" at bounding box center [708, 252] width 299 height 24
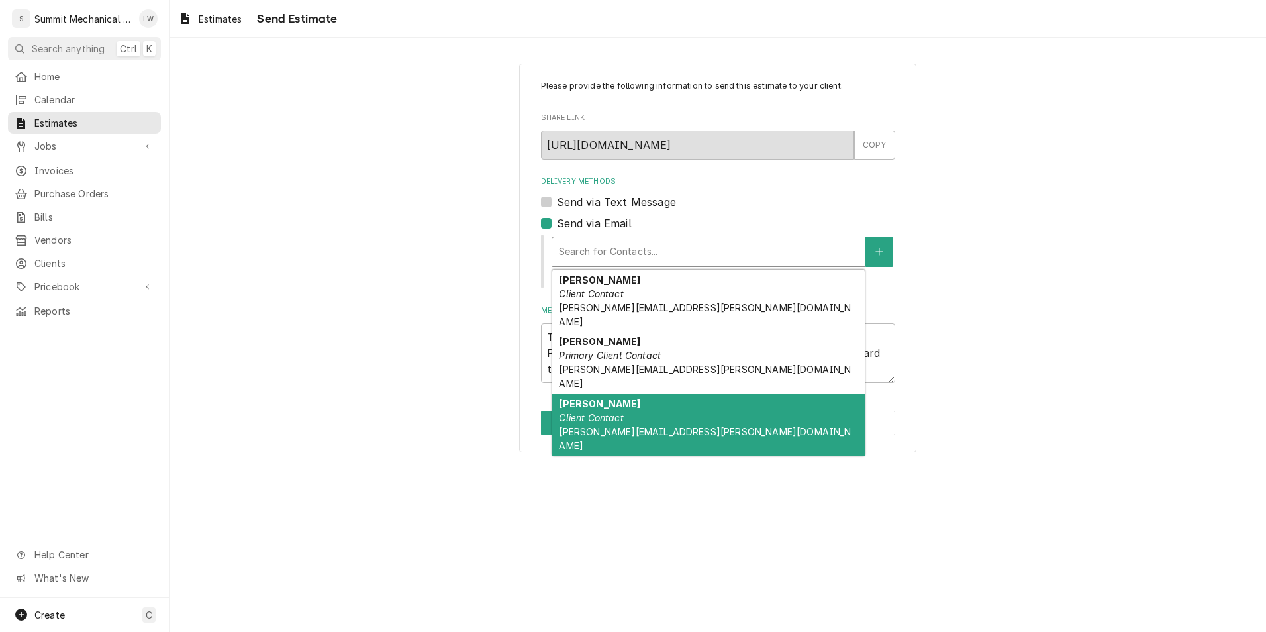
click at [605, 398] on strong "[PERSON_NAME]" at bounding box center [599, 403] width 81 height 11
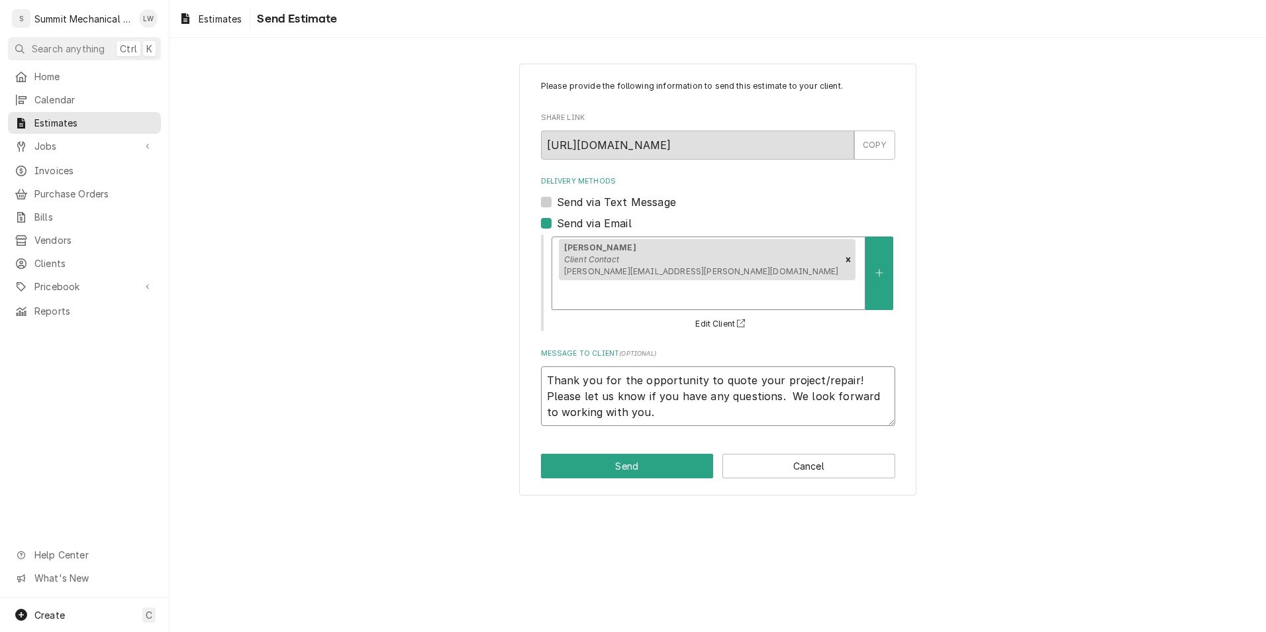
click at [548, 366] on textarea "Thank you for the opportunity to quote your project/repair! Please let us know …" at bounding box center [718, 396] width 354 height 60
type textarea "x"
type textarea "JThank you for the opportunity to quote your project/repair! Please let us know…"
type textarea "x"
type textarea "JuaThank you for the opportunity to quote your project/repair! Please let us kn…"
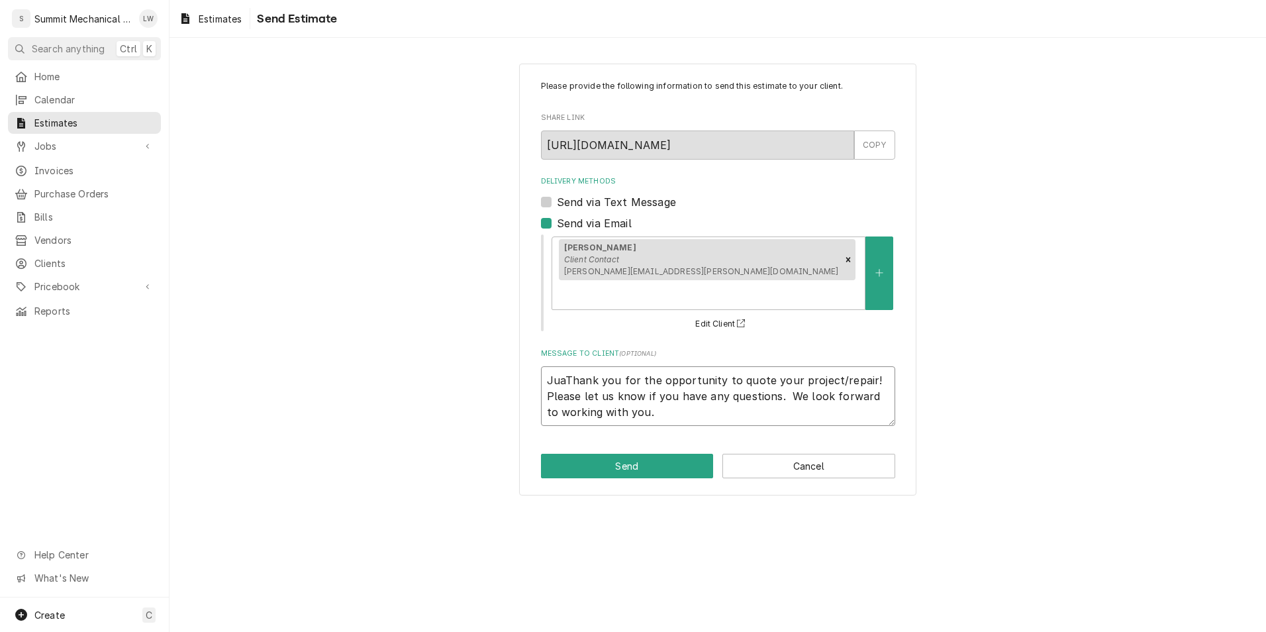
type textarea "x"
type textarea "JuabThank you for the opportunity to quote your project/repair! Please let us k…"
type textarea "x"
type textarea "Juab Thank you for the opportunity to quote your project/repair! Please let us …"
type textarea "x"
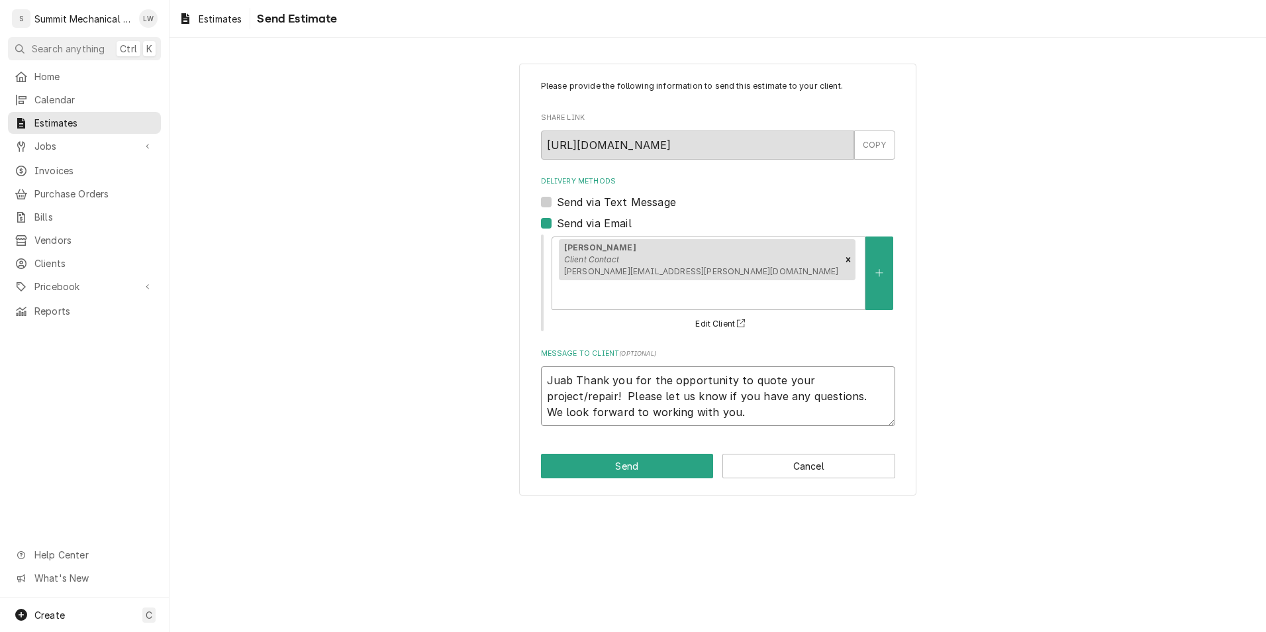
type textarea "Juab HThank you for the opportunity to quote your project/repair! Please let us…"
type textarea "x"
type textarea "[PERSON_NAME] you for the opportunity to quote your project/repair! Please let …"
type textarea "x"
type textarea "Juab HighThank you for the opportunity to quote your project/repair! Please let…"
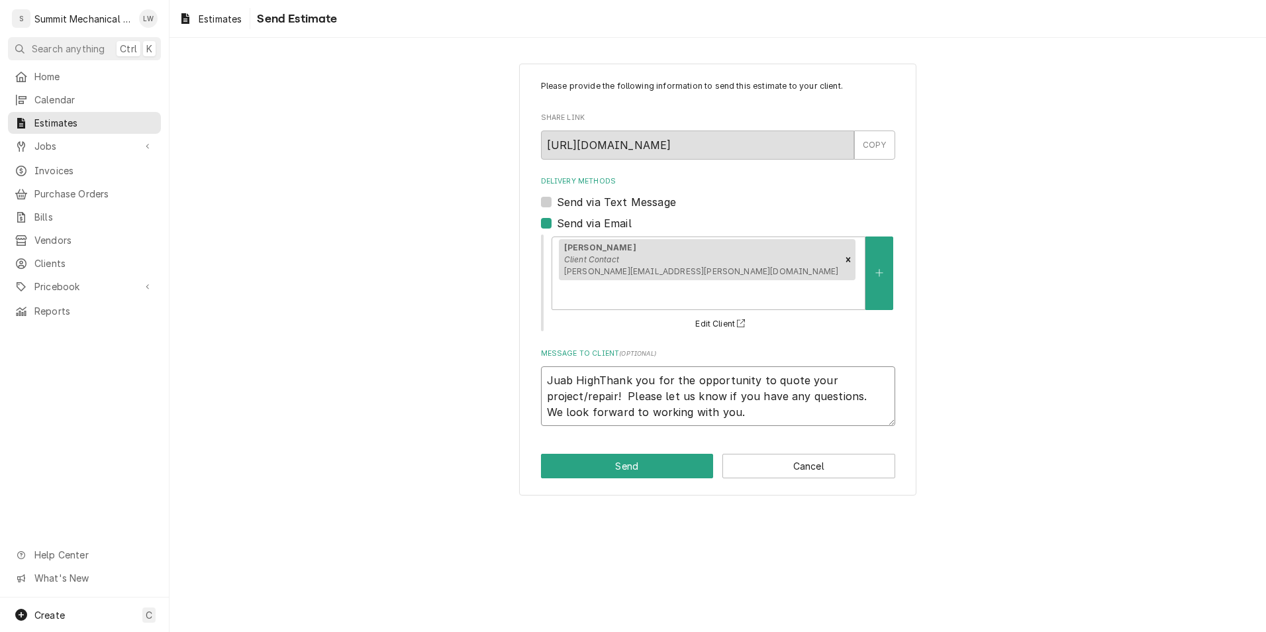
type textarea "x"
type textarea "Juab High Thank you for the opportunity to quote your project/repair! Please le…"
type textarea "x"
type textarea "Juab High TThank you for the opportunity to quote your project/repair! Please l…"
type textarea "x"
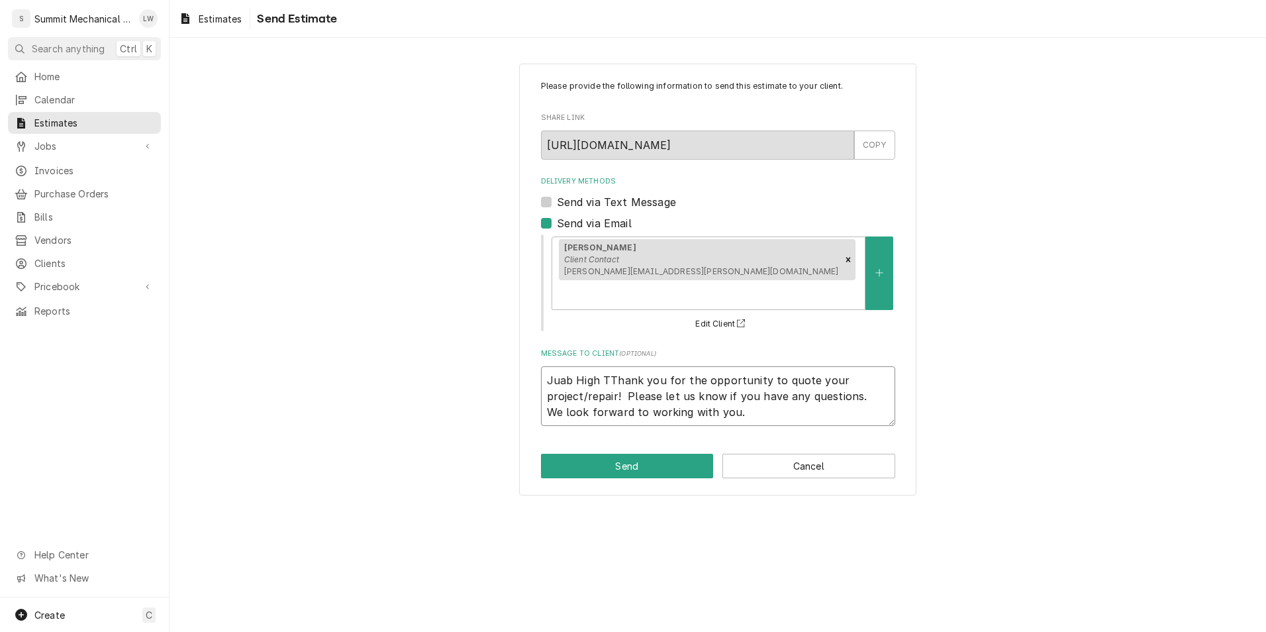
type textarea "Juab High TiThank you for the opportunity to quote your project/repair! Please …"
type textarea "x"
type textarea "Juab High TilThank you for the opportunity to quote your project/repair! Please…"
type textarea "x"
type textarea "Juab High TiltThank you for the opportunity to quote your project/repair! Pleas…"
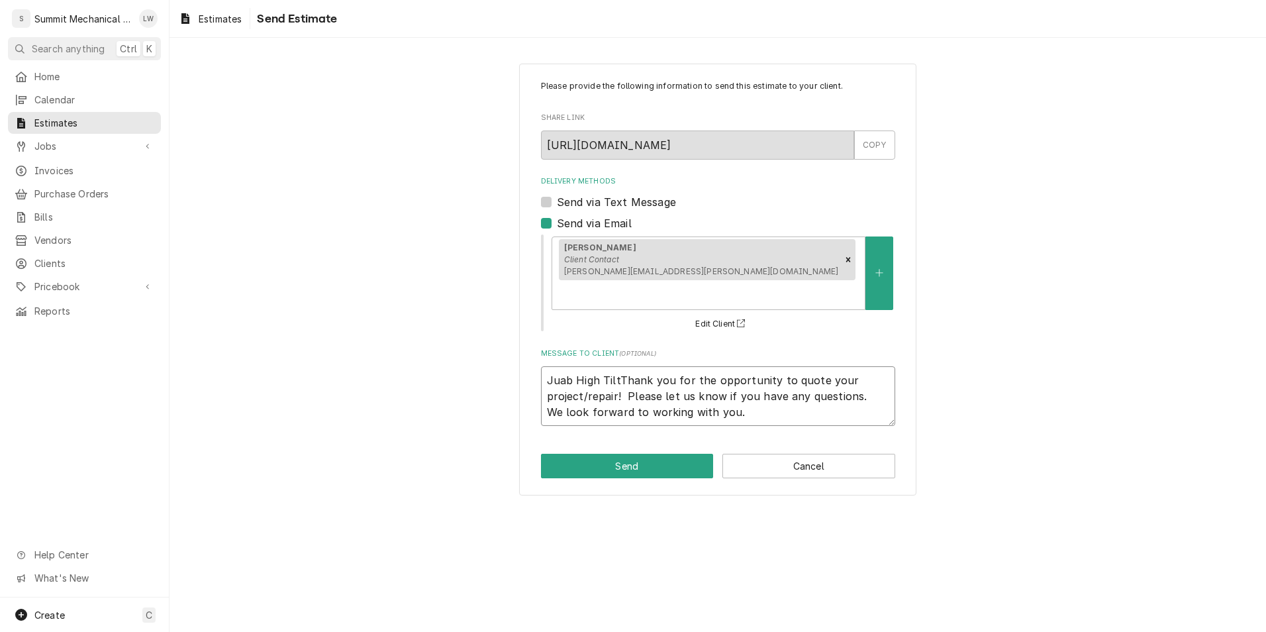
type textarea "x"
type textarea "Juab High Tilt Thank you for the opportunity to quote your project/repair! Plea…"
type textarea "x"
type textarea "Juab High Tilt SThank you for the opportunity to quote your project/repair! Ple…"
type textarea "x"
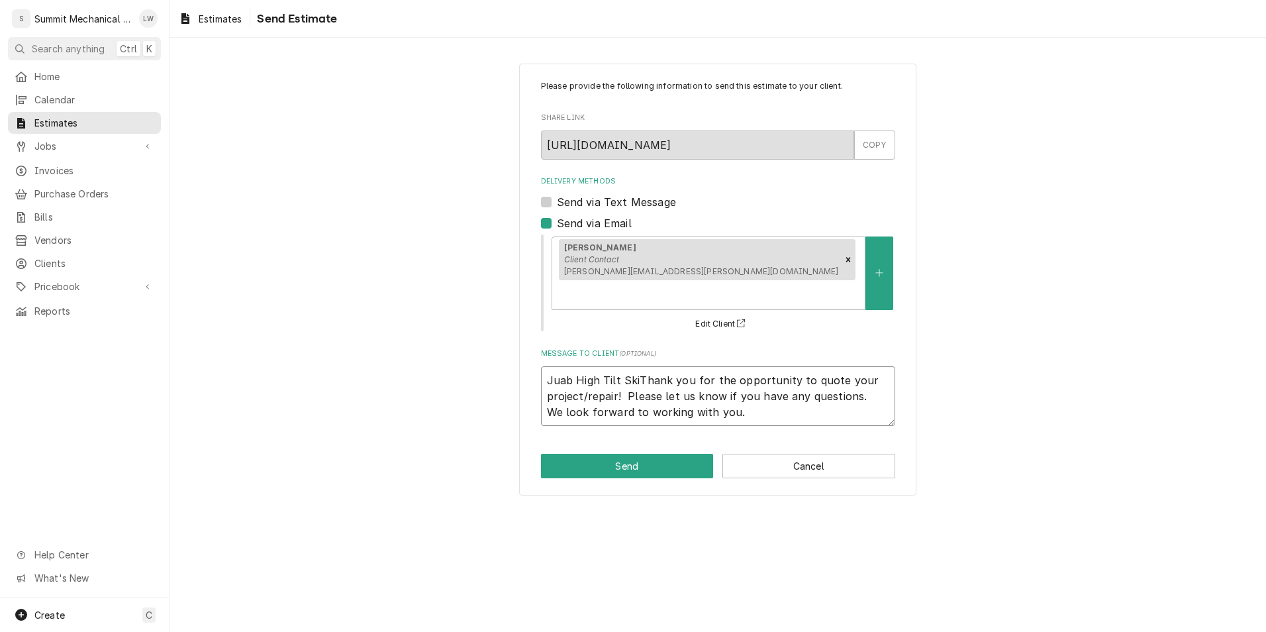
type textarea "Juab High Tilt SkiuThank you for the opportunity to quote your project/repair! …"
type textarea "x"
type textarea "Juab High Tilt SkiulThank you for the opportunity to quote your project/repair!…"
type textarea "x"
type textarea "Juab High Tilt SkiullThank you for the opportunity to quote your project/repair…"
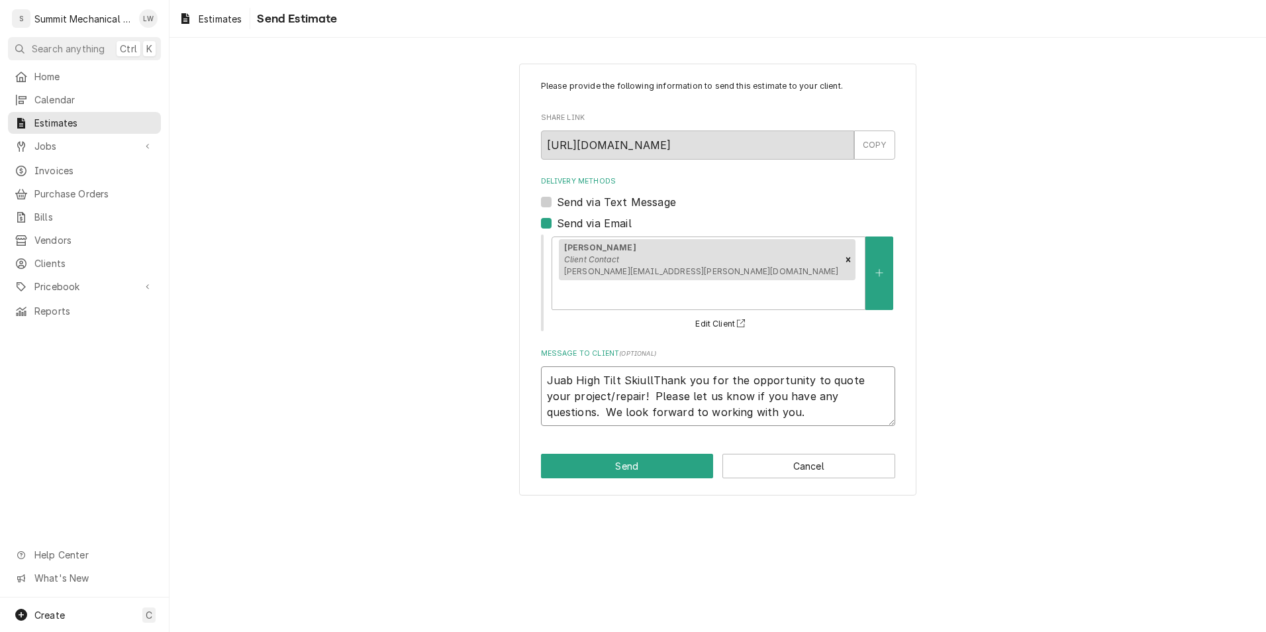
type textarea "x"
type textarea "Juab High Tilt SkiulThank you for the opportunity to quote your project/repair!…"
type textarea "x"
type textarea "Juab High Tilt SkiuThank you for the opportunity to quote your project/repair! …"
type textarea "x"
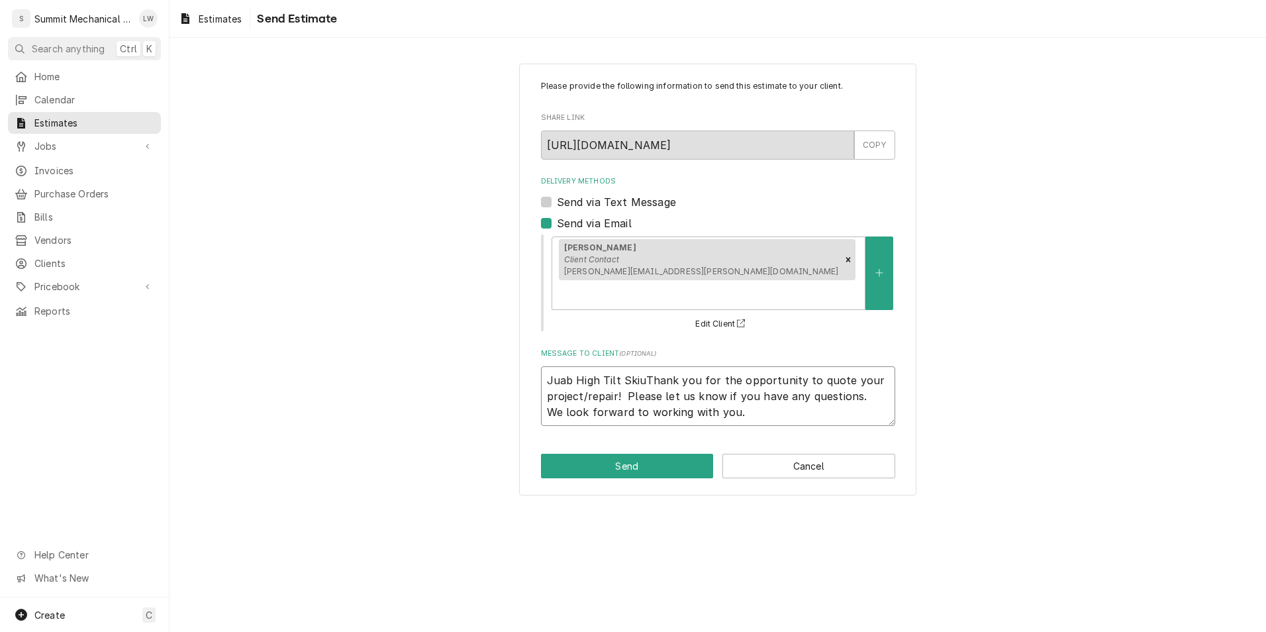
type textarea "Juab High Tilt SkiThank you for the opportunity to quote your project/repair! P…"
type textarea "x"
type textarea "Juab High Tilt SkilThank you for the opportunity to quote your project/repair! …"
type textarea "x"
type textarea "Juab High Tilt SkillThank you for the opportunity to quote your project/repair!…"
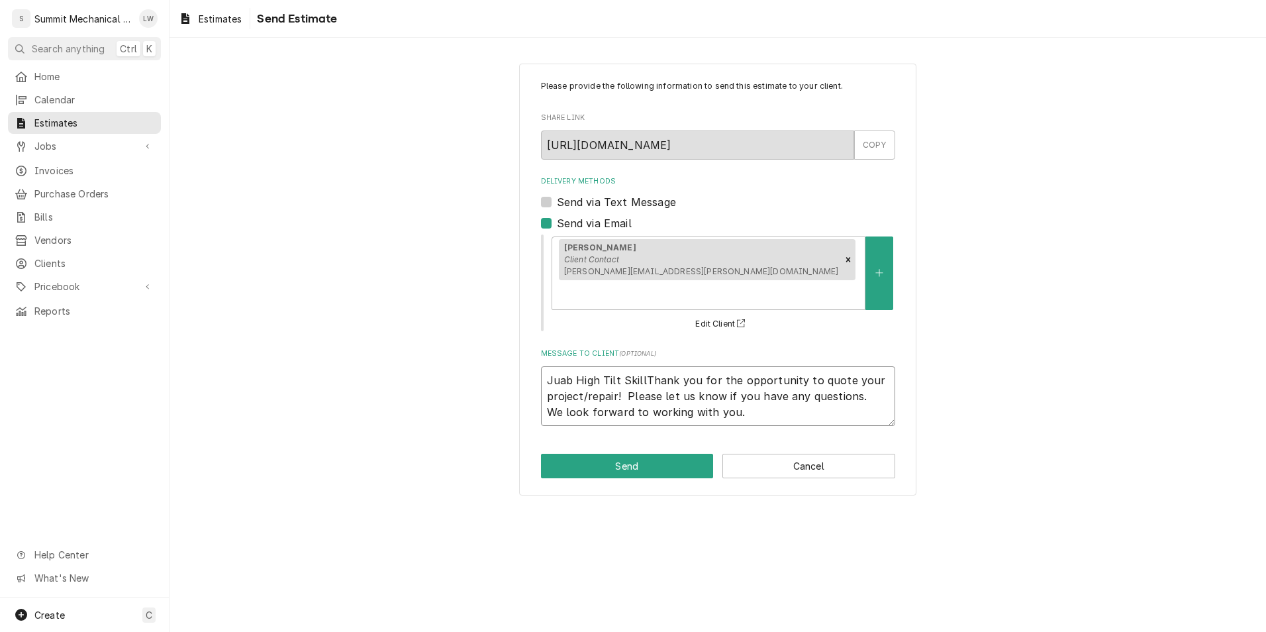
type textarea "x"
type textarea "Juab High Tilt SkilleThank you for the opportunity to quote your project/repair…"
type textarea "x"
type textarea "Juab High Tilt SkilletThank you for the opportunity to quote your project/repai…"
type textarea "x"
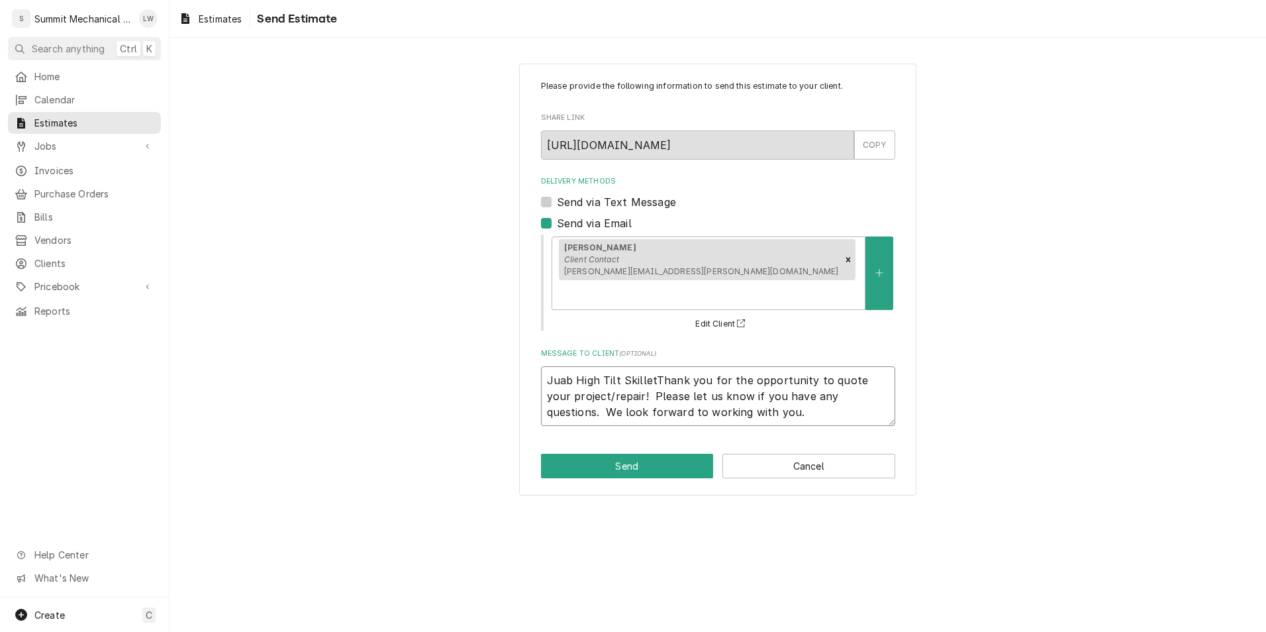
type textarea "Juab High Tilt Skillet Thank you for the opportunity to quote your project/repa…"
type textarea "x"
type textarea "Juab High Tilt Skillet qThank you for the opportunity to quote your project/rep…"
type textarea "x"
type textarea "Juab High Tilt Skillet quThank you for the opportunity to quote your project/re…"
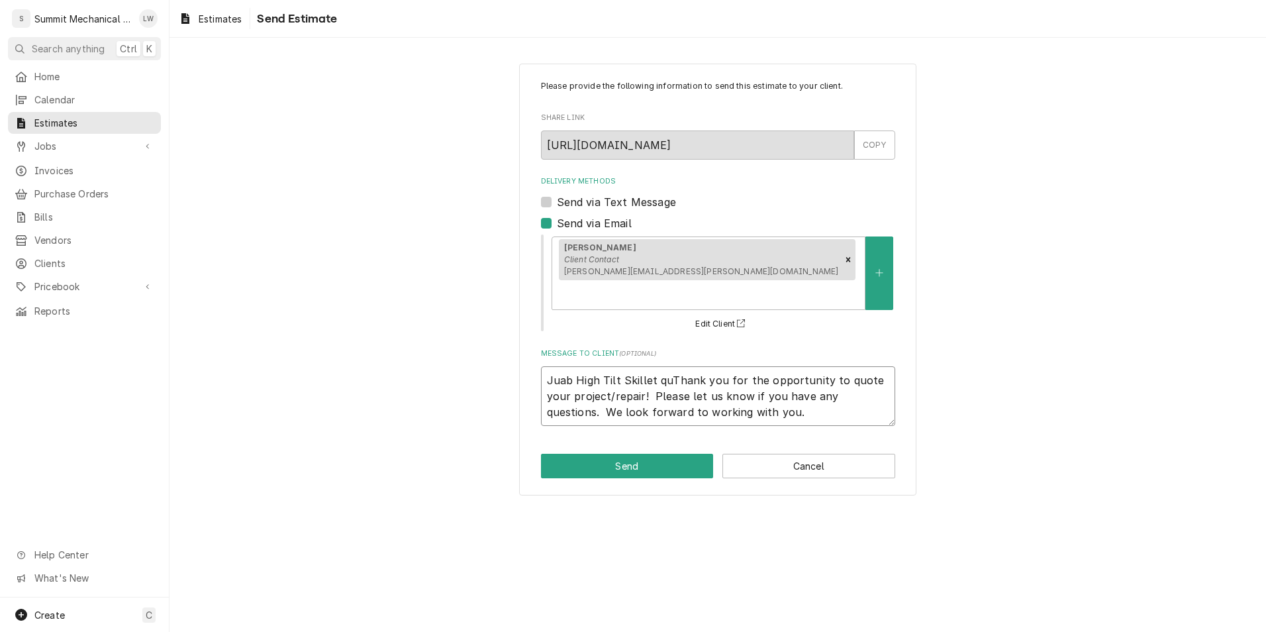
type textarea "x"
type textarea "Juab High Tilt Skillet quotThank you for the opportunity to quote your project/…"
type textarea "x"
type textarea "Juab High Tilt Skillet quoteThank you for the opportunity to quote your project…"
click at [697, 416] on div "Please provide the following information to send this estimate to your client. …" at bounding box center [717, 280] width 397 height 432
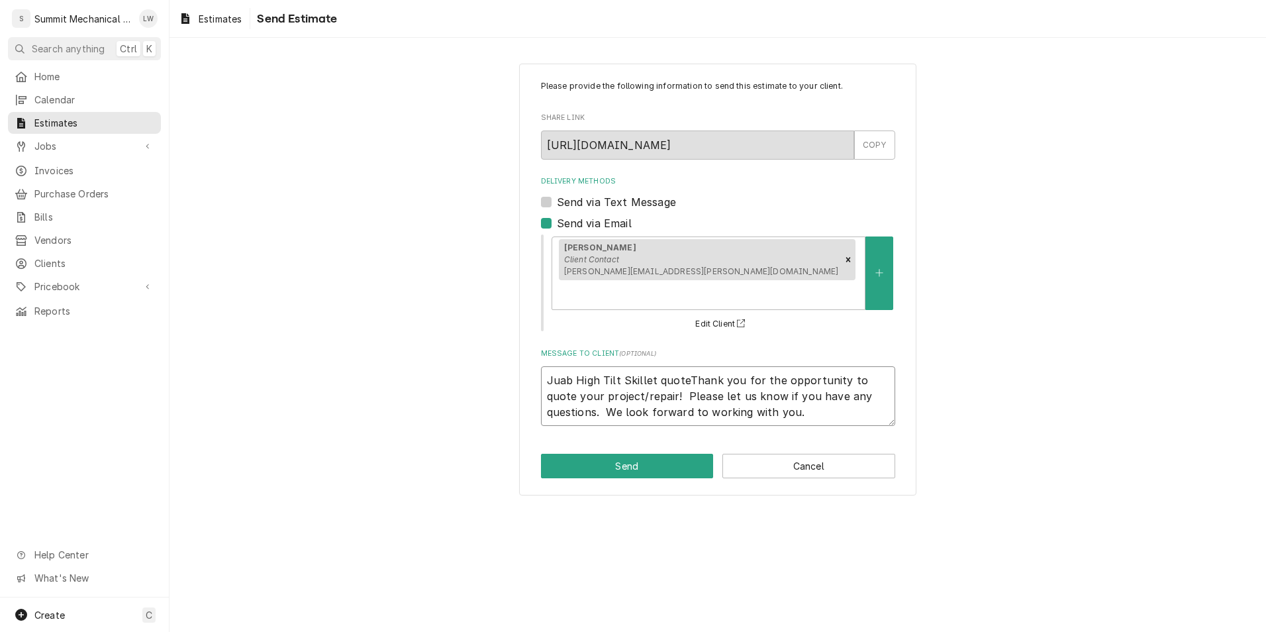
click at [688, 366] on textarea "Juab High Tilt Skillet quoteThank you for the opportunity to quote your project…" at bounding box center [718, 396] width 354 height 60
type textarea "x"
type textarea "Juab High Tilt Skillet quote-Thank you for the opportunity to quote your projec…"
click at [587, 454] on button "Send" at bounding box center [627, 466] width 173 height 25
type textarea "x"
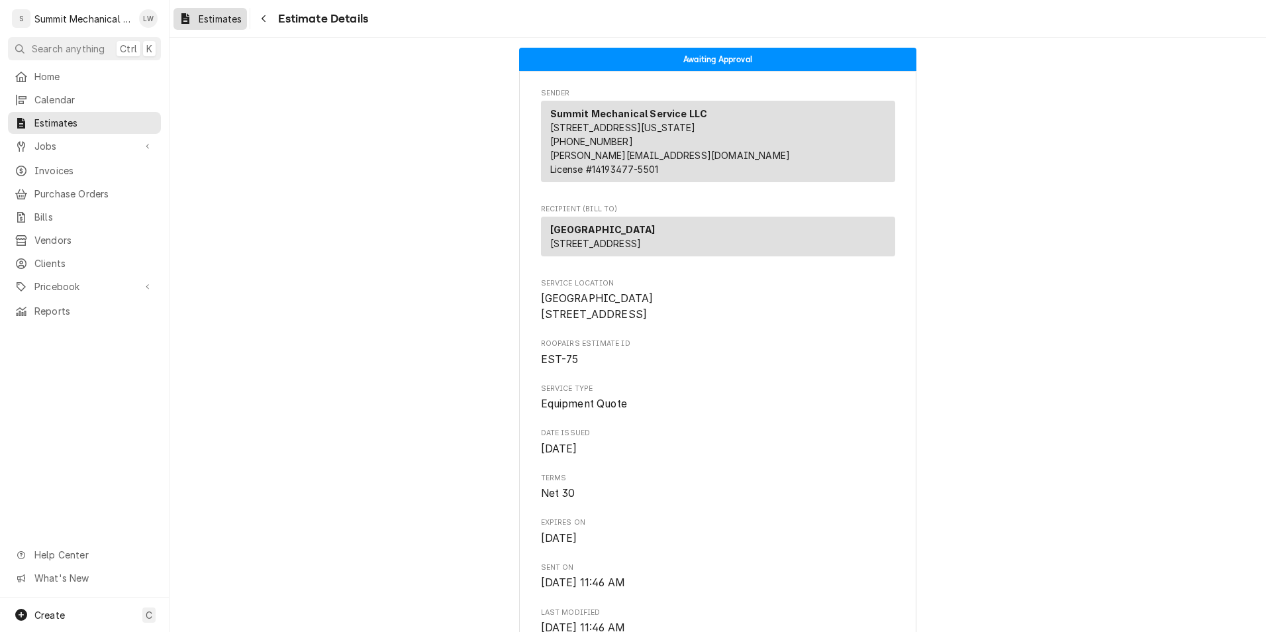
click at [213, 19] on span "Estimates" at bounding box center [220, 19] width 43 height 14
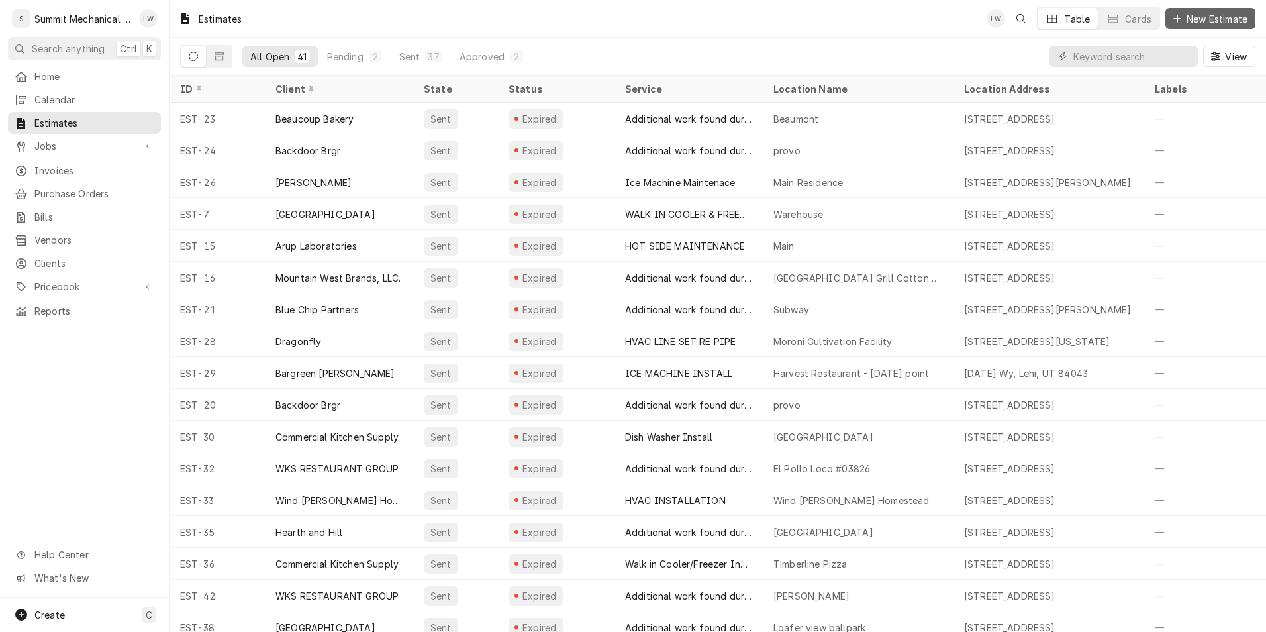
click at [1218, 23] on span "New Estimate" at bounding box center [1217, 19] width 66 height 14
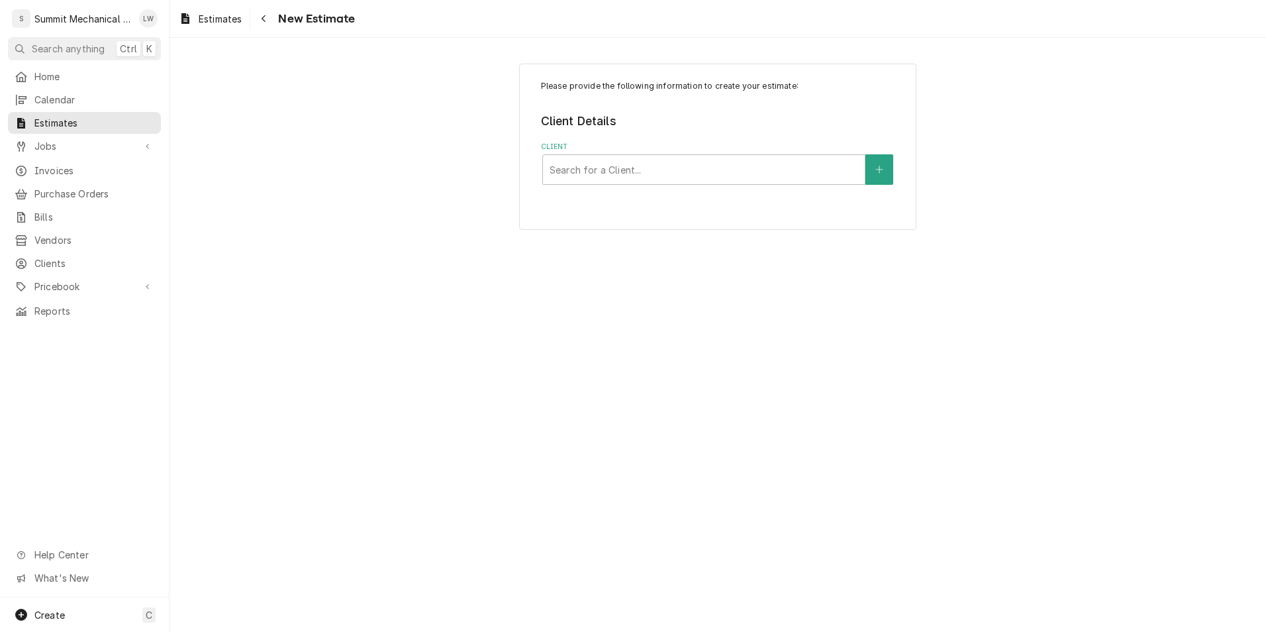
click at [636, 150] on label "Client" at bounding box center [718, 147] width 354 height 11
click at [636, 158] on div "Client" at bounding box center [704, 170] width 309 height 24
type input "juab"
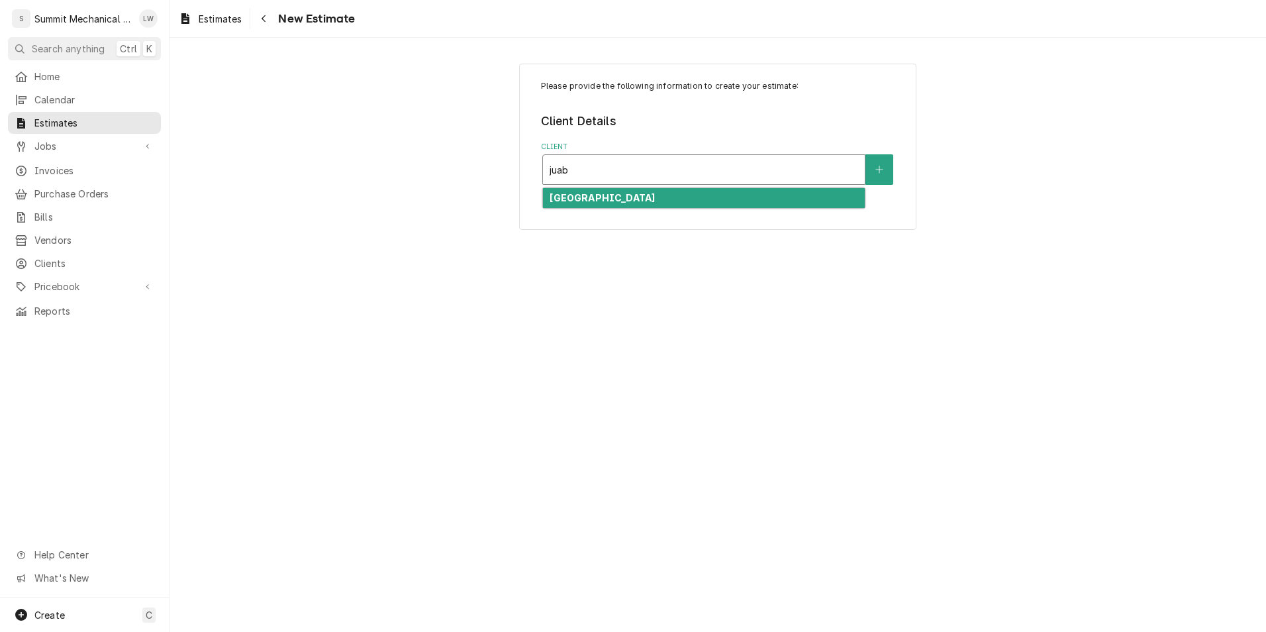
click at [681, 204] on div "[GEOGRAPHIC_DATA]" at bounding box center [704, 198] width 322 height 21
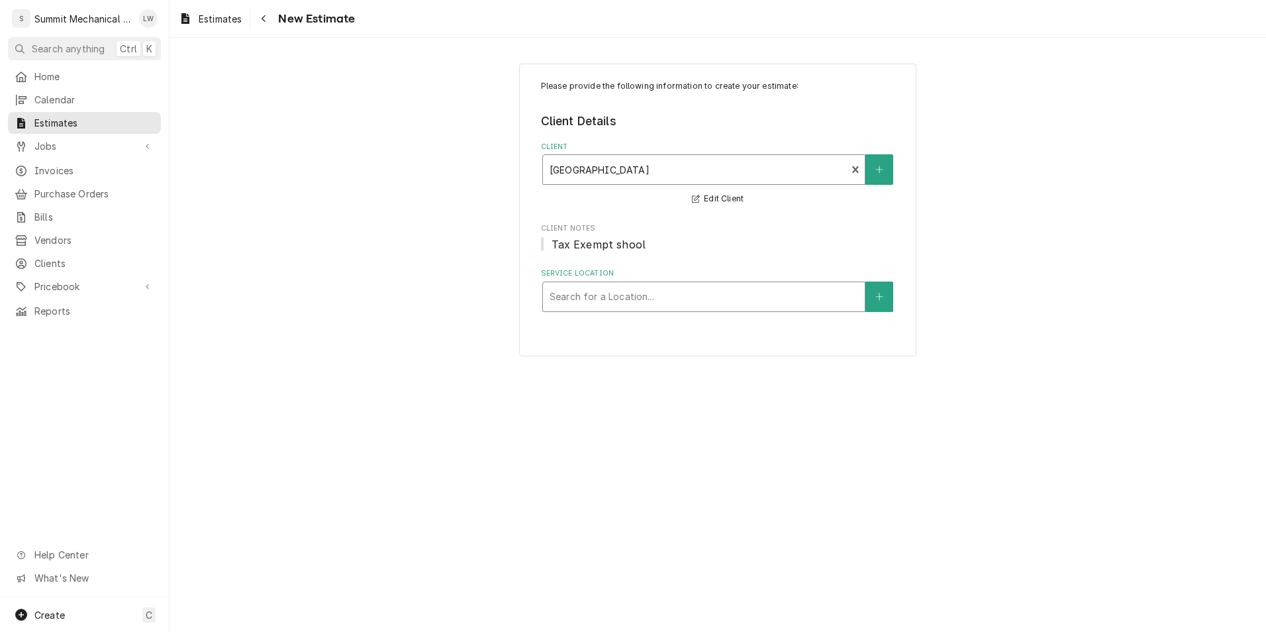
click at [681, 299] on div "Service Location" at bounding box center [704, 297] width 309 height 24
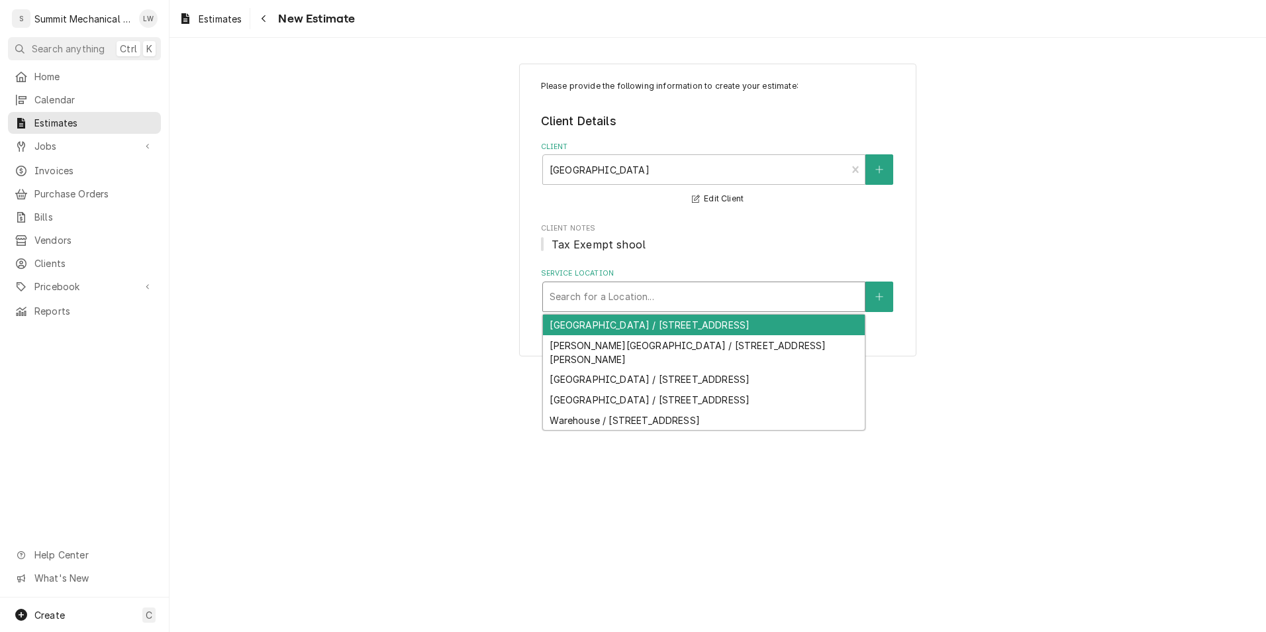
click at [603, 328] on div "[GEOGRAPHIC_DATA] / [STREET_ADDRESS]" at bounding box center [704, 325] width 322 height 21
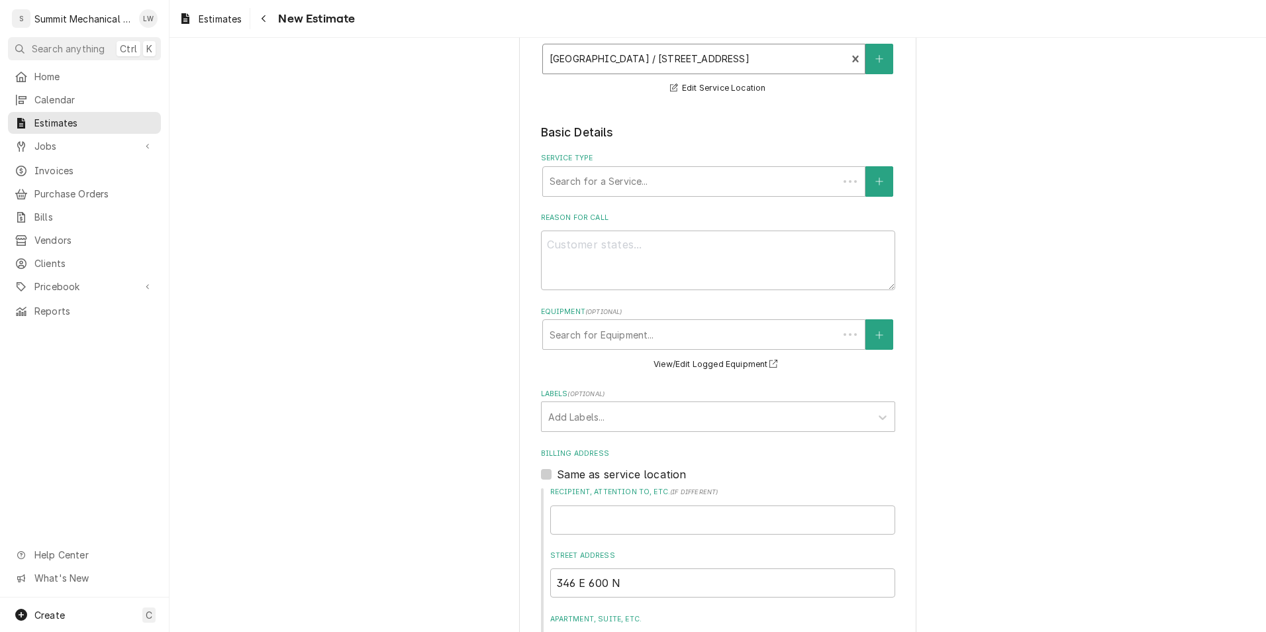
scroll to position [250, 0]
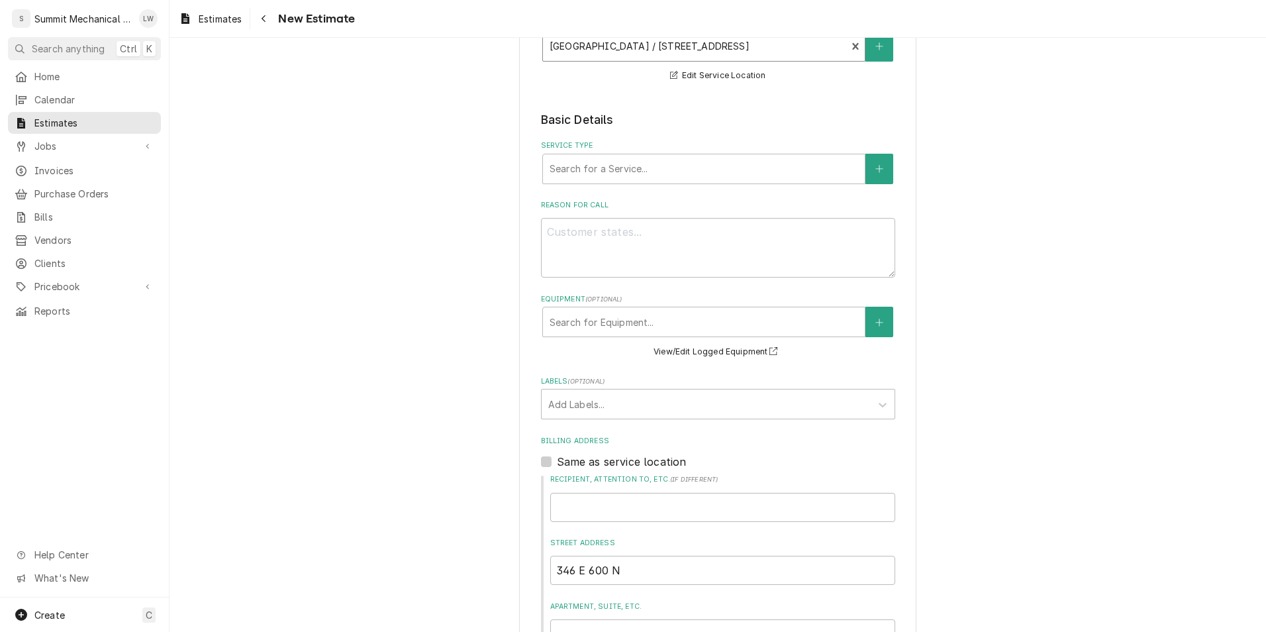
click at [639, 152] on div "Service Type Search for a Service..." at bounding box center [718, 161] width 354 height 43
click at [639, 164] on div "Service Type" at bounding box center [704, 169] width 309 height 24
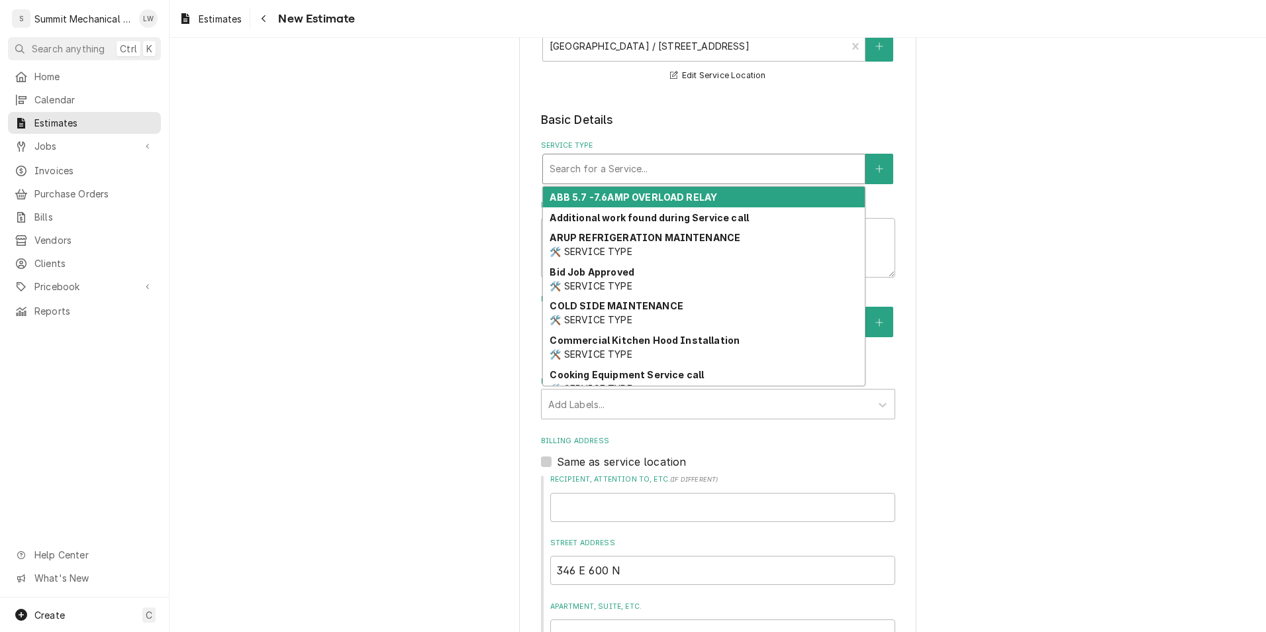
type textarea "x"
type input "h"
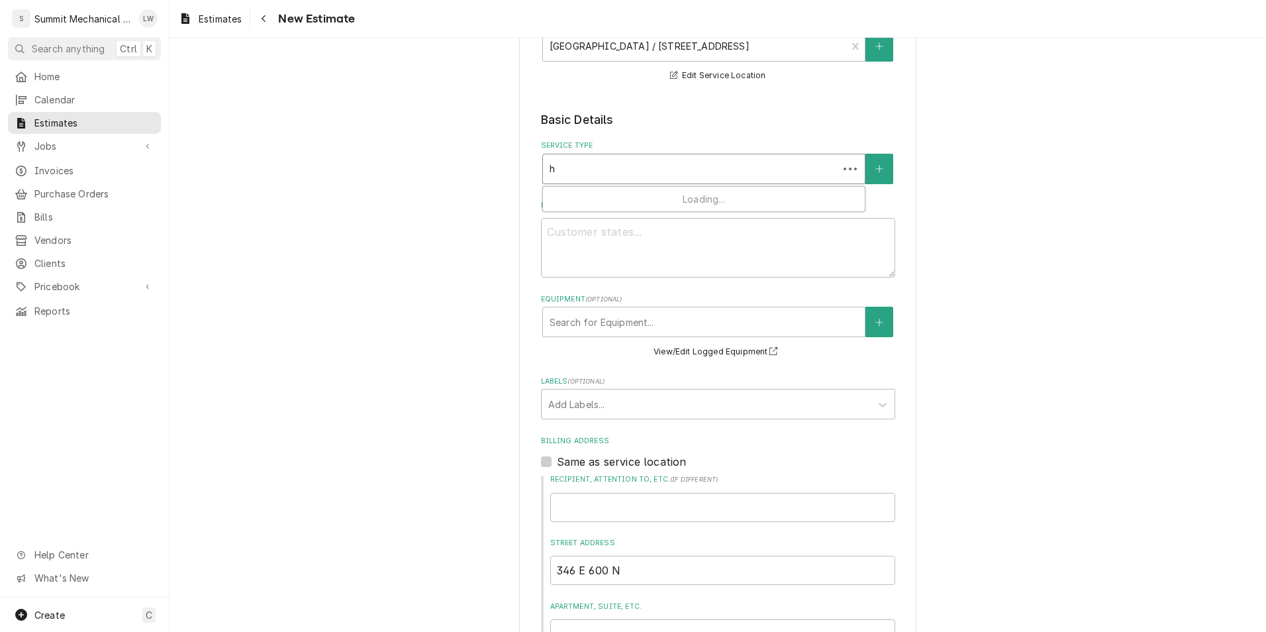
type textarea "x"
type input "hot"
type textarea "x"
type input "hot"
type textarea "x"
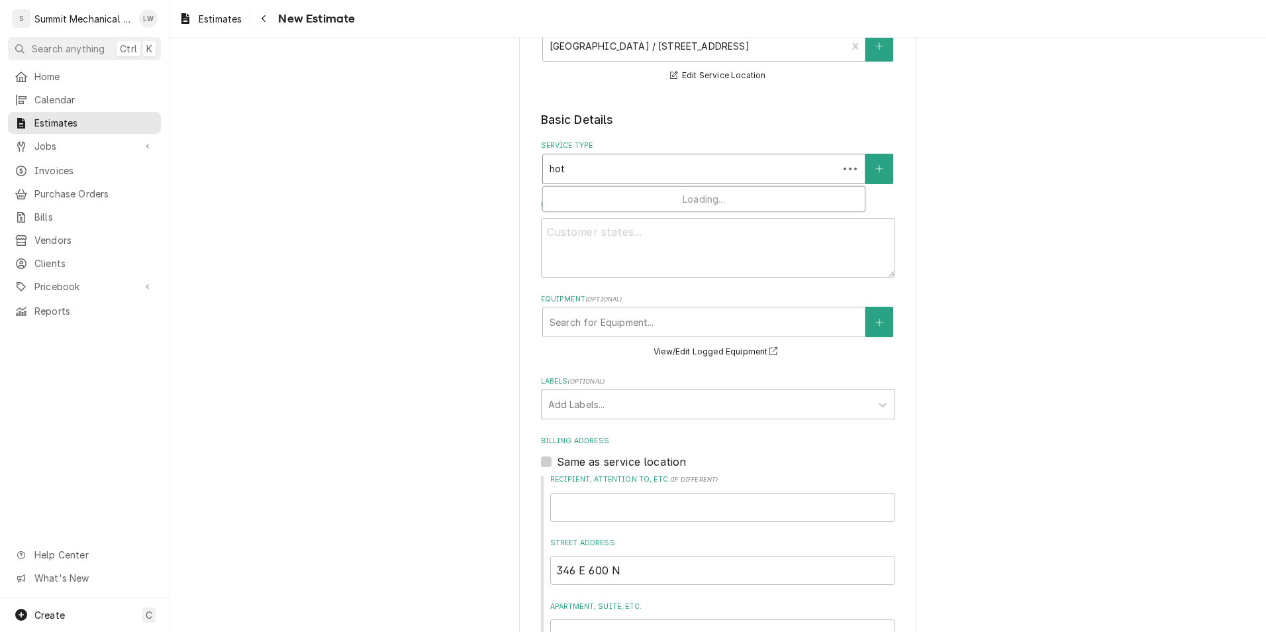
type input "hot s"
type textarea "x"
type input "hot si"
type textarea "x"
type input "hot sid"
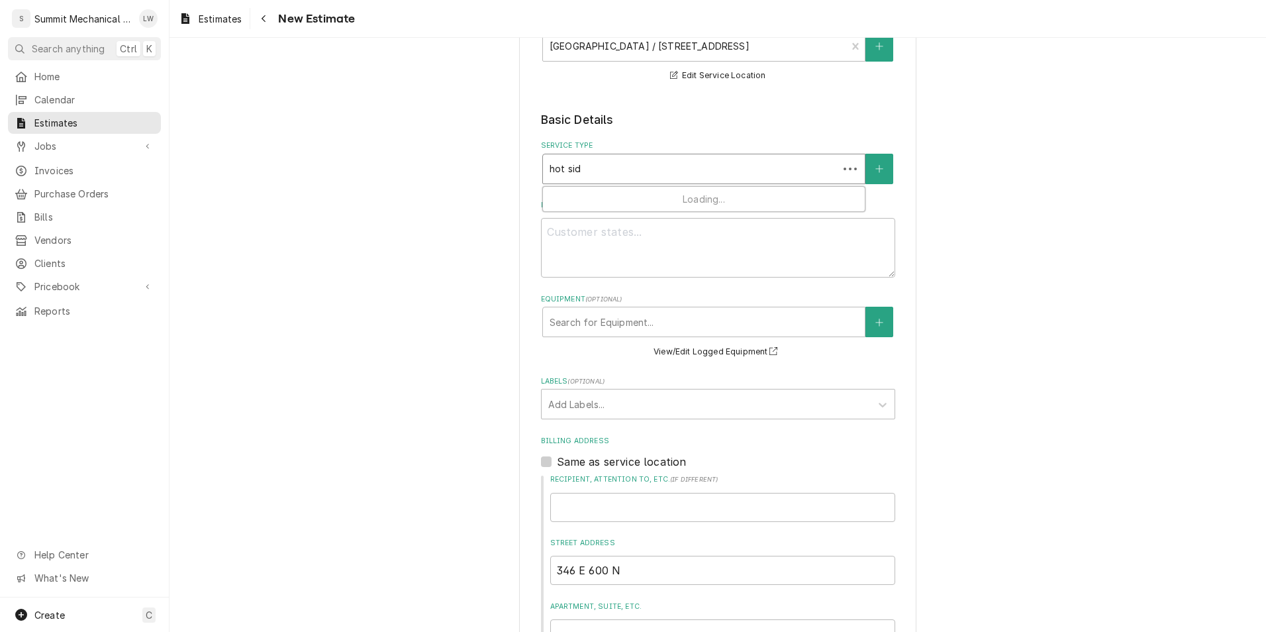
type textarea "x"
type input "hot side"
type textarea "x"
type input "hot side"
type textarea "x"
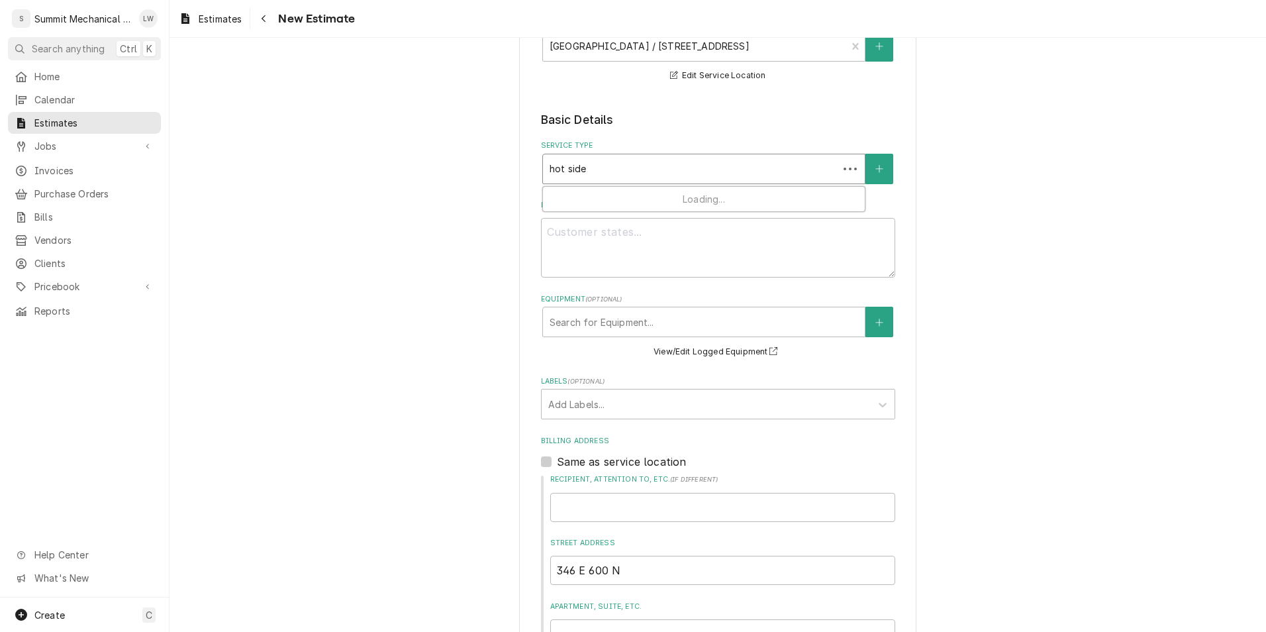
type input "hot side m"
type textarea "x"
type input "hot side ma"
type textarea "x"
type input "hot side mai"
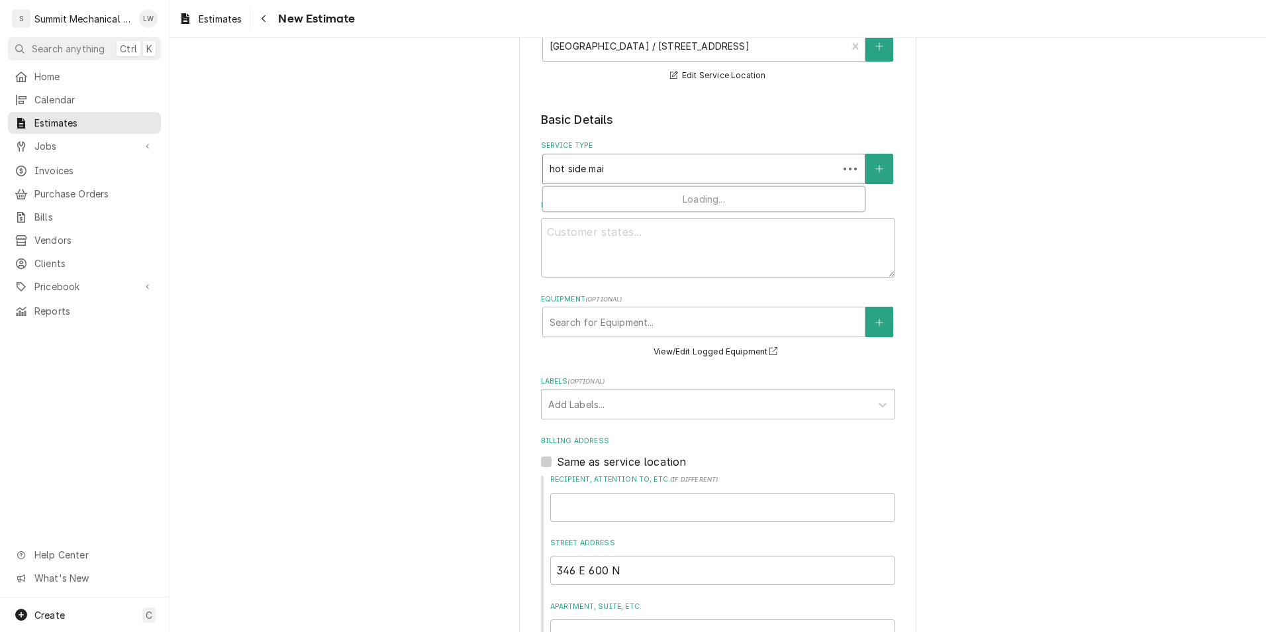
type textarea "x"
type input "hot side main"
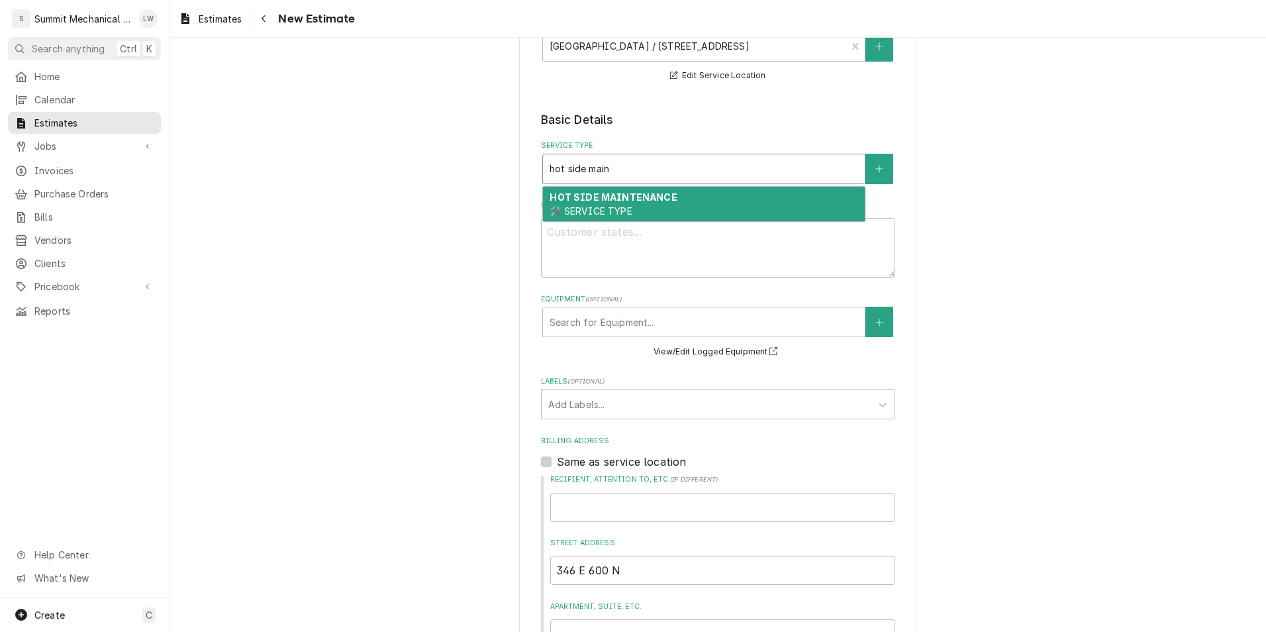
click at [612, 209] on span "🛠️ SERVICE TYPE" at bounding box center [591, 210] width 82 height 11
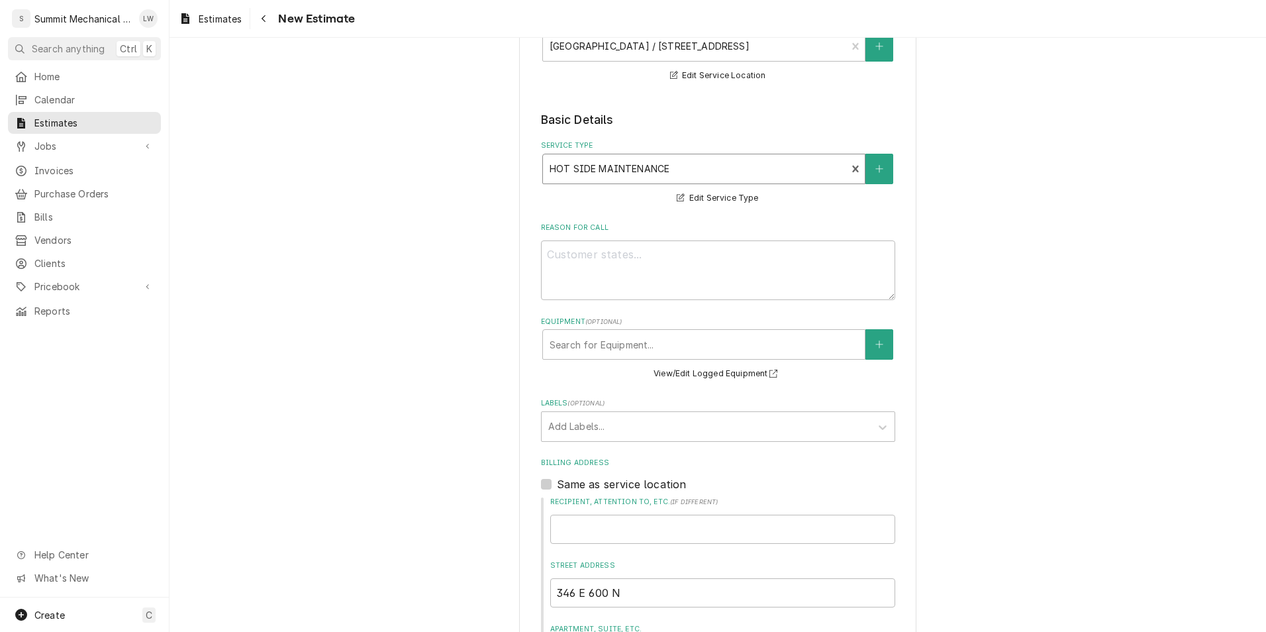
scroll to position [320, 0]
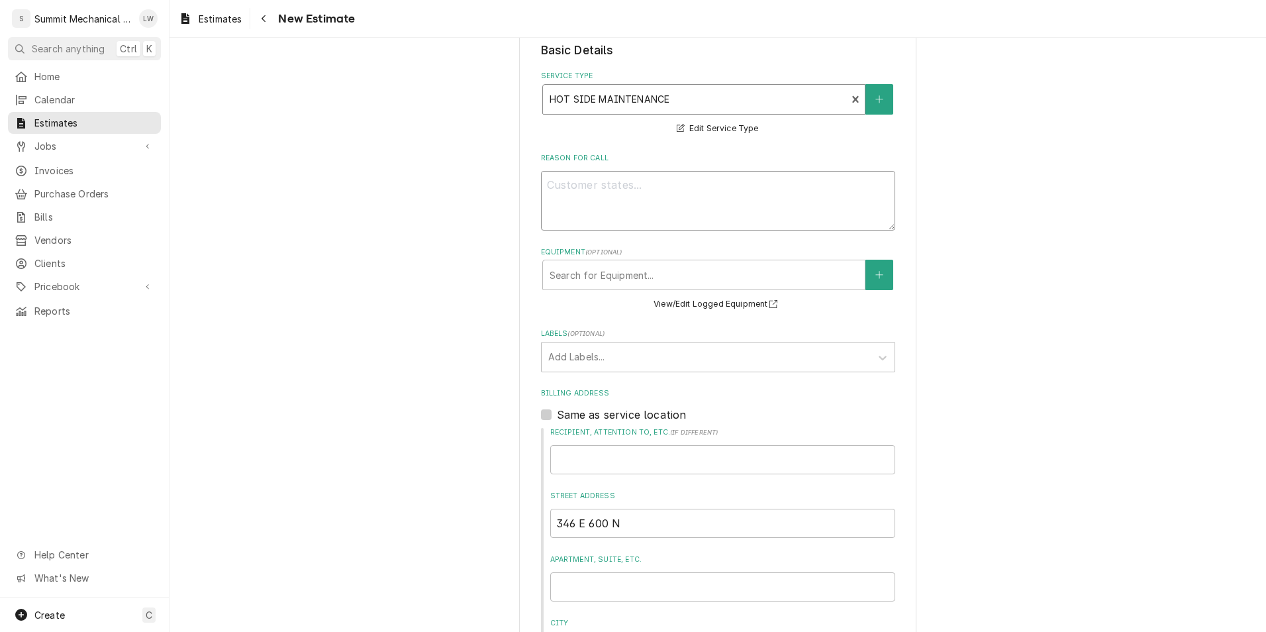
click at [617, 195] on textarea "Reason For Call" at bounding box center [718, 201] width 354 height 60
type textarea "x"
type textarea "T"
type textarea "x"
type textarea "Ta"
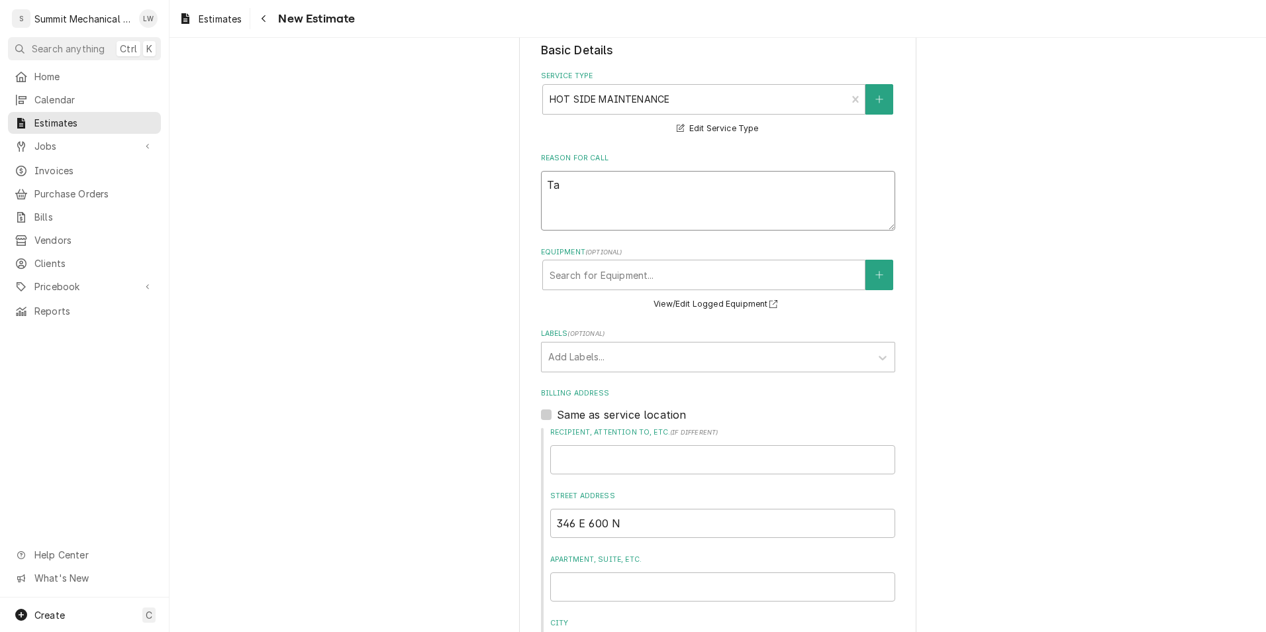
type textarea "x"
type textarea "Tar"
type textarea "x"
type textarea "[PERSON_NAME]"
type textarea "x"
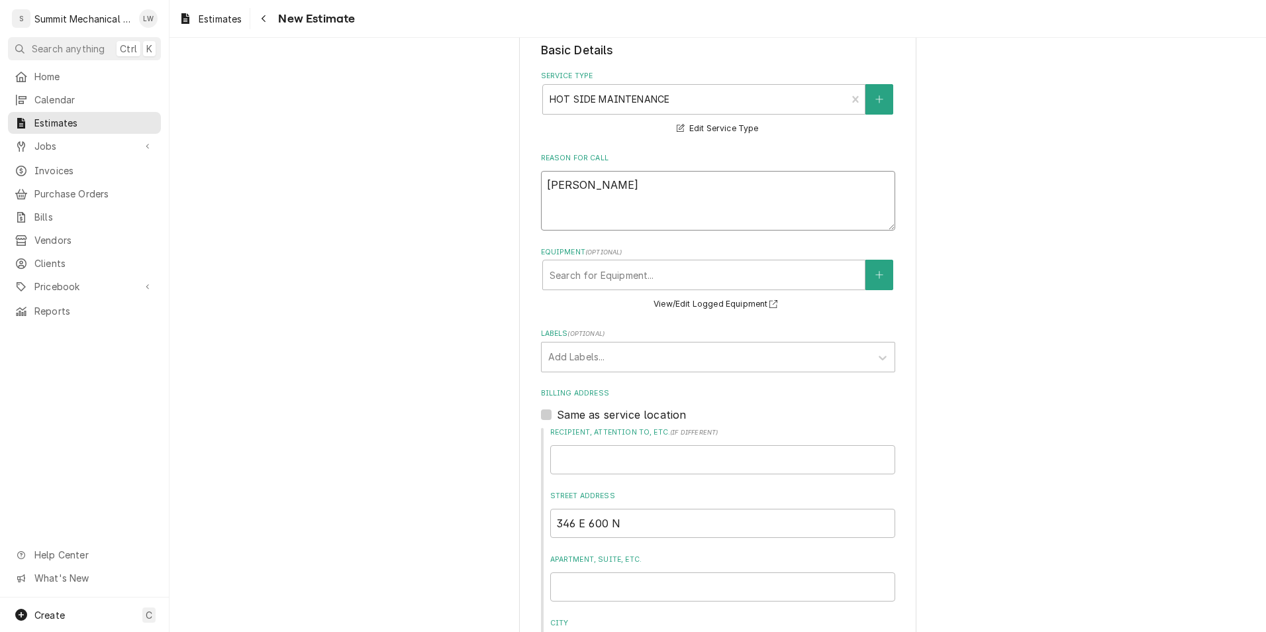
type textarea "[PERSON_NAME]"
type textarea "x"
type textarea "[PERSON_NAME]"
type textarea "x"
type textarea "[PERSON_NAME] re"
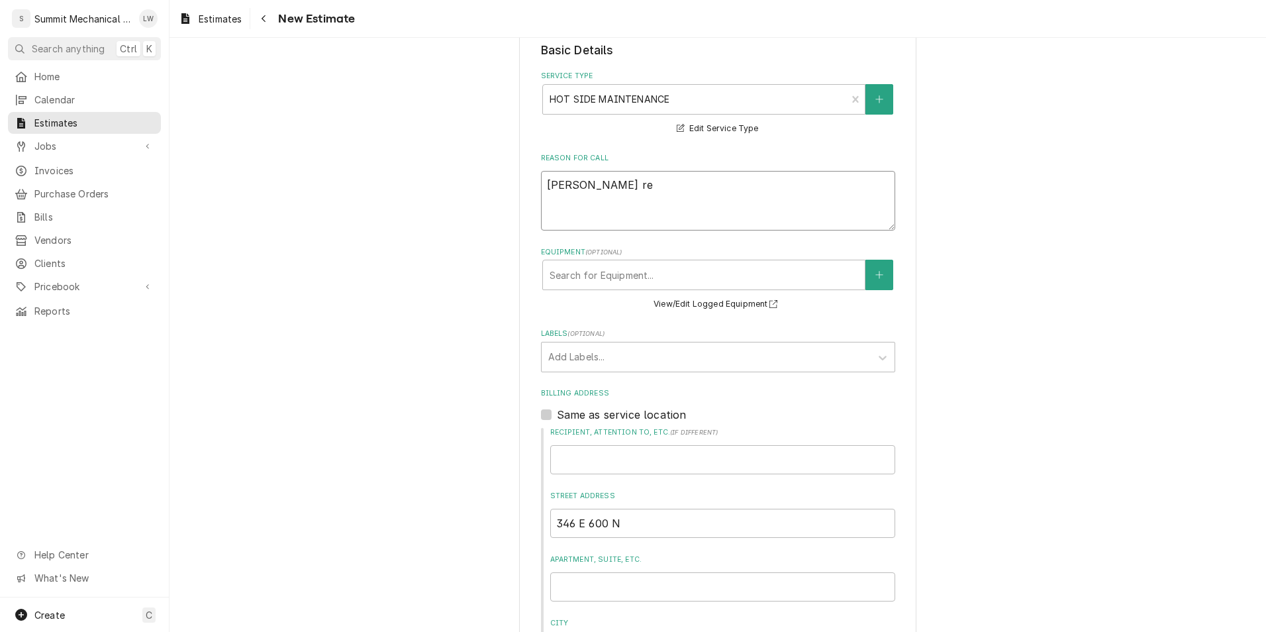
type textarea "x"
type textarea "[PERSON_NAME]"
type textarea "x"
type textarea "[PERSON_NAME]"
type textarea "x"
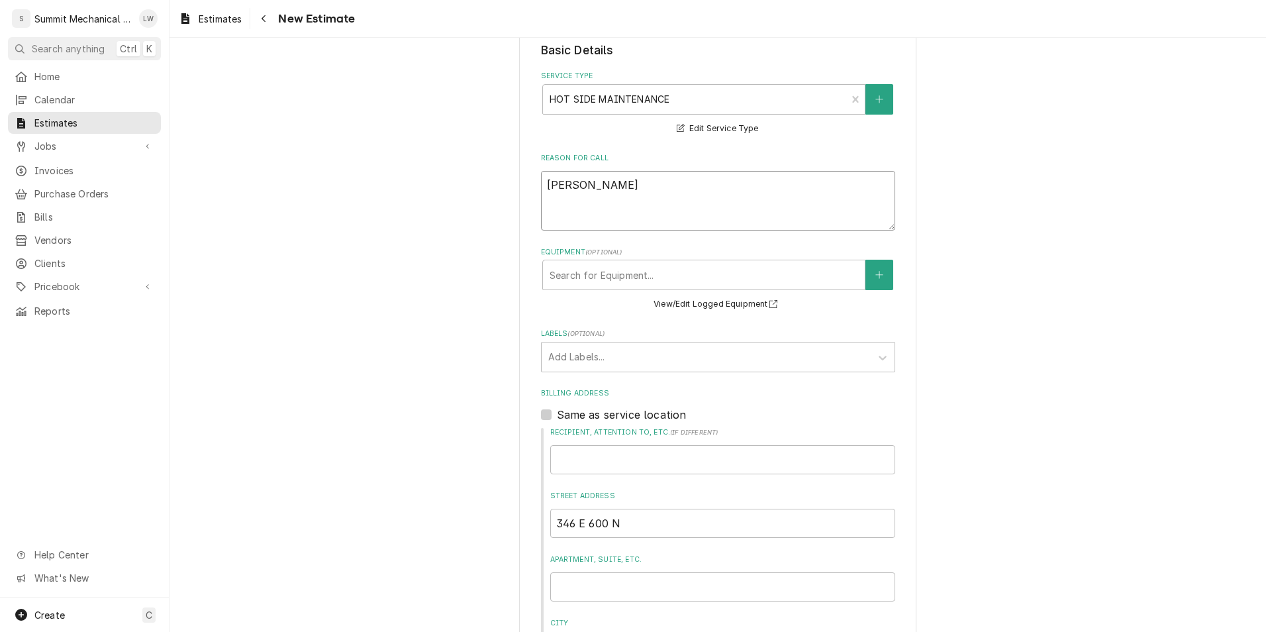
type textarea "[PERSON_NAME] reques"
type textarea "x"
type textarea "[PERSON_NAME] request"
type textarea "x"
type textarea "[PERSON_NAME] requeste"
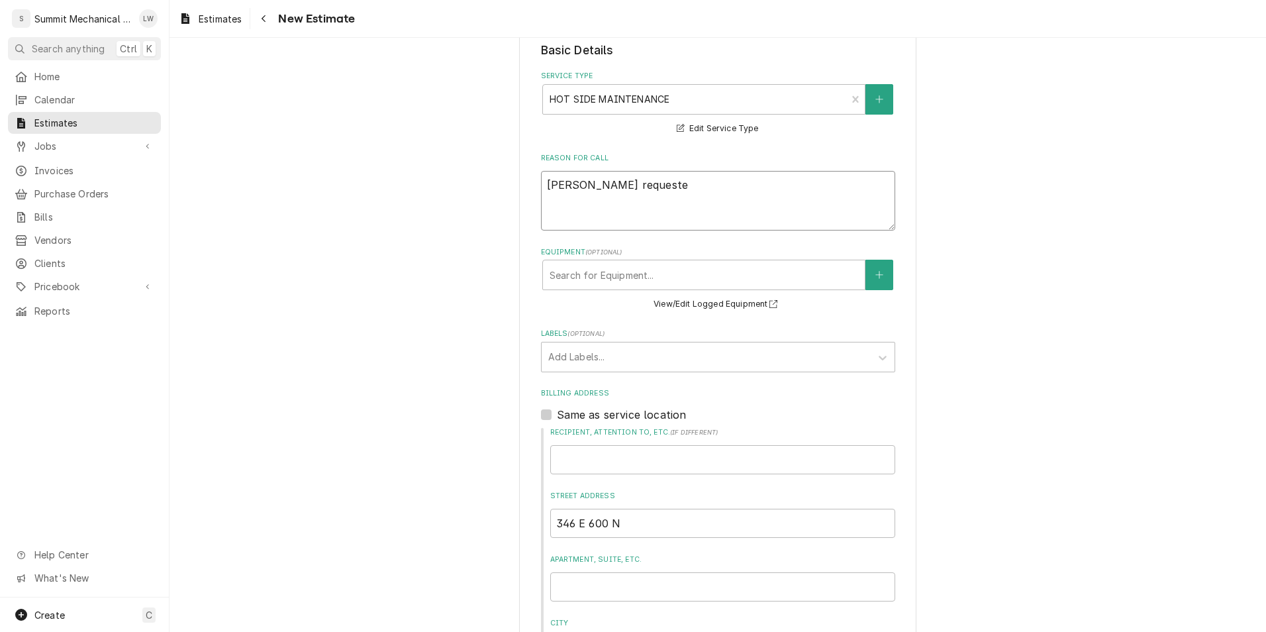
type textarea "x"
type textarea "[PERSON_NAME] requested"
type textarea "x"
type textarea "[PERSON_NAME] requested"
type textarea "x"
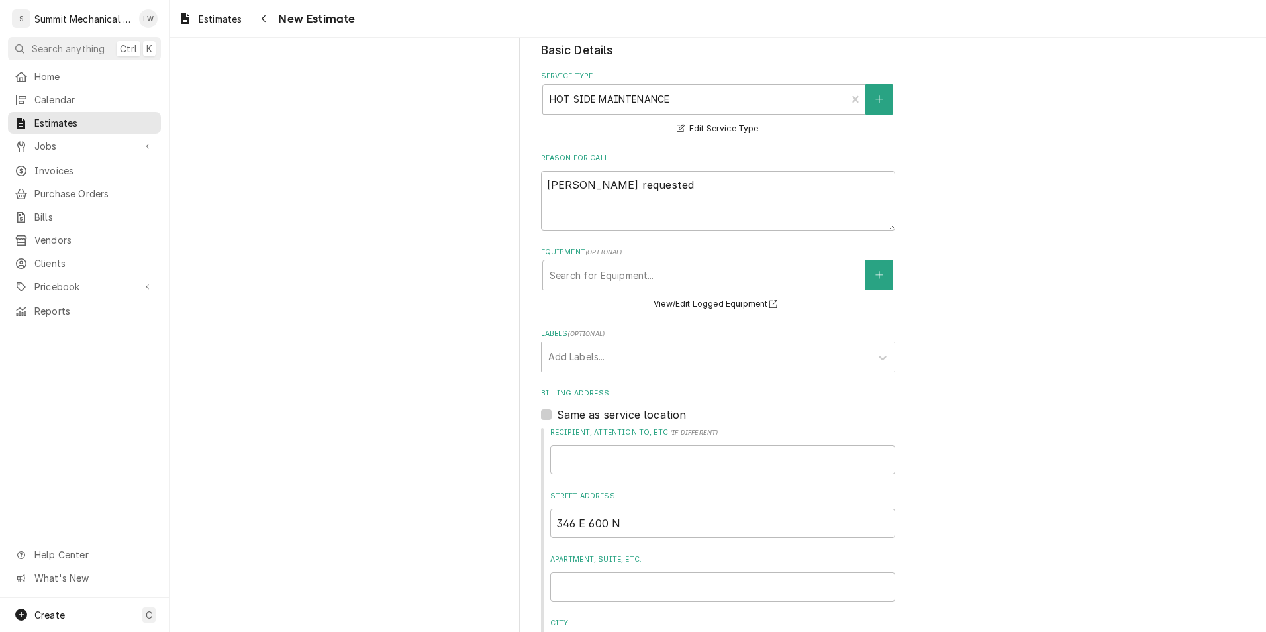
type input "u"
type textarea "x"
click at [674, 193] on textarea "[PERSON_NAME] requested" at bounding box center [718, 201] width 354 height 60
type textarea "x"
type textarea "[PERSON_NAME] requested q"
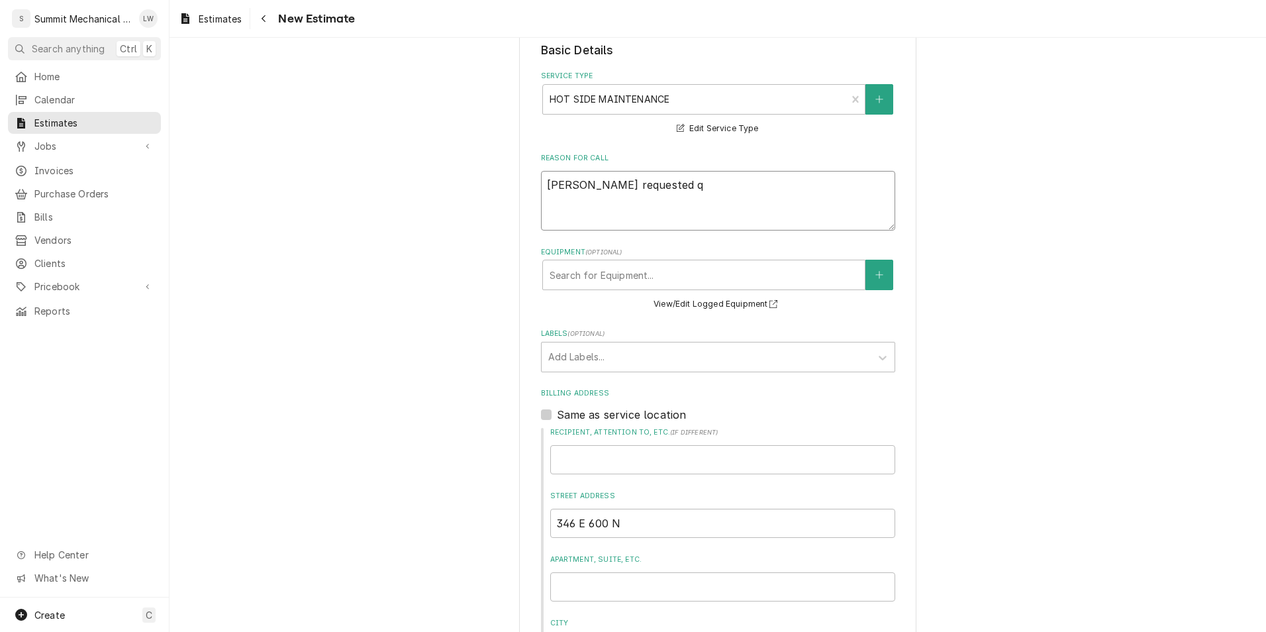
type textarea "x"
type textarea "[PERSON_NAME] requested qu"
type textarea "x"
type textarea "[PERSON_NAME] requested quot"
type textarea "x"
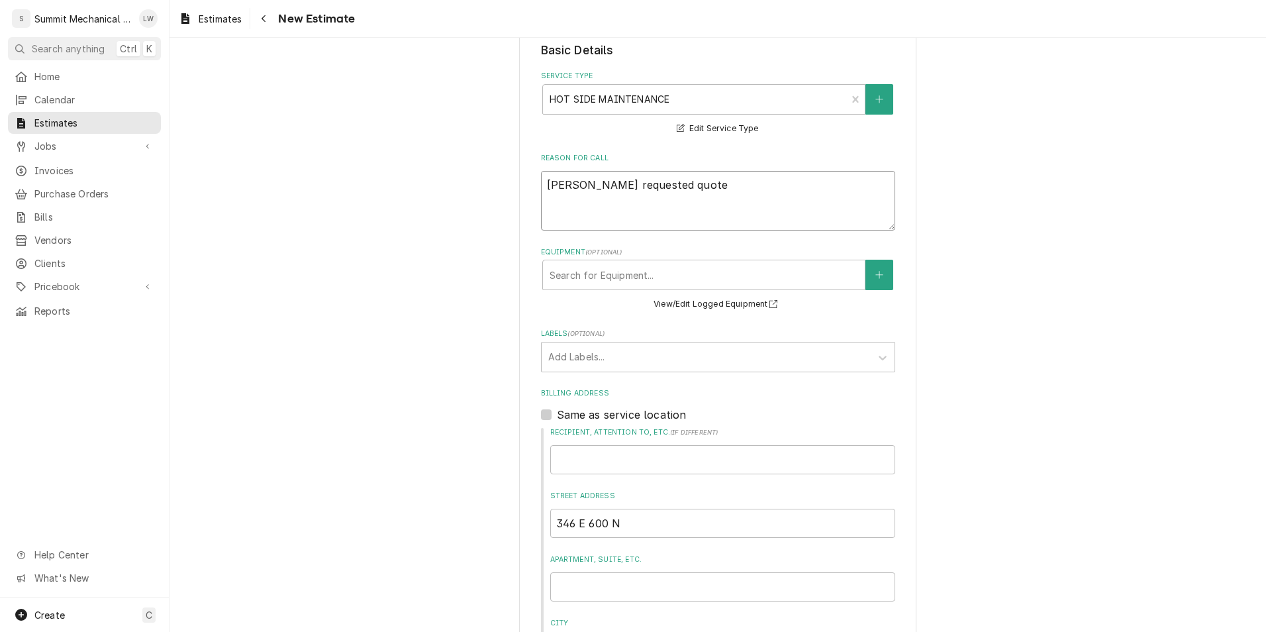
type textarea "[PERSON_NAME] requested quote"
type textarea "x"
type textarea "[PERSON_NAME] requested quote f"
type textarea "x"
type textarea "[PERSON_NAME] requested quote fo"
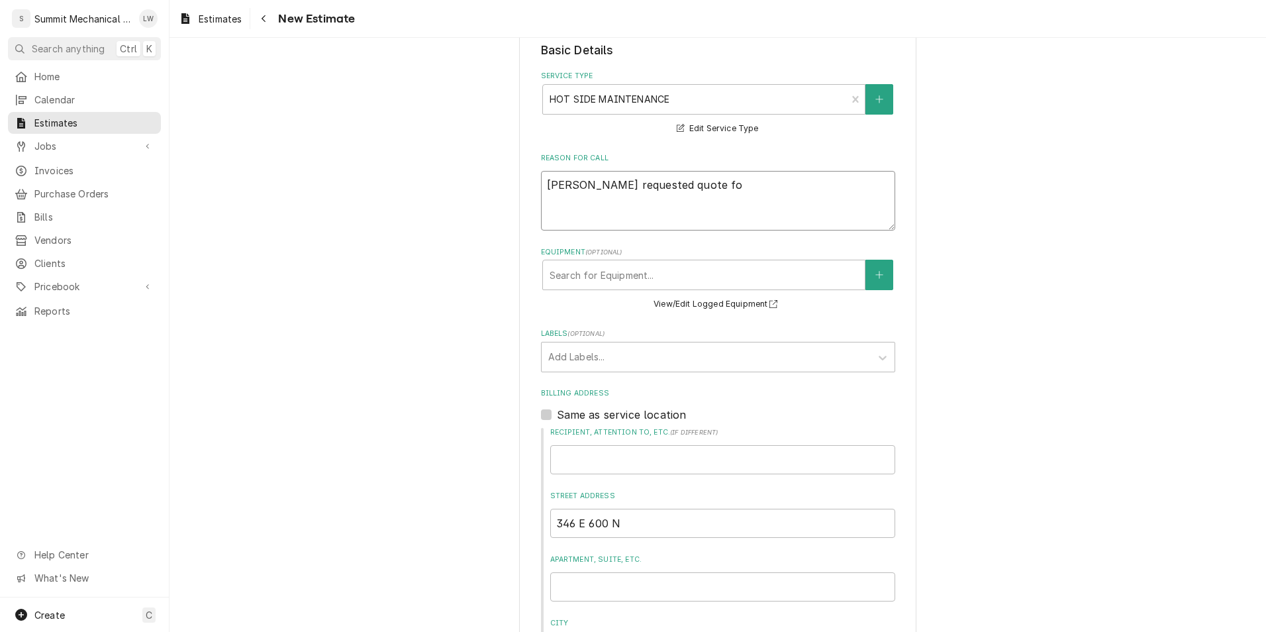
type textarea "x"
type textarea "[PERSON_NAME] requested quote for"
type textarea "x"
type textarea "[PERSON_NAME] requested quote for h"
type textarea "x"
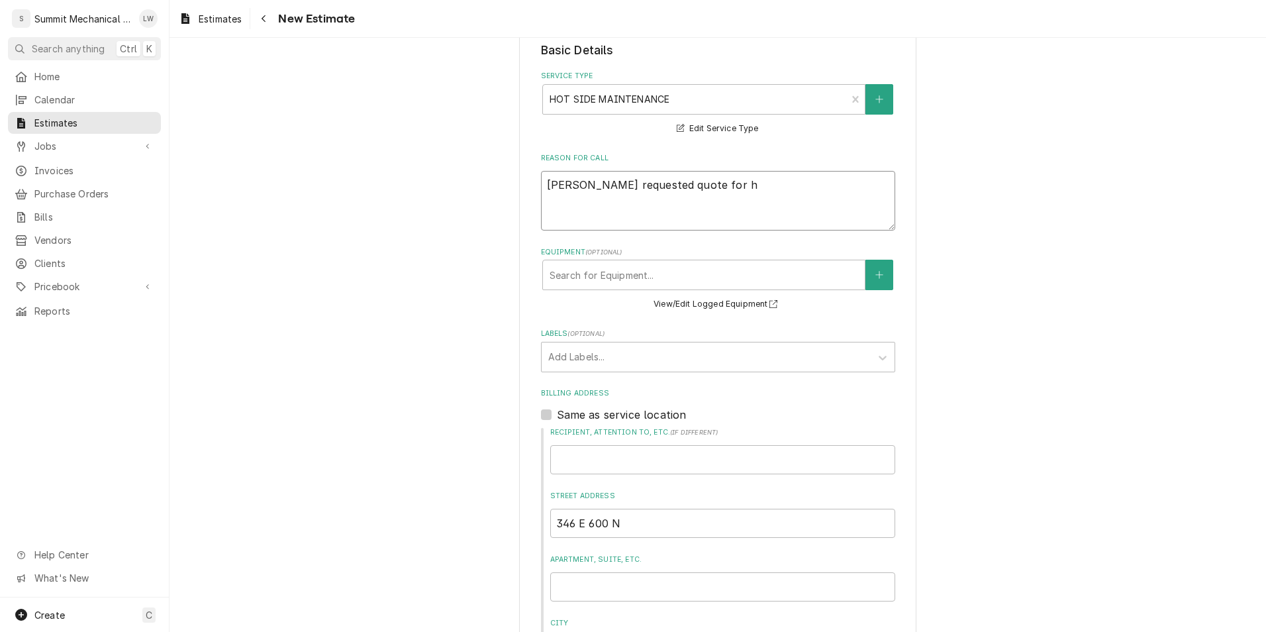
type textarea "[PERSON_NAME] requested quote for ho"
type textarea "x"
type textarea "[PERSON_NAME] requested quote for hot"
type textarea "x"
type textarea "[PERSON_NAME] requested quote for hot"
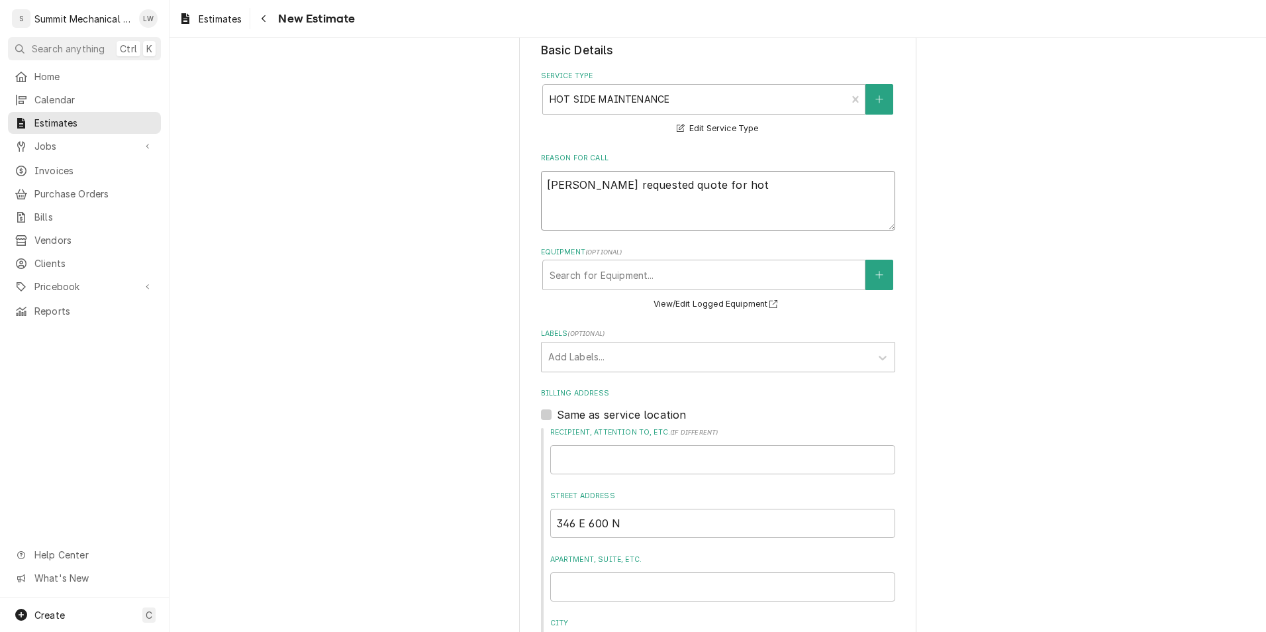
type textarea "x"
type textarea "[PERSON_NAME] requested quote for hot s"
type textarea "x"
type textarea "[PERSON_NAME] requested quote for hot sid"
type textarea "x"
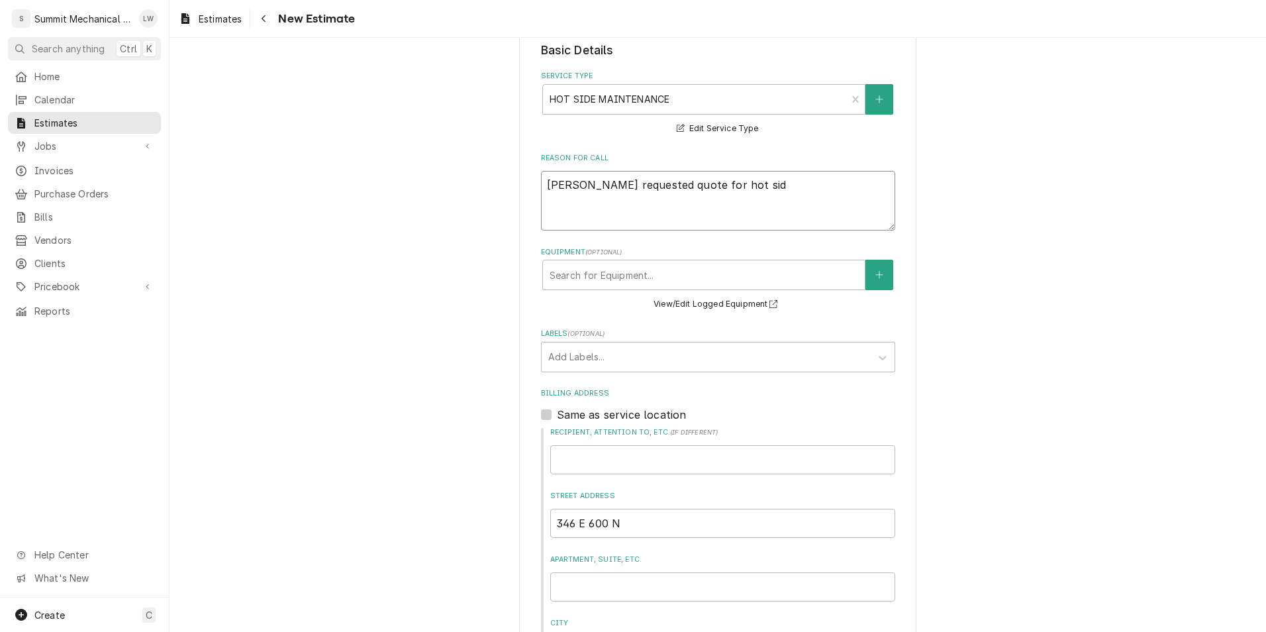
type textarea "[PERSON_NAME] requested quote for hot side"
type textarea "x"
type textarea "[PERSON_NAME] requested quote for hot side"
type textarea "x"
type textarea "[PERSON_NAME] requested quote for hot side m"
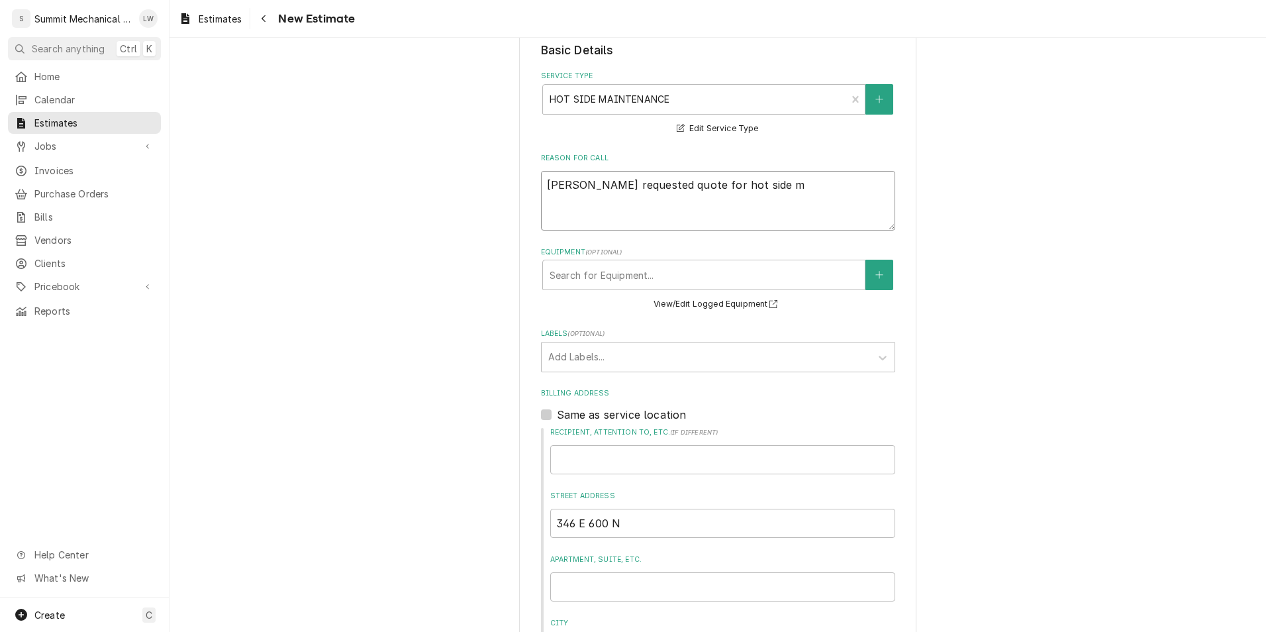
type textarea "x"
type textarea "[PERSON_NAME] requested quote for hot side ma"
type textarea "x"
type textarea "[PERSON_NAME] requested quote for hot side mai"
type textarea "x"
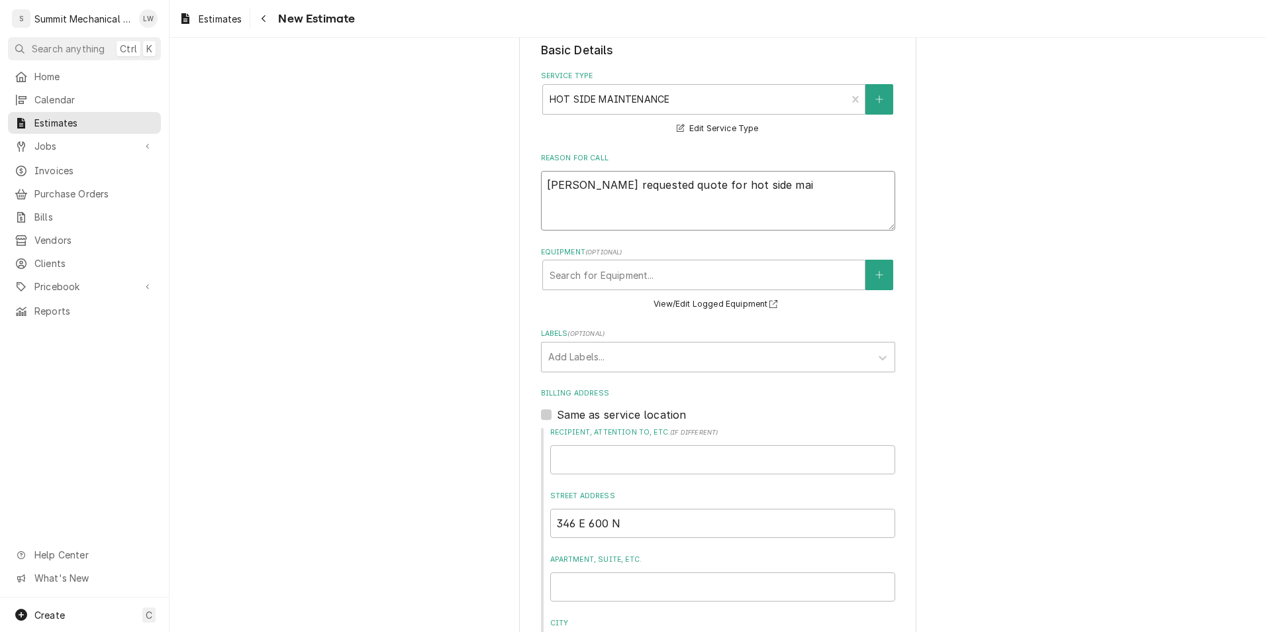
type textarea "[PERSON_NAME] requested quote for hot side main"
type textarea "x"
type textarea "[PERSON_NAME] requested quote for hot side maint"
type textarea "x"
type textarea "[PERSON_NAME] requested quote for hot side mainten"
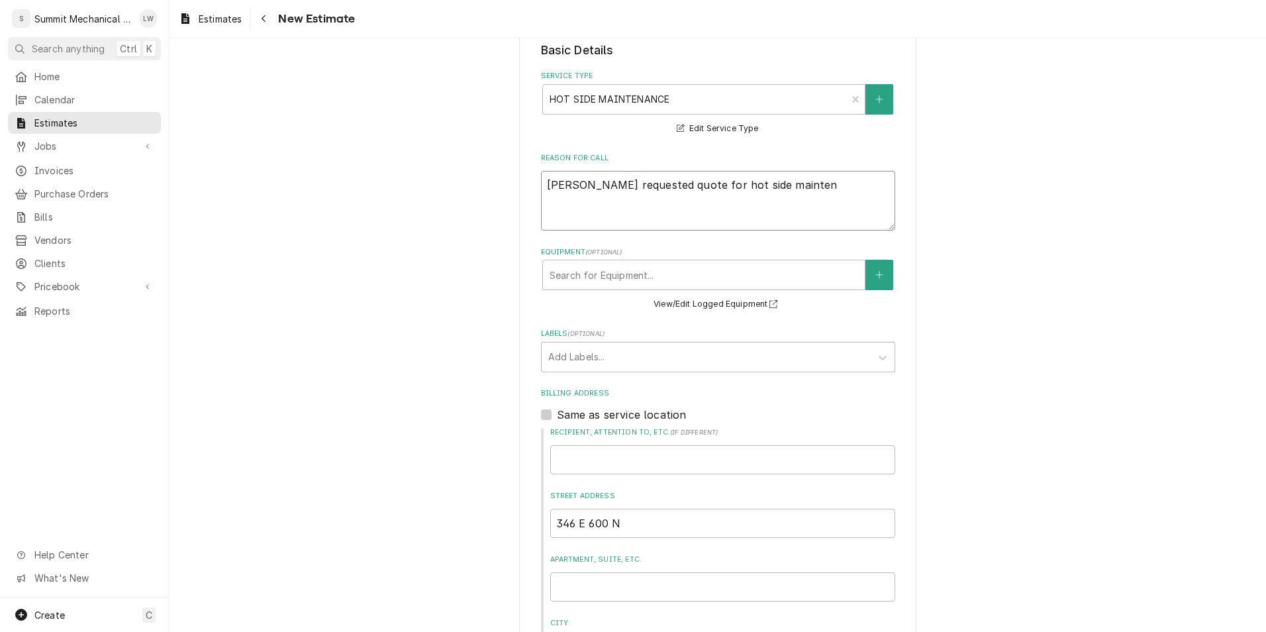
type textarea "x"
type textarea "[PERSON_NAME] requested quote for hot side maintena"
type textarea "x"
type textarea "[PERSON_NAME] requested quote for hot side maintenanc"
type textarea "x"
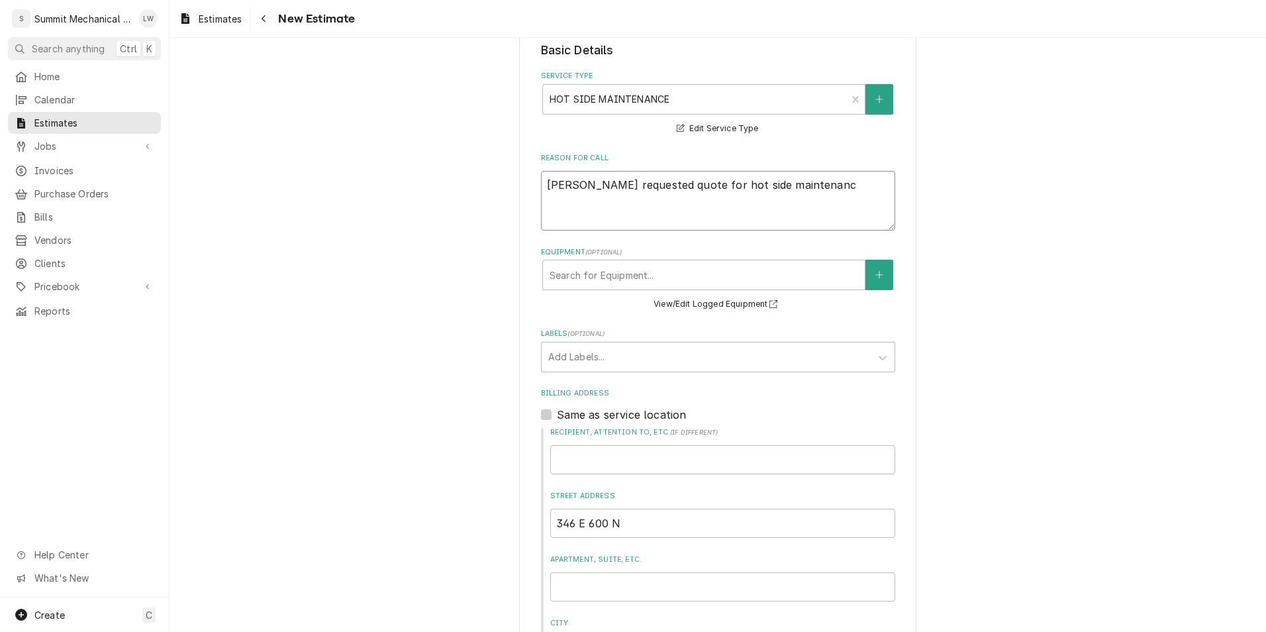
type textarea "[PERSON_NAME] requested quote for hot side maintenance"
type textarea "x"
type textarea "[PERSON_NAME] requested quote for hot side maintenance"
type textarea "x"
type textarea "[PERSON_NAME] requested quote for hot side maintenance"
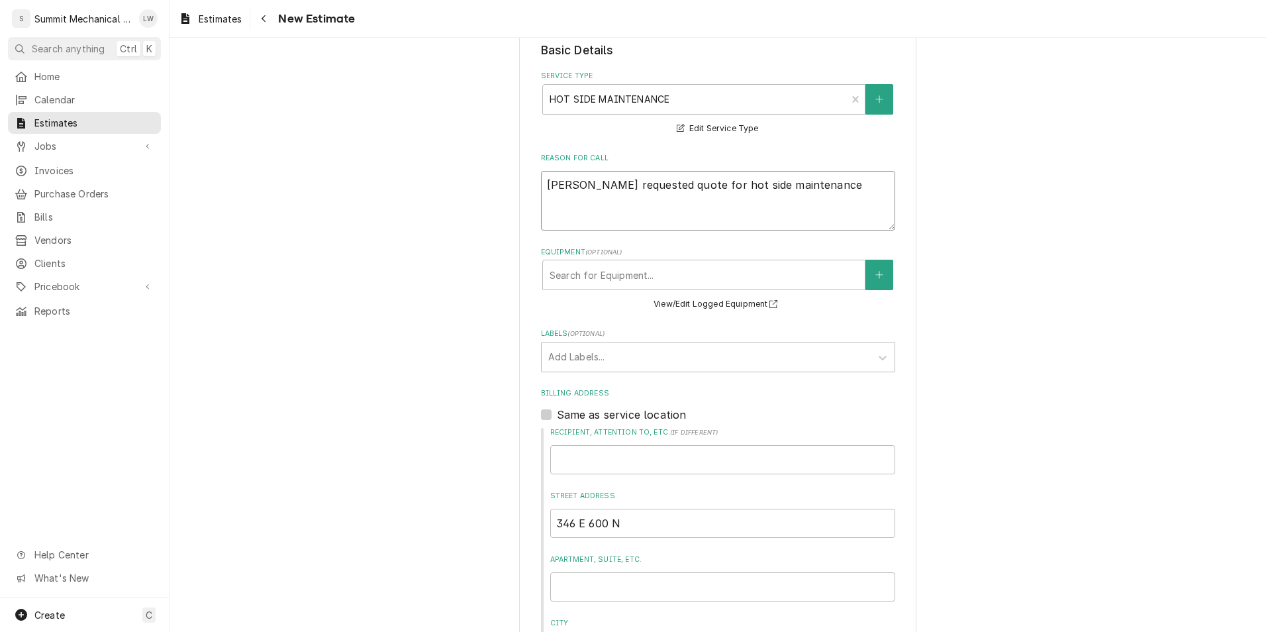
type textarea "x"
type textarea "[PERSON_NAME] requested quote for hot side maintenance."
type textarea "x"
type textarea "[PERSON_NAME] requested quote for hot side maintenance"
type textarea "x"
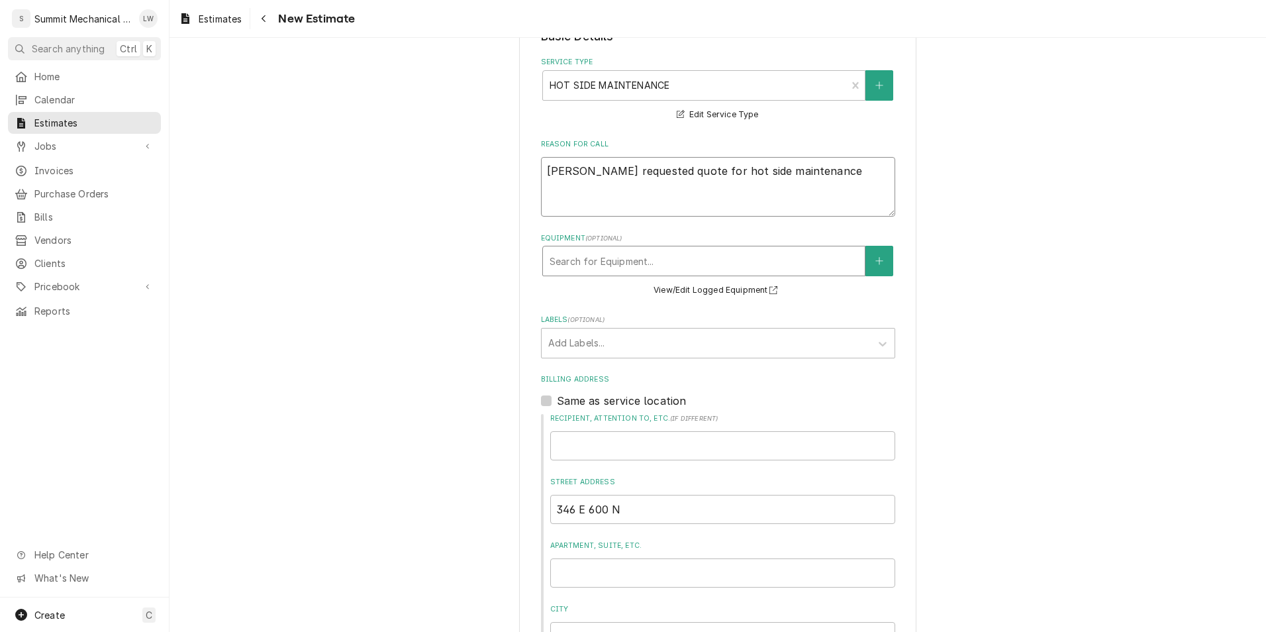
scroll to position [334, 0]
type textarea "[PERSON_NAME] requested quote for hot side maintenance"
click at [640, 266] on div "Equipment" at bounding box center [704, 260] width 309 height 24
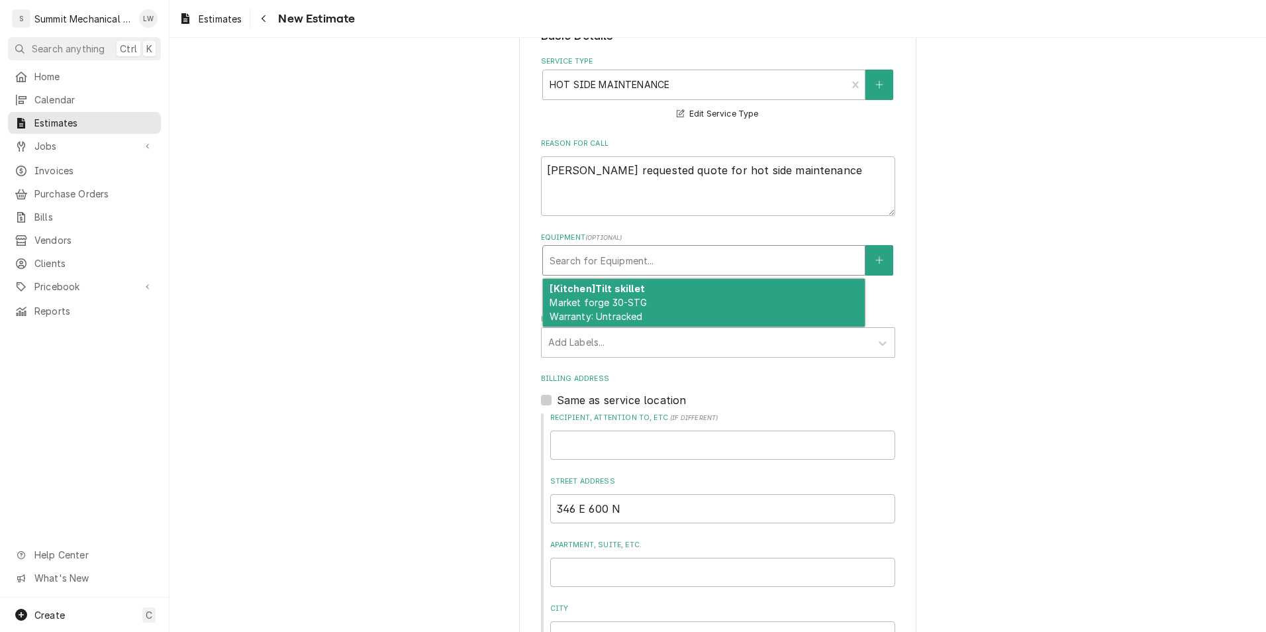
click at [370, 323] on div "Please provide the following information to create your estimate: Client Detail…" at bounding box center [718, 362] width 1097 height 1291
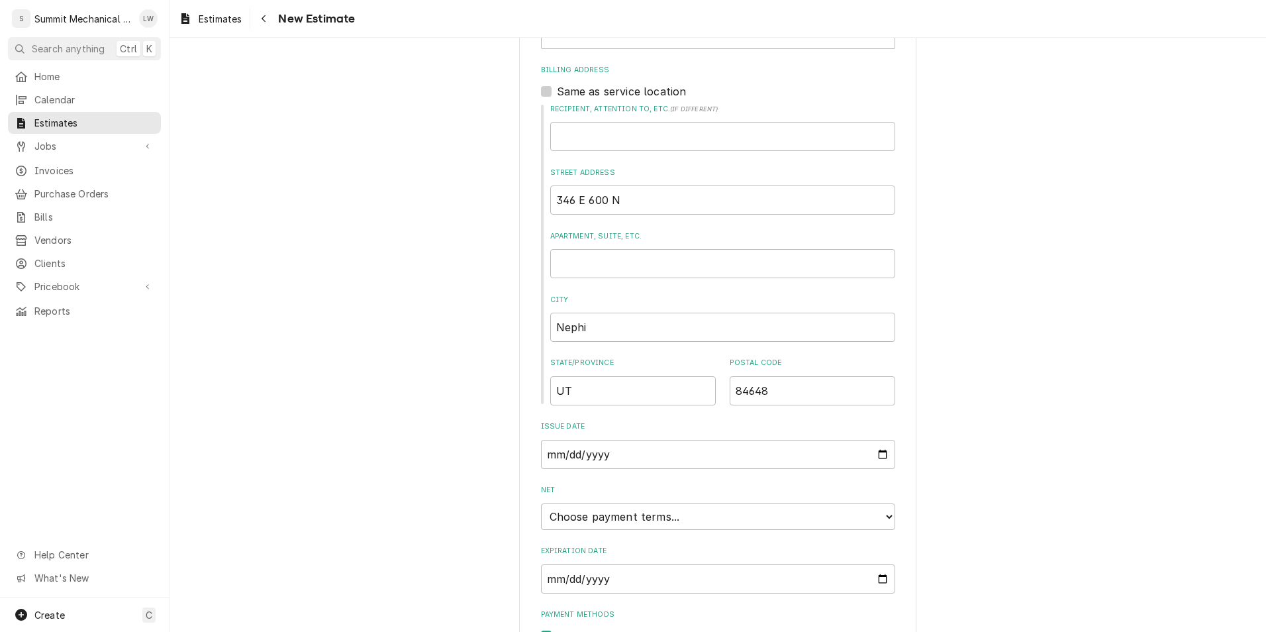
scroll to position [711, 0]
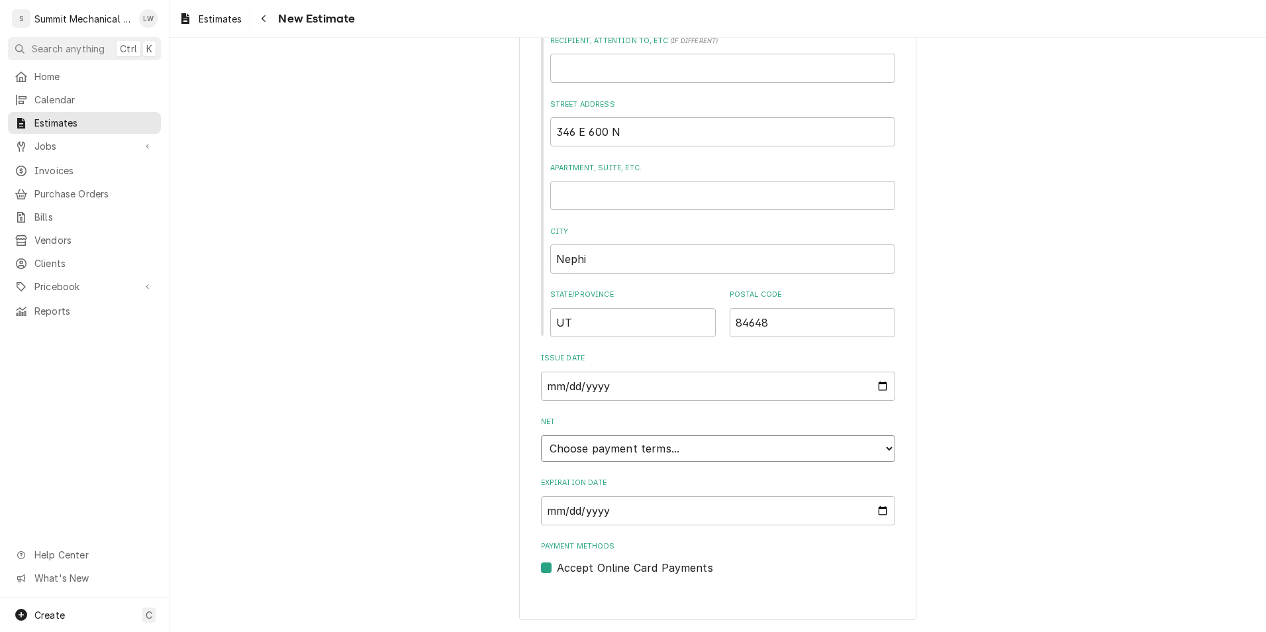
click at [748, 458] on select "Choose payment terms... Same Day Net 7 Net 14 Net 21 Net 30 Net 45 Net 60 Net 90" at bounding box center [718, 448] width 354 height 26
type textarea "x"
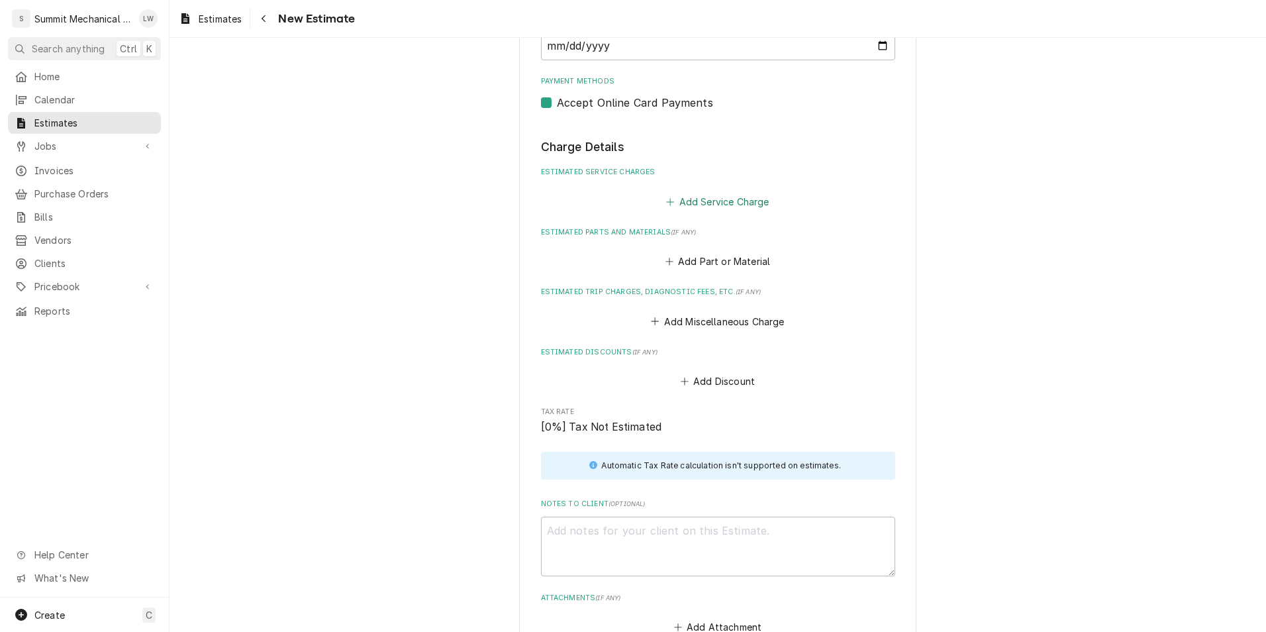
scroll to position [1220, 0]
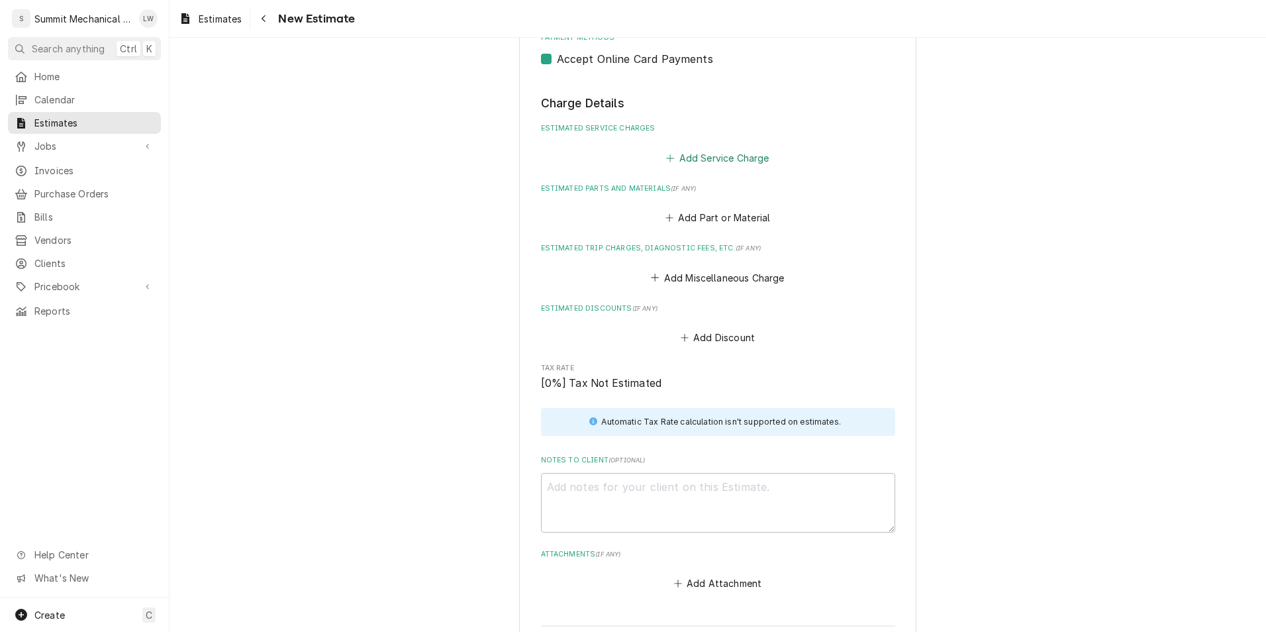
click at [730, 162] on button "Add Service Charge" at bounding box center [717, 157] width 107 height 19
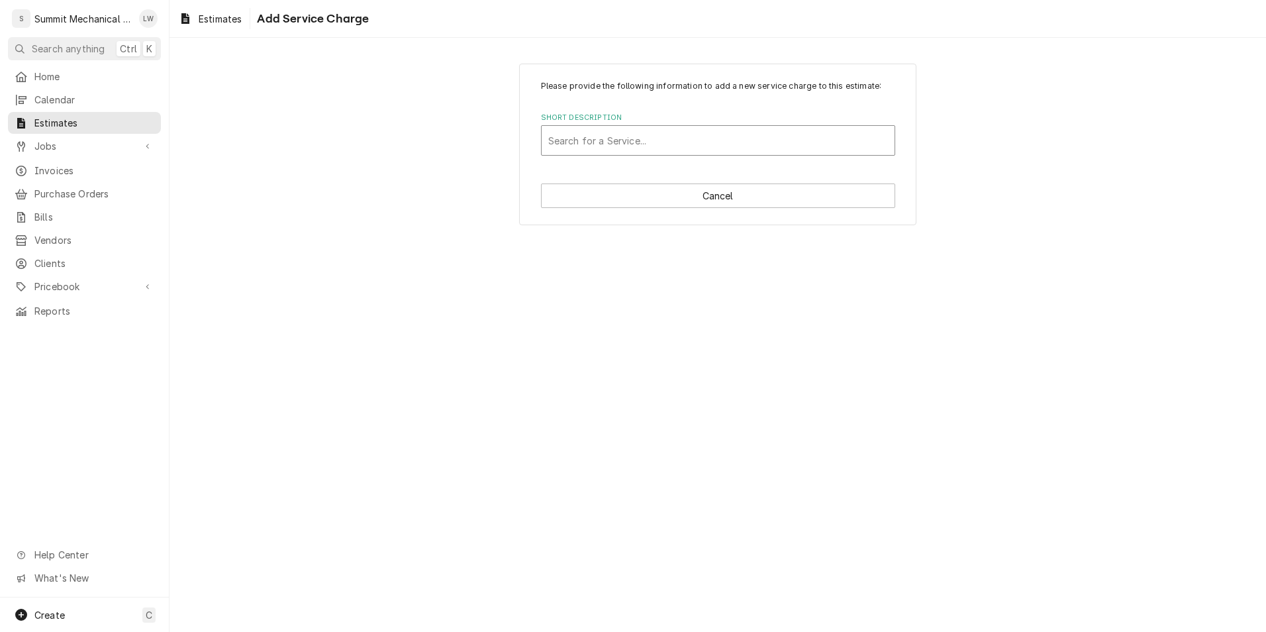
click at [691, 147] on div "Short Description" at bounding box center [718, 140] width 340 height 24
type input "hot side maint"
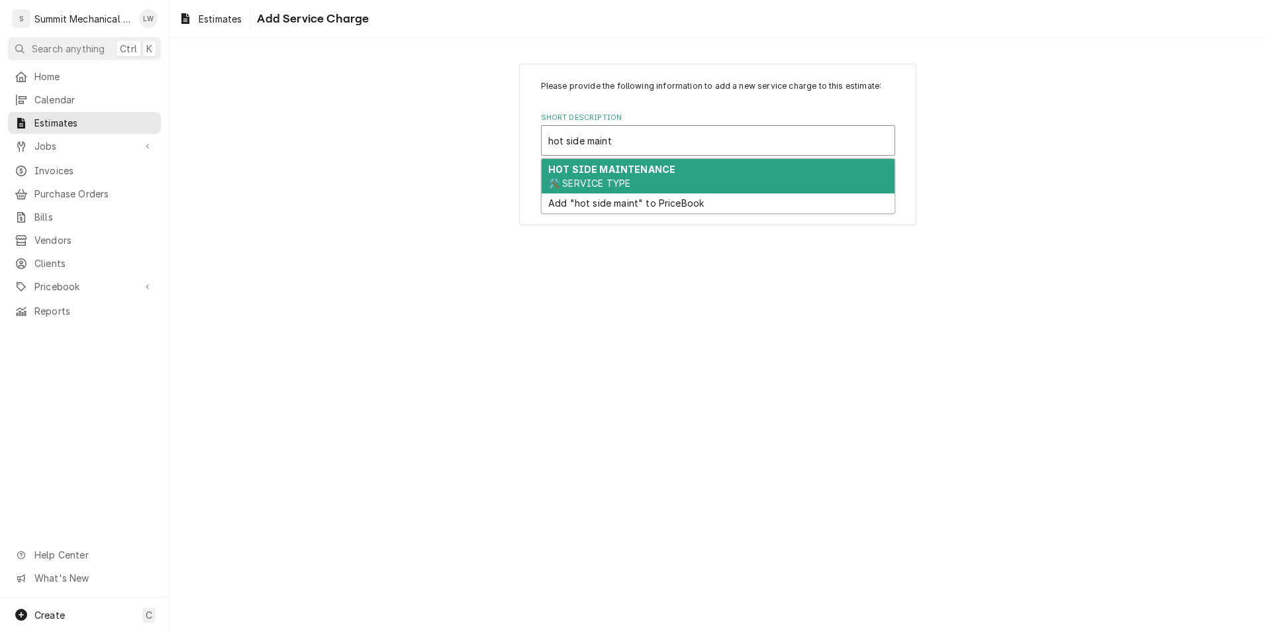
click at [627, 178] on span "🛠️ SERVICE TYPE" at bounding box center [589, 182] width 82 height 11
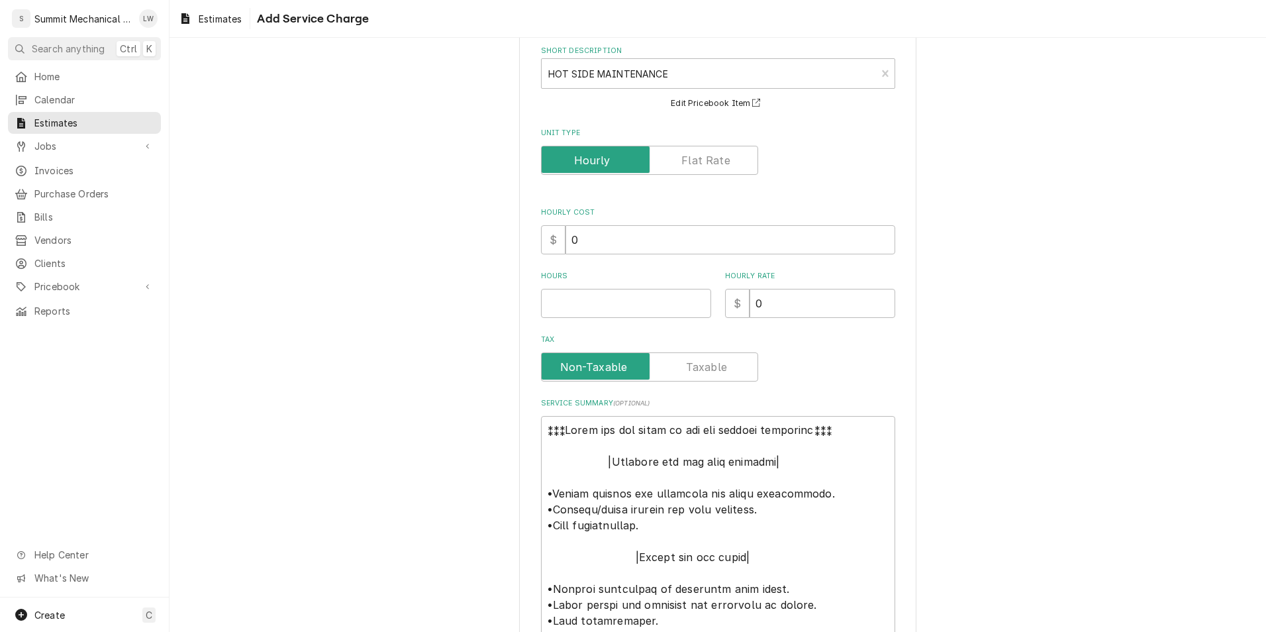
scroll to position [68, 0]
click at [607, 299] on input "Hours" at bounding box center [626, 302] width 170 height 29
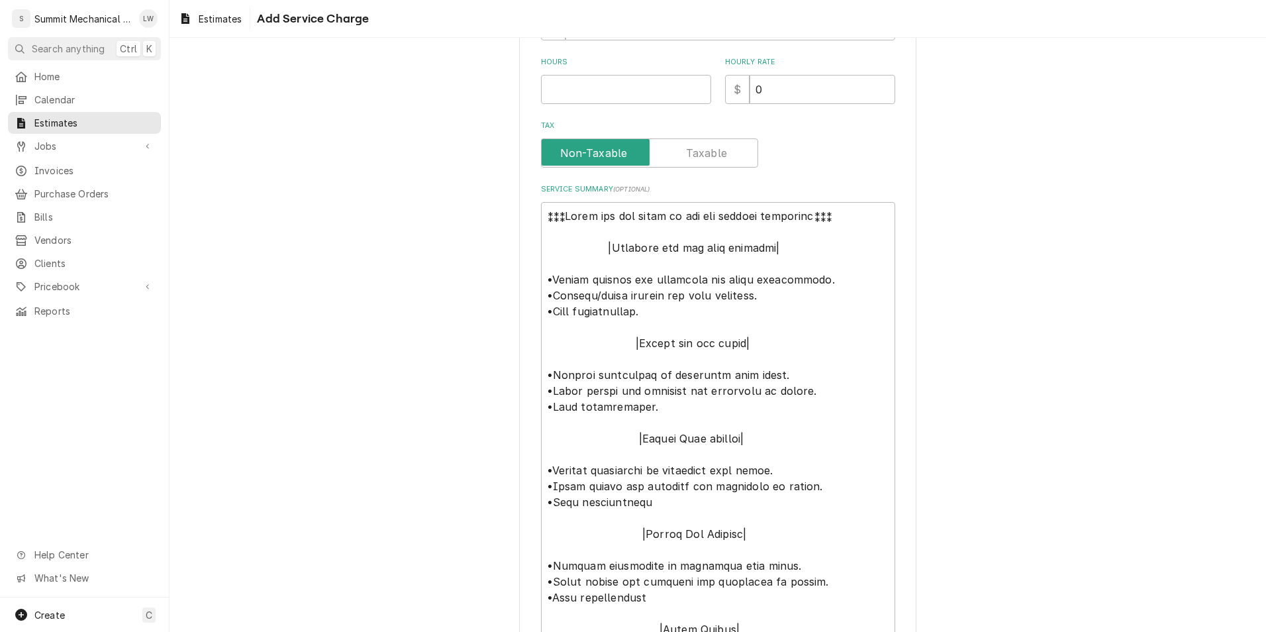
scroll to position [16, 0]
type textarea "x"
type textarea "⁑⁑⁑Lorem ips dol sitam co adi eli seddoei temporinc⁑⁑⁑ |Utlabore etdolo magn al…"
type textarea "x"
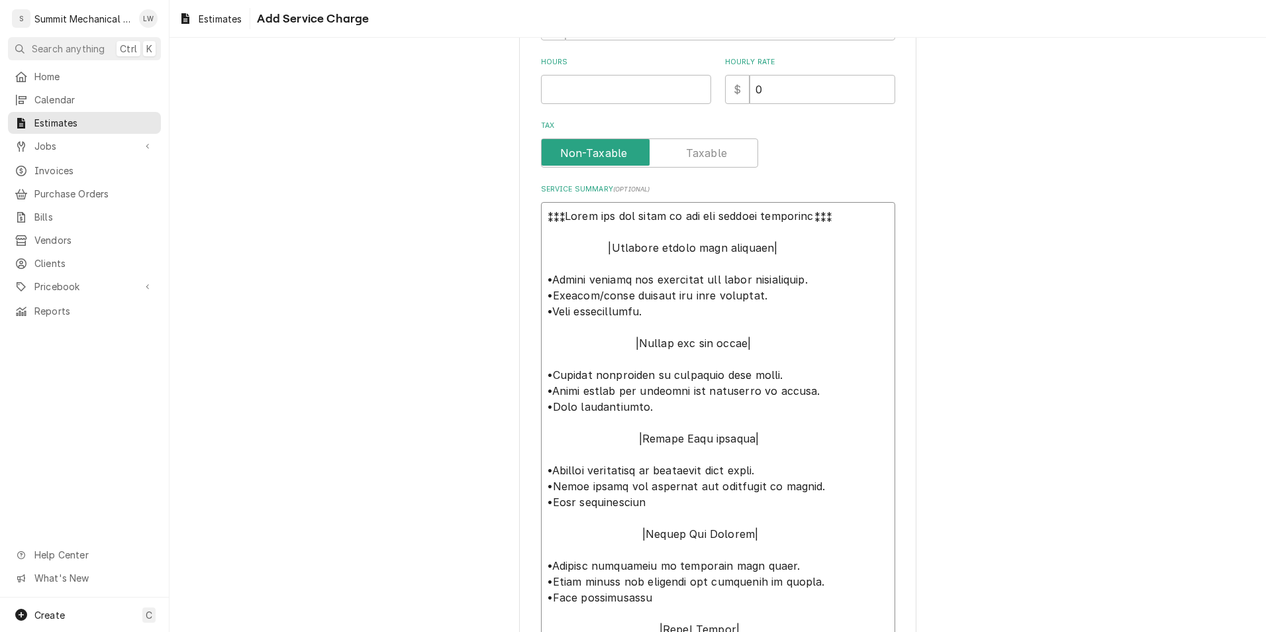
type textarea "⁑⁑⁑Lorem ips dol sitam co adi eli seddoei temporinc⁑⁑⁑ |Utlabore etdol magn ali…"
type textarea "x"
type textarea "⁑⁑⁑Lorem ips dol sitam co adi eli seddoei temporinc⁑⁑⁑ |Utlabore etdo magn aliq…"
type textarea "x"
type textarea "⁑⁑⁑Lorem ips dol sitam co adi eli seddoei temporinc⁑⁑⁑ |Utlabore etd magn aliqu…"
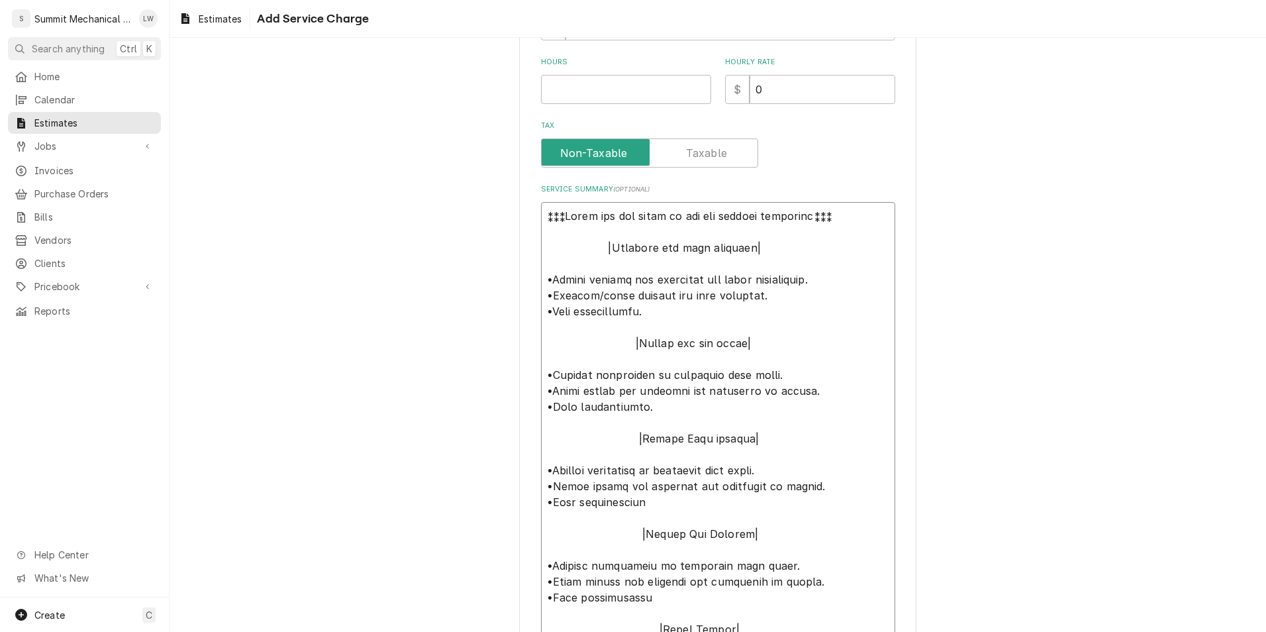
type textarea "x"
type textarea "⁑⁑⁑Lorem ips dol sitam co adi eli seddoei temporinc⁑⁑⁑ |Utlaboree dolo magnaali…"
type textarea "x"
type textarea "⁑⁑⁑Lorem ips dol sitam co adi eli seddoei temporinc⁑⁑⁑ |Utlabore etdo magnaali|…"
type textarea "x"
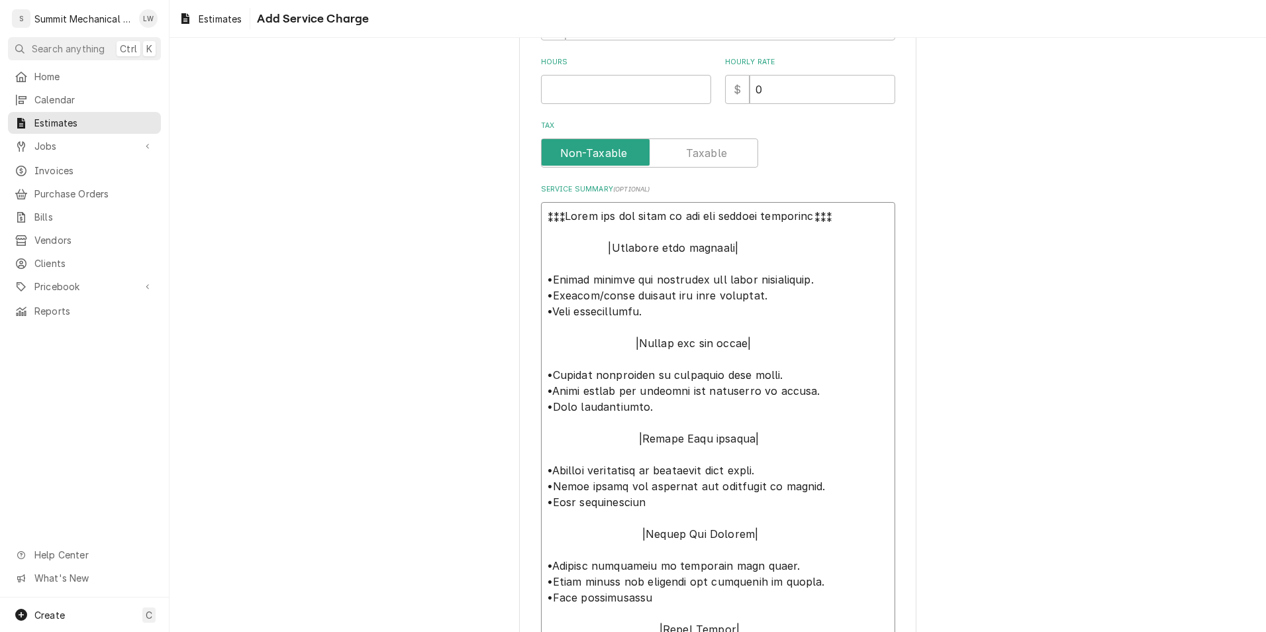
type textarea "⁑⁑⁑Lorem ips dol sitam co adi eli seddoei temporinc⁑⁑⁑ |Utlabor etdo magnaali| …"
type textarea "x"
type textarea "⁑⁑⁑Lorem ips dol sitam co adi eli seddoei temporinc⁑⁑⁑ |Utlabo etdo magnaali| •…"
type textarea "x"
type textarea "⁑⁑⁑Lorem ips dol sitam co adi eli seddoei temporinc⁑⁑⁑ |Utlab etdo magnaali| •E…"
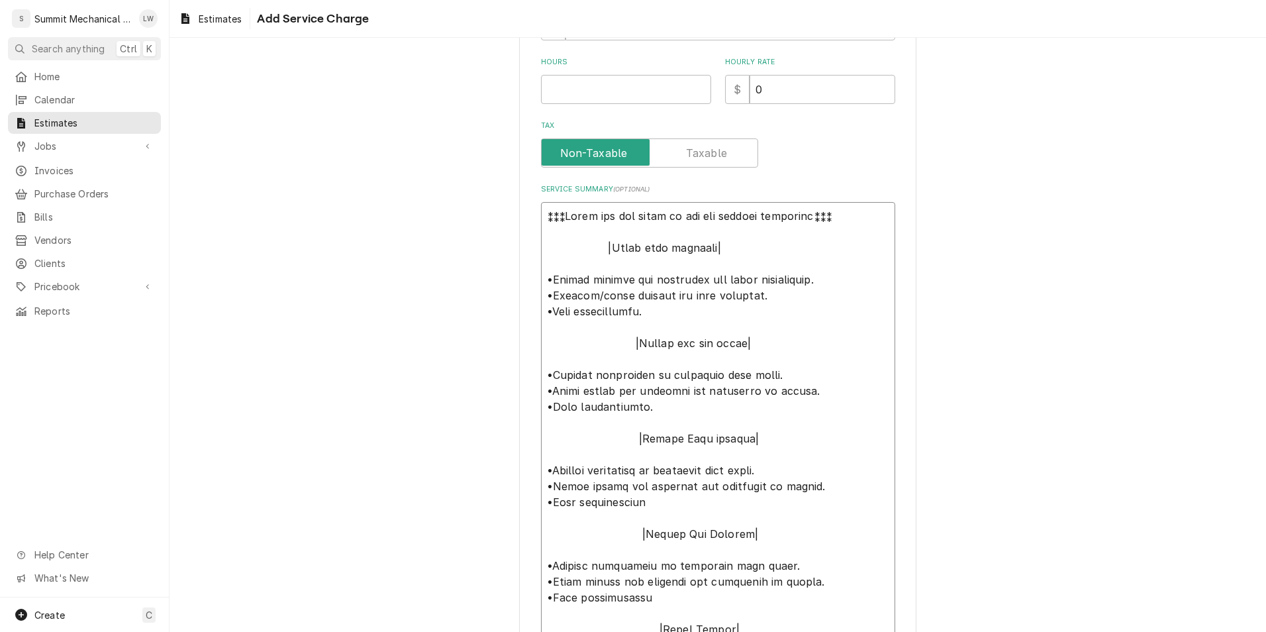
type textarea "x"
type textarea "⁑⁑⁑Lorem ips dol sitam co adi eli seddoei temporinc⁑⁑⁑ |Utla etdo magnaali| •En…"
type textarea "x"
type textarea "⁑⁑⁑Lorem ips dol sitam co adi eli seddoei temporinc⁑⁑⁑ |utl etdo magnaali| •Eni…"
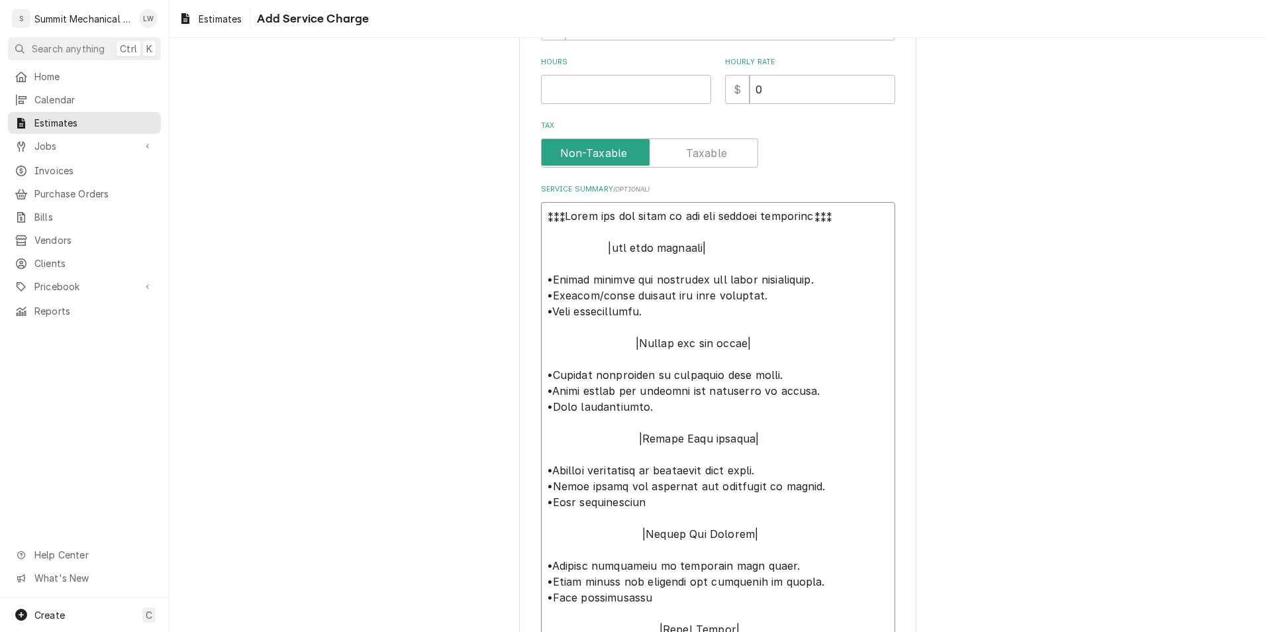
type textarea "x"
type textarea "⁑⁑⁑Lorem ips dol sitam co adi eli seddoei temporinc⁑⁑⁑ |ut labo etdolore| •Magn…"
type textarea "x"
type textarea "⁑⁑⁑Lorem ips dol sitam co adi eli seddoei temporinc⁑⁑⁑ |Utl etdo magnaali| •Eni…"
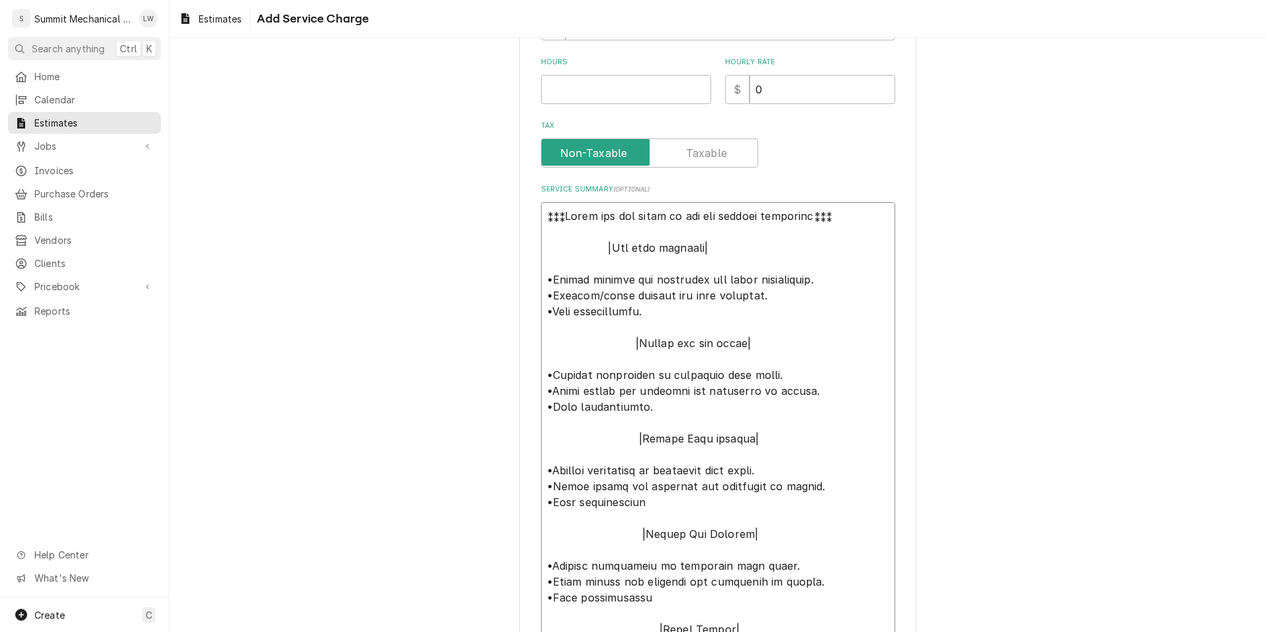
type textarea "x"
type textarea "⁑⁑⁑Lorem ips dol sitam co adi eli seddoei temporinc⁑⁑⁑ |Utl etdo magnaali| •Eni…"
type textarea "x"
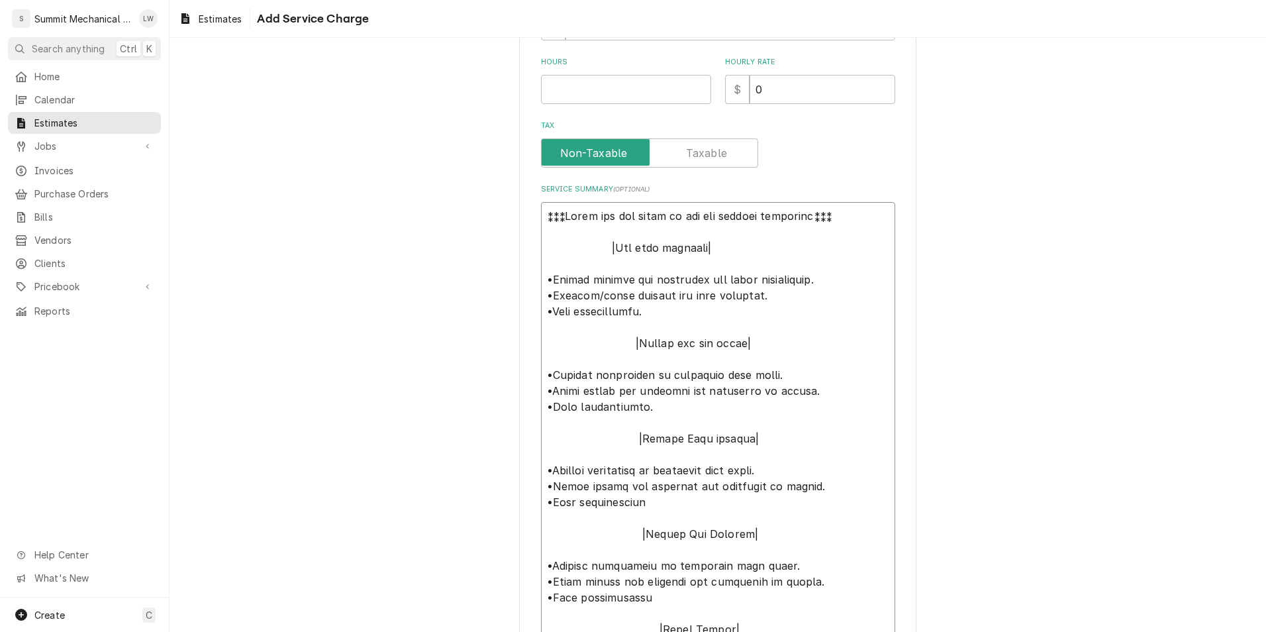
type textarea "⁑⁑⁑Lorem ips dol sitam co adi eli seddoei temporinc⁑⁑⁑ |Utl etdo magnaali| •Eni…"
type textarea "x"
type textarea "⁑⁑⁑Lorem ips dol sitam co adi eli seddoei temporinc⁑⁑⁑ |Utl etdo magnaali| •Eni…"
type textarea "x"
type textarea "⁑⁑⁑Lorem ips dol sitam co adi eli seddoei temporinc⁑⁑⁑ |Utl etdo magnaali| •Eni…"
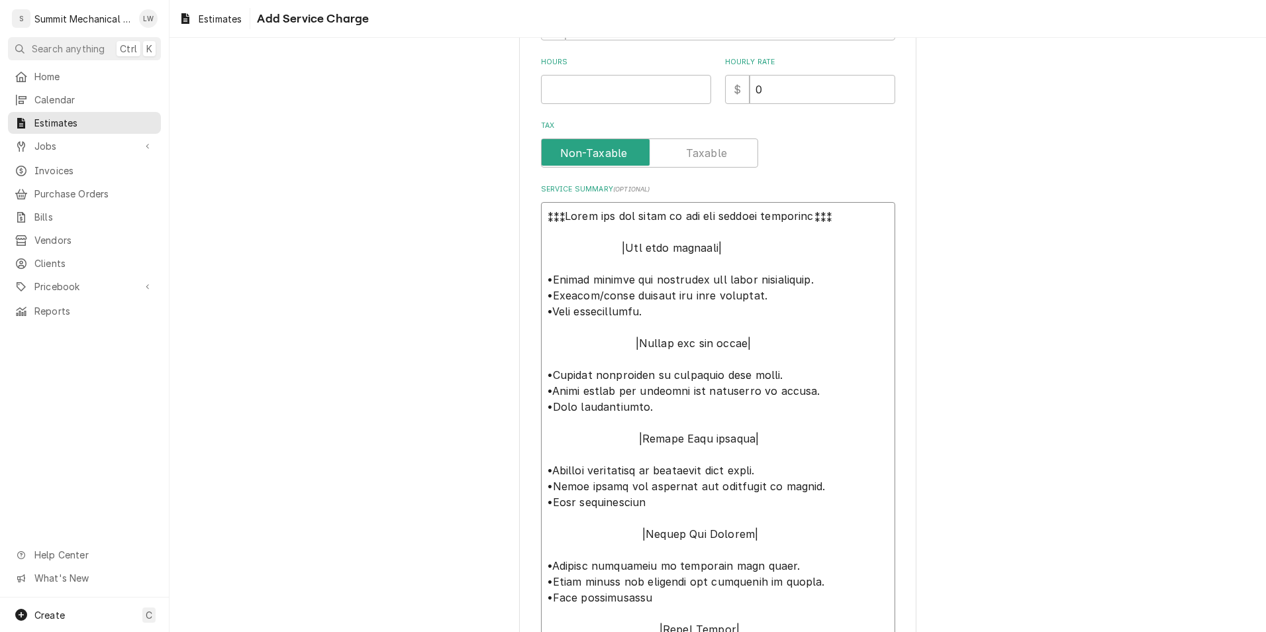
type textarea "x"
type textarea "⁑⁑⁑Lorem ips dol sitam co adi eli seddoei temporinc⁑⁑⁑ |Utl etdo magnaali| •Eni…"
type textarea "x"
type textarea "⁑⁑⁑Lorem ips dol sitam co adi eli seddoei temporinc⁑⁑⁑ |Utl etdo magnaali| •Eni…"
type textarea "x"
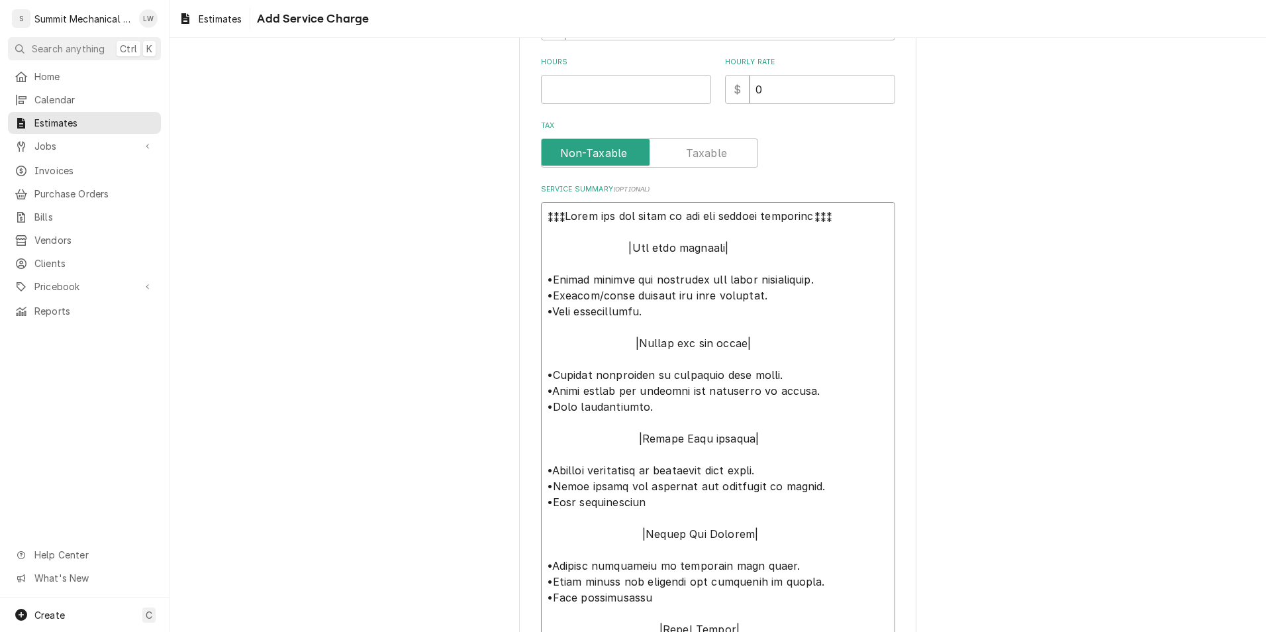
type textarea "⁑⁑⁑Lorem ips dol sitam co adi eli seddoei temporinc⁑⁑⁑ |Utl etdo magnaali| •Eni…"
type textarea "x"
type textarea "⁑⁑⁑Lorem ips dol sitam co adi eli seddoei temporinc⁑⁑⁑ |Utl etdo magnaali| •Eni…"
type textarea "x"
type textarea "⁑⁑⁑Lorem ips dol sitam co adi eli seddoei temporinc⁑⁑⁑ |Utl etdo magnaali| •Eni…"
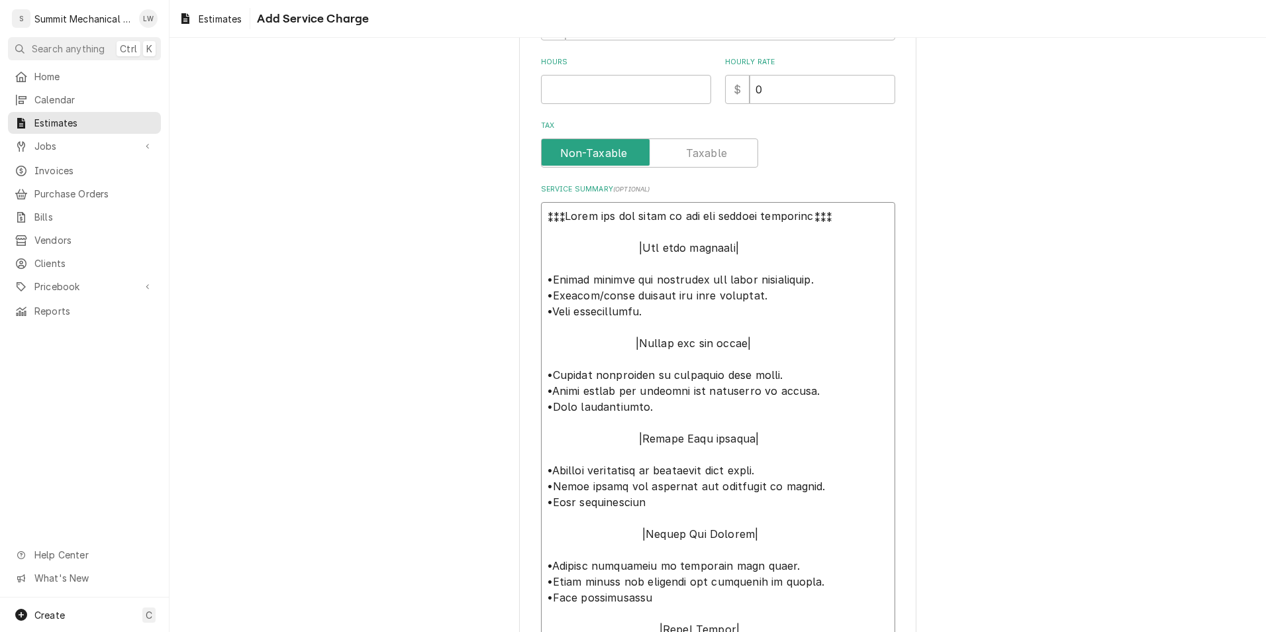
type textarea "x"
type textarea "⁑⁑⁑Lorem ips dol sitam co adi eli seddoei temporinc⁑⁑⁑ |Utl etdo magnaali| •Eni…"
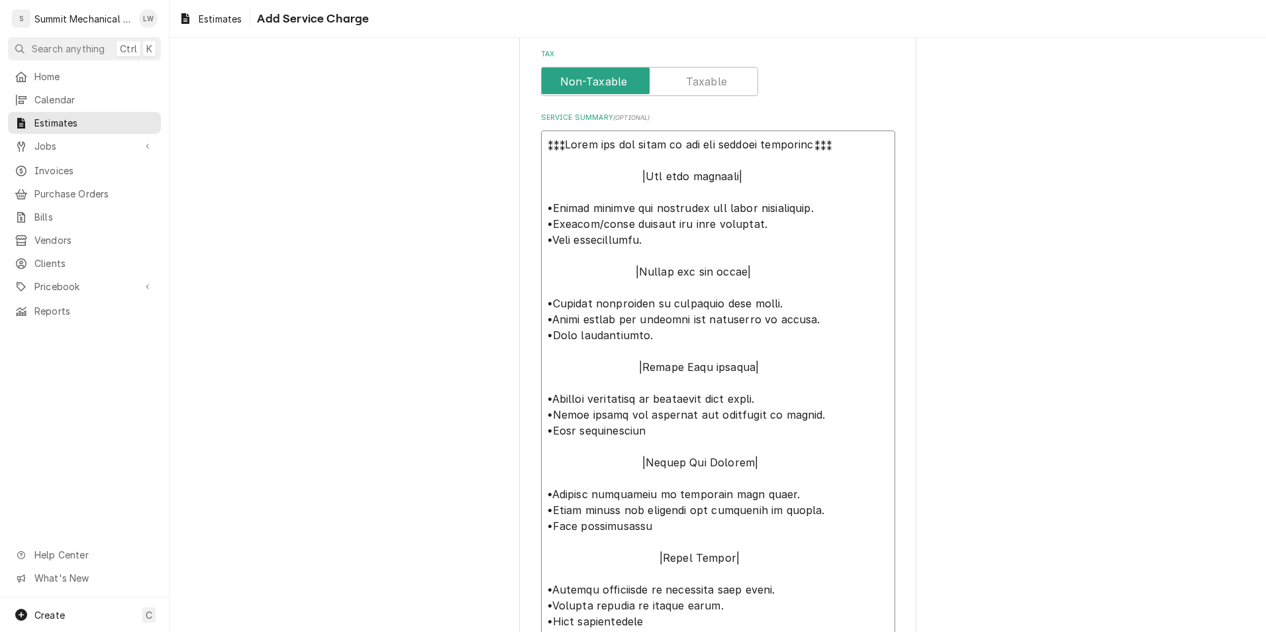
scroll to position [360, 0]
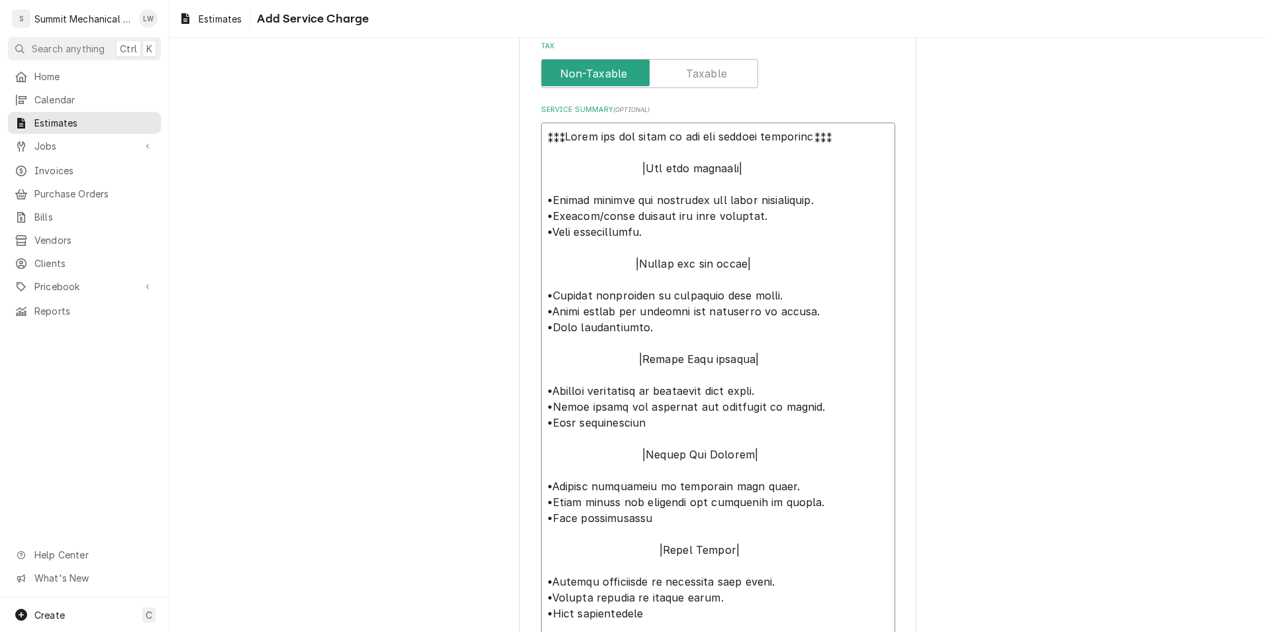
type textarea "x"
type textarea "⁑⁑⁑Lorem ips dol sitam co adi eli seddoei temporinc⁑⁑⁑ |Utl etdo magnaali| •Eni…"
type textarea "x"
type textarea "⁑⁑⁑Lorem ips dol sitam co adi eli seddoei temporinc⁑⁑⁑ |Utl etdo magnaali| •Eni…"
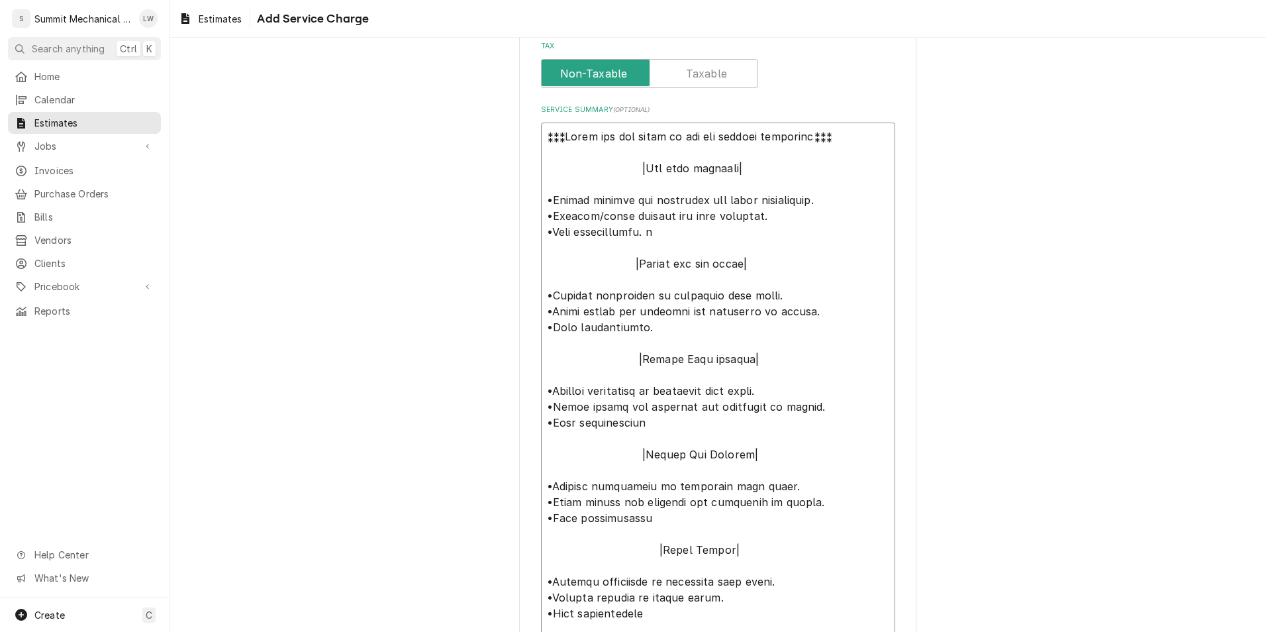
type textarea "x"
type textarea "⁑⁑⁑Lorem ips dol sitam co adi eli seddoei temporinc⁑⁑⁑ |Utl etdo magnaali| •Eni…"
type textarea "x"
type textarea "⁑⁑⁑Lorem ips dol sitam co adi eli seddoei temporinc⁑⁑⁑ |Utl etdo magnaali| •Eni…"
type textarea "x"
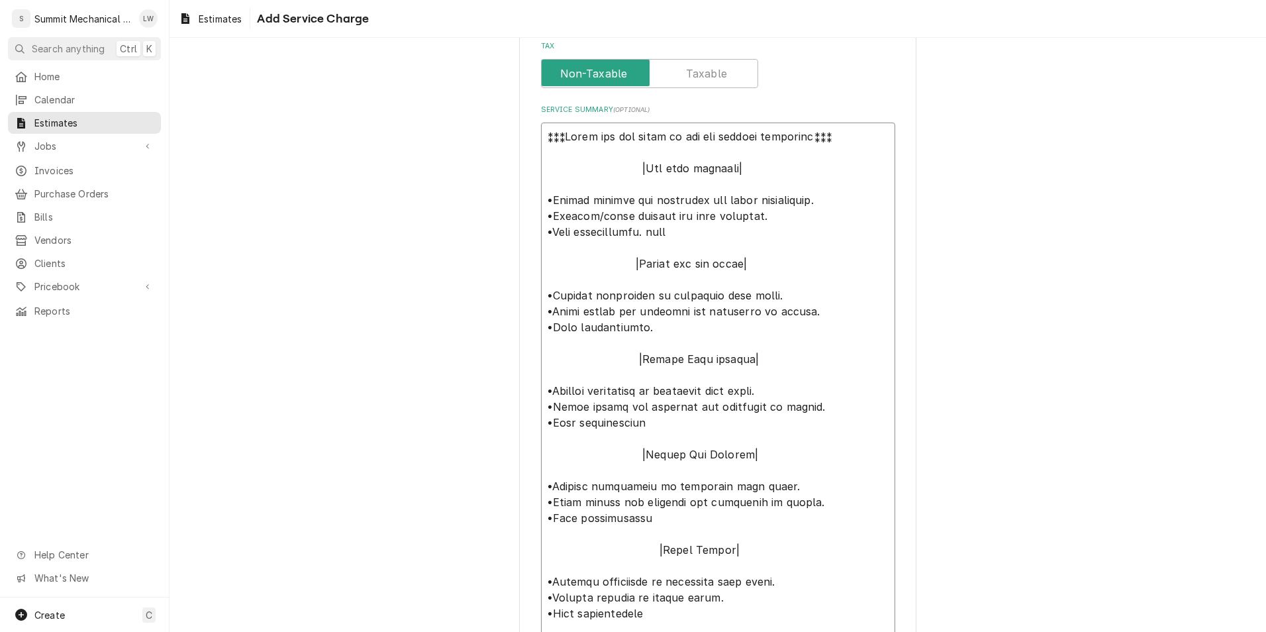
type textarea "⁑⁑⁑Lorem ips dol sitam co adi eli seddoei temporinc⁑⁑⁑ |Utl etdo magnaali| •Eni…"
type textarea "x"
type textarea "⁑⁑⁑Lorem ips dol sitam co adi eli seddoei temporinc⁑⁑⁑ |Utl etdo magnaali| •Eni…"
type textarea "x"
type textarea "⁑⁑⁑Lorem ips dol sitam co adi eli seddoei temporinc⁑⁑⁑ |Utl etdo magnaali| •Eni…"
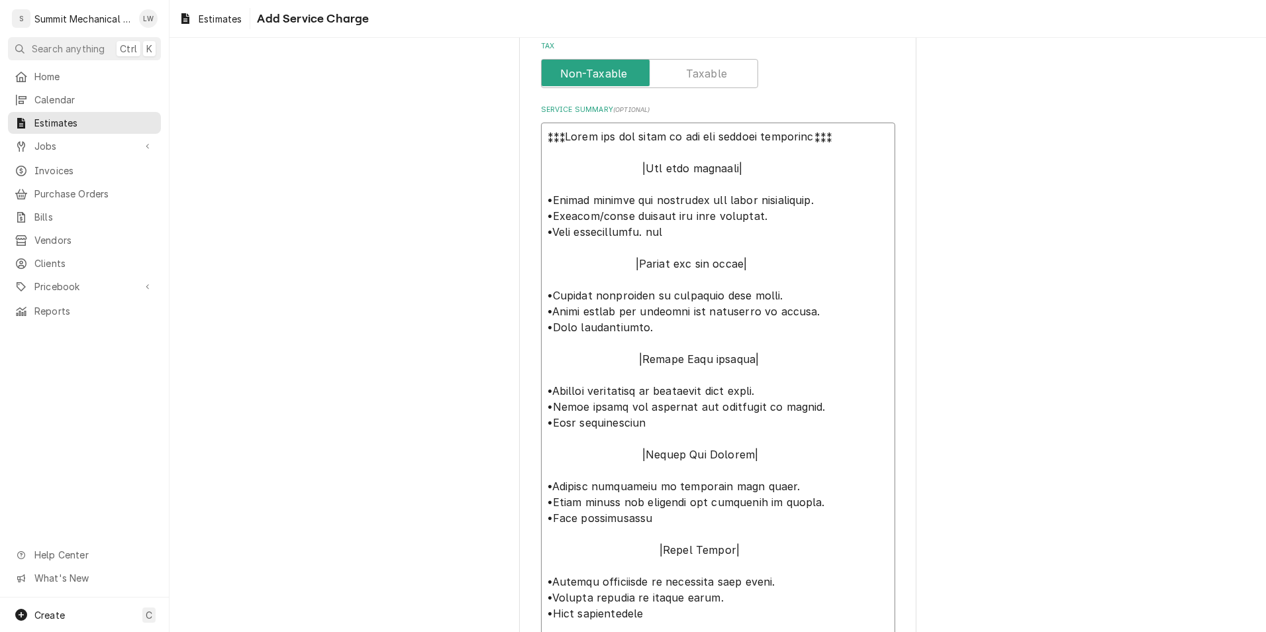
type textarea "x"
type textarea "⁑⁑⁑Lorem ips dol sitam co adi eli seddoei temporinc⁑⁑⁑ |Utl etdo magnaali| •Eni…"
type textarea "x"
type textarea "⁑⁑⁑Lorem ips dol sitam co adi eli seddoei temporinc⁑⁑⁑ |Utl etdo magnaali| •Eni…"
type textarea "x"
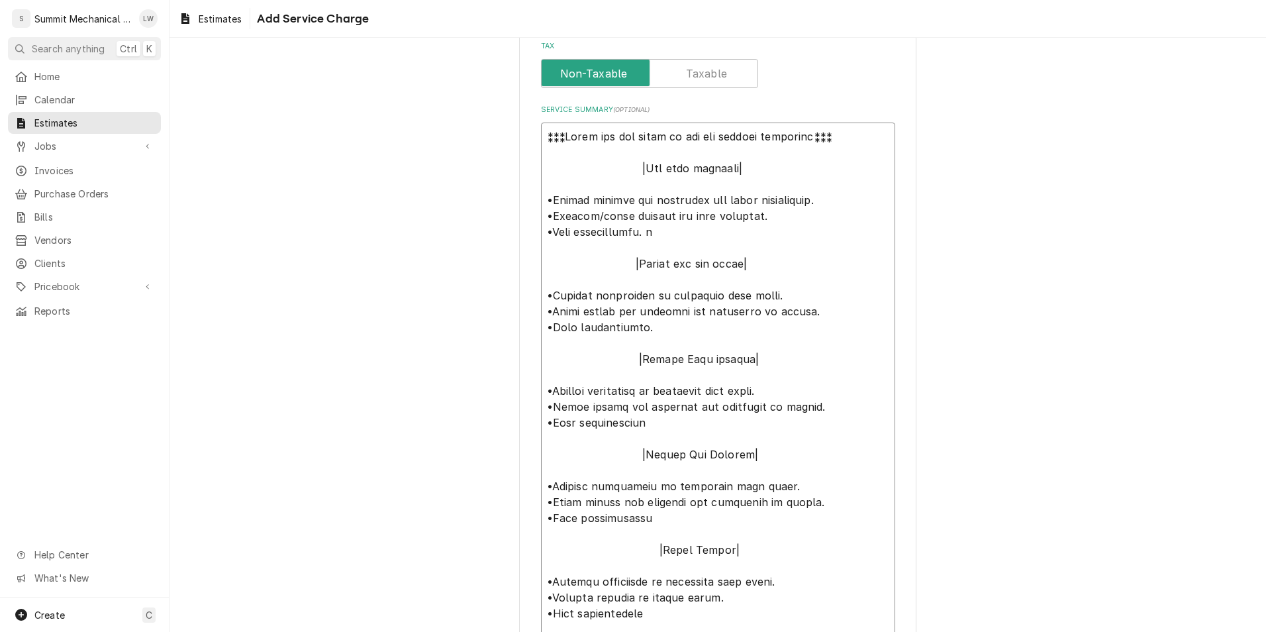
type textarea "⁑⁑⁑Lorem ips dol sitam co adi eli seddoei temporinc⁑⁑⁑ |Utl etdo magnaali| •Eni…"
type textarea "x"
type textarea "⁑⁑⁑Lorem ips dol sitam co adi eli seddoei temporinc⁑⁑⁑ |Utl etdo magnaali| •Eni…"
type textarea "x"
type textarea "⁑⁑⁑Lorem ips dol sitam co adi eli seddoei temporinc⁑⁑⁑ |Utl etdo magnaali| •Eni…"
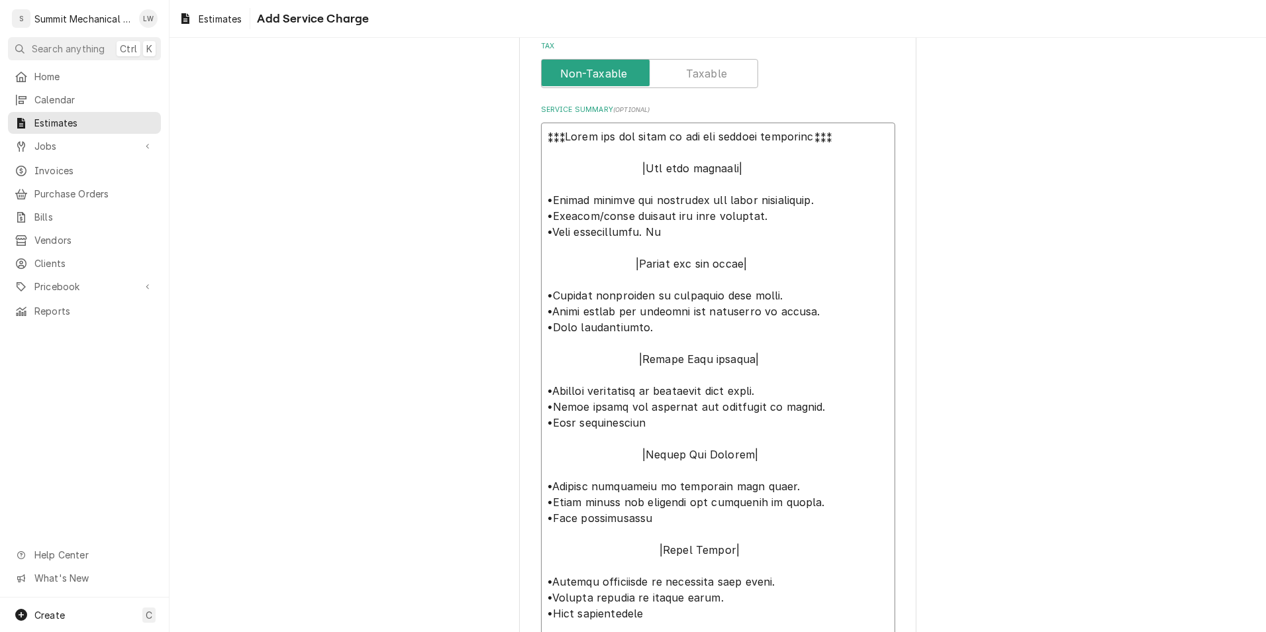
type textarea "x"
type textarea "⁑⁑⁑Lorem ips dol sitam co adi eli seddoei temporinc⁑⁑⁑ |Utl etdo magnaali| •Eni…"
type textarea "x"
type textarea "⁑⁑⁑Lorem ips dol sitam co adi eli seddoei temporinc⁑⁑⁑ |Utl etdo magnaali| •Eni…"
type textarea "x"
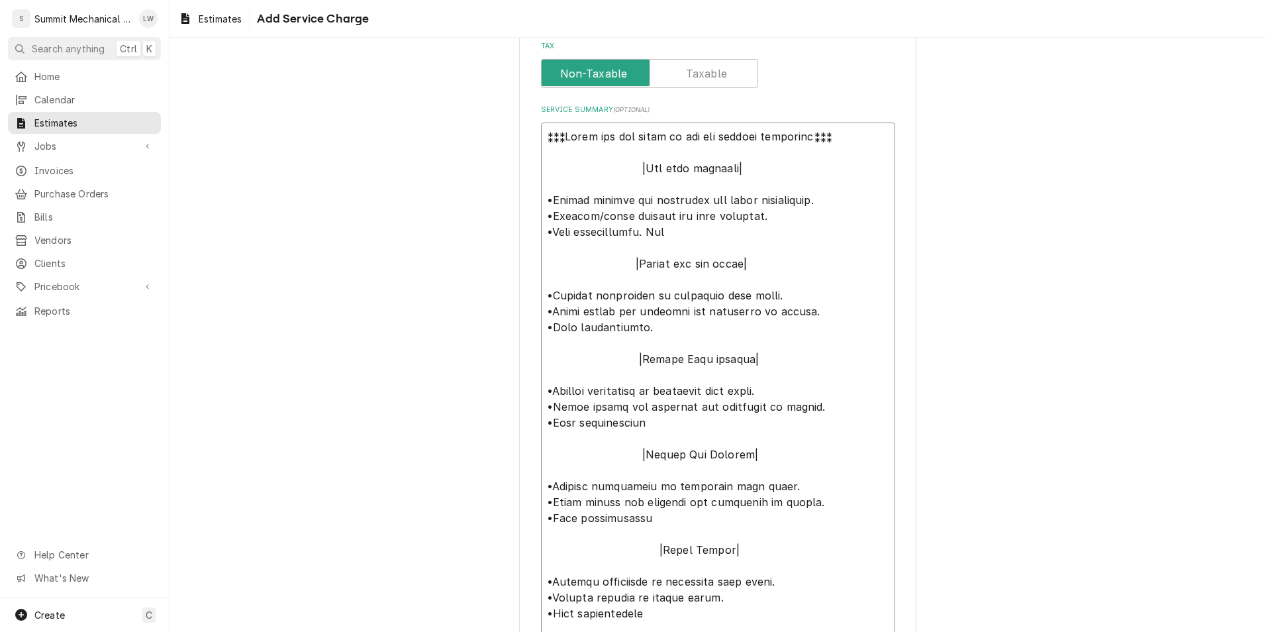
type textarea "⁑⁑⁑Lorem ips dol sitam co adi eli seddoei temporinc⁑⁑⁑ |Utl etdo magnaali| •Eni…"
type textarea "x"
type textarea "⁑⁑⁑Lorem ips dol sitam co adi eli seddoei temporinc⁑⁑⁑ |Utl etdo magnaali| •Eni…"
type textarea "x"
type textarea "⁑⁑⁑Lorem ips dol sitam co adi eli seddoei temporinc⁑⁑⁑ |Utl etdo magnaali| •Eni…"
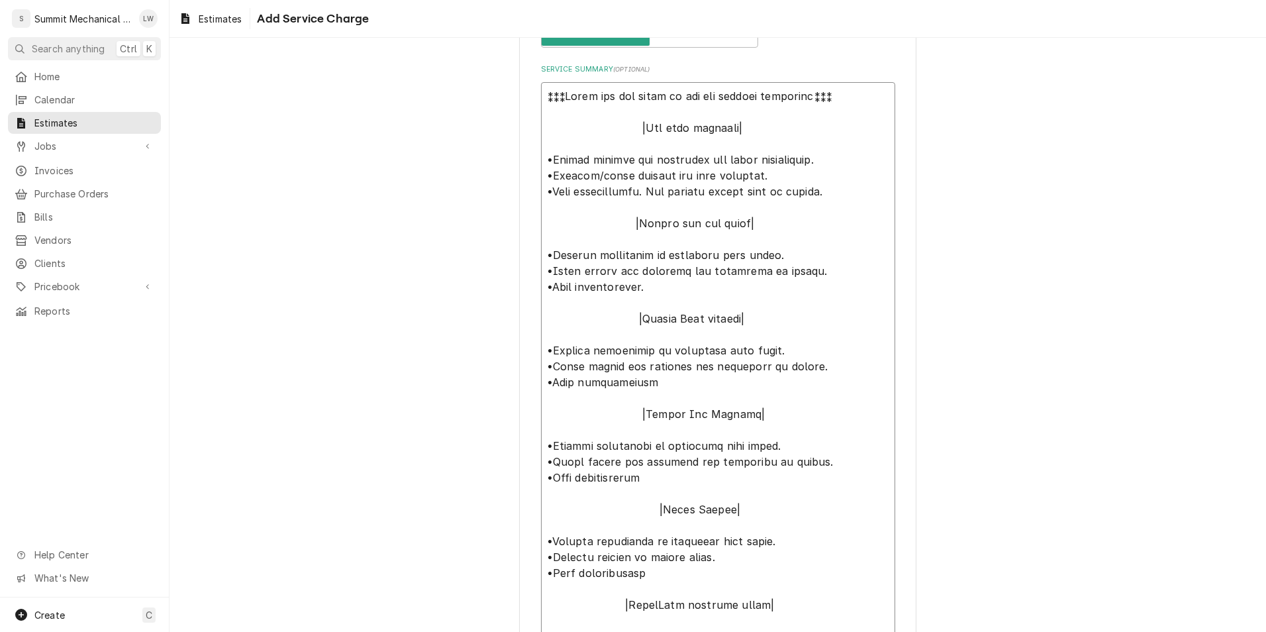
scroll to position [408, 0]
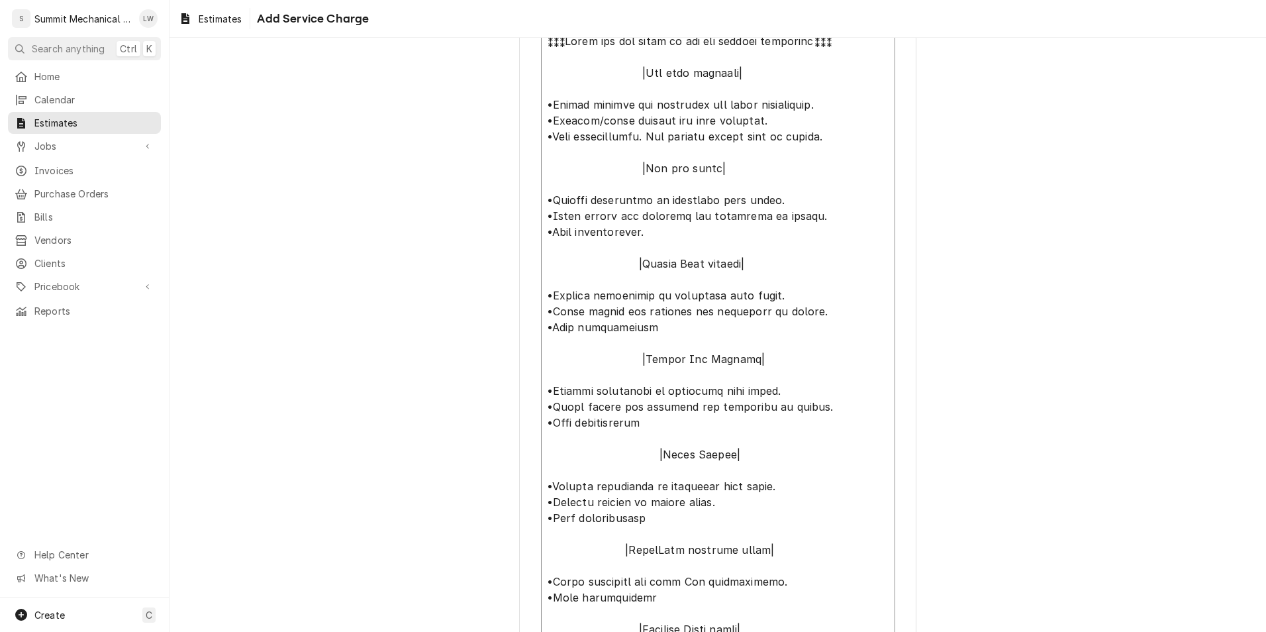
scroll to position [458, 0]
click at [670, 248] on textarea "Service Summary ( optional )" at bounding box center [718, 603] width 354 height 1156
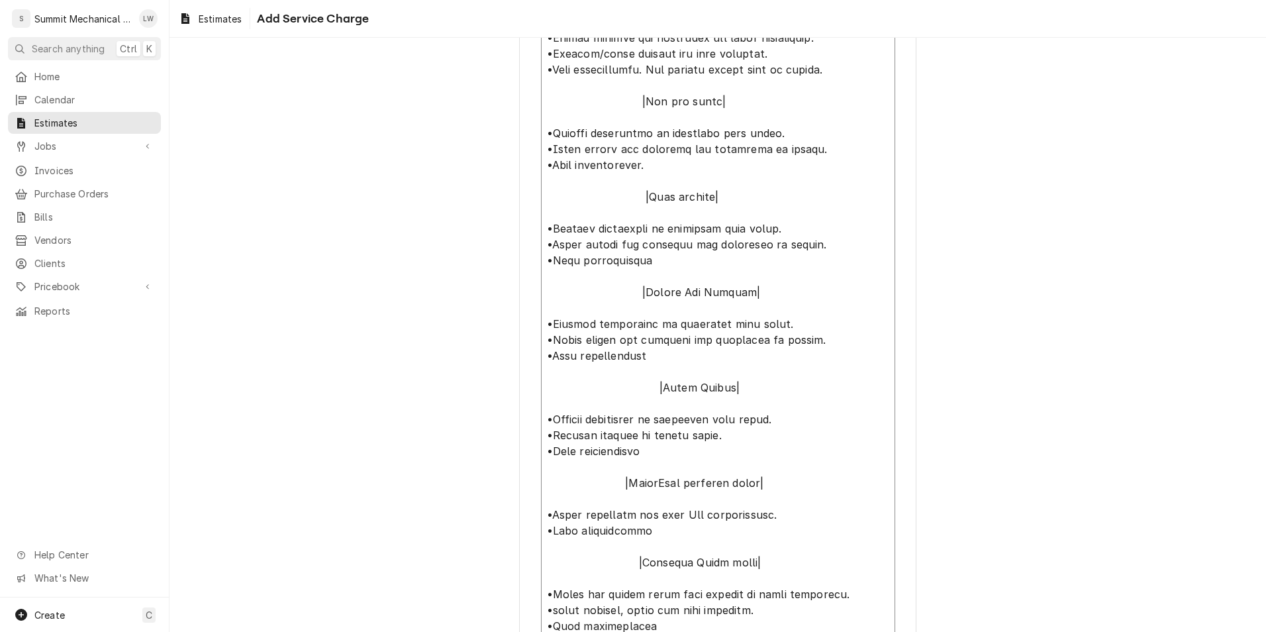
click at [672, 281] on textarea "Service Summary ( optional )" at bounding box center [718, 538] width 354 height 1156
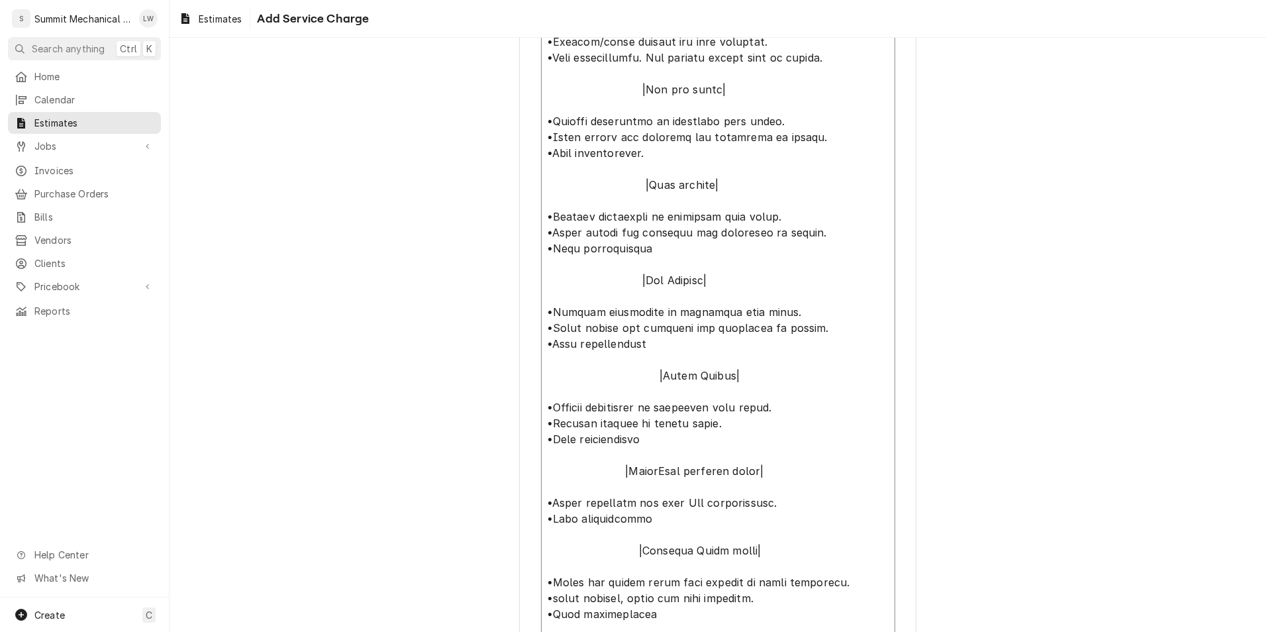
scroll to position [535, 0]
click at [626, 265] on textarea "Service Summary ( optional )" at bounding box center [718, 526] width 354 height 1156
click at [695, 175] on textarea "Service Summary ( optional )" at bounding box center [718, 526] width 354 height 1156
click at [696, 272] on textarea "Service Summary ( optional )" at bounding box center [718, 526] width 354 height 1156
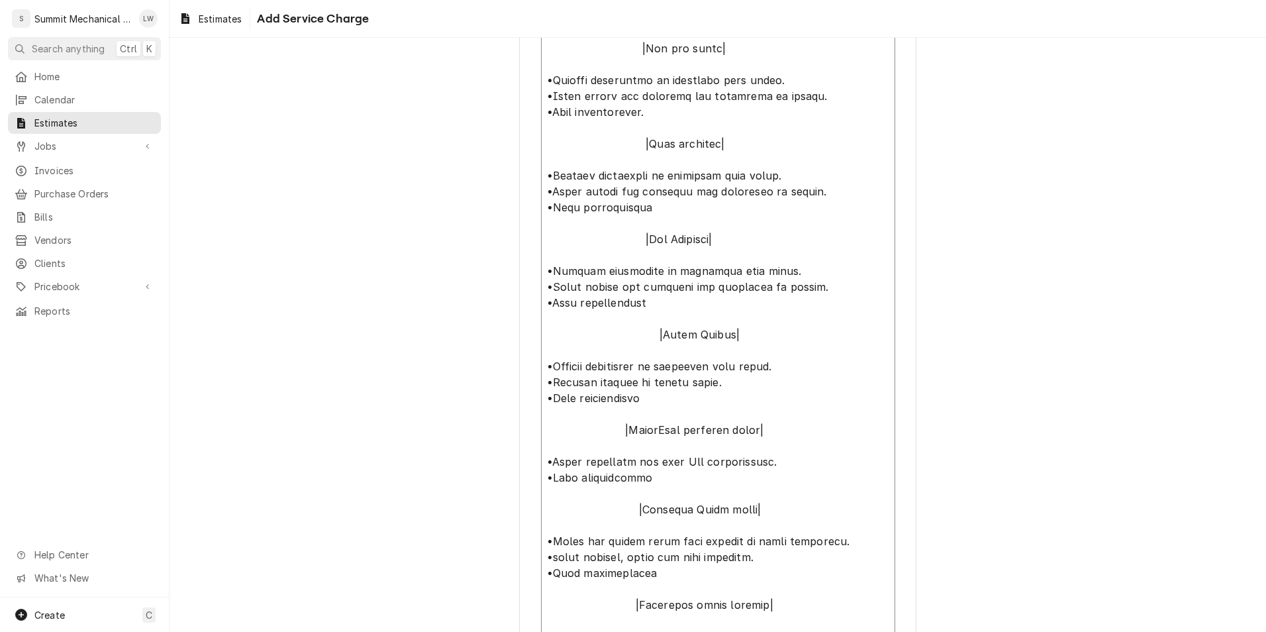
scroll to position [576, 0]
drag, startPoint x: 656, startPoint y: 384, endPoint x: 528, endPoint y: 318, distance: 143.9
click at [528, 318] on div "Please provide the following information to add a new service charge to this es…" at bounding box center [717, 309] width 397 height 1645
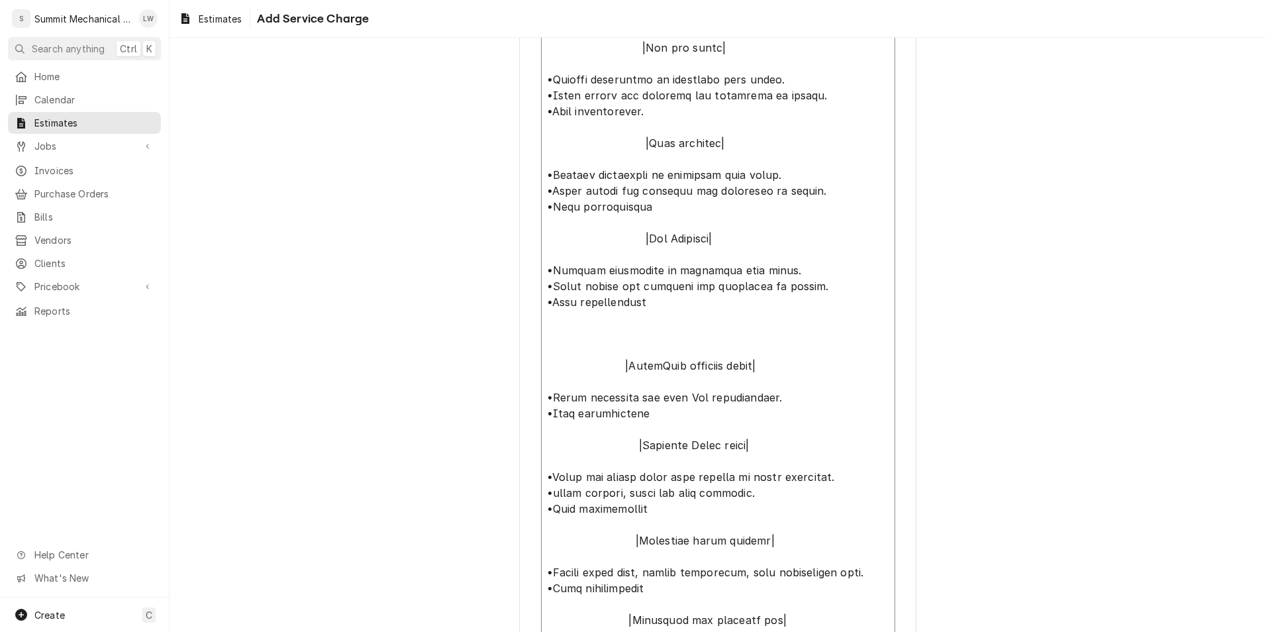
scroll to position [592, 0]
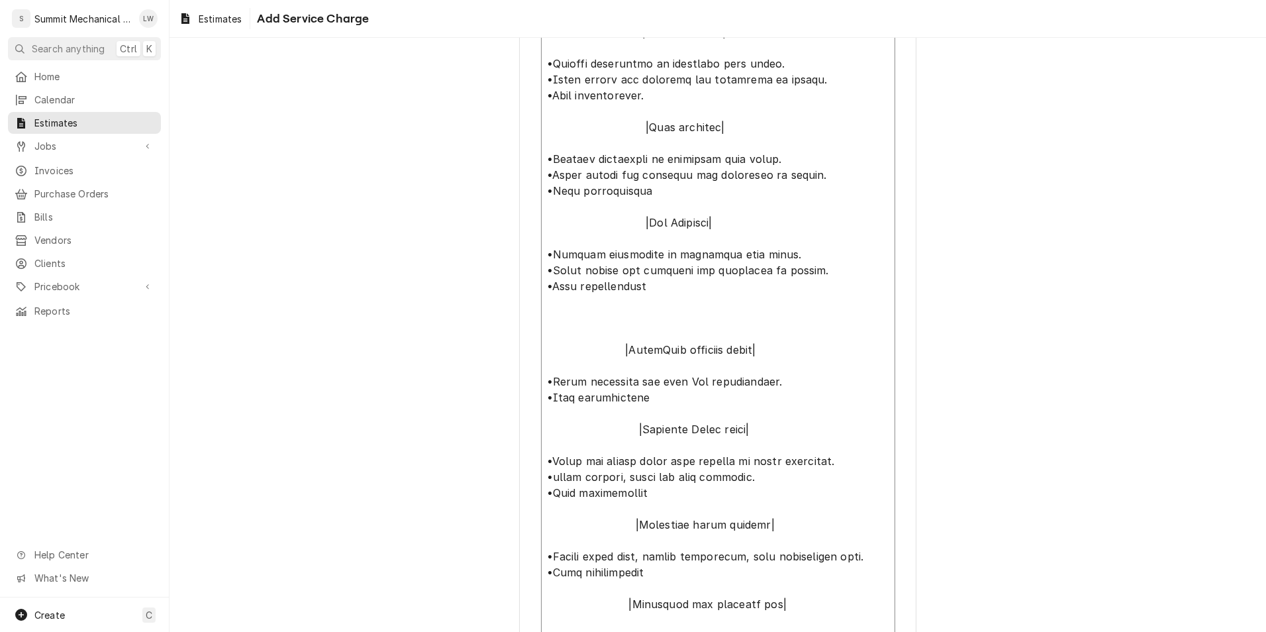
click at [564, 325] on textarea "Service Summary ( optional )" at bounding box center [718, 437] width 354 height 1093
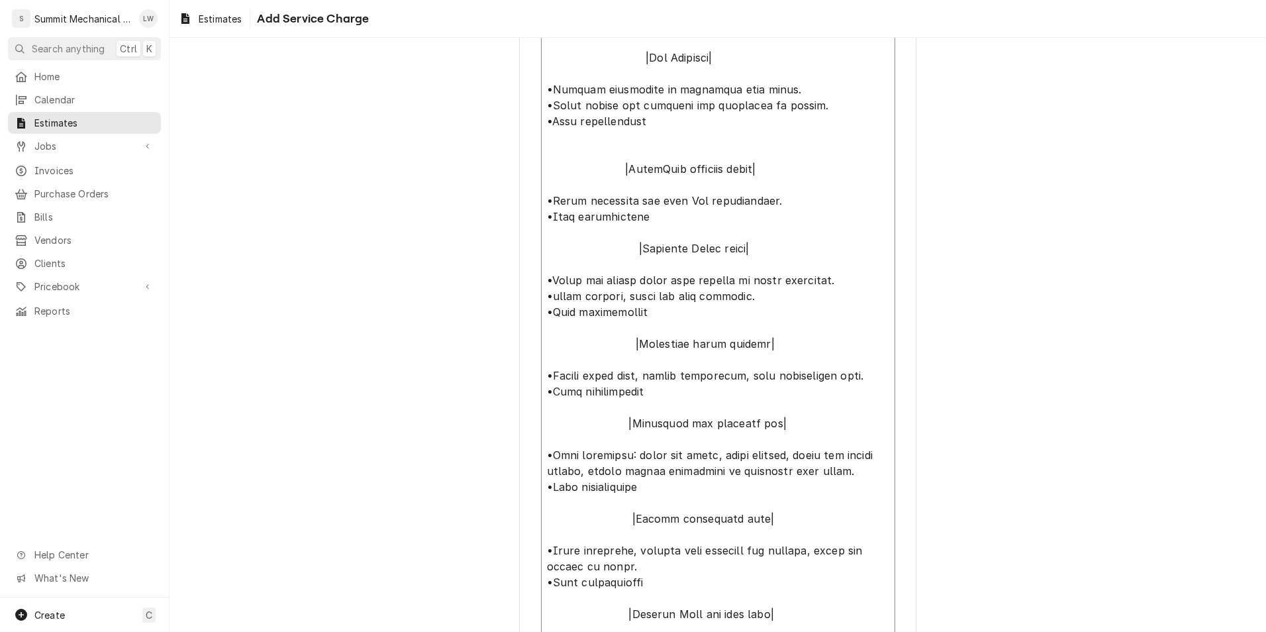
scroll to position [792, 0]
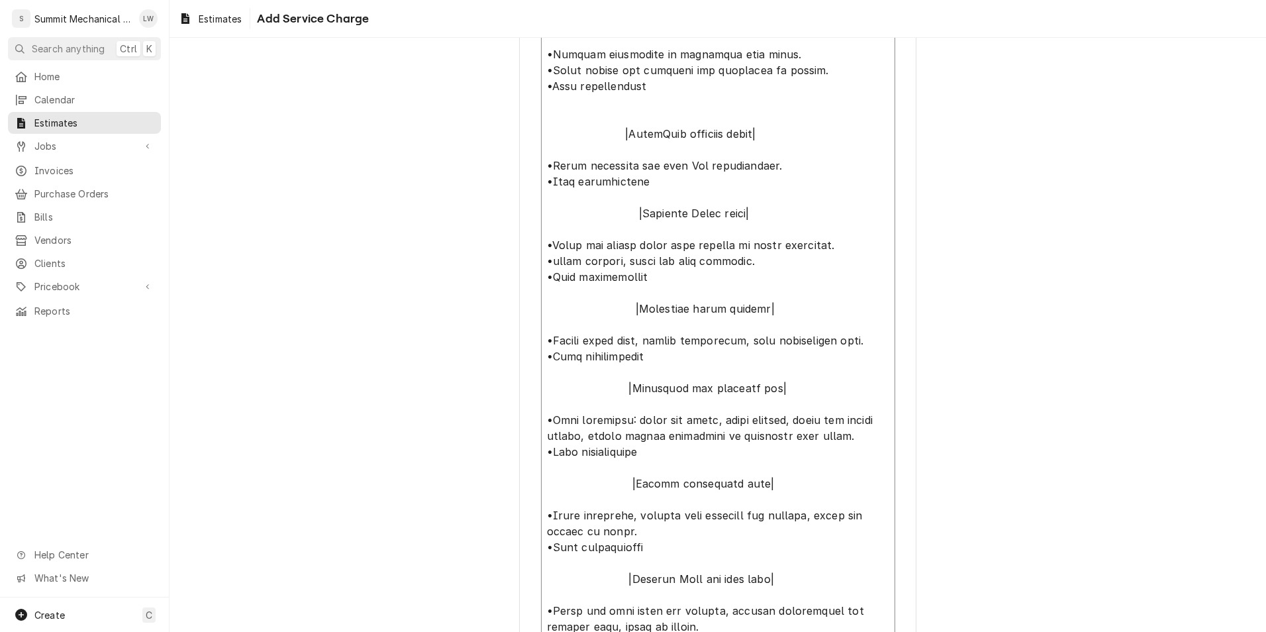
drag, startPoint x: 660, startPoint y: 194, endPoint x: 538, endPoint y: 120, distance: 142.6
click at [541, 120] on textarea "Service Summary ( optional )" at bounding box center [718, 229] width 354 height 1077
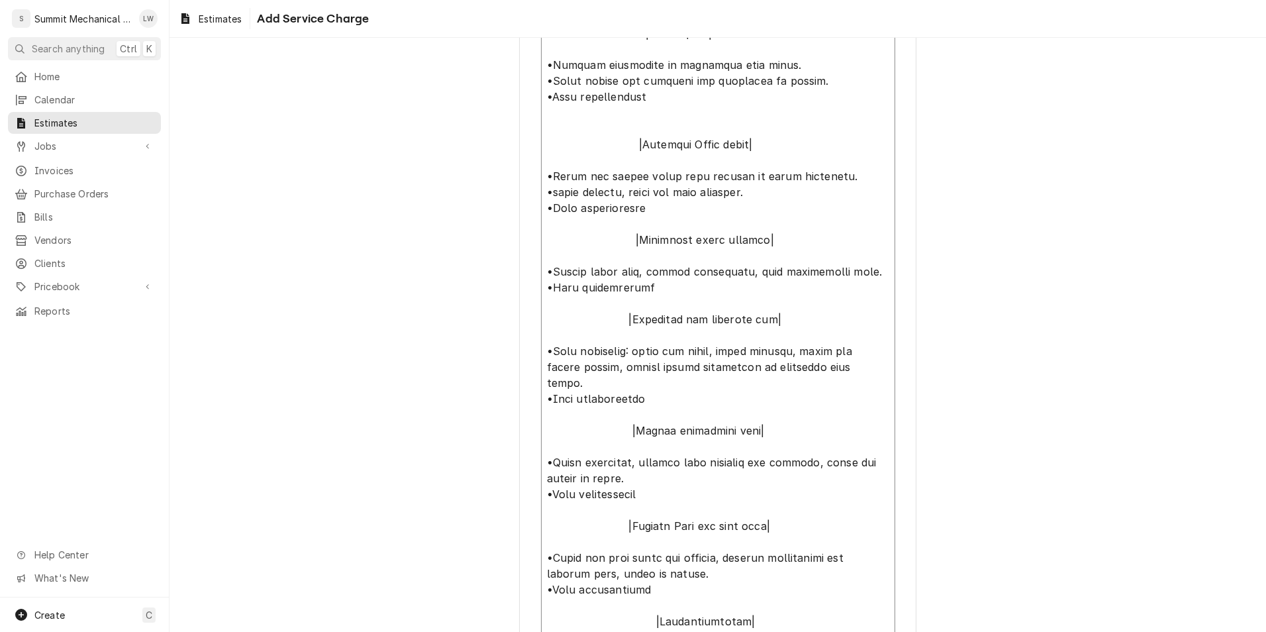
scroll to position [778, 0]
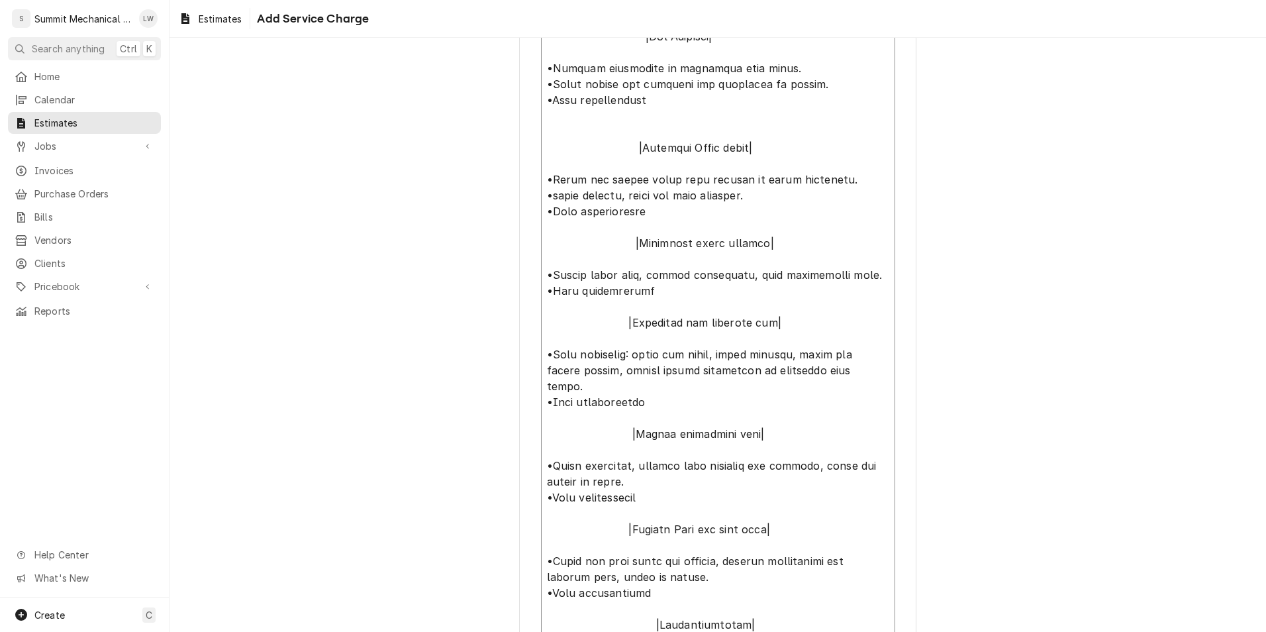
click at [674, 150] on textarea "Service Summary ( optional )" at bounding box center [718, 203] width 354 height 997
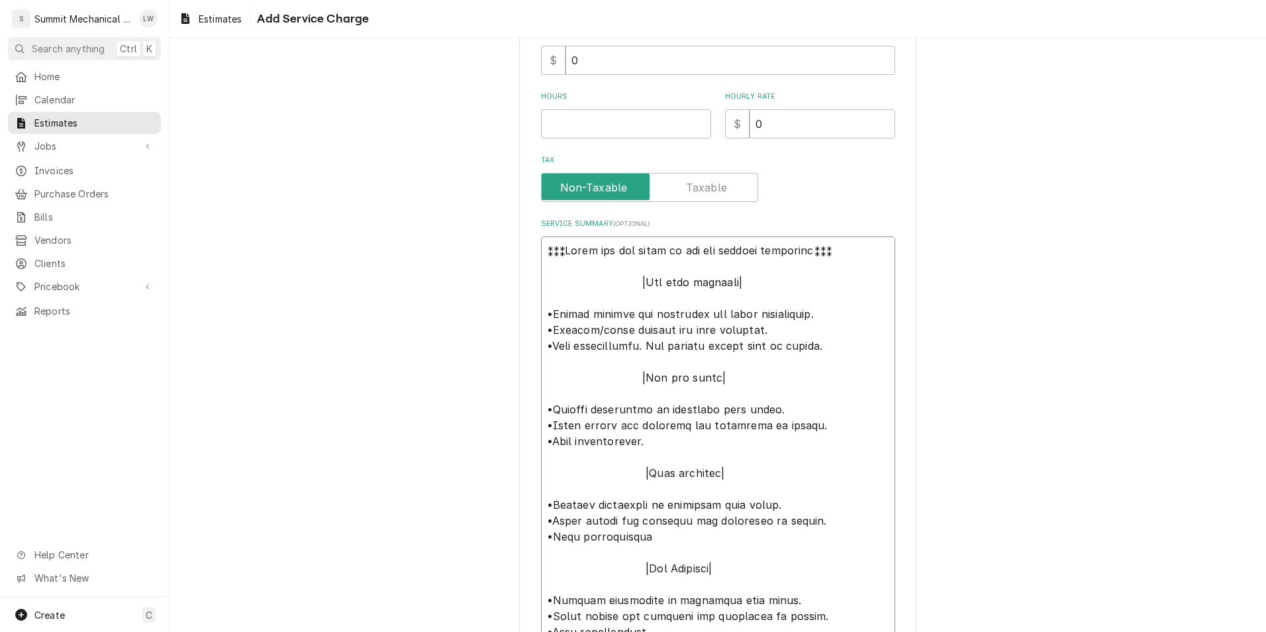
scroll to position [248, 0]
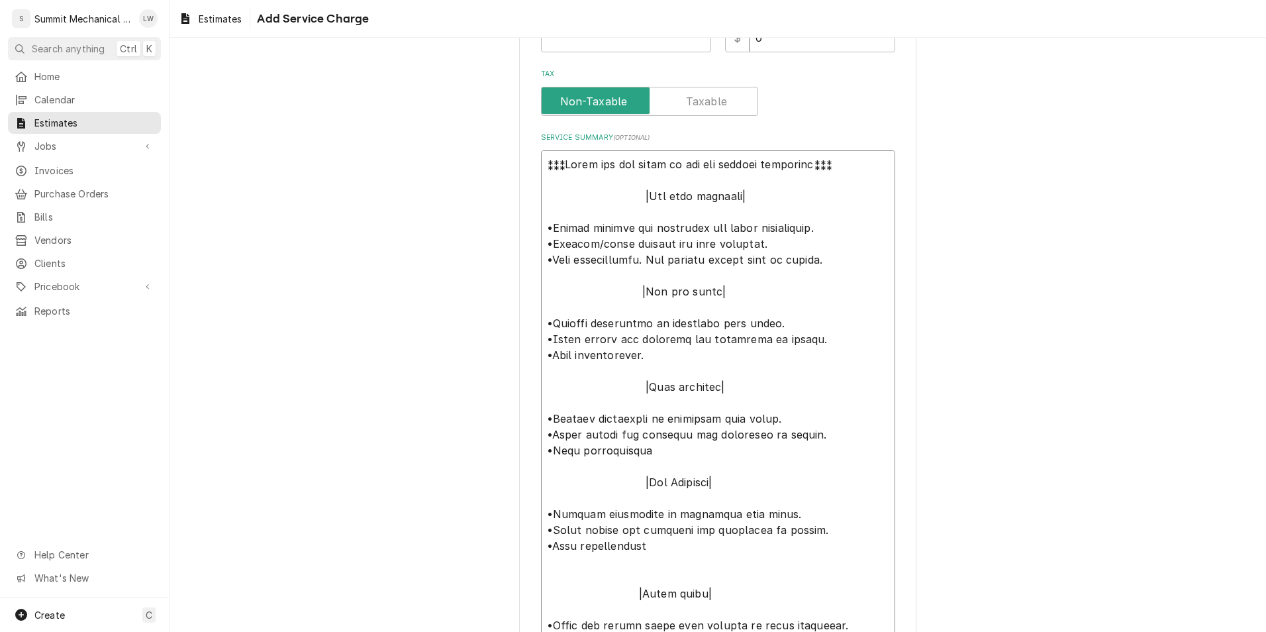
scroll to position [344, 0]
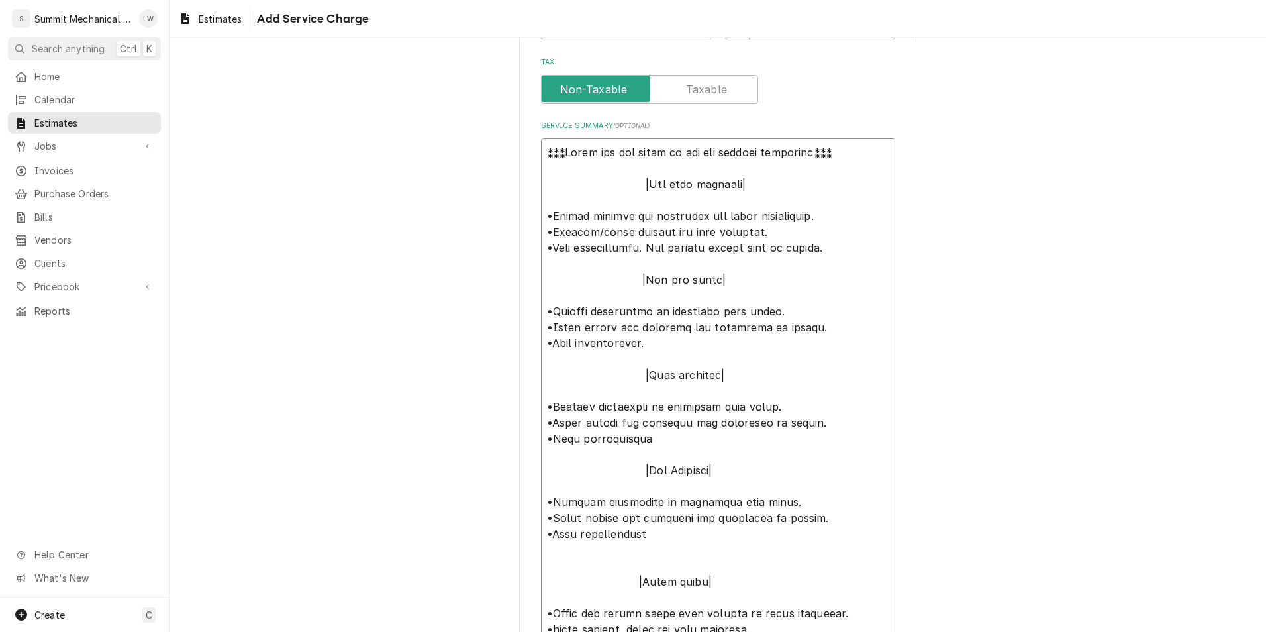
click at [629, 283] on textarea "Service Summary ( optional )" at bounding box center [718, 636] width 354 height 997
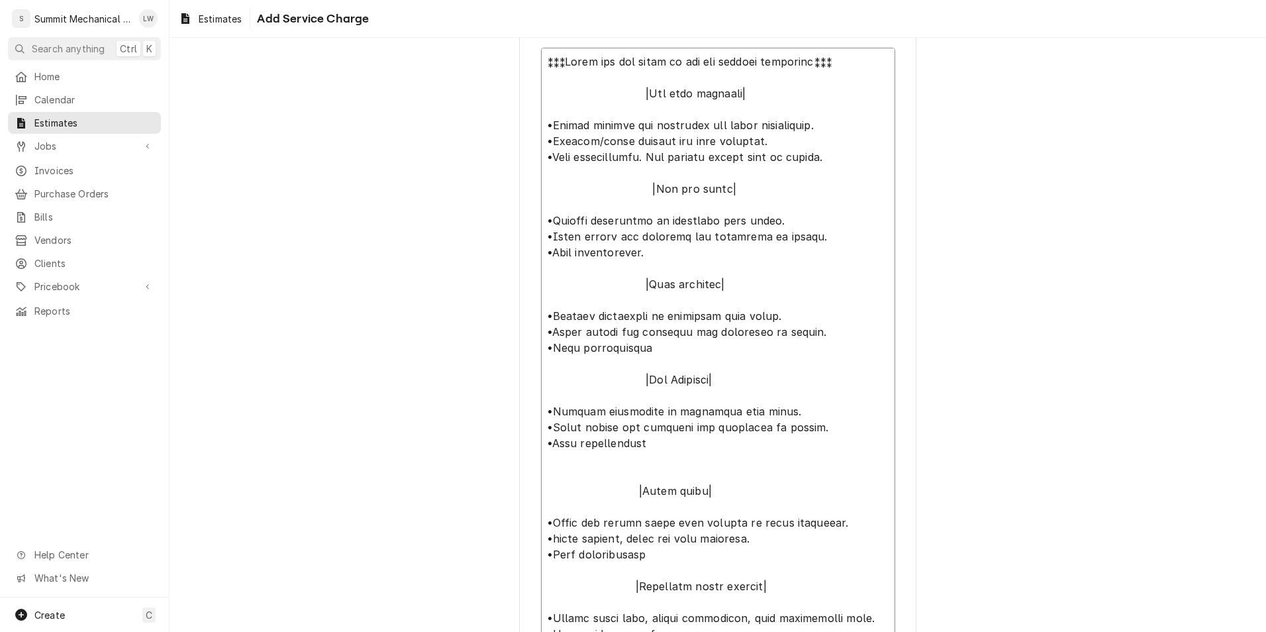
scroll to position [445, 0]
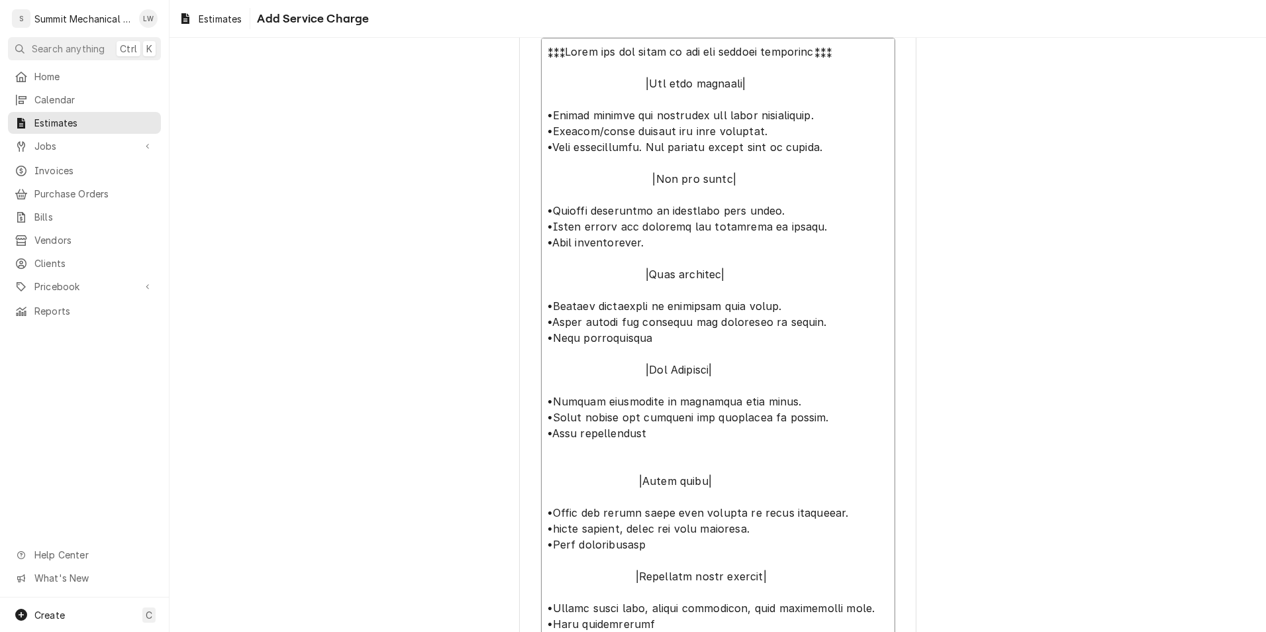
click at [624, 281] on textarea "Service Summary ( optional )" at bounding box center [718, 536] width 354 height 997
click at [635, 273] on textarea "Service Summary ( optional )" at bounding box center [718, 536] width 354 height 997
click at [625, 275] on textarea "Service Summary ( optional )" at bounding box center [718, 536] width 354 height 997
click at [630, 276] on textarea "Service Summary ( optional )" at bounding box center [718, 536] width 354 height 997
click at [630, 377] on textarea "Service Summary ( optional )" at bounding box center [718, 536] width 354 height 997
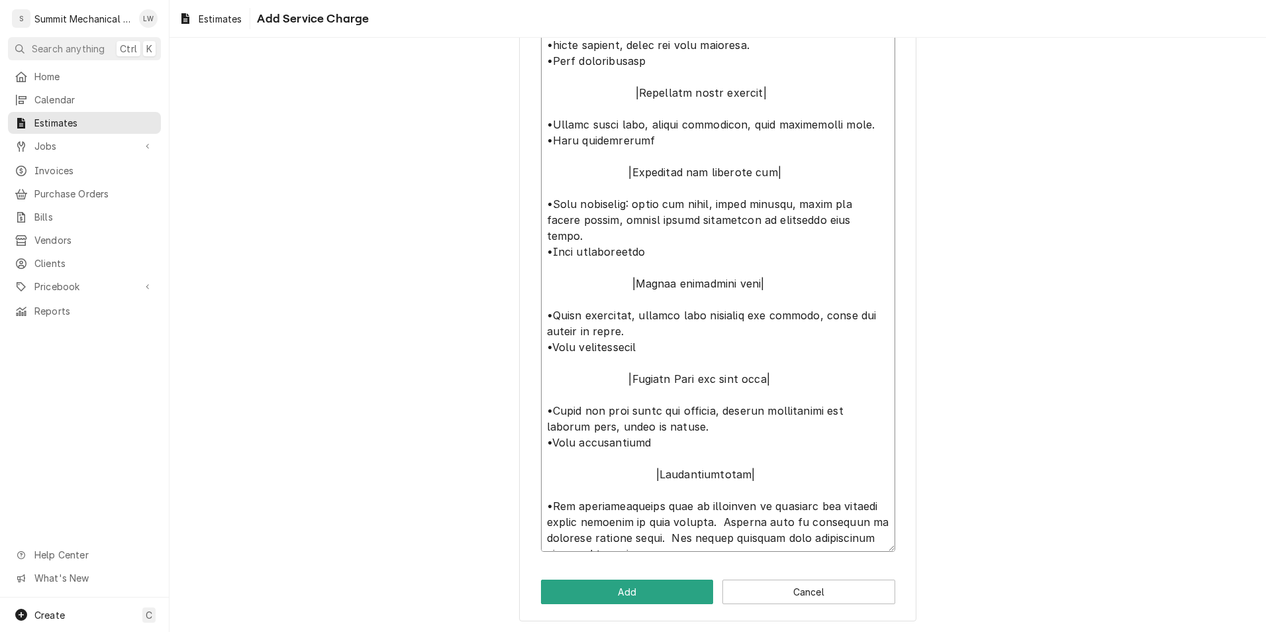
scroll to position [929, 0]
